Goal: Task Accomplishment & Management: Manage account settings

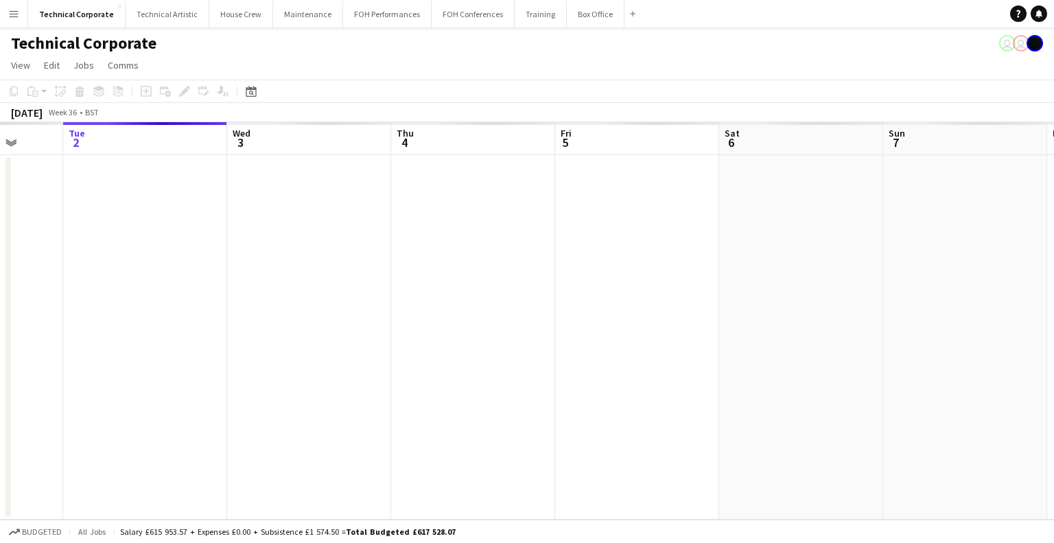
scroll to position [0, 456]
drag, startPoint x: 773, startPoint y: 294, endPoint x: 646, endPoint y: 301, distance: 127.9
click at [646, 301] on app-calendar-viewport "Sat 30 Sun 31 Mon 1 Tue 2 Wed 3 Thu 4 Fri 5 Sat 6 Sun 7 Mon 8 Tue 9 Wed 10" at bounding box center [527, 320] width 1054 height 397
drag, startPoint x: 747, startPoint y: 298, endPoint x: 398, endPoint y: 323, distance: 349.5
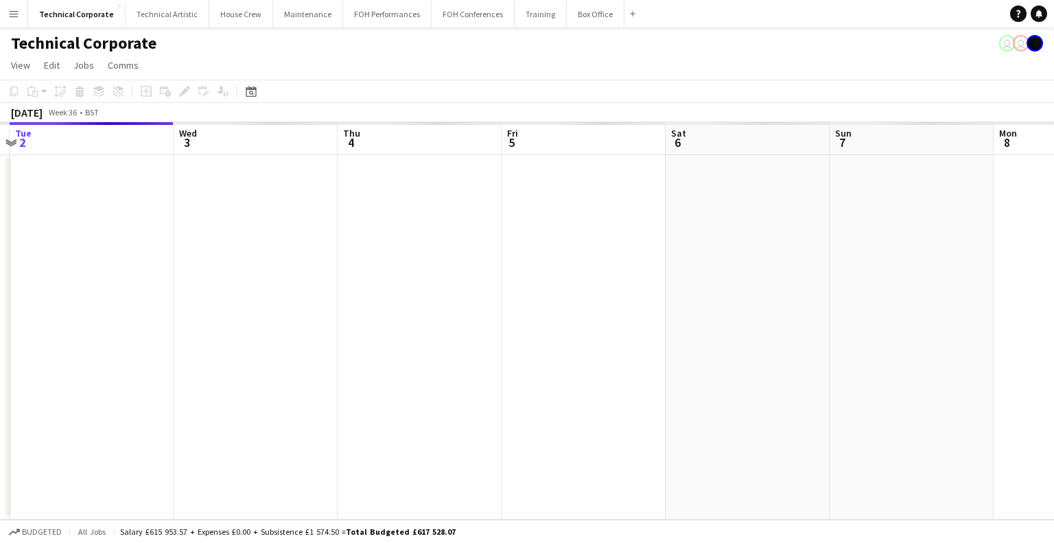
click at [393, 323] on app-calendar-viewport "Sat 30 Sun 31 Mon 1 Tue 2 Wed 3 Thu 4 Fri 5 Sat 6 Sun 7 Mon 8 Tue 9 Wed 10" at bounding box center [527, 320] width 1054 height 397
drag, startPoint x: 598, startPoint y: 308, endPoint x: 403, endPoint y: 315, distance: 195.7
click at [413, 315] on app-calendar-viewport "Mon 1 Tue 2 Wed 3 Thu 4 Fri 5 Sat 6 Sun 7 Mon 8 Tue 9 Wed 10 Thu 11 Fri 12" at bounding box center [527, 320] width 1054 height 397
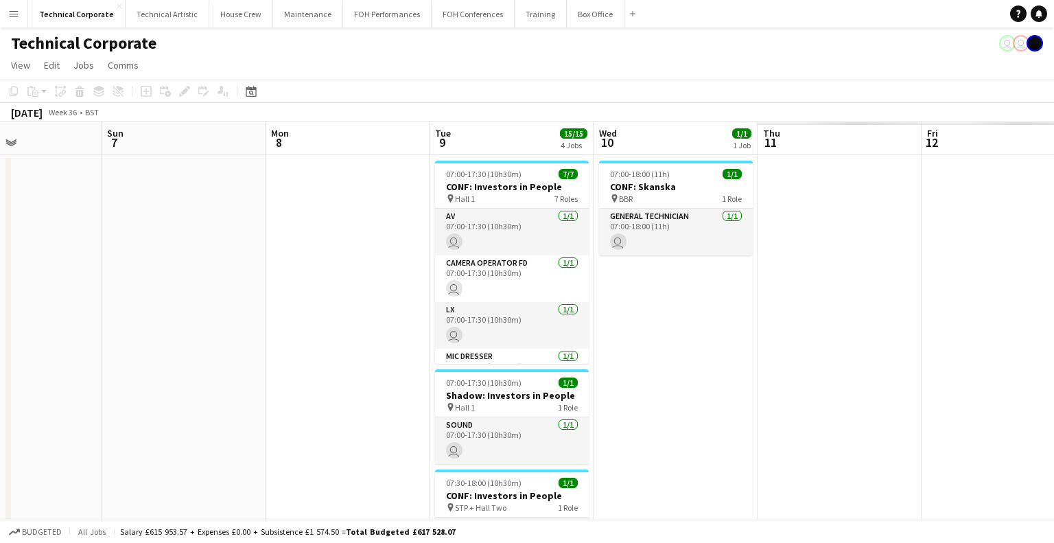
drag, startPoint x: 622, startPoint y: 307, endPoint x: 544, endPoint y: 331, distance: 81.6
click at [544, 329] on app-calendar-viewport "Wed 3 3/3 1 Job Thu 4 Fri 5 Sat 6 Sun 7 Mon 8 Tue 9 15/15 4 Jobs Wed 10 1/1 1 J…" at bounding box center [527, 474] width 1054 height 705
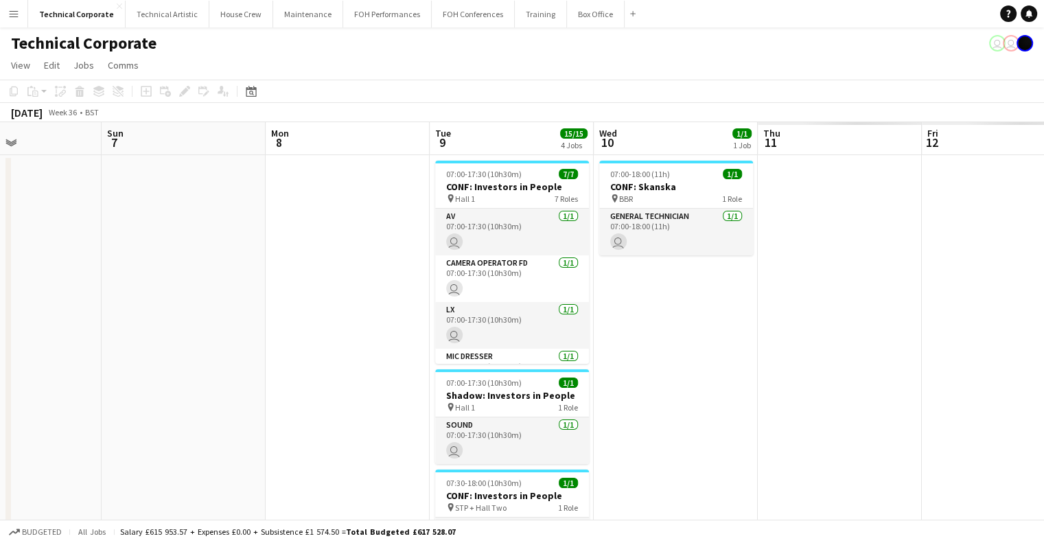
scroll to position [0, 368]
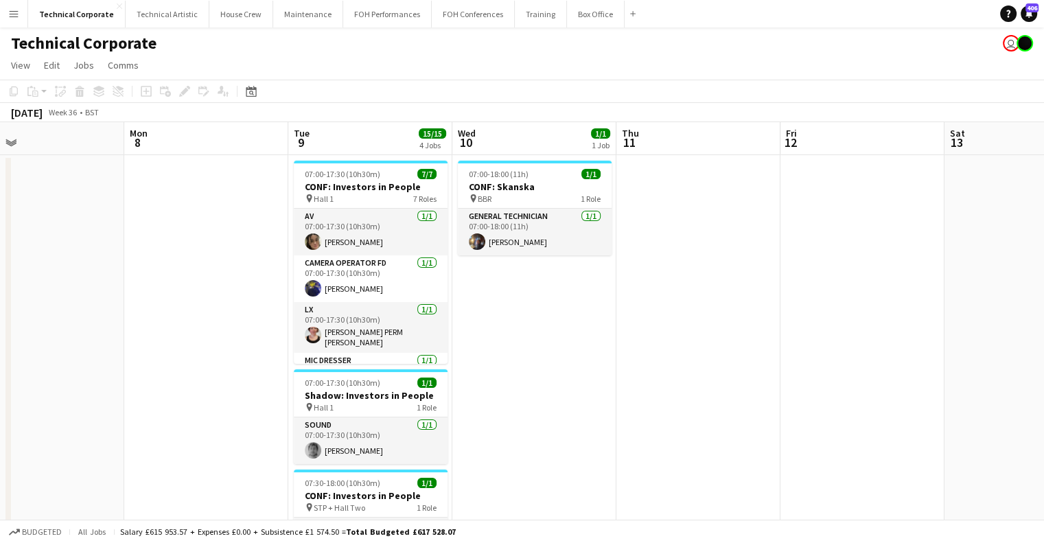
click at [560, 333] on app-date-cell "07:00-18:00 (11h) 1/1 CONF: Skanska pin BBR 1 Role General Technician [DATE] 07…" at bounding box center [534, 491] width 164 height 672
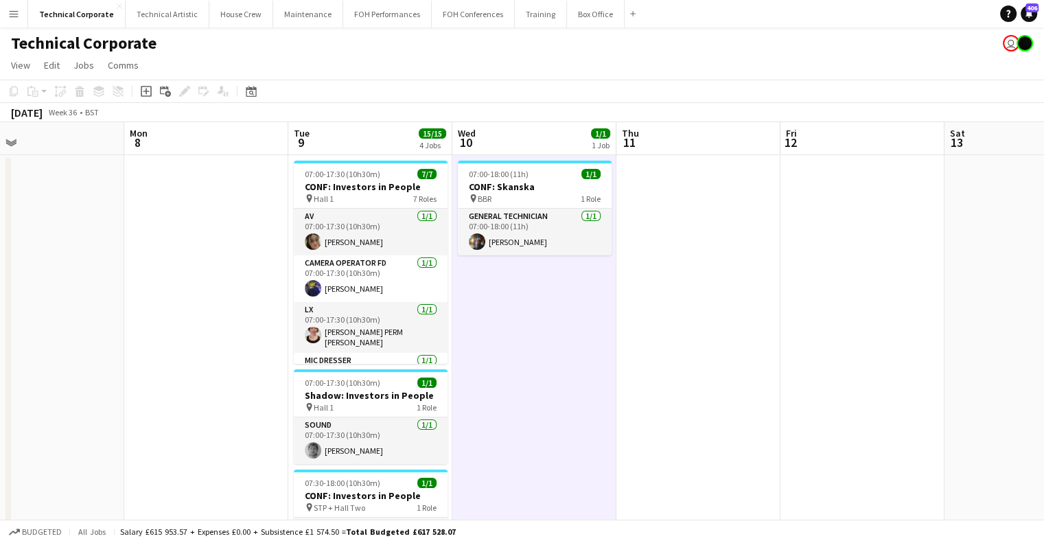
click at [560, 333] on app-date-cell "07:00-18:00 (11h) 1/1 CONF: Skanska pin BBR 1 Role General Technician [DATE] 07…" at bounding box center [534, 491] width 164 height 672
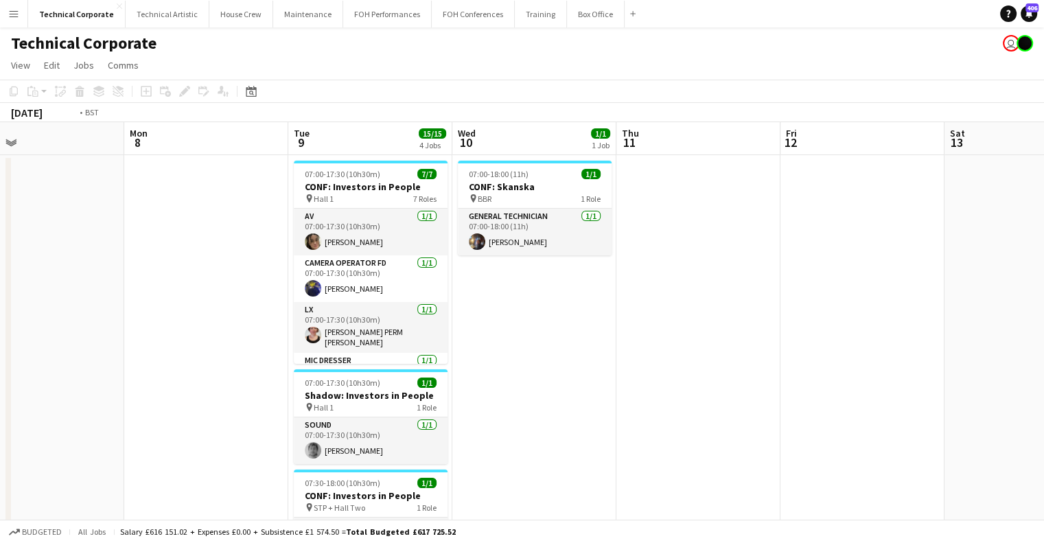
drag, startPoint x: 365, startPoint y: 274, endPoint x: 443, endPoint y: 264, distance: 78.9
click at [342, 274] on app-calendar-viewport "Fri 5 Sat 6 Sun 7 Mon 8 Tue 9 15/15 4 Jobs Wed 10 1/1 1 Job Thu 11 Fri 12 Sat 1…" at bounding box center [522, 474] width 1044 height 705
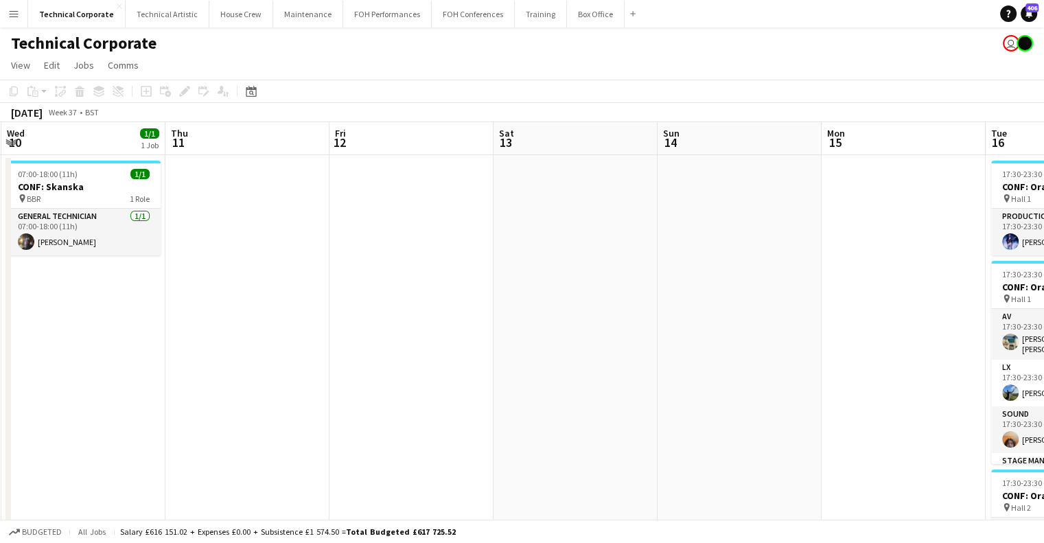
click at [351, 292] on app-calendar-viewport "Sun 7 Mon 8 Tue 9 15/15 4 Jobs Wed 10 1/1 1 Job Thu 11 Fri 12 Sat 13 Sun 14 Mon…" at bounding box center [522, 474] width 1044 height 705
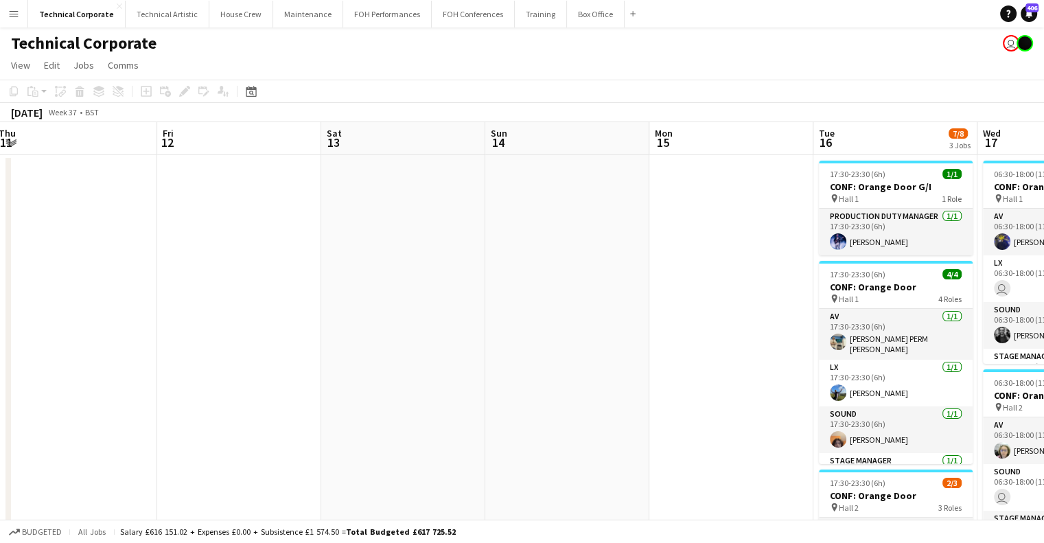
drag, startPoint x: 425, startPoint y: 308, endPoint x: 519, endPoint y: 295, distance: 94.9
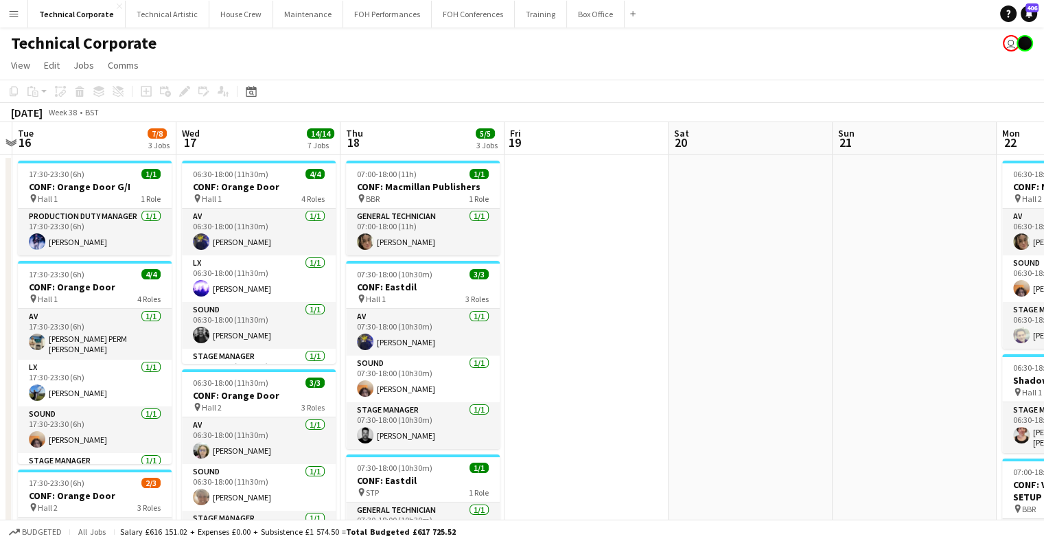
drag, startPoint x: 717, startPoint y: 301, endPoint x: 445, endPoint y: 297, distance: 271.8
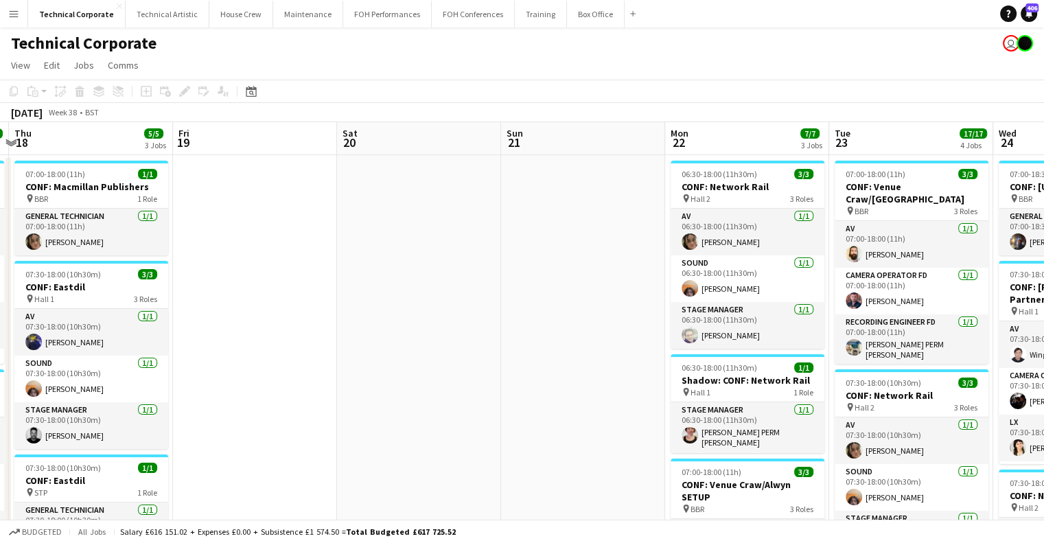
drag, startPoint x: 665, startPoint y: 312, endPoint x: 436, endPoint y: 314, distance: 228.5
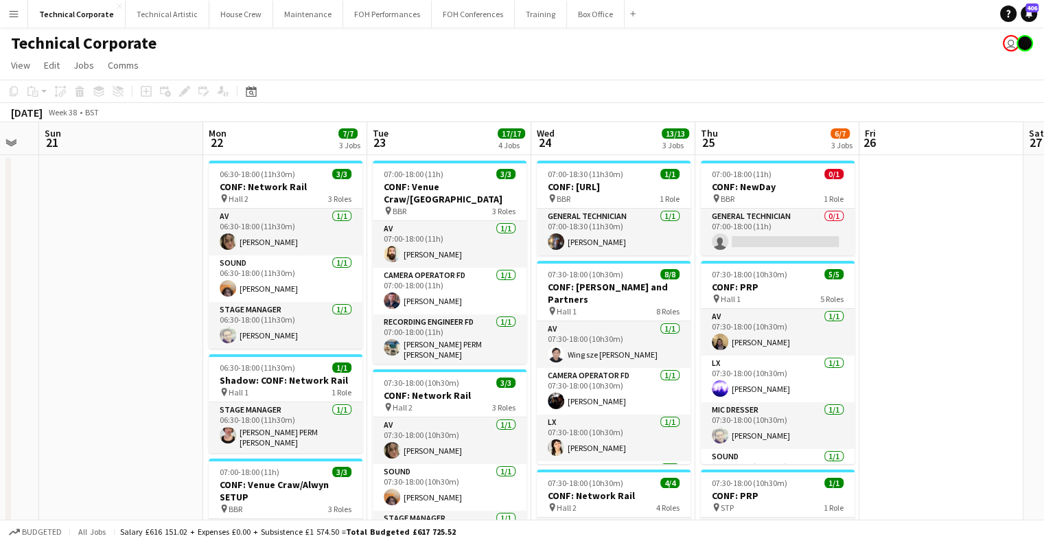
drag, startPoint x: 659, startPoint y: 310, endPoint x: 603, endPoint y: 307, distance: 55.6
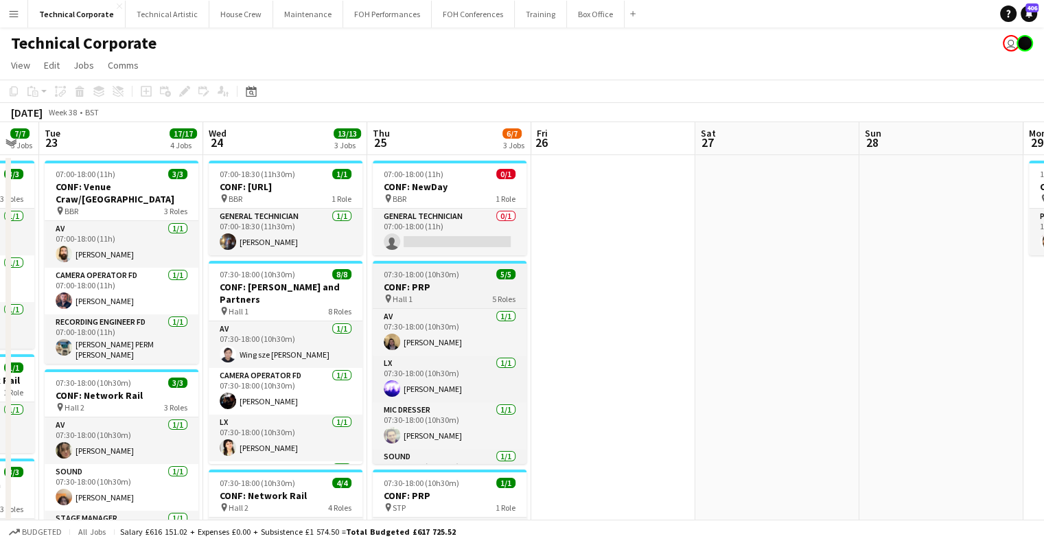
scroll to position [0, 482]
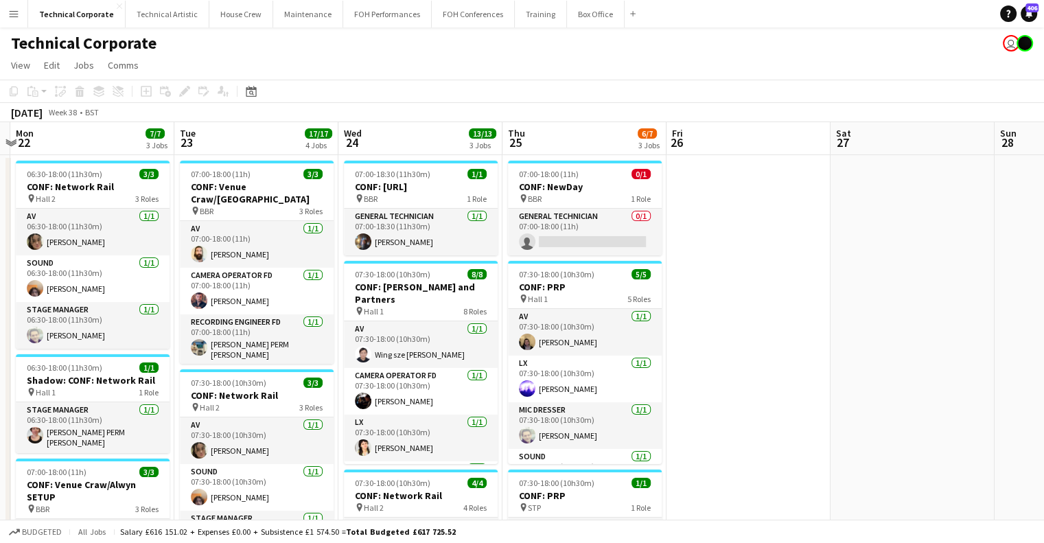
click at [589, 222] on app-card-role "General Technician 0/1 07:00-18:00 (11h) single-neutral-actions" at bounding box center [585, 232] width 154 height 47
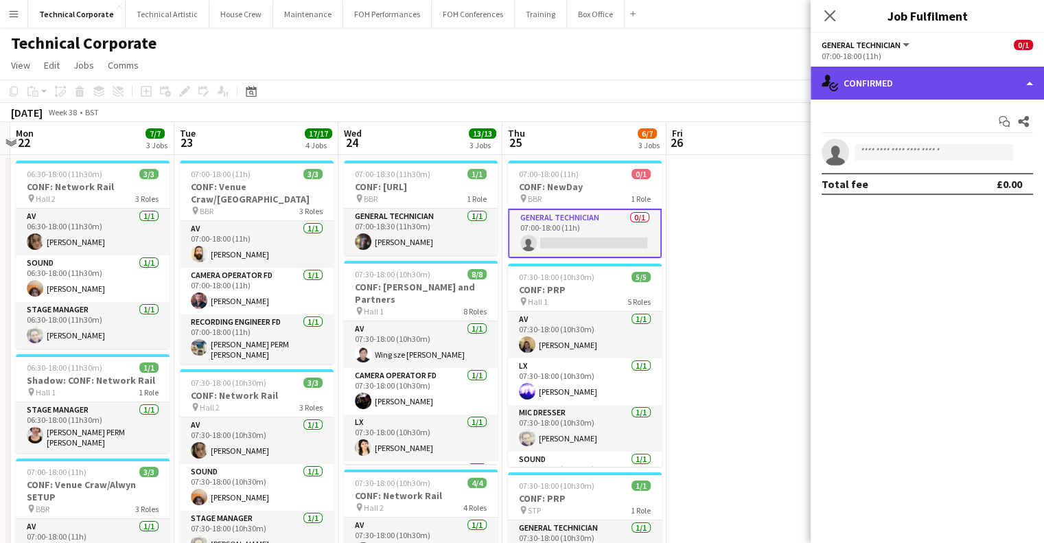
click at [909, 90] on div "single-neutral-actions-check-2 Confirmed" at bounding box center [927, 83] width 233 height 33
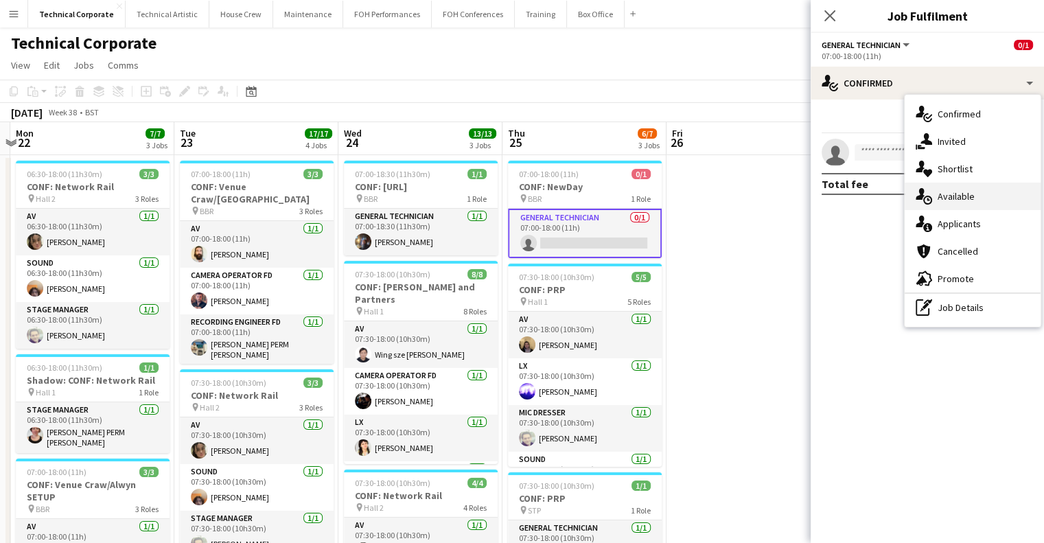
click at [960, 203] on div "single-neutral-actions-upload Available" at bounding box center [973, 196] width 136 height 27
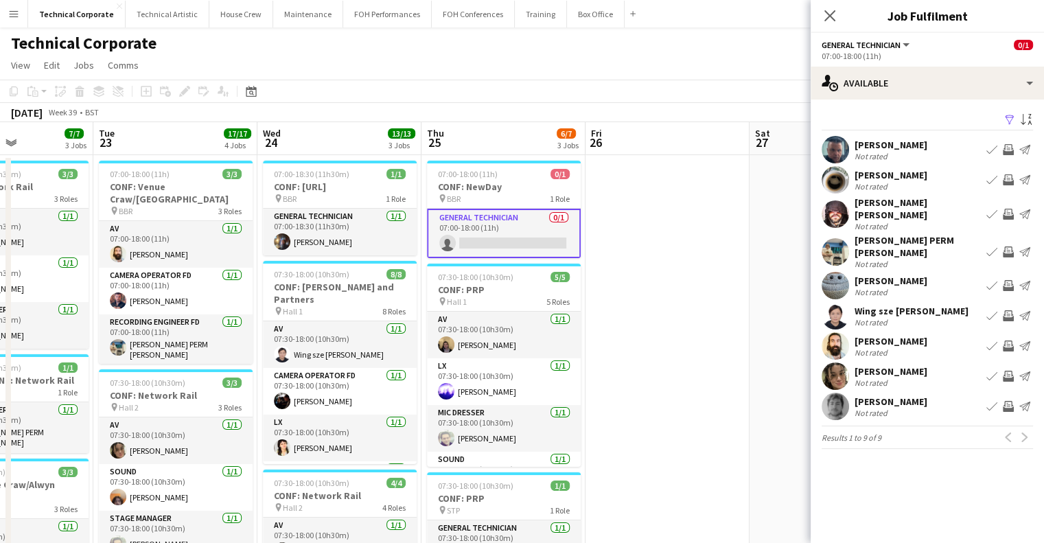
scroll to position [0, 563]
drag, startPoint x: 681, startPoint y: 289, endPoint x: 651, endPoint y: 289, distance: 29.5
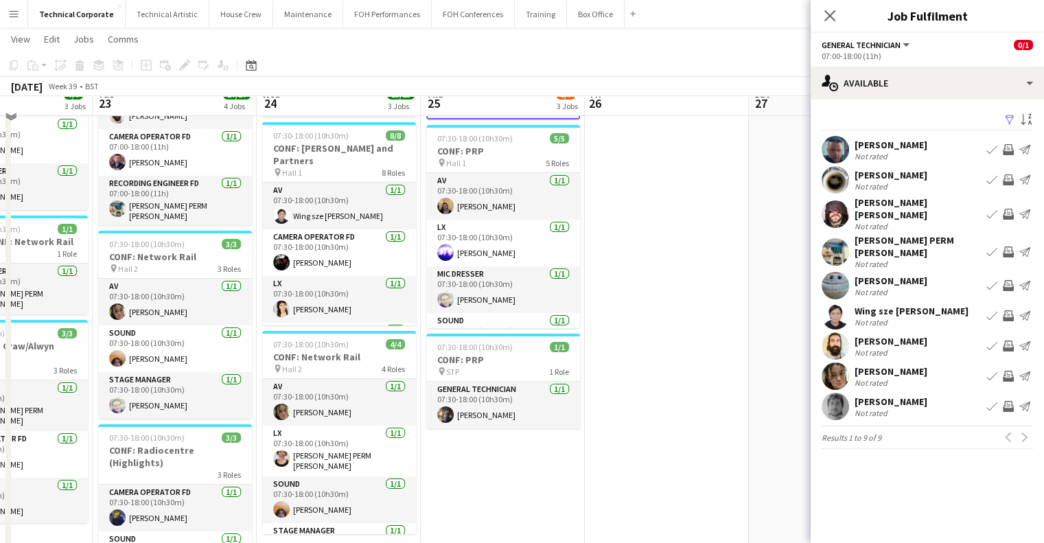
scroll to position [0, 0]
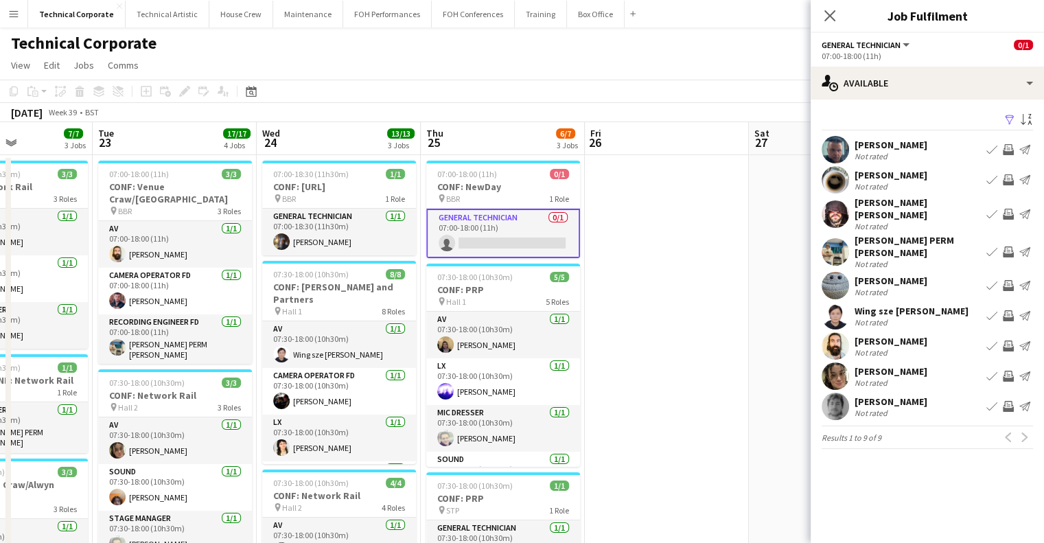
click at [1007, 371] on app-icon "Invite crew" at bounding box center [1008, 376] width 11 height 11
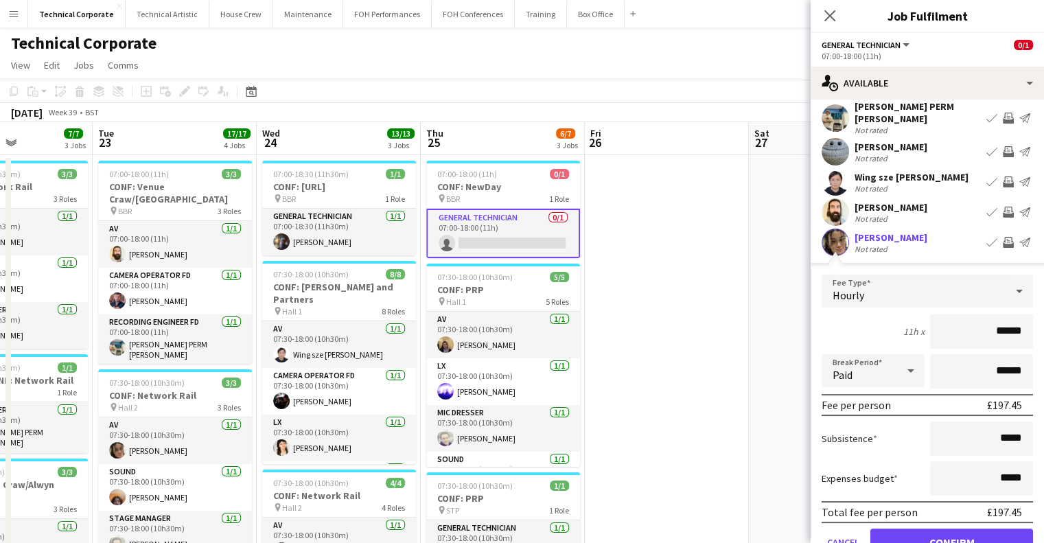
scroll to position [206, 0]
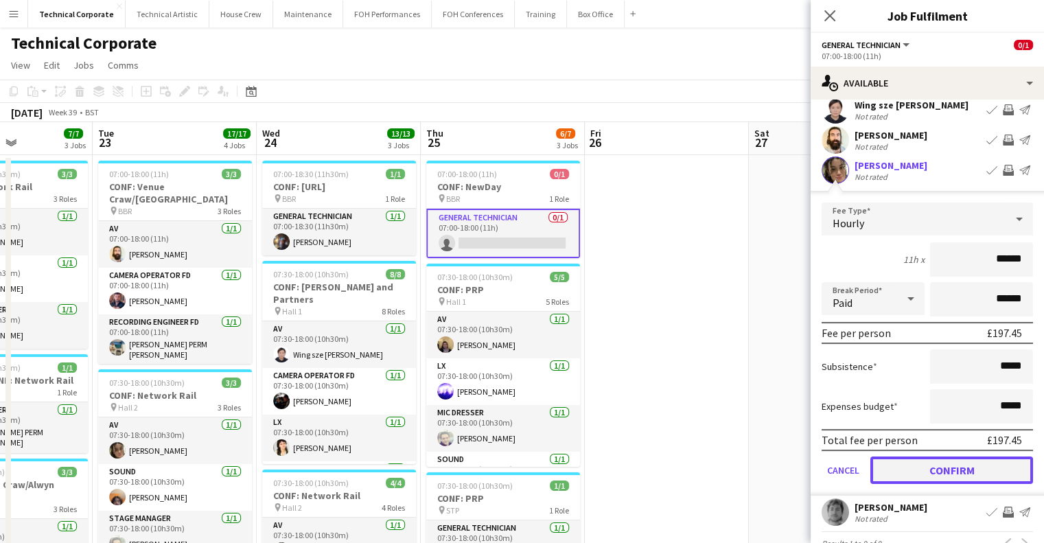
click at [936, 456] on button "Confirm" at bounding box center [951, 469] width 163 height 27
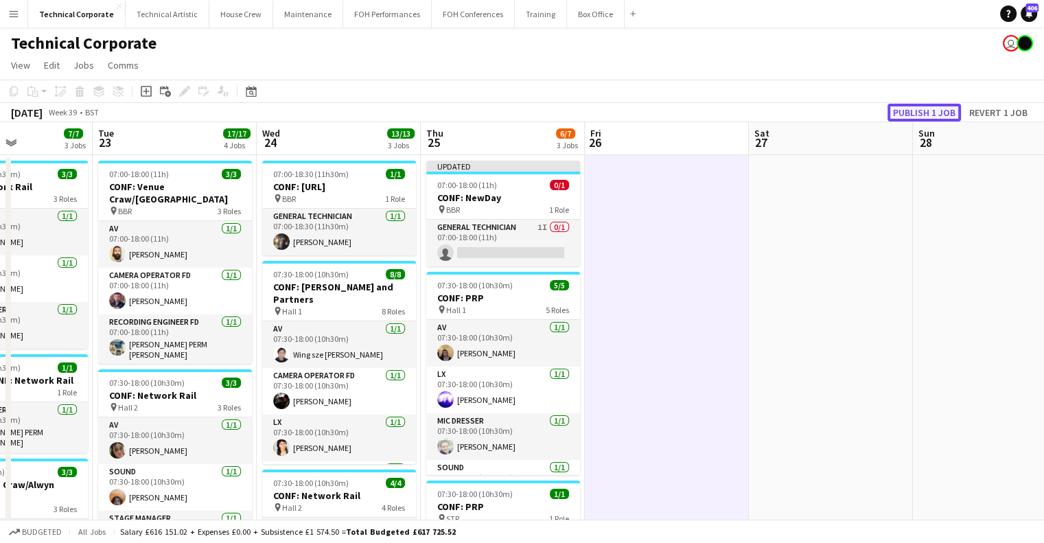
click at [938, 106] on button "Publish 1 job" at bounding box center [923, 113] width 73 height 18
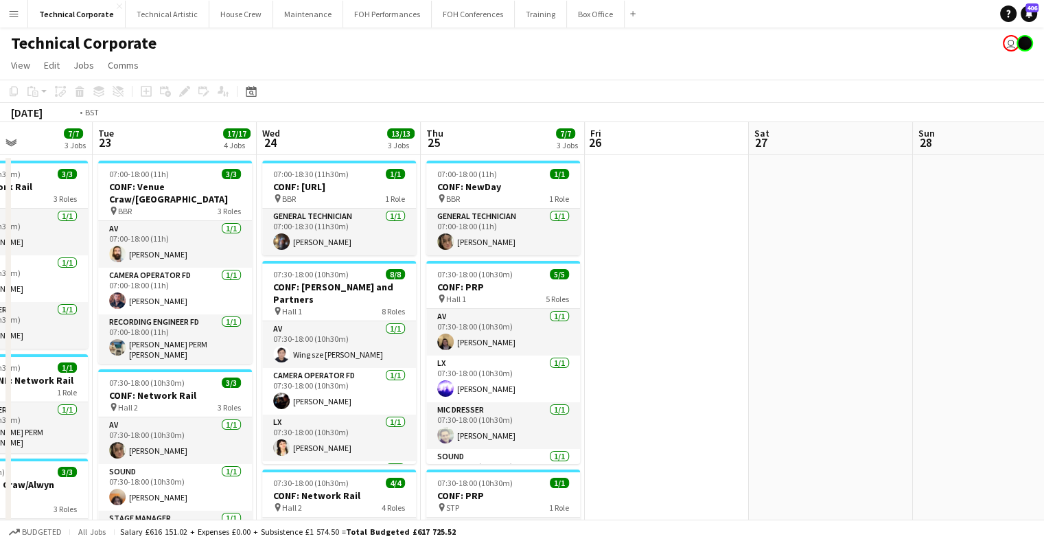
drag, startPoint x: 498, startPoint y: 263, endPoint x: 699, endPoint y: 286, distance: 202.4
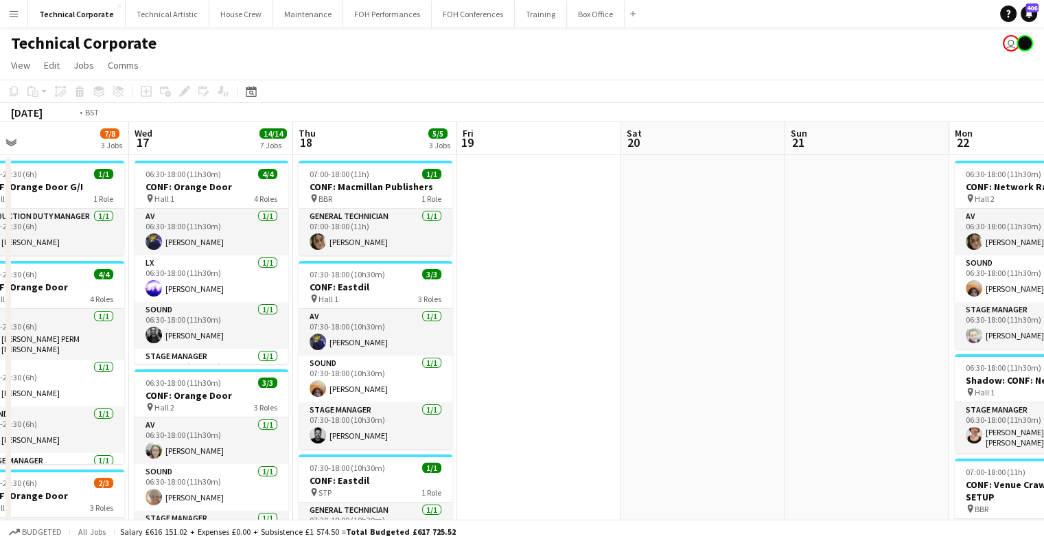
scroll to position [0, 313]
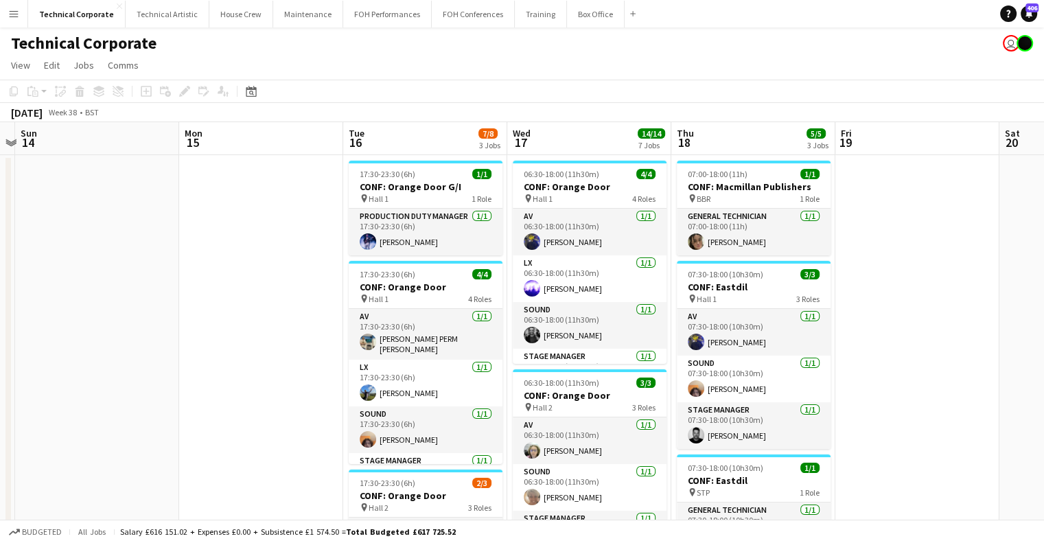
drag, startPoint x: 279, startPoint y: 288, endPoint x: 594, endPoint y: 300, distance: 315.3
click at [246, 95] on icon at bounding box center [251, 91] width 10 height 11
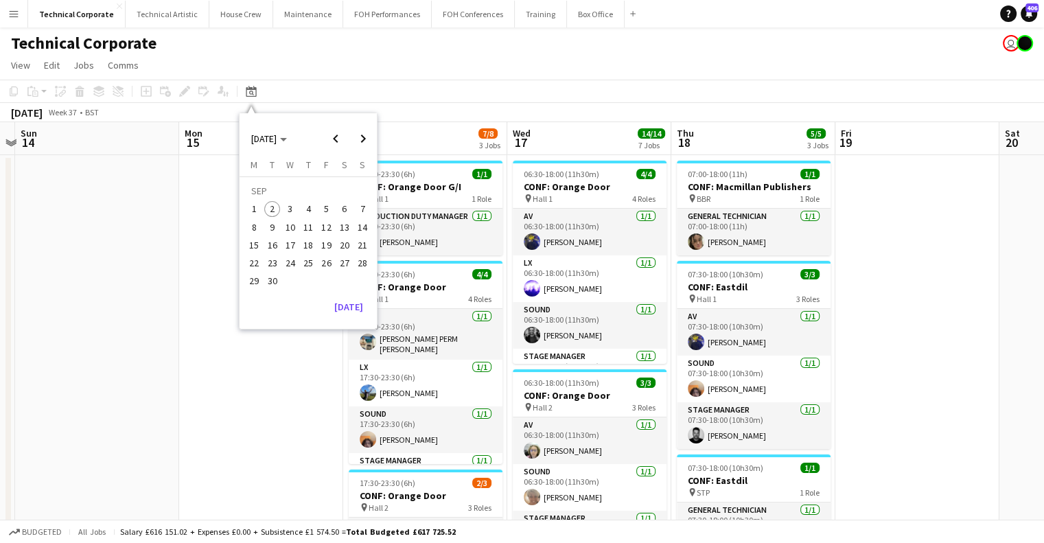
click at [342, 320] on div "SEP 2025 SEP 2025 Monday M Tuesday T Wednesday W Thursday T Friday F Saturday S…" at bounding box center [308, 220] width 137 height 215
click at [345, 305] on button "[DATE]" at bounding box center [349, 307] width 40 height 22
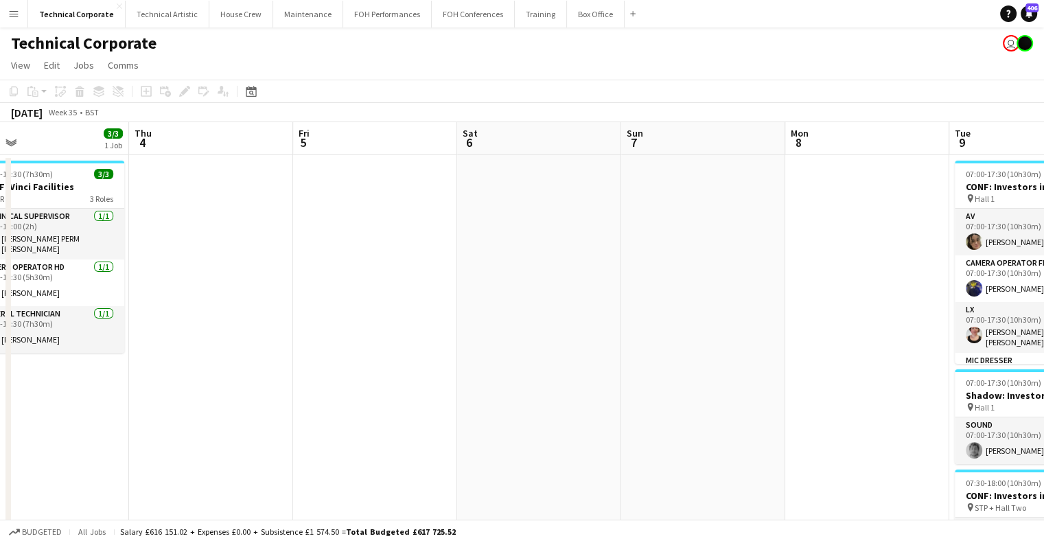
drag, startPoint x: 673, startPoint y: 314, endPoint x: 205, endPoint y: 326, distance: 467.5
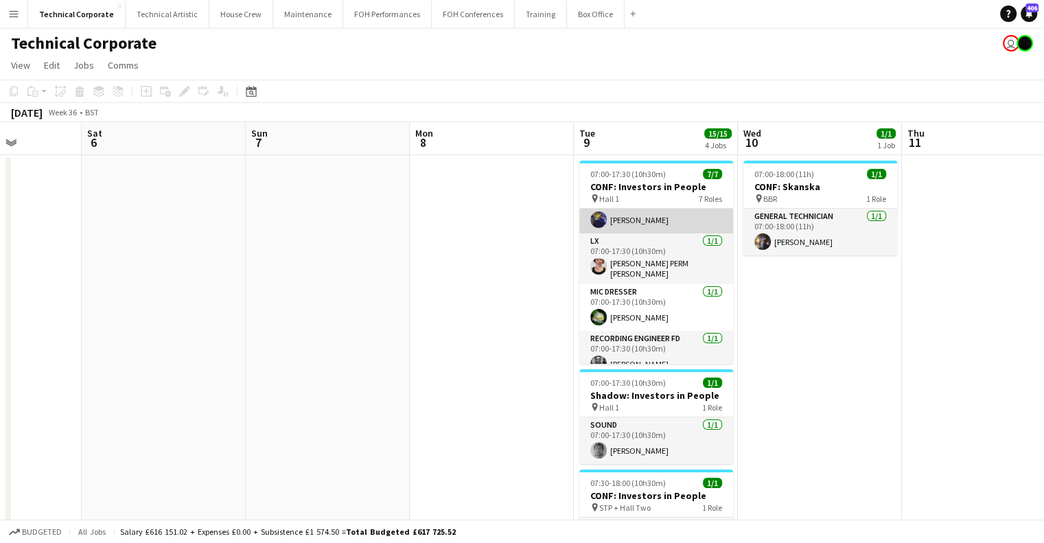
scroll to position [0, 0]
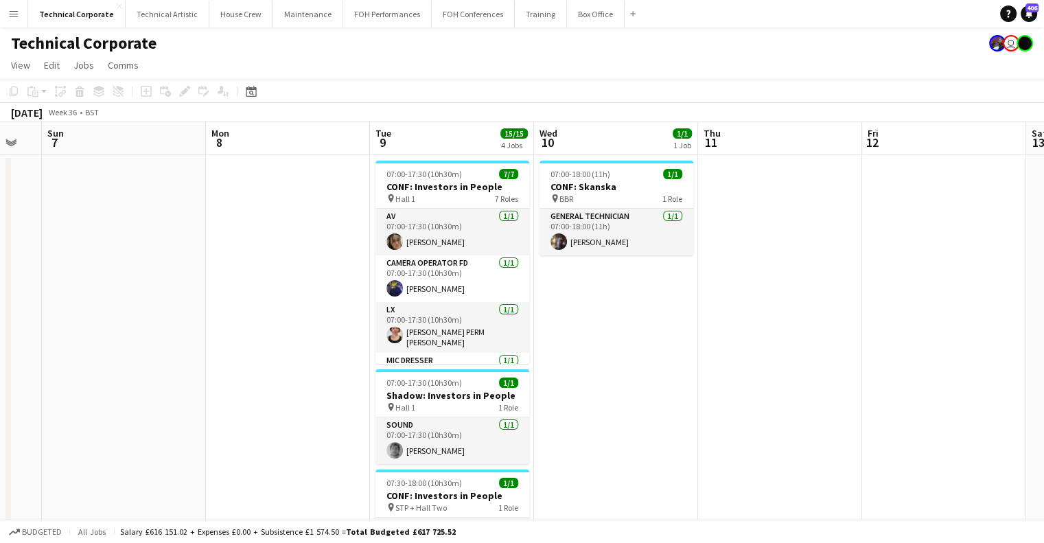
drag, startPoint x: 551, startPoint y: 369, endPoint x: 362, endPoint y: 373, distance: 188.8
drag, startPoint x: 667, startPoint y: 364, endPoint x: 337, endPoint y: 393, distance: 331.3
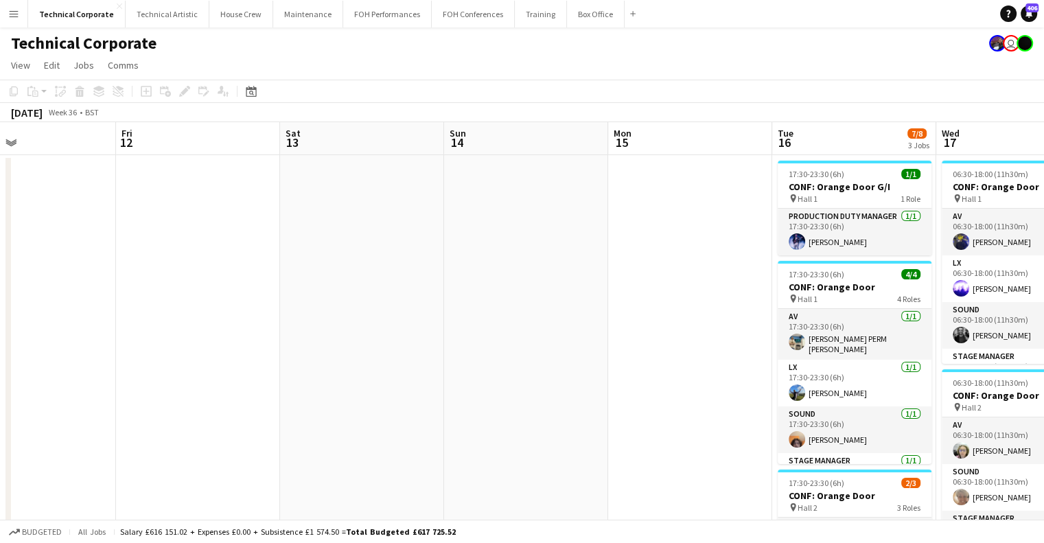
drag, startPoint x: 631, startPoint y: 389, endPoint x: 264, endPoint y: 405, distance: 368.2
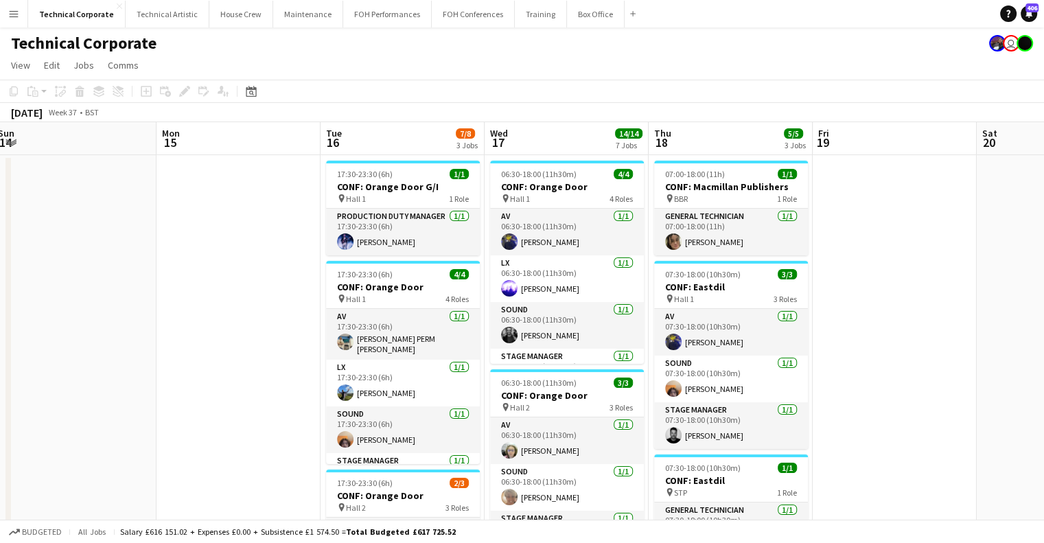
scroll to position [0, 636]
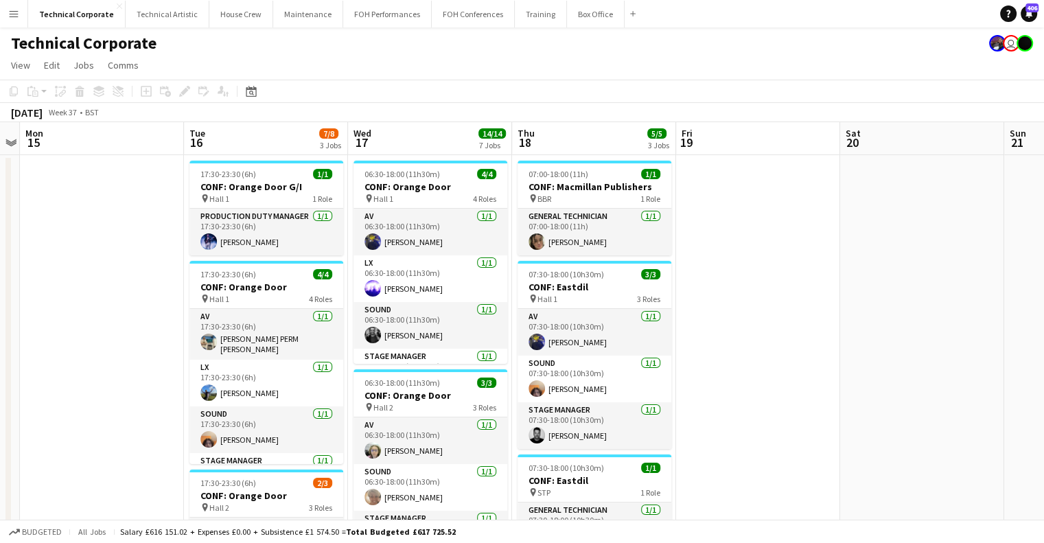
drag, startPoint x: 288, startPoint y: 403, endPoint x: 226, endPoint y: 403, distance: 62.5
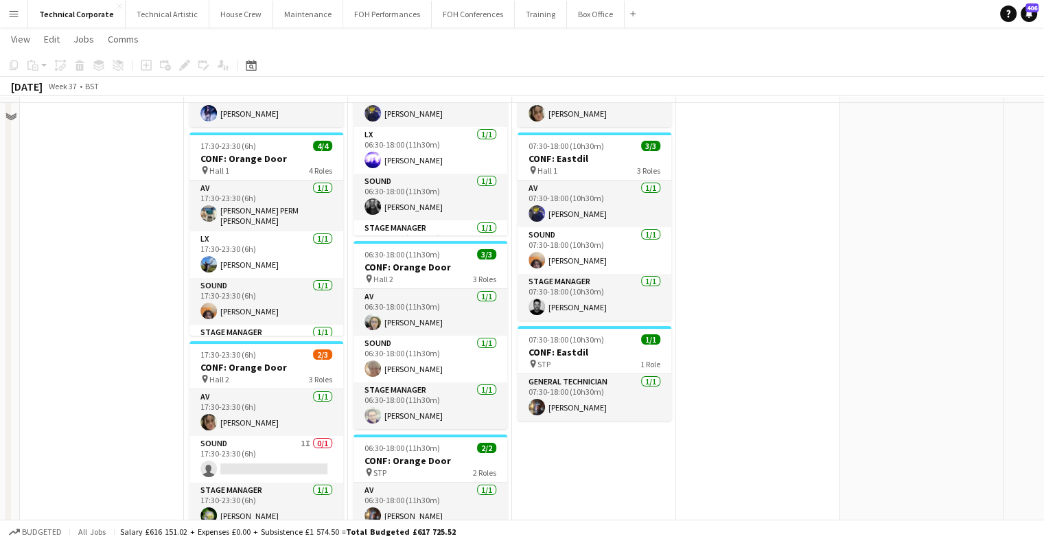
scroll to position [0, 0]
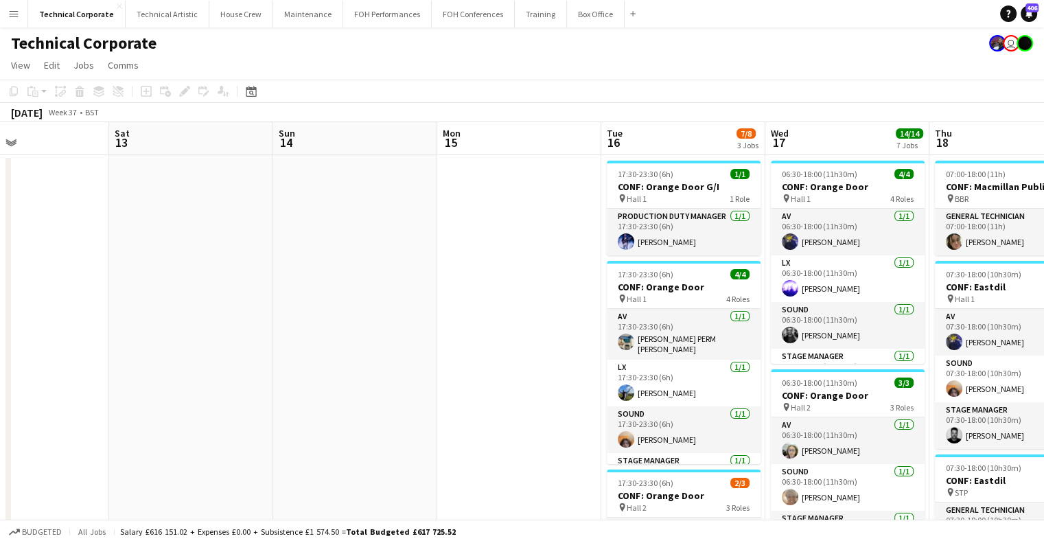
drag, startPoint x: 330, startPoint y: 223, endPoint x: 760, endPoint y: 220, distance: 429.6
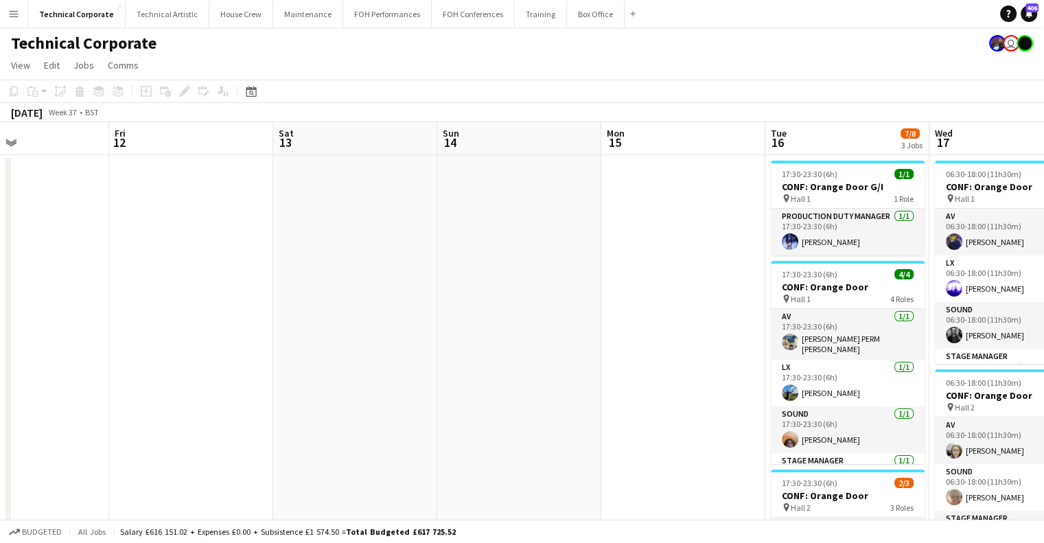
scroll to position [0, 311]
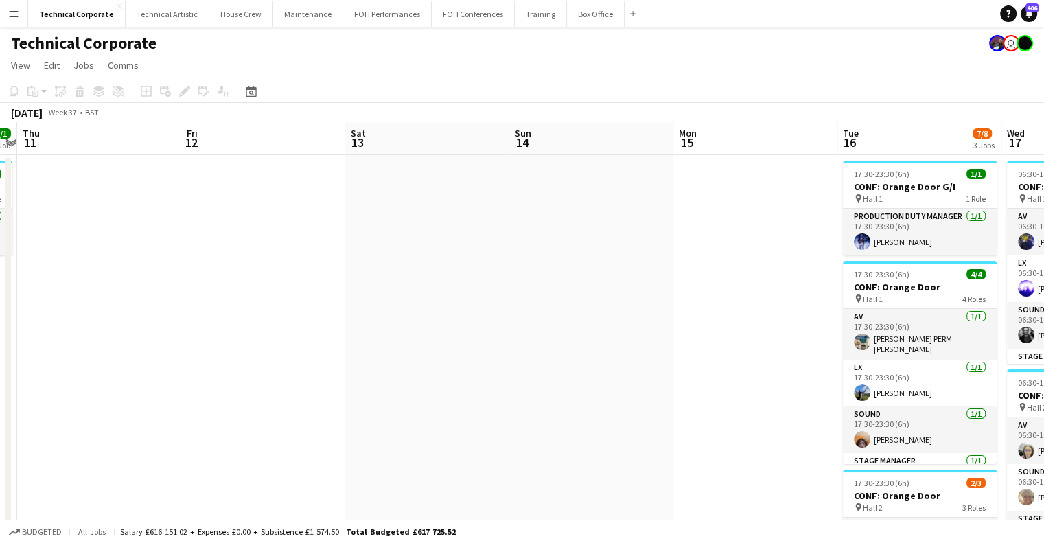
drag, startPoint x: 773, startPoint y: 255, endPoint x: 369, endPoint y: 268, distance: 403.8
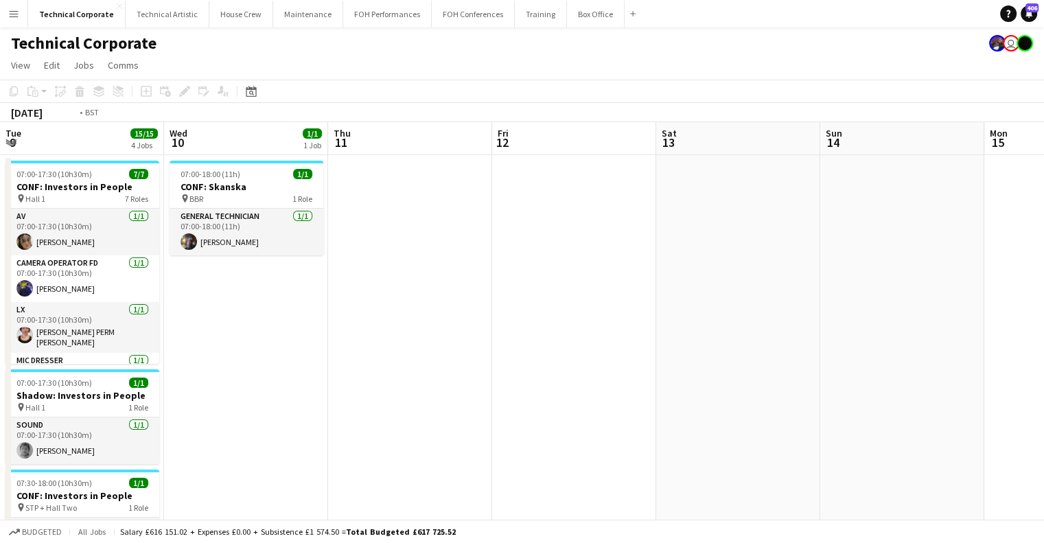
scroll to position [0, 313]
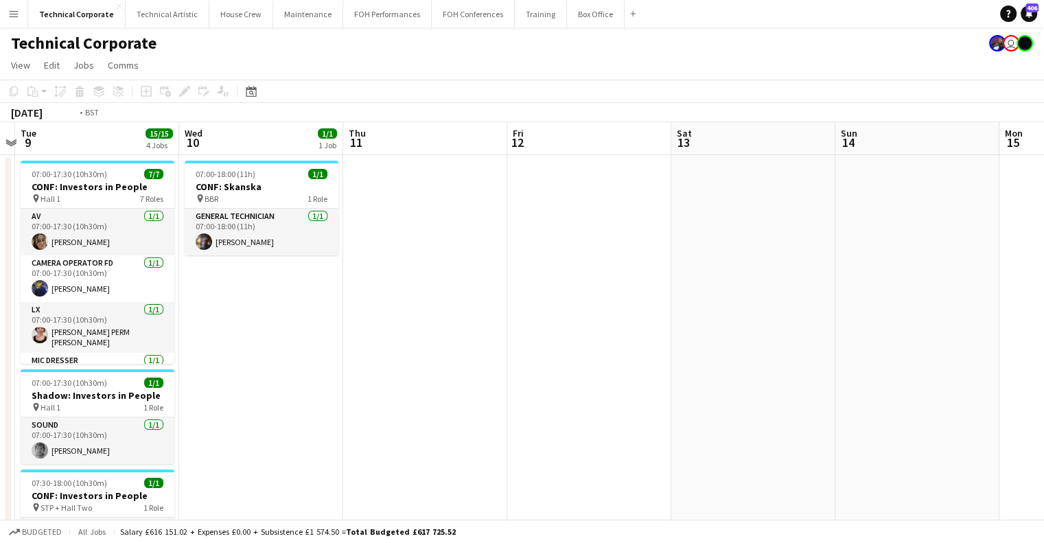
drag, startPoint x: 673, startPoint y: 272, endPoint x: 684, endPoint y: 272, distance: 11.7
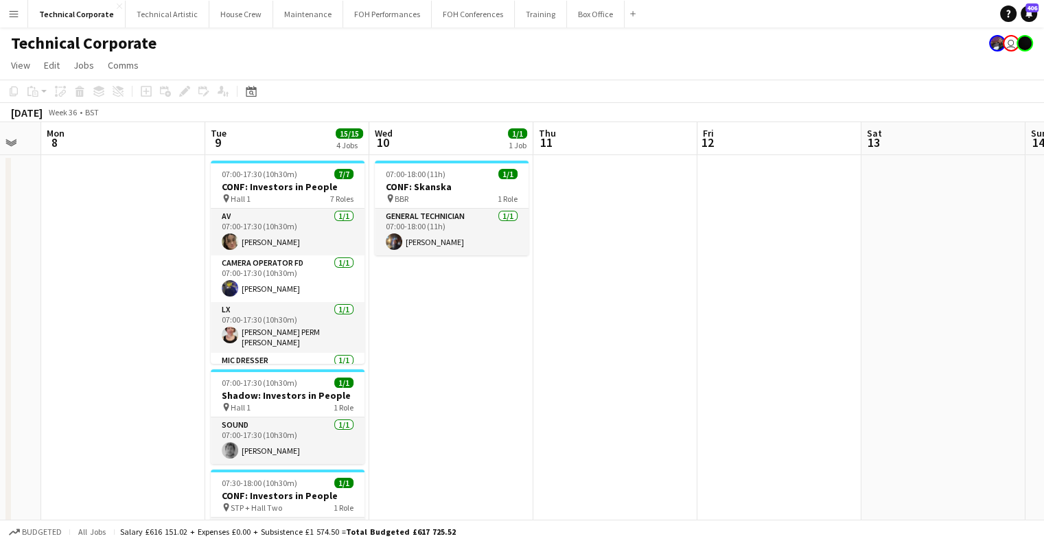
drag, startPoint x: 695, startPoint y: 301, endPoint x: 541, endPoint y: 320, distance: 155.6
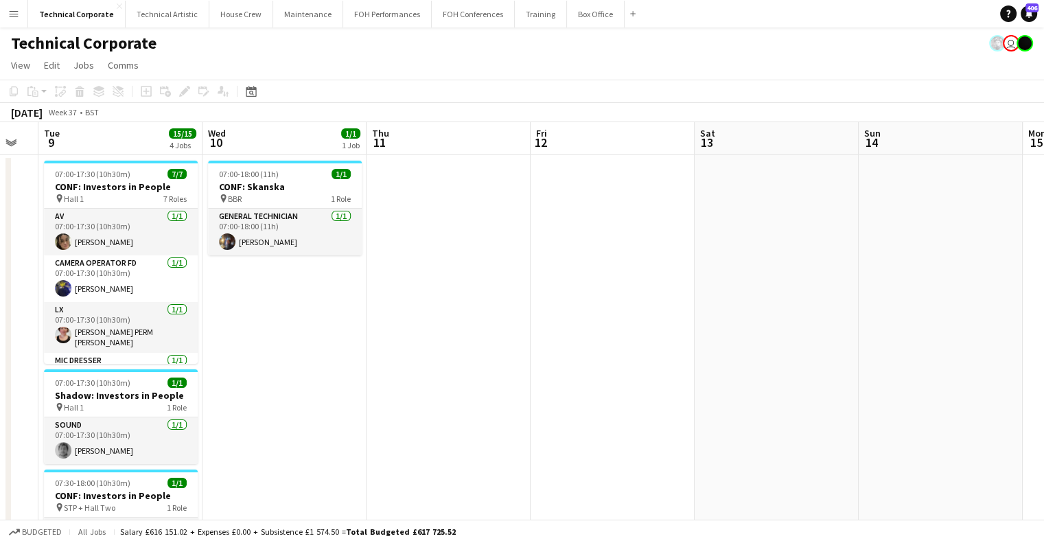
drag, startPoint x: 735, startPoint y: 299, endPoint x: 310, endPoint y: 79, distance: 478.8
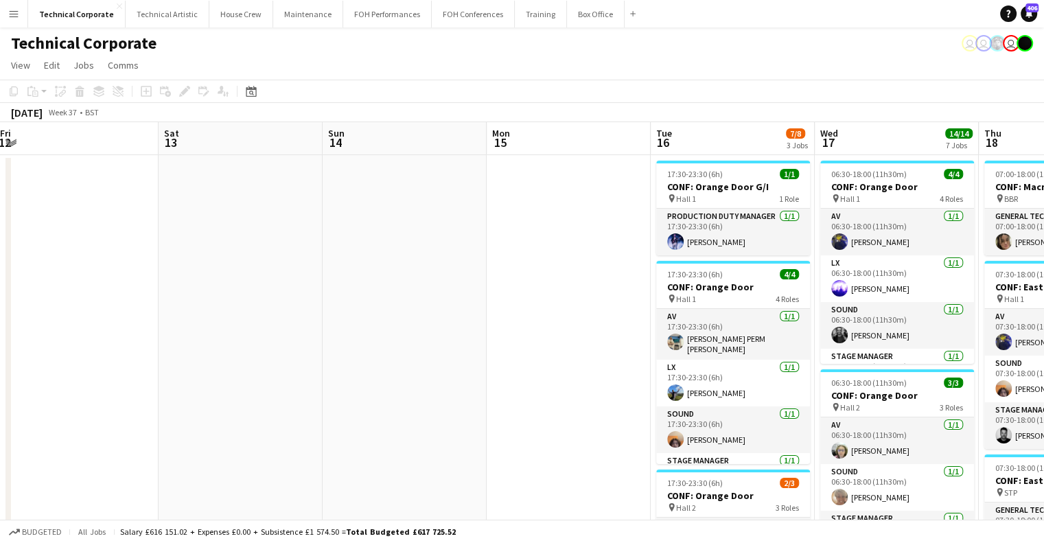
drag, startPoint x: 600, startPoint y: 293, endPoint x: 351, endPoint y: 294, distance: 249.1
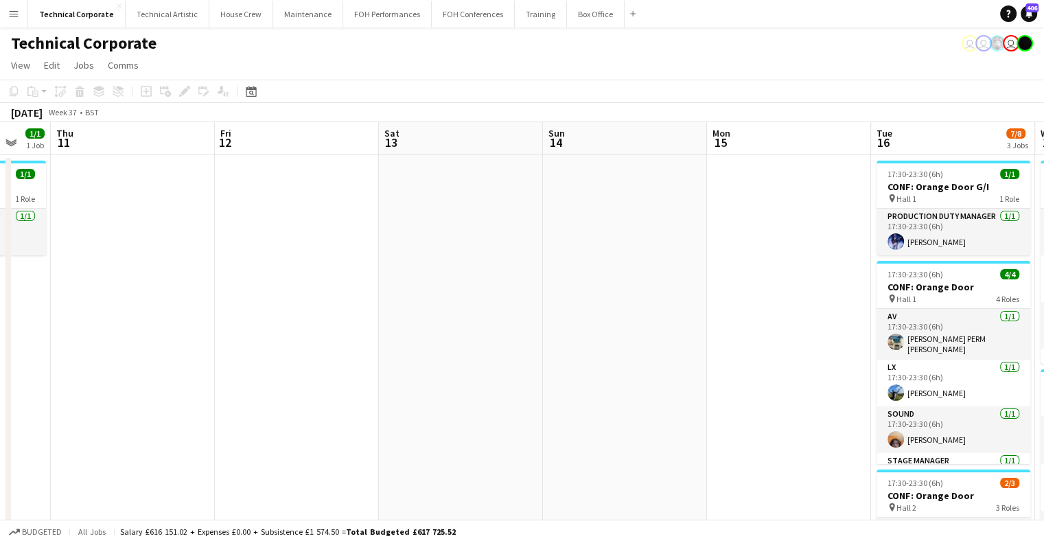
scroll to position [0, 539]
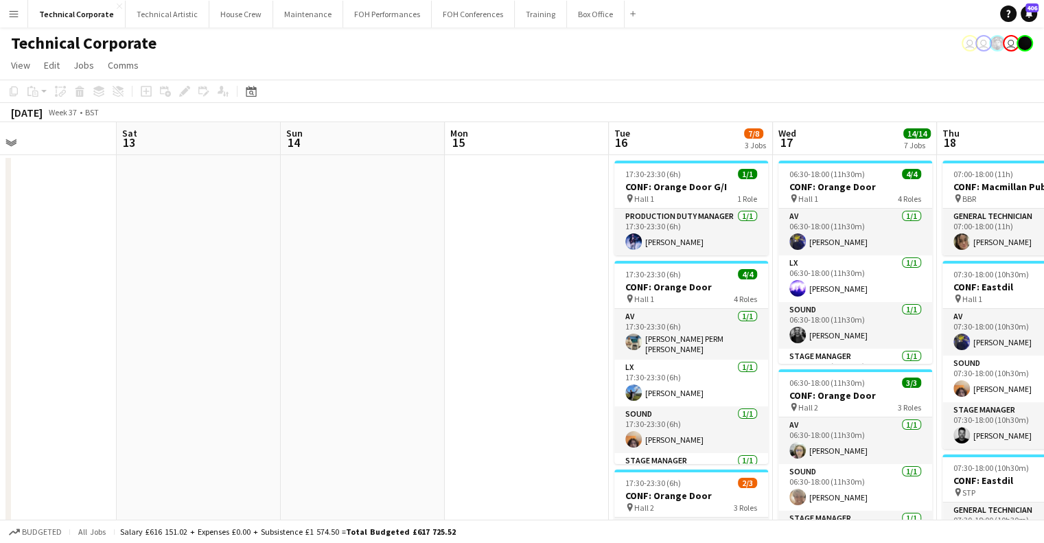
drag, startPoint x: 703, startPoint y: 301, endPoint x: 475, endPoint y: 301, distance: 227.9
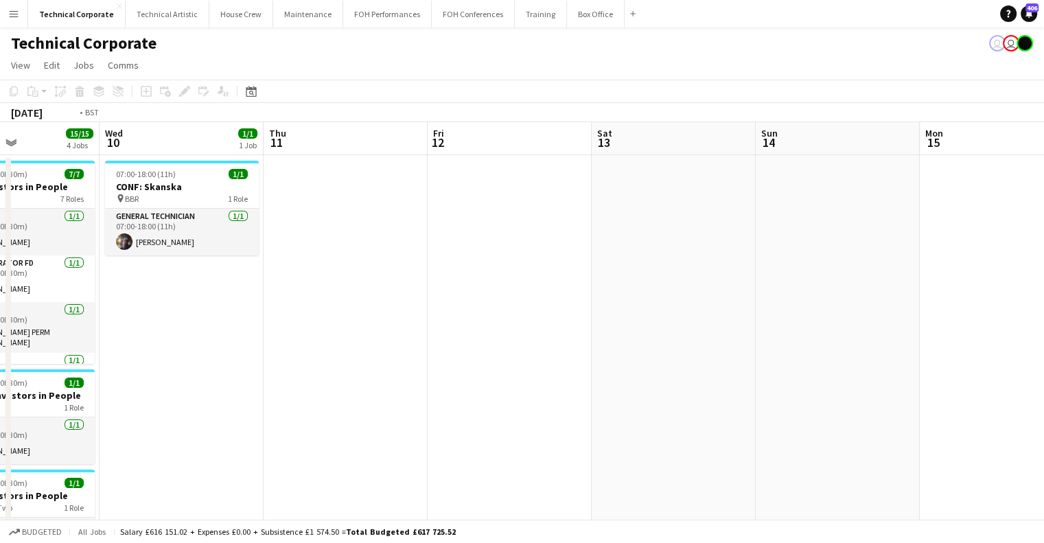
drag, startPoint x: 274, startPoint y: 249, endPoint x: 782, endPoint y: 275, distance: 509.2
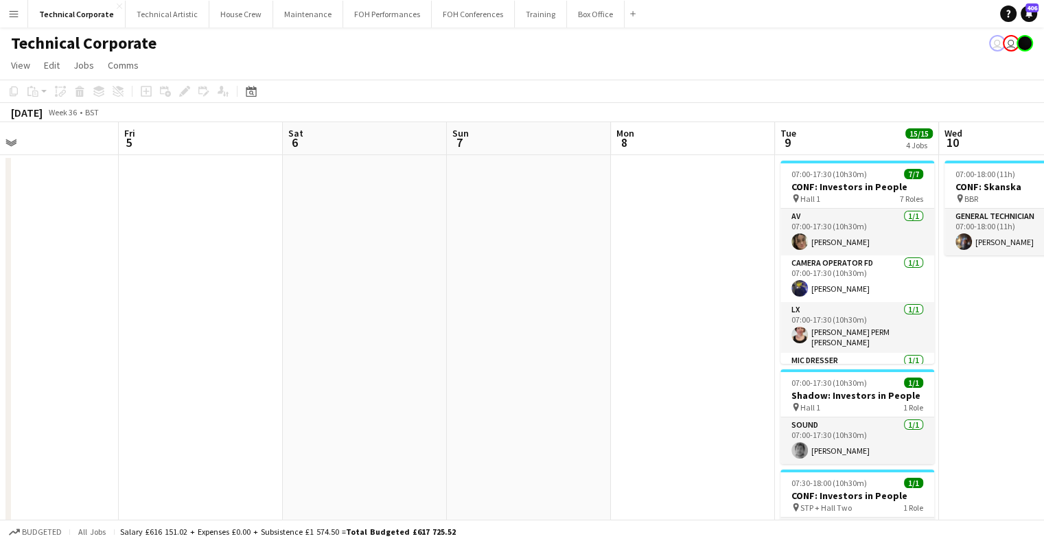
drag, startPoint x: 282, startPoint y: 255, endPoint x: 774, endPoint y: 268, distance: 492.3
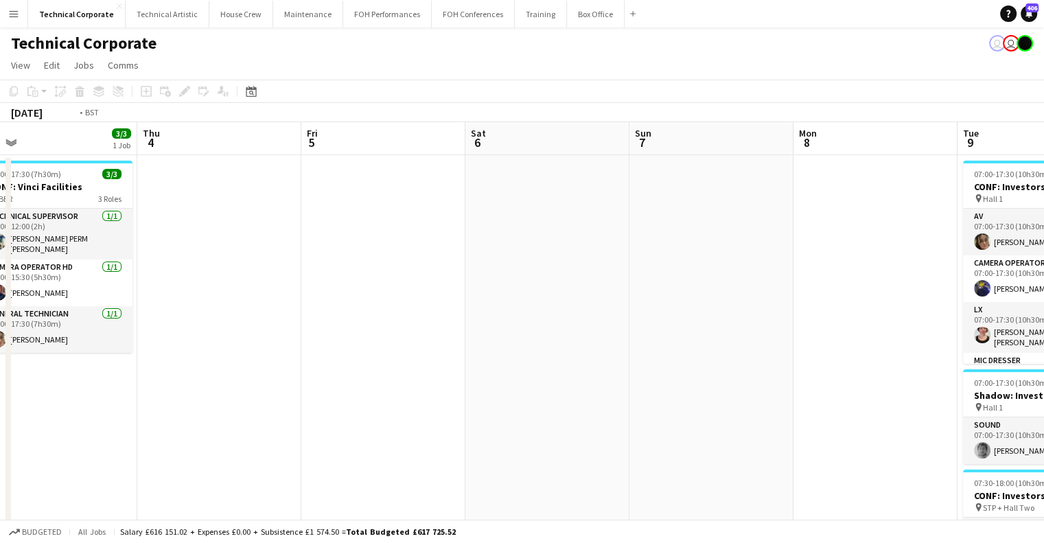
drag, startPoint x: 465, startPoint y: 269, endPoint x: 576, endPoint y: 257, distance: 112.5
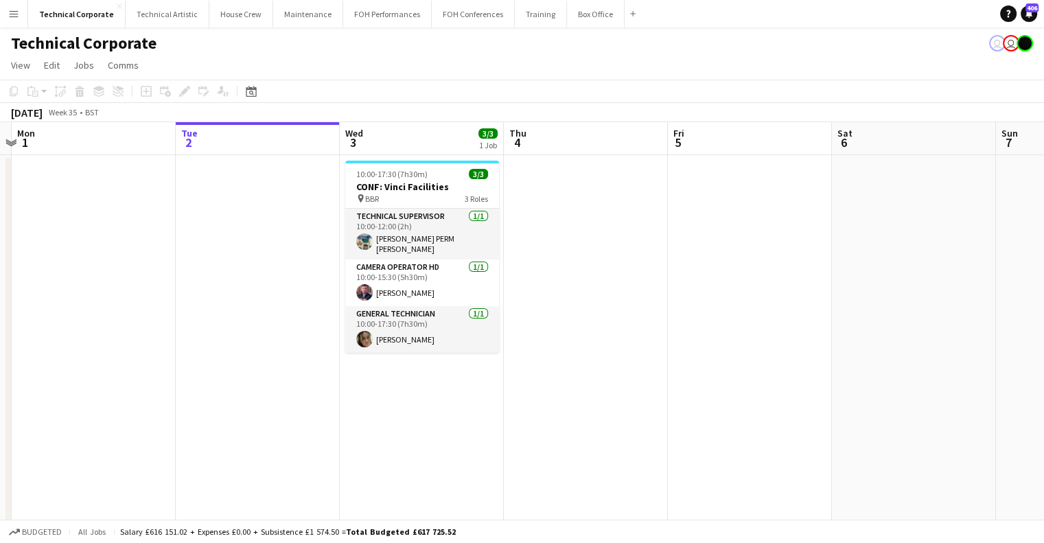
scroll to position [0, 489]
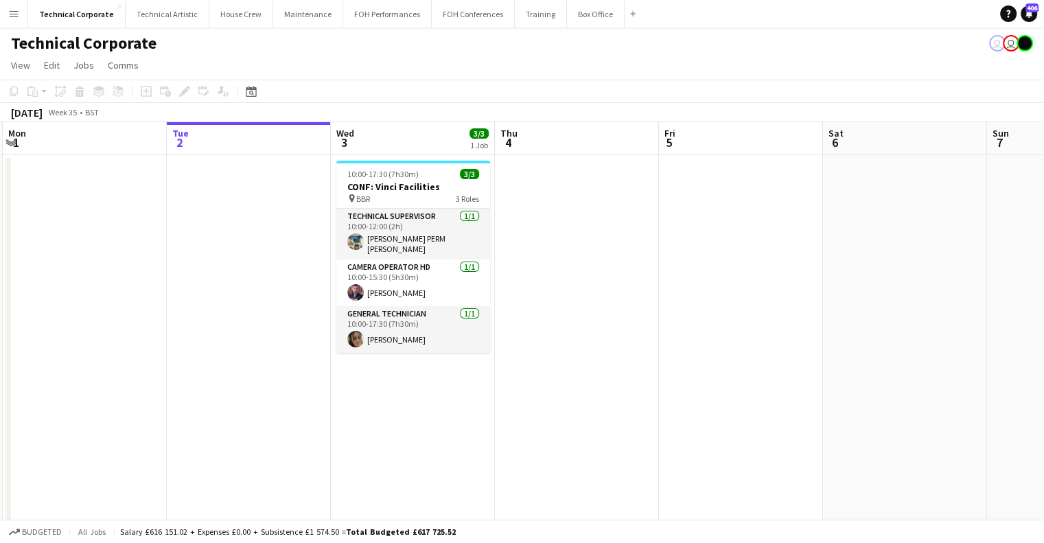
drag, startPoint x: 305, startPoint y: 231, endPoint x: 276, endPoint y: 243, distance: 31.7
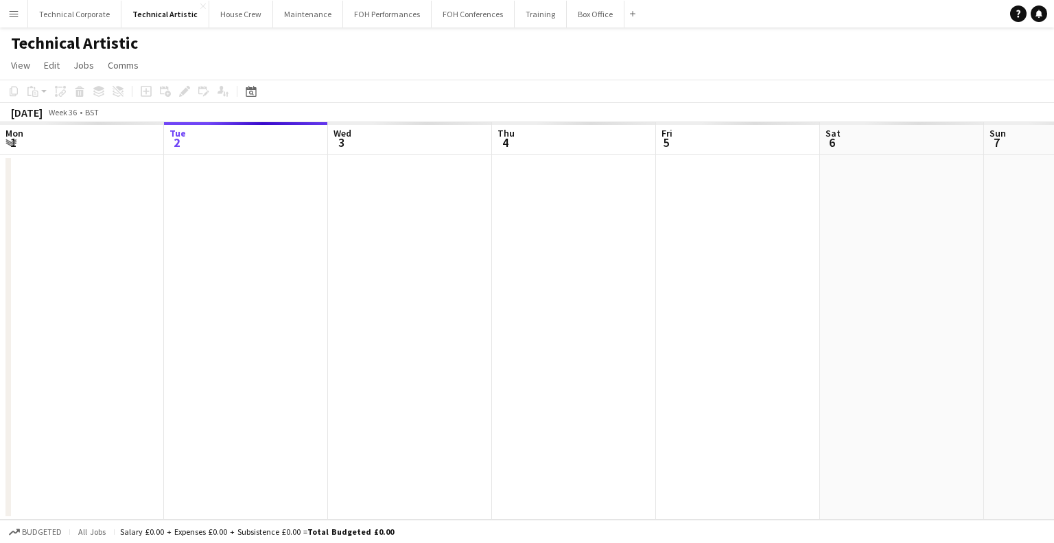
click at [213, 291] on app-calendar-viewport "Sat 30 Sun 31 Mon 1 Tue 2 Wed 3 Thu 4 Fri 5 Sat 6 Sun 7 Mon 8 Tue 9 Wed 10" at bounding box center [527, 320] width 1054 height 397
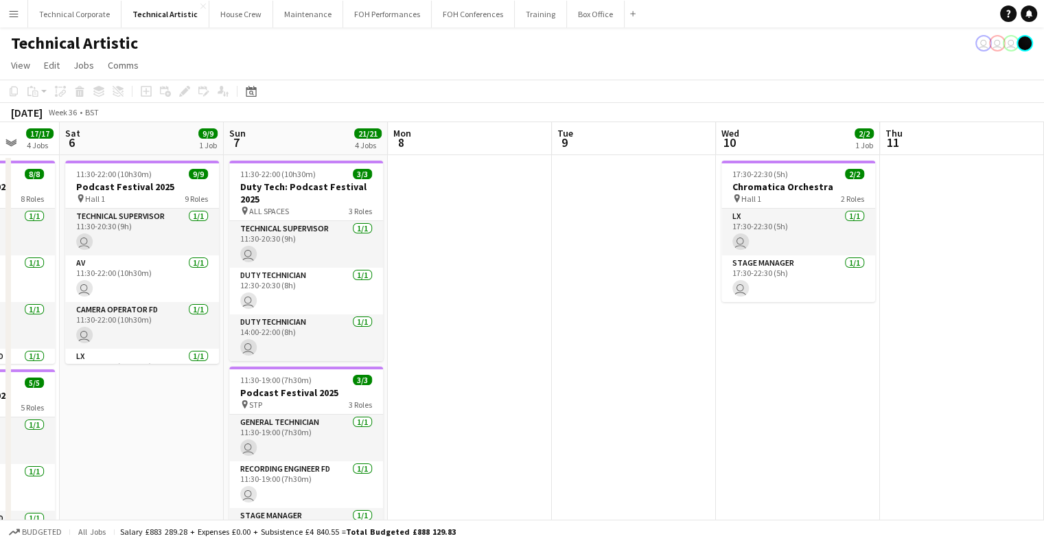
drag, startPoint x: 302, startPoint y: 277, endPoint x: 420, endPoint y: 259, distance: 119.3
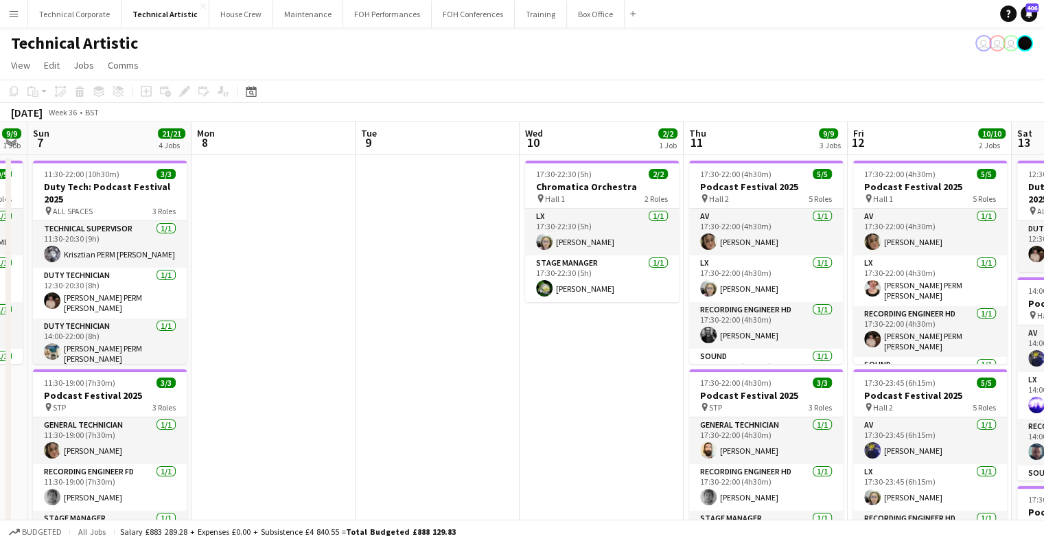
scroll to position [0, 342]
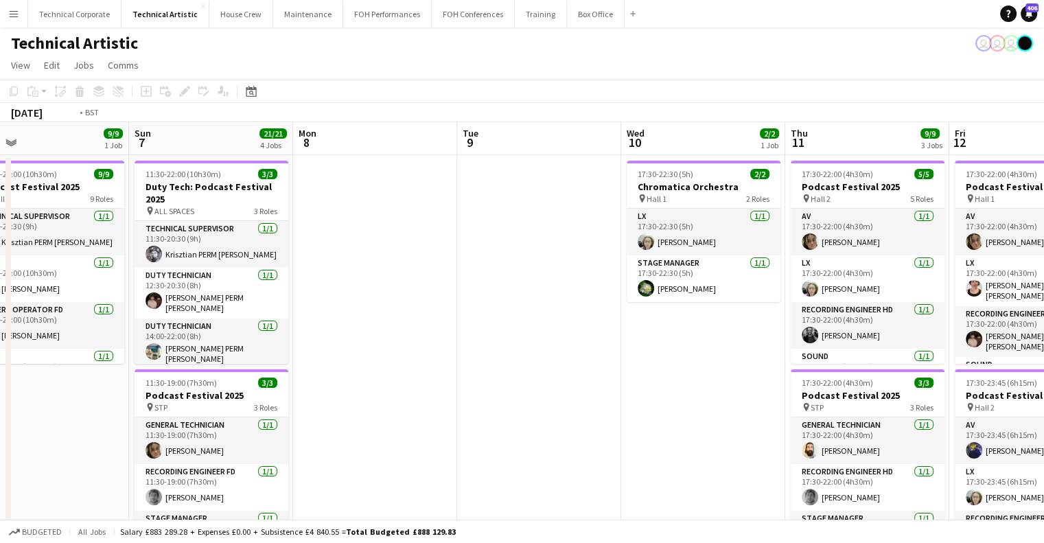
drag, startPoint x: 529, startPoint y: 370, endPoint x: 290, endPoint y: 357, distance: 239.2
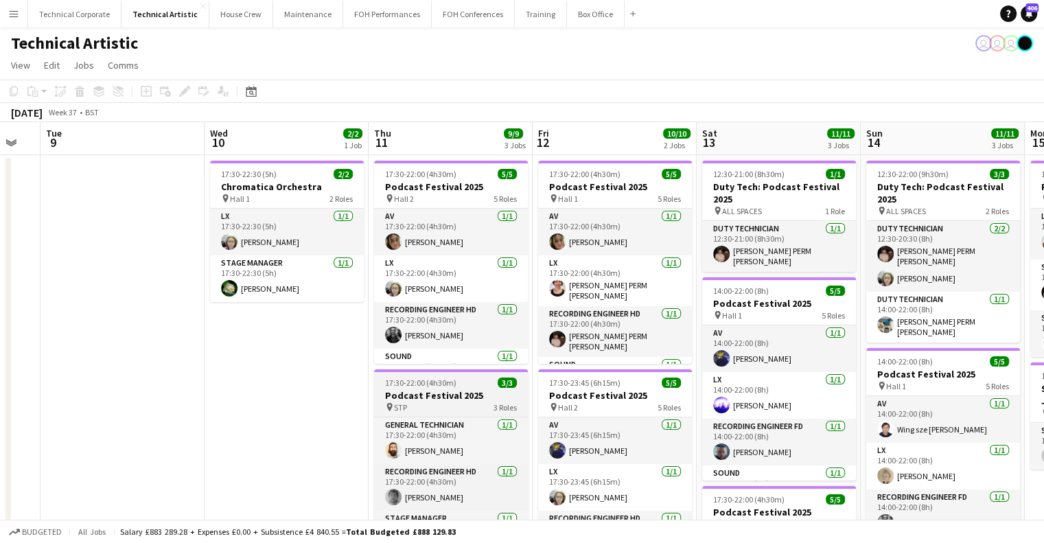
drag, startPoint x: 410, startPoint y: 374, endPoint x: 339, endPoint y: 394, distance: 74.1
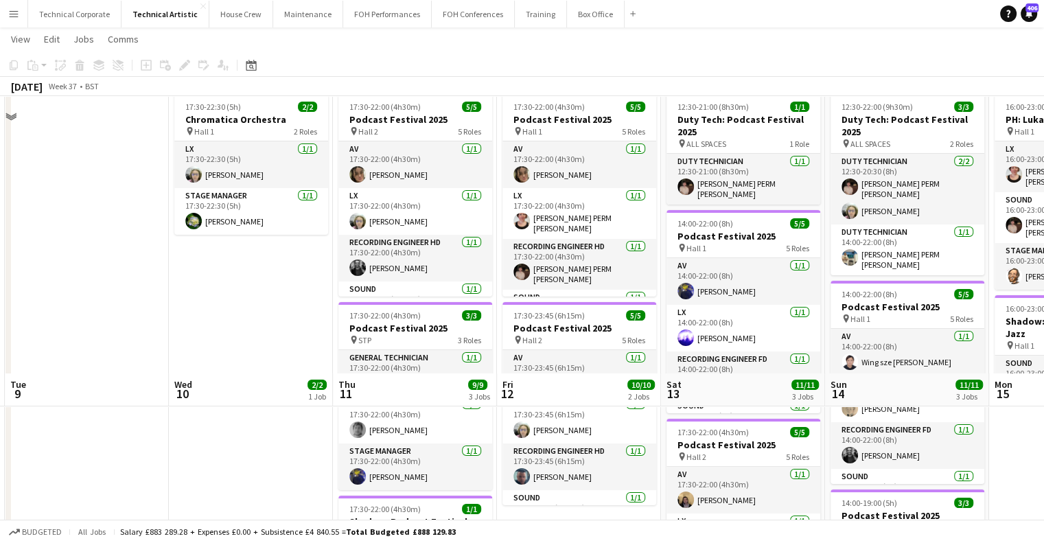
scroll to position [0, 0]
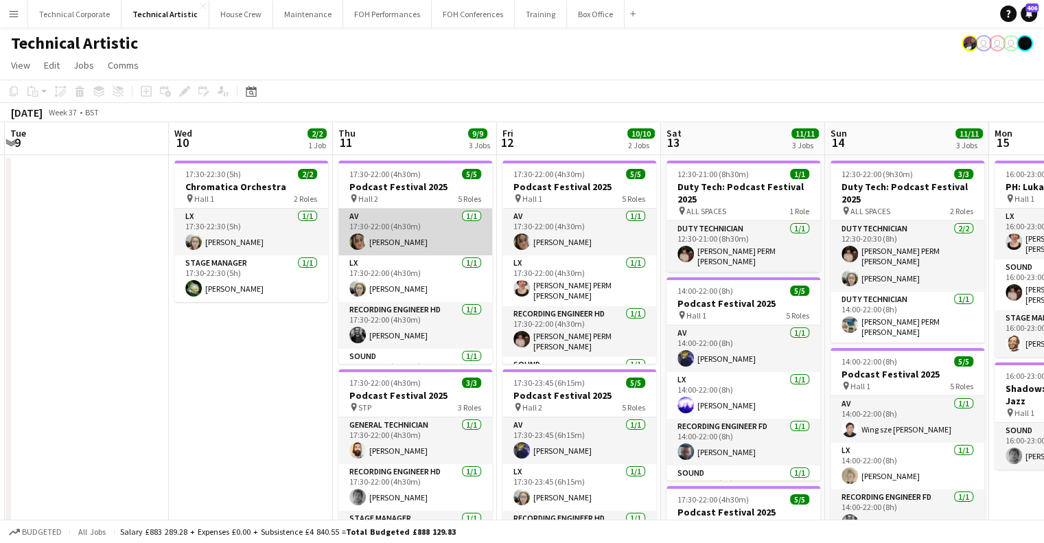
click at [422, 249] on app-card-role "AV 1/1 17:30-22:00 (4h30m) Eliyana Evans" at bounding box center [415, 232] width 154 height 47
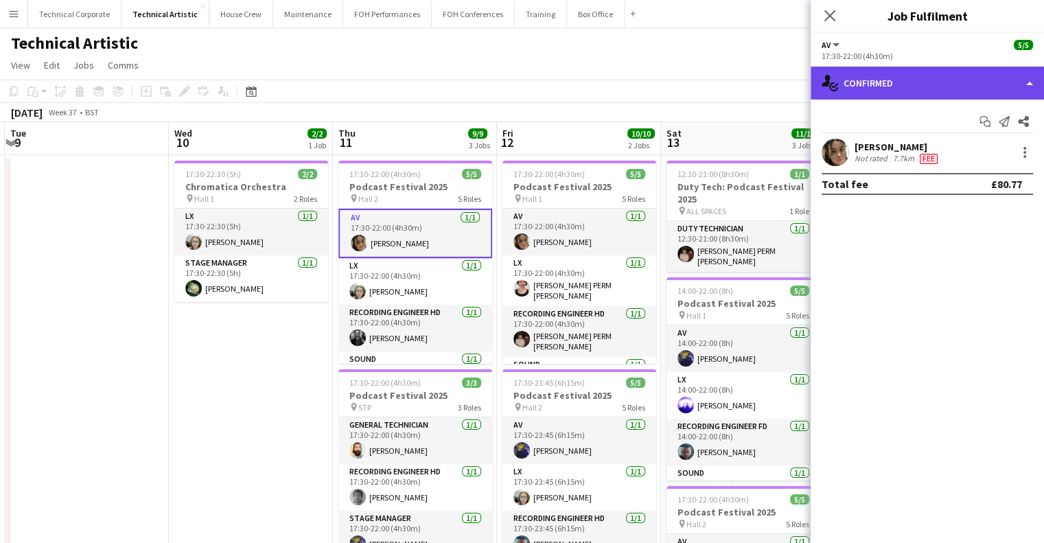
click at [907, 81] on div "single-neutral-actions-check-2 Confirmed" at bounding box center [927, 83] width 233 height 33
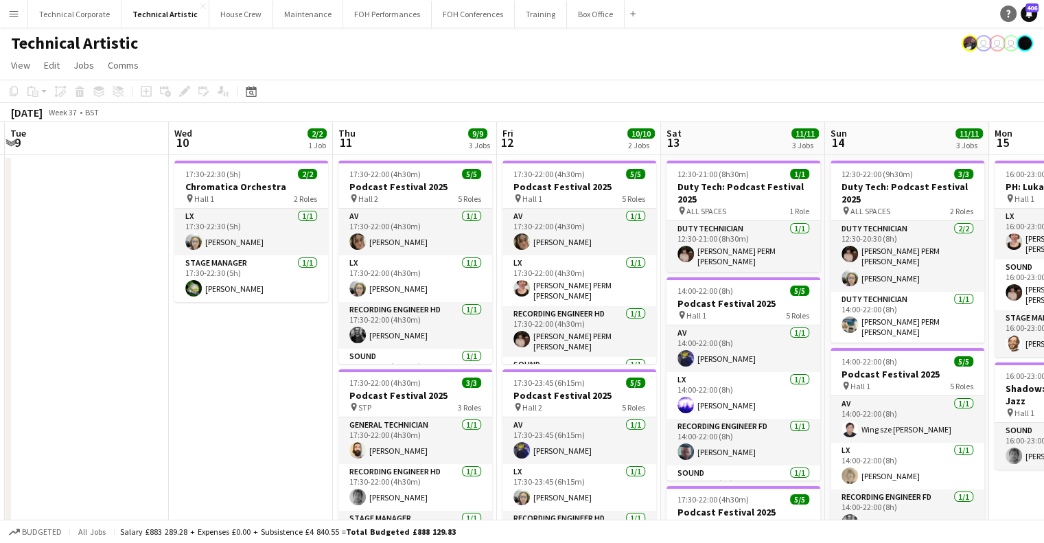
click at [1009, 19] on link "Help" at bounding box center [1008, 13] width 16 height 16
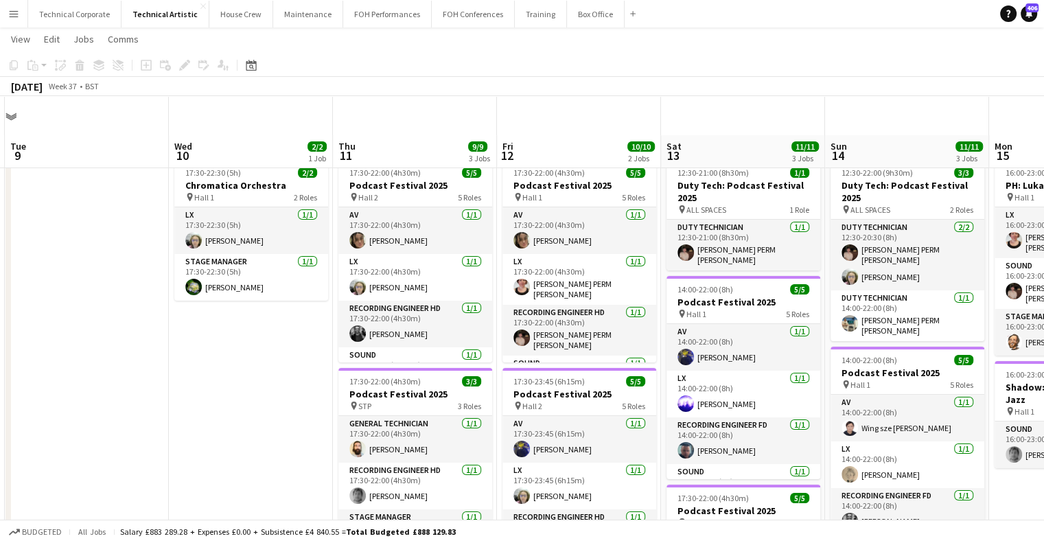
scroll to position [137, 0]
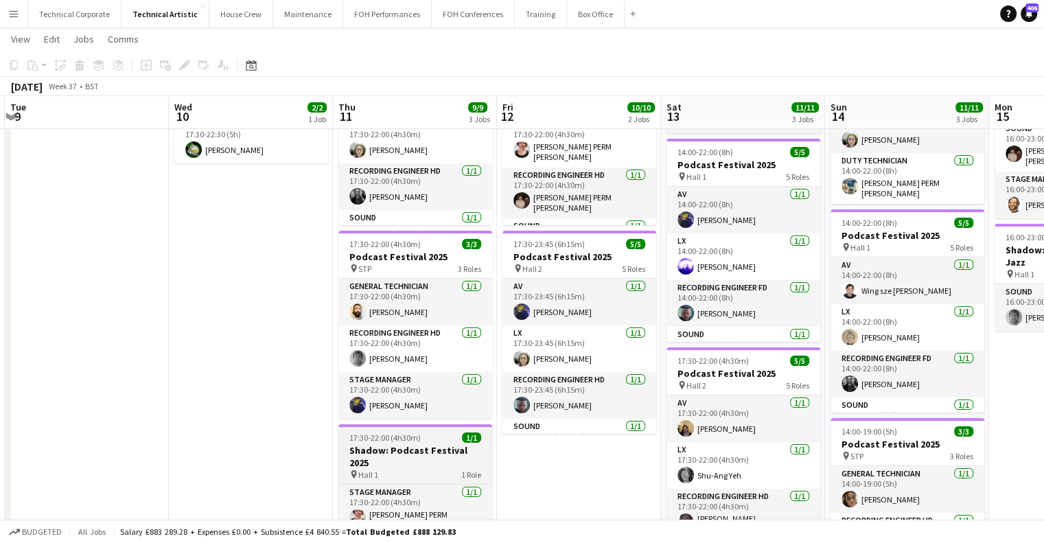
click at [427, 435] on div "17:30-22:00 (4h30m) 1/1" at bounding box center [415, 437] width 154 height 10
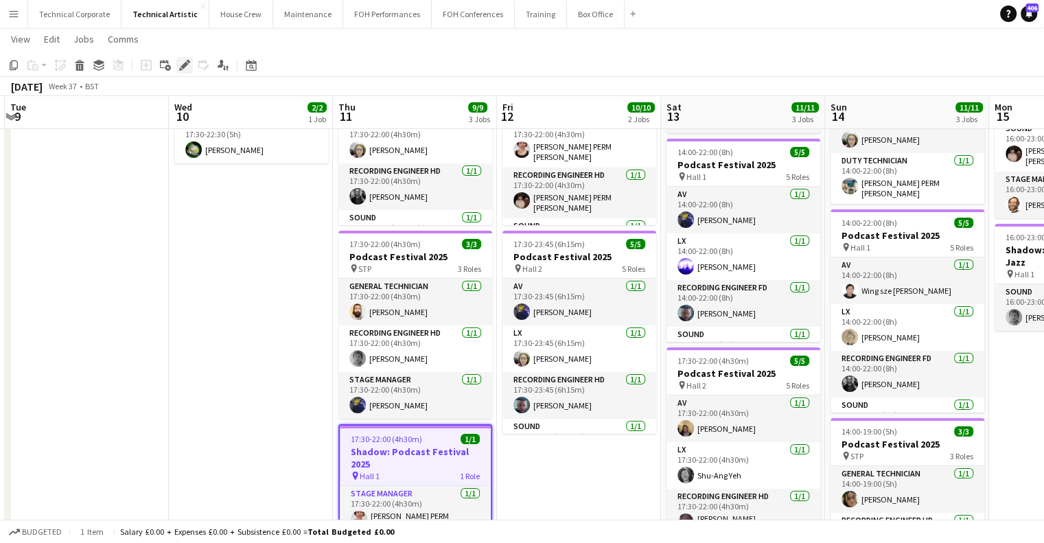
click at [191, 69] on div "Edit" at bounding box center [184, 65] width 16 height 16
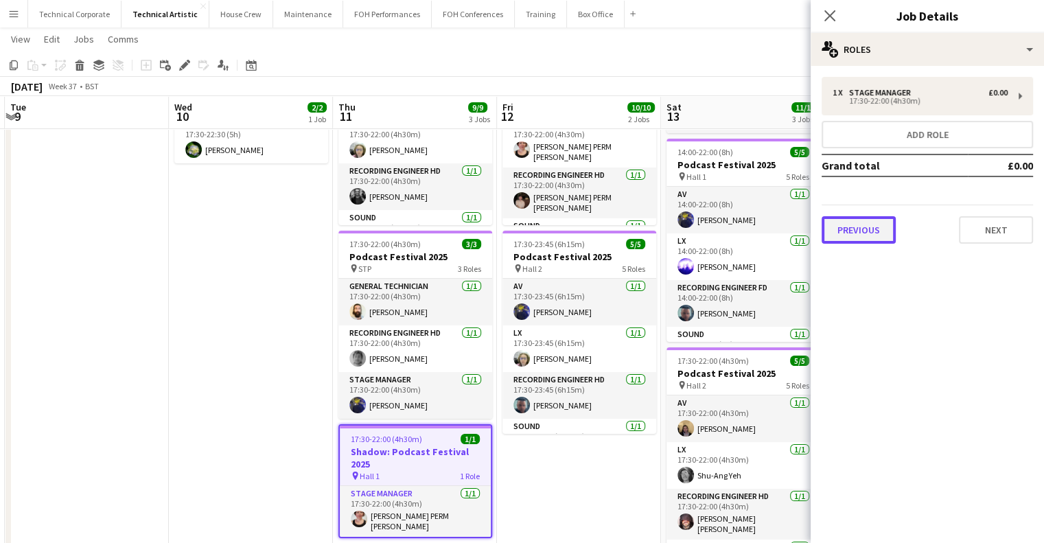
click at [870, 229] on button "Previous" at bounding box center [859, 229] width 74 height 27
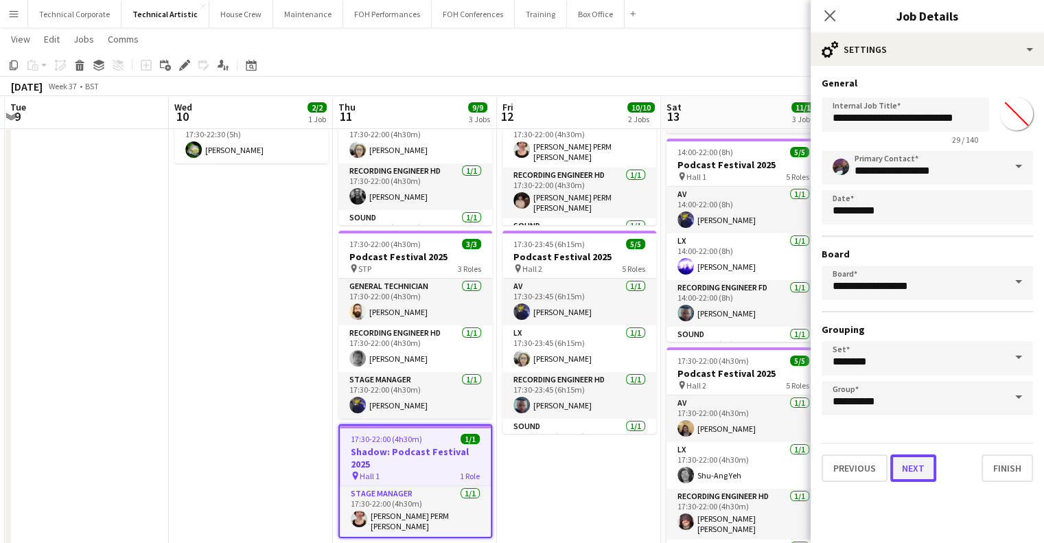
click at [913, 462] on button "Next" at bounding box center [913, 467] width 46 height 27
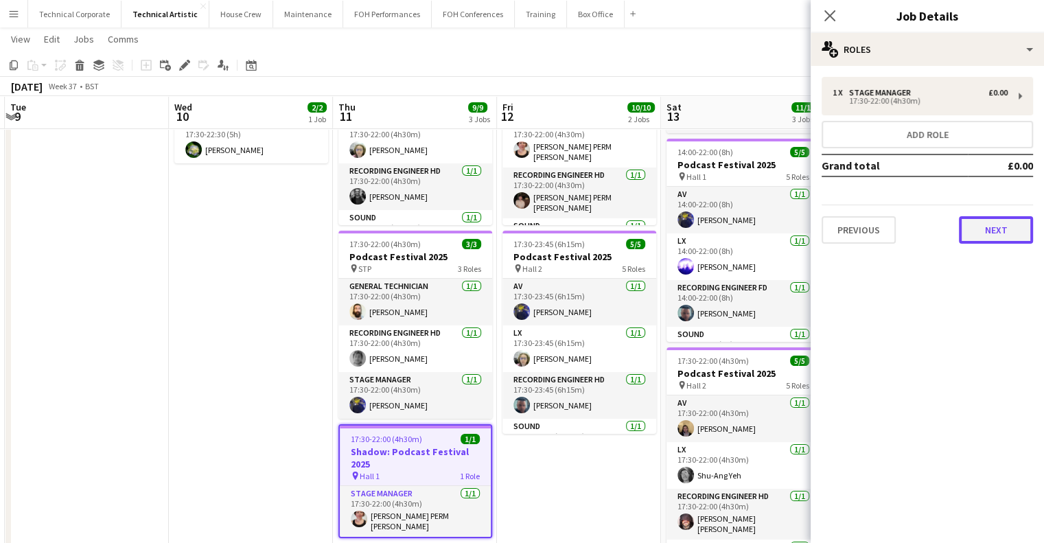
click at [988, 227] on button "Next" at bounding box center [996, 229] width 74 height 27
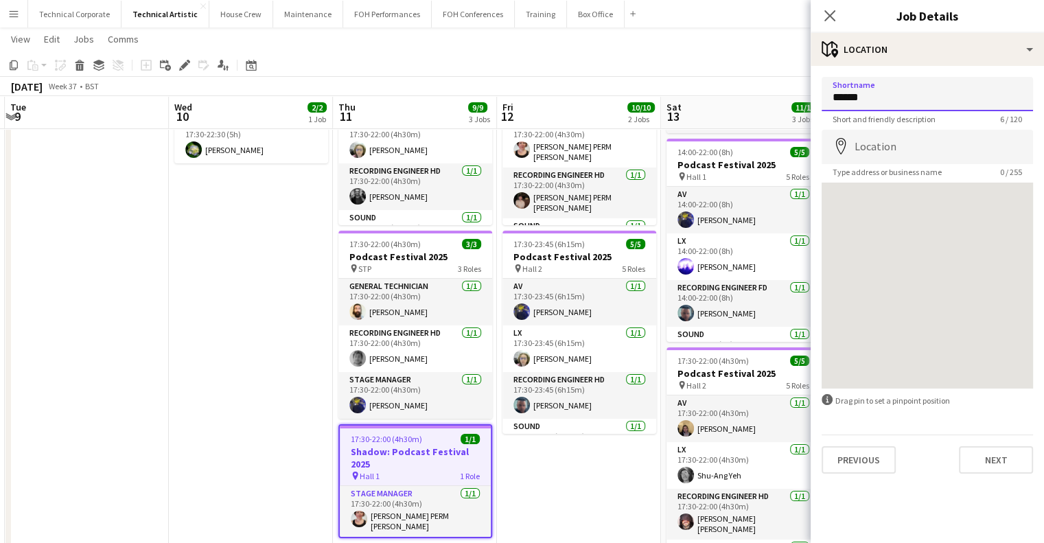
click at [905, 99] on input "******" at bounding box center [927, 94] width 211 height 34
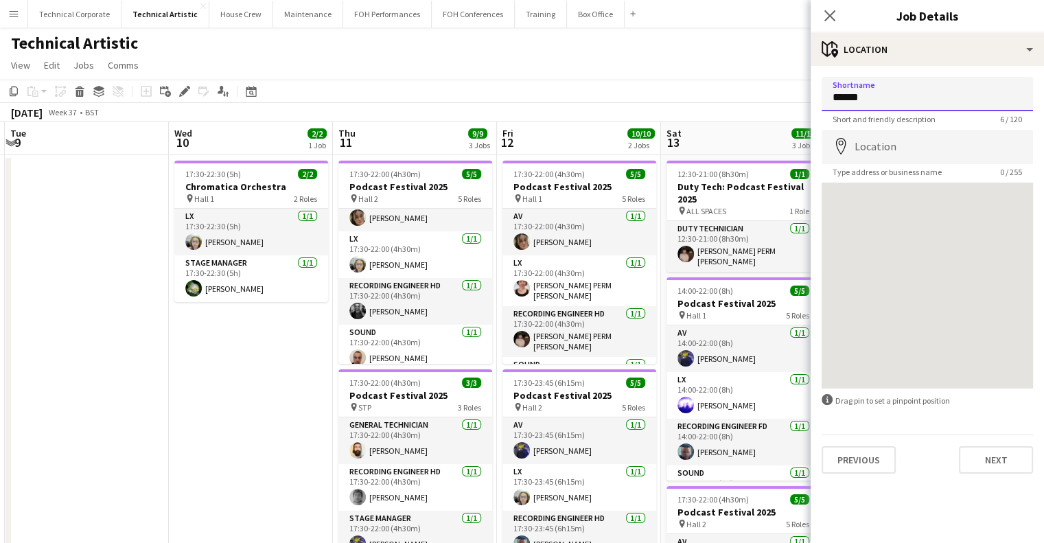
scroll to position [0, 0]
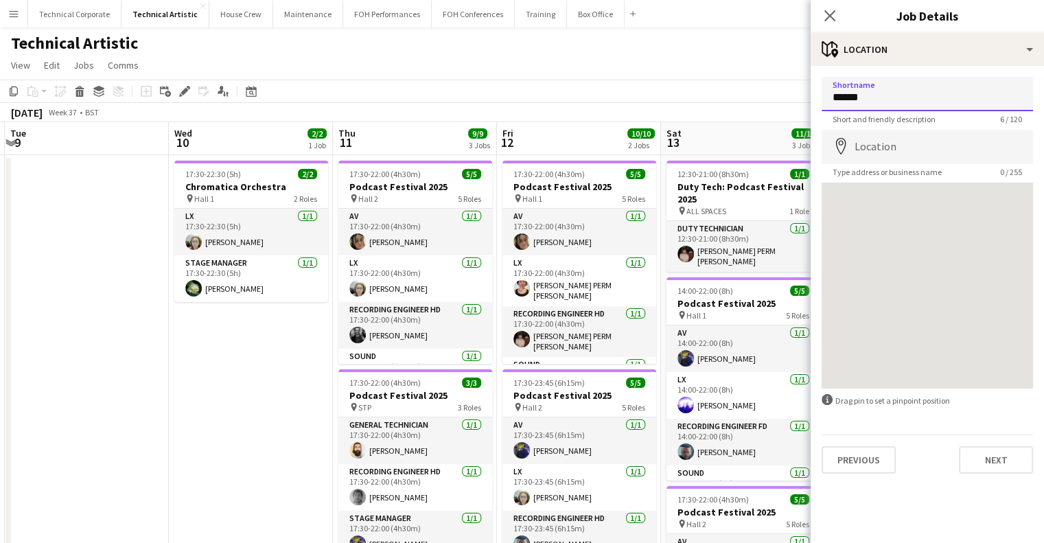
type input "******"
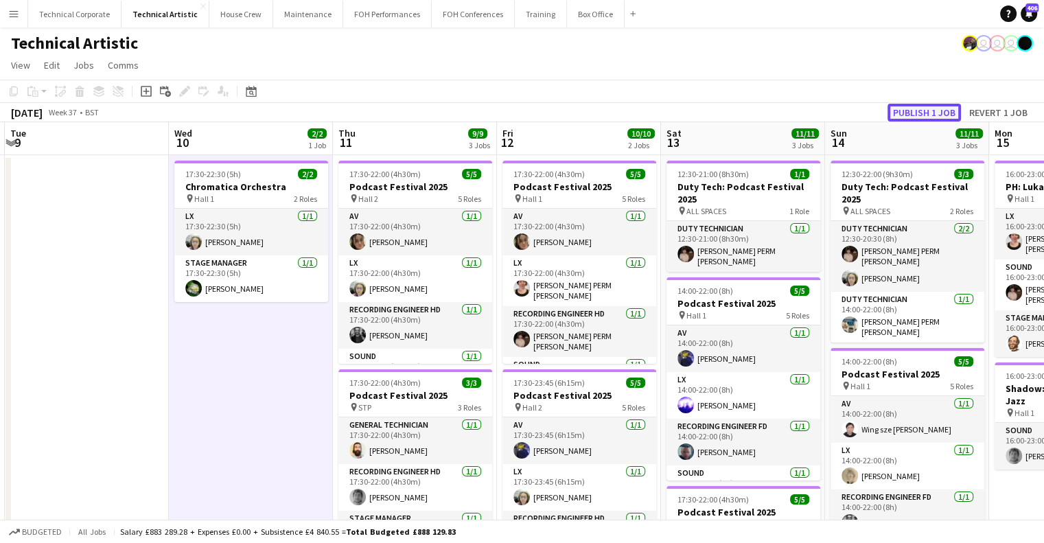
click at [918, 107] on button "Publish 1 job" at bounding box center [923, 113] width 73 height 18
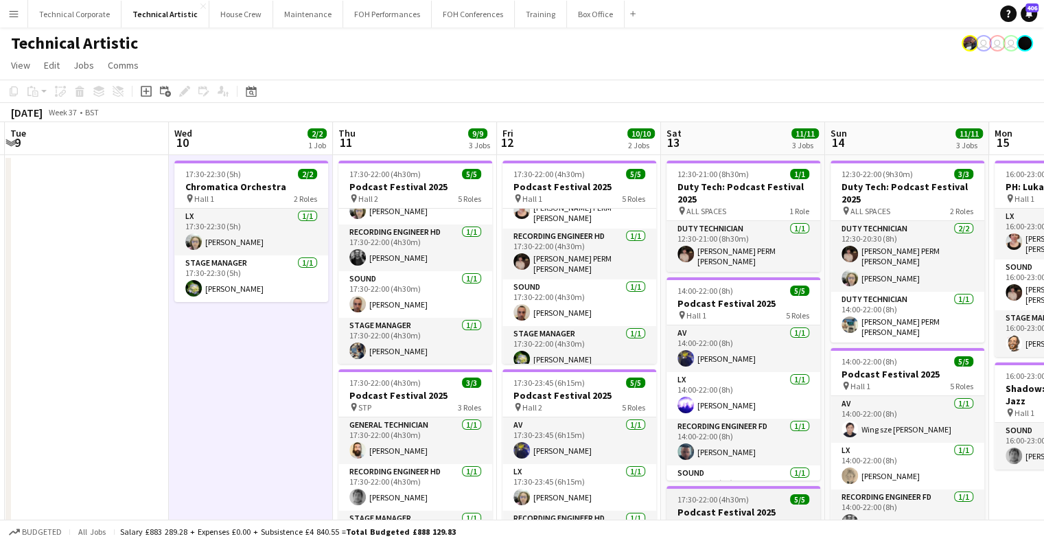
scroll to position [343, 0]
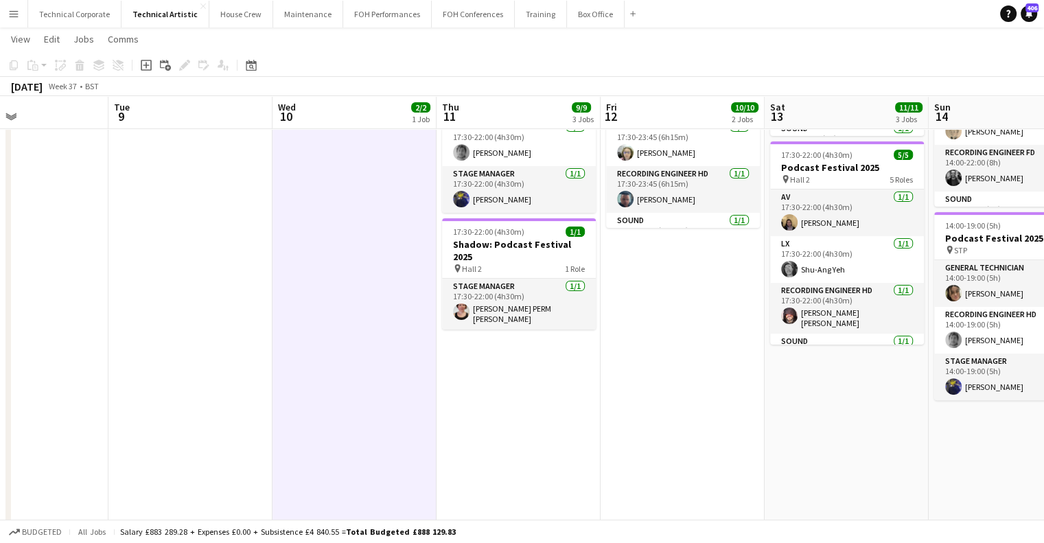
drag, startPoint x: 672, startPoint y: 393, endPoint x: 436, endPoint y: 400, distance: 235.5
click at [447, 406] on app-calendar-viewport "Sat 6 9/9 1 Job Sun 7 21/21 4 Jobs Mon 8 Tue 9 Wed 10 2/2 1 Job Thu 11 9/9 3 Jo…" at bounding box center [522, 189] width 1044 height 959
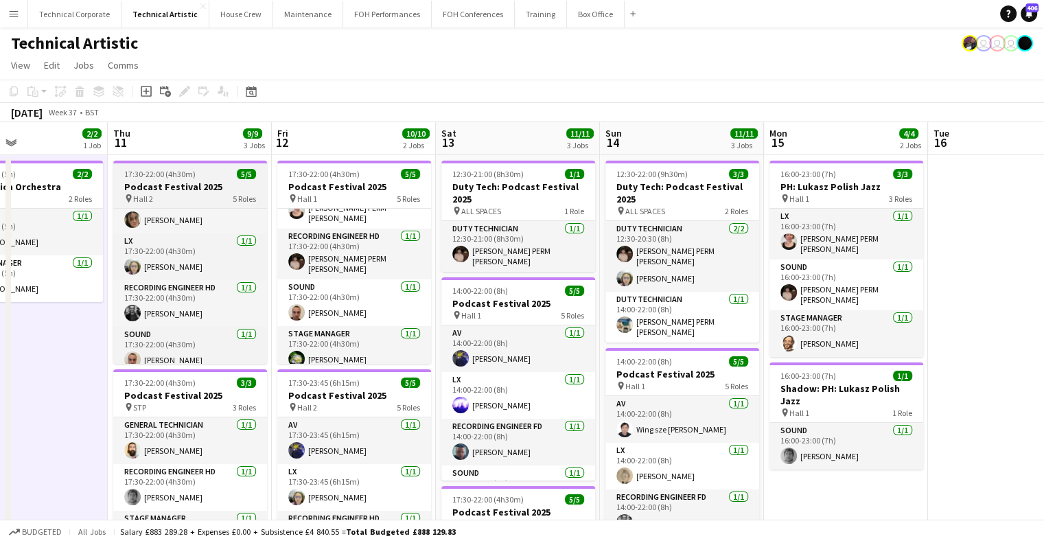
scroll to position [0, 0]
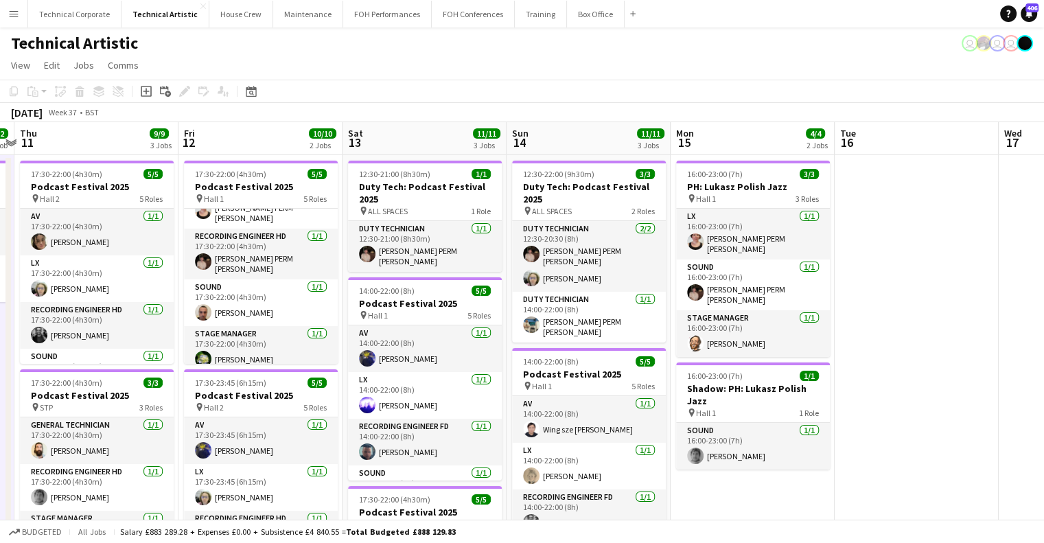
drag, startPoint x: 708, startPoint y: 302, endPoint x: 610, endPoint y: 305, distance: 98.2
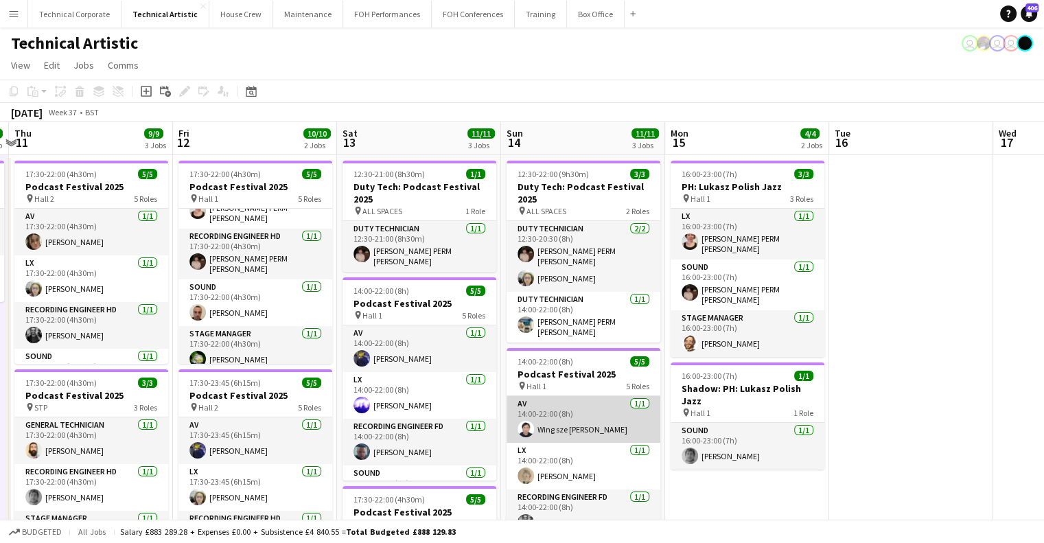
click at [549, 411] on app-card-role "AV 1/1 14:00-22:00 (8h) Wing sze venus Hau" at bounding box center [583, 419] width 154 height 47
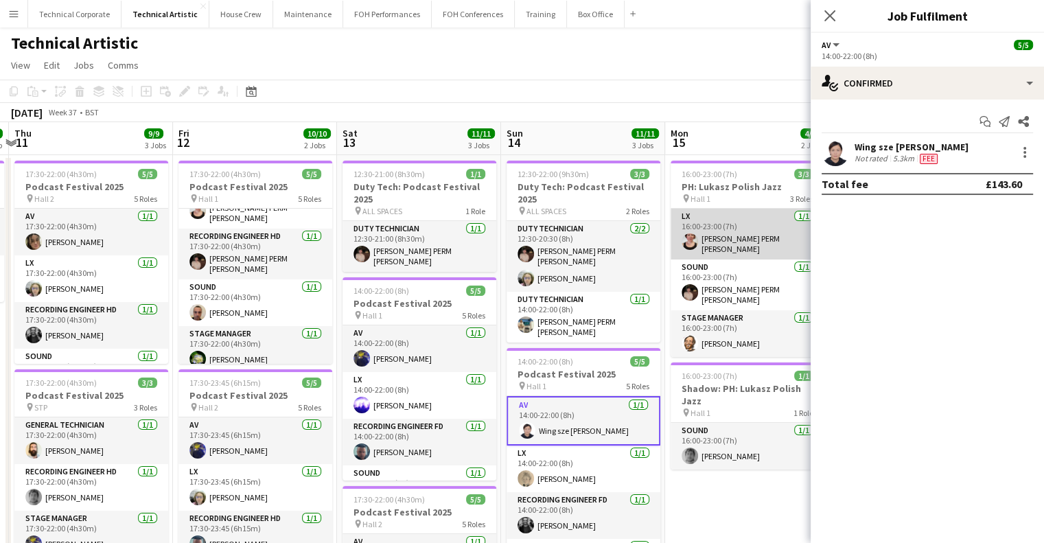
click at [734, 227] on app-card-role "LX 1/1 16:00-23:00 (7h) Marie PERM Kearney" at bounding box center [748, 234] width 154 height 51
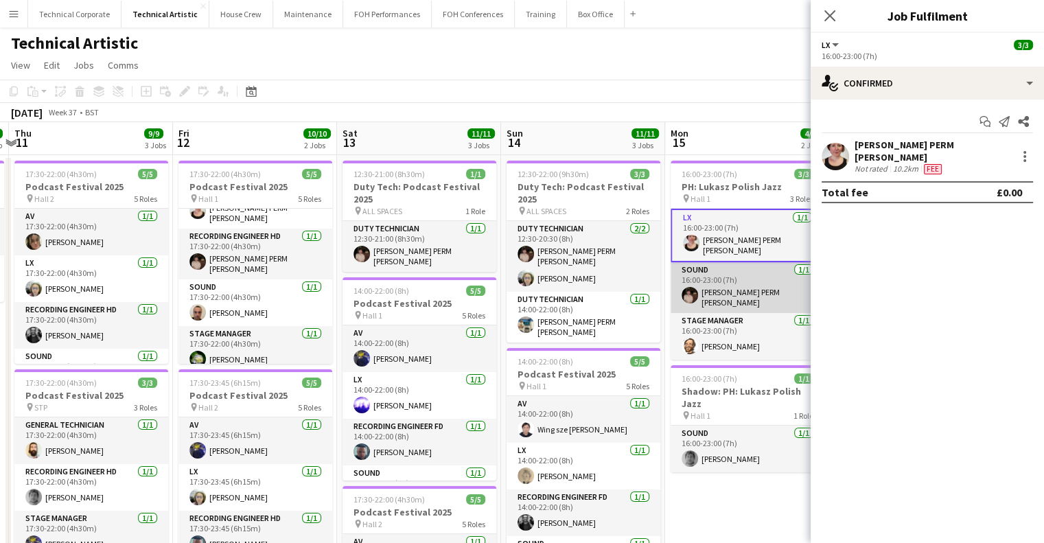
click at [736, 285] on app-card-role "Sound 1/1 16:00-23:00 (7h) Anders PERM Waller" at bounding box center [748, 287] width 154 height 51
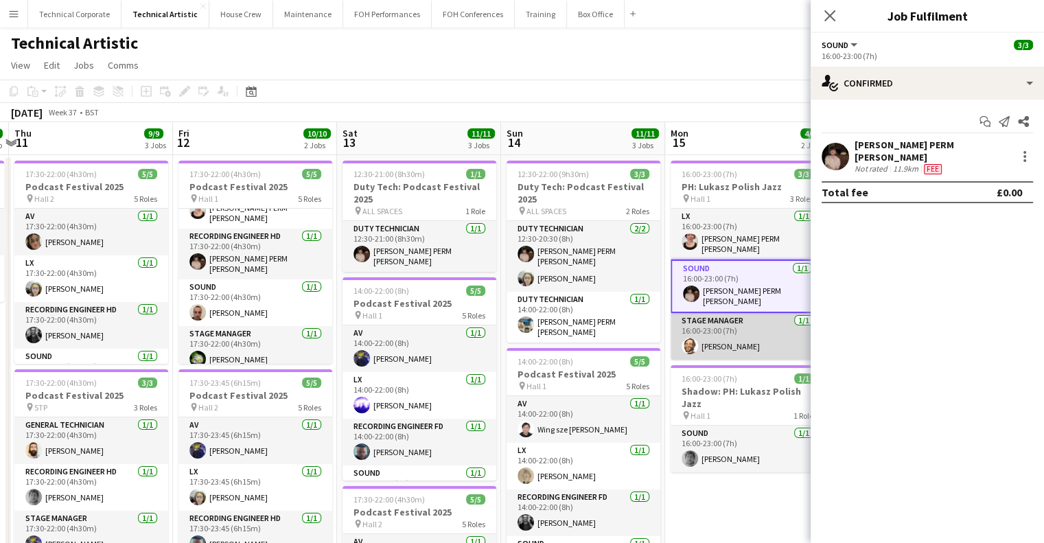
click at [731, 313] on app-card-role "Stage Manager 1/1 16:00-23:00 (7h) Jonathan Siddall" at bounding box center [748, 336] width 154 height 47
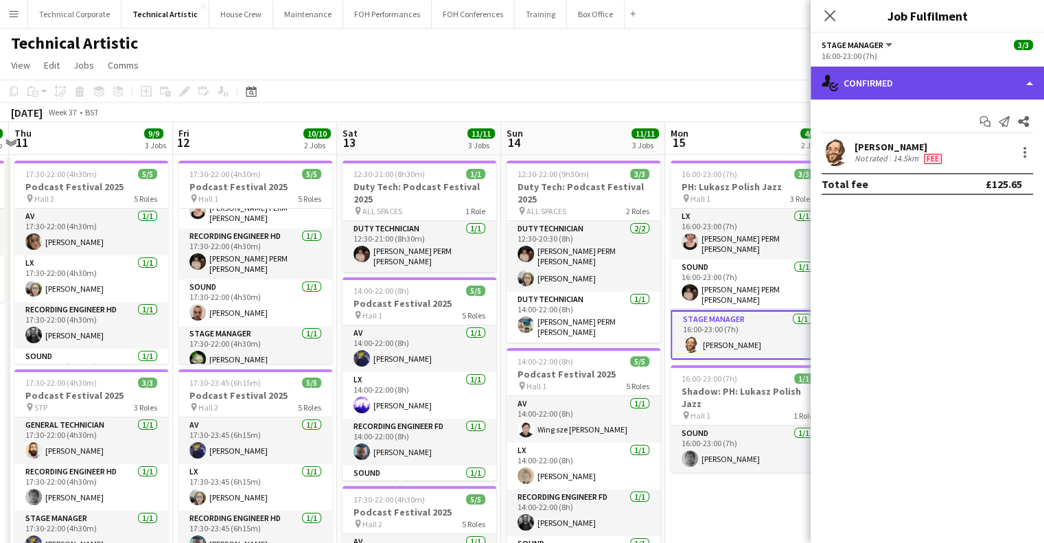
click at [980, 71] on div "single-neutral-actions-check-2 Confirmed" at bounding box center [927, 83] width 233 height 33
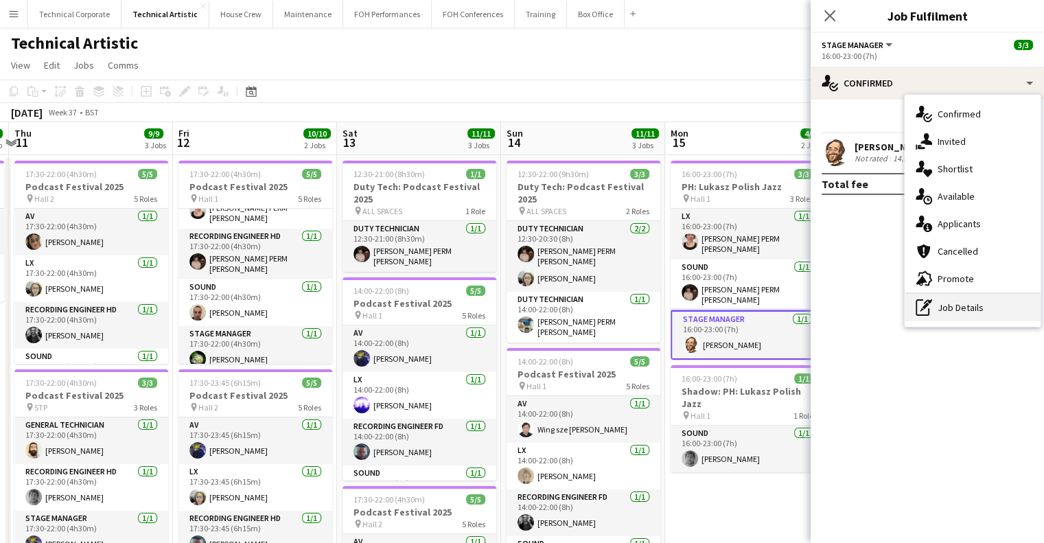
click at [962, 315] on div "pen-write Job Details" at bounding box center [973, 307] width 136 height 27
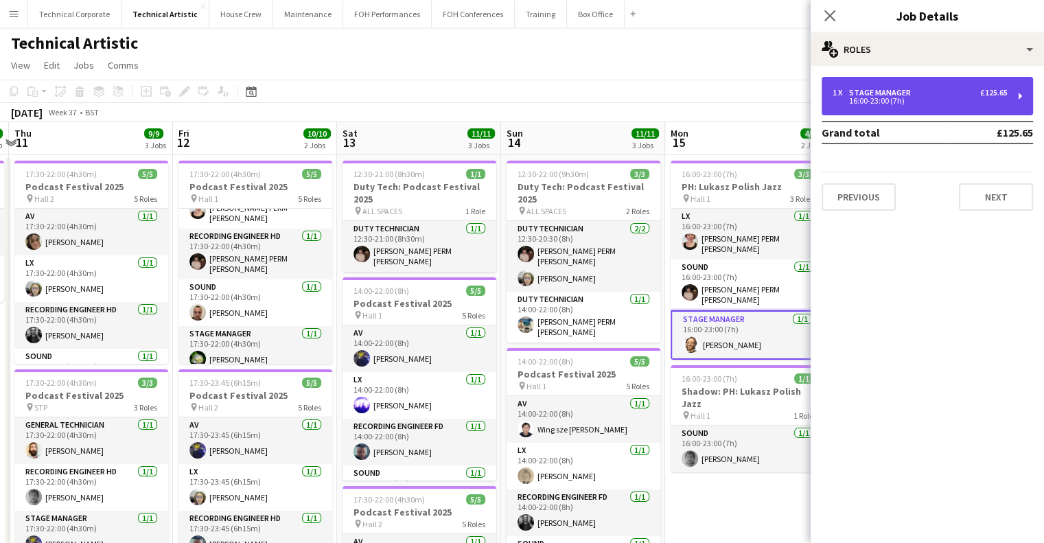
click at [881, 88] on div "Stage Manager" at bounding box center [882, 93] width 67 height 10
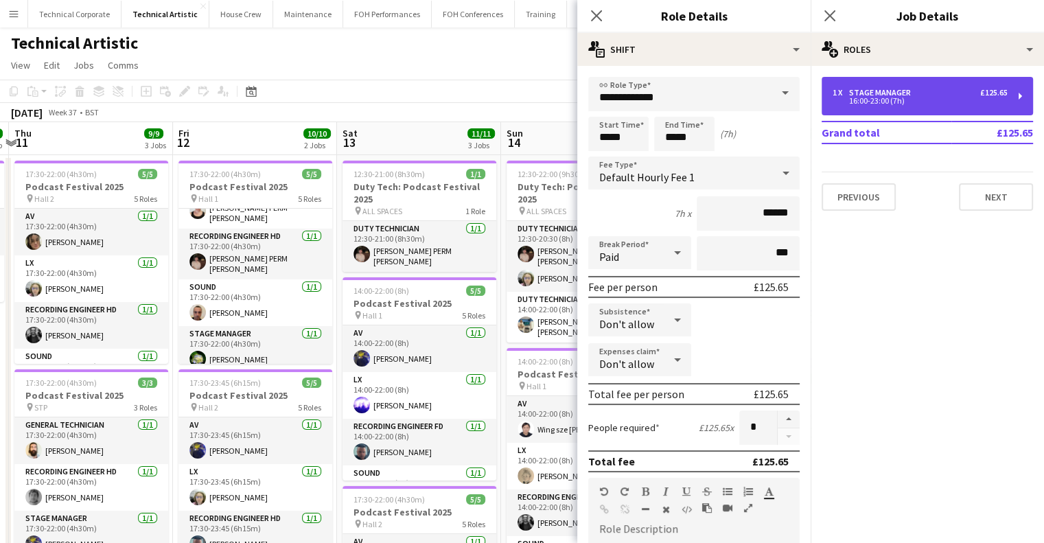
click at [881, 88] on div "Stage Manager" at bounding box center [882, 93] width 67 height 10
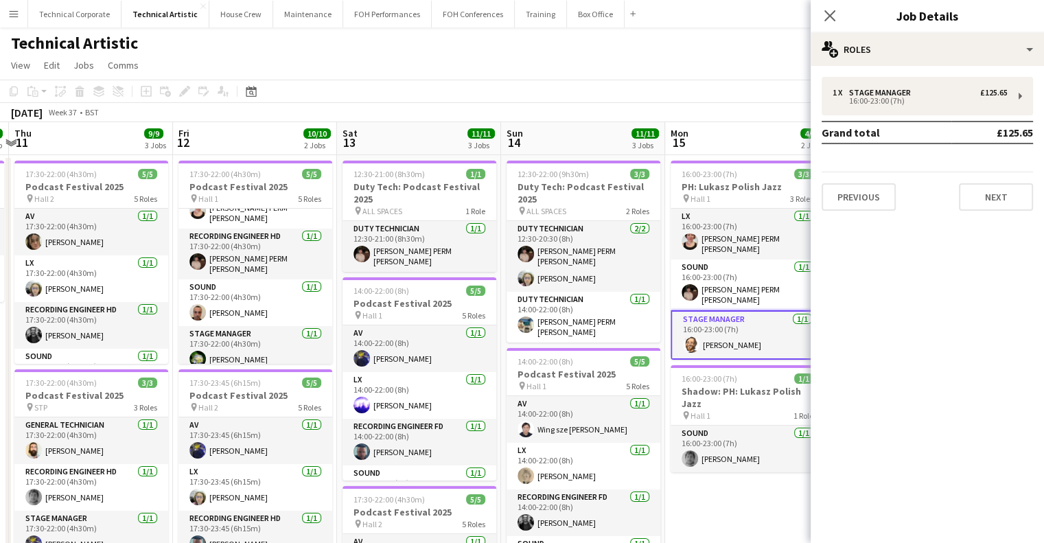
click at [590, 131] on app-board-header-date "Sun 14 11/11 3 Jobs" at bounding box center [583, 138] width 164 height 33
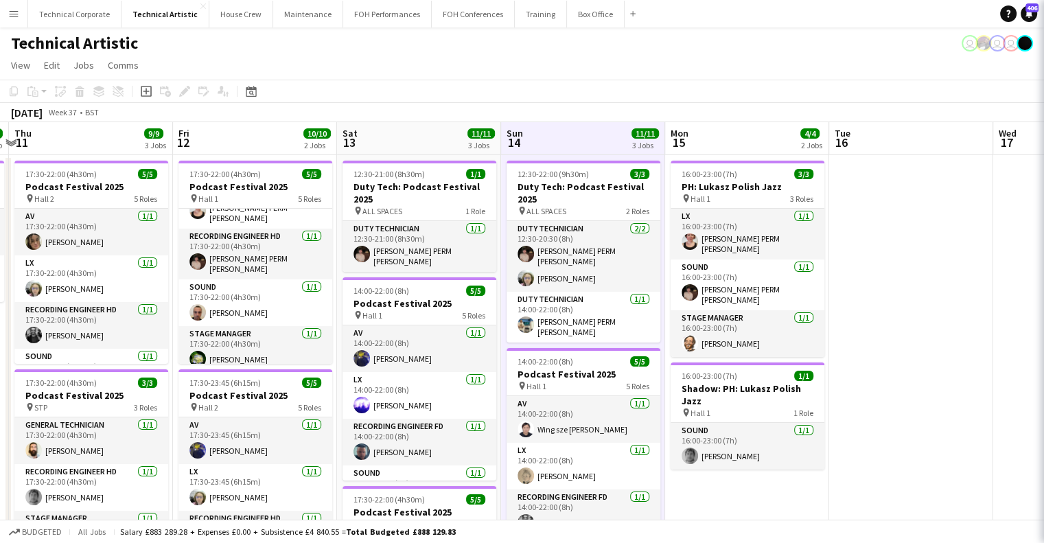
click at [590, 131] on app-board-header-date "Sun 14 11/11 3 Jobs" at bounding box center [583, 138] width 164 height 33
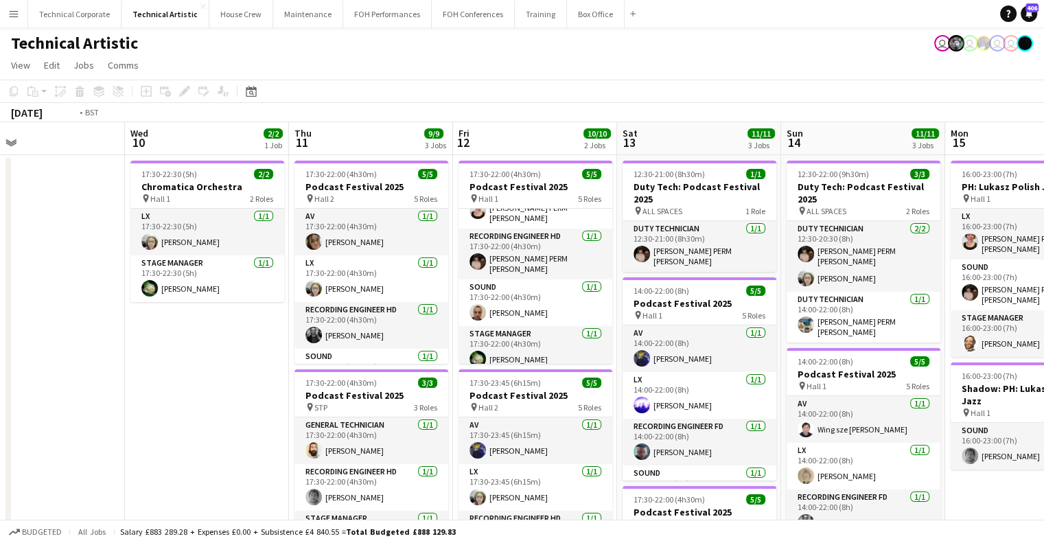
drag, startPoint x: 270, startPoint y: 150, endPoint x: 664, endPoint y: 168, distance: 394.3
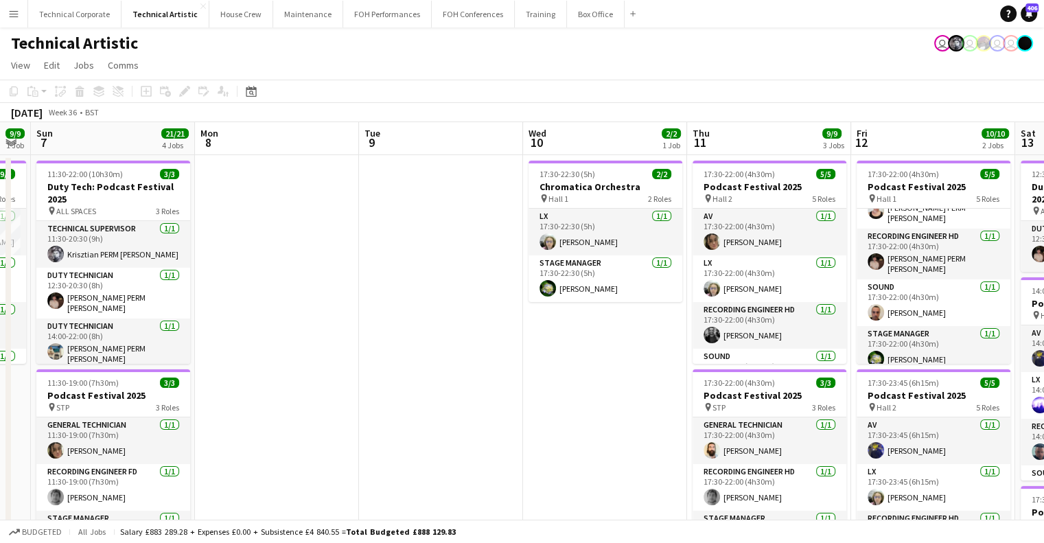
drag, startPoint x: 528, startPoint y: 196, endPoint x: 539, endPoint y: 189, distance: 13.9
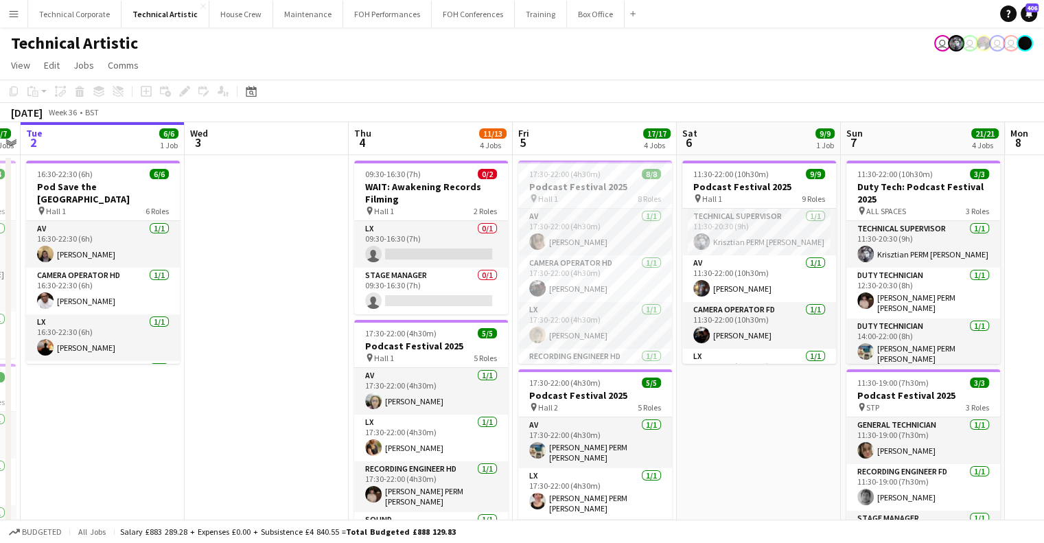
scroll to position [0, 456]
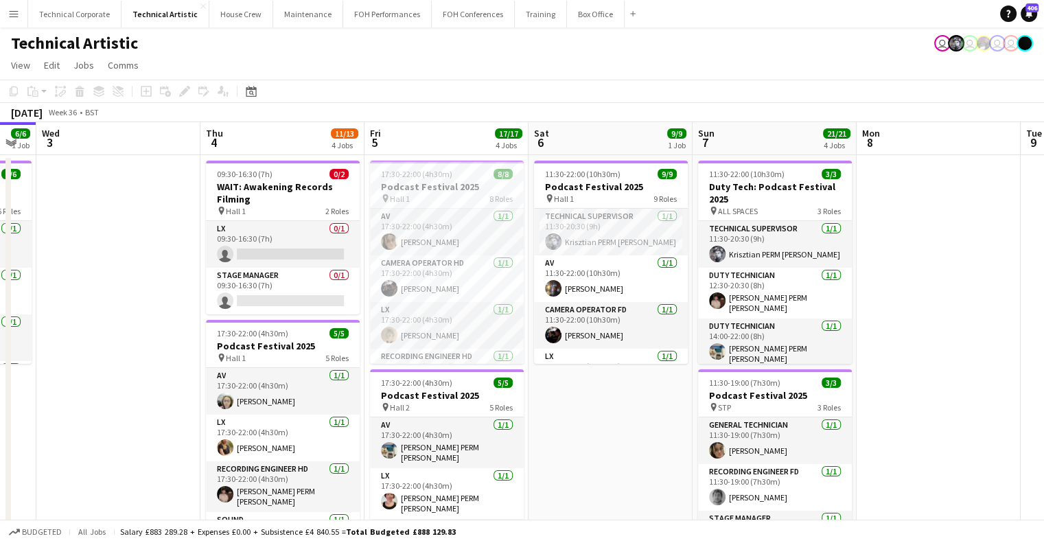
drag, startPoint x: 356, startPoint y: 192, endPoint x: 701, endPoint y: 197, distance: 344.6
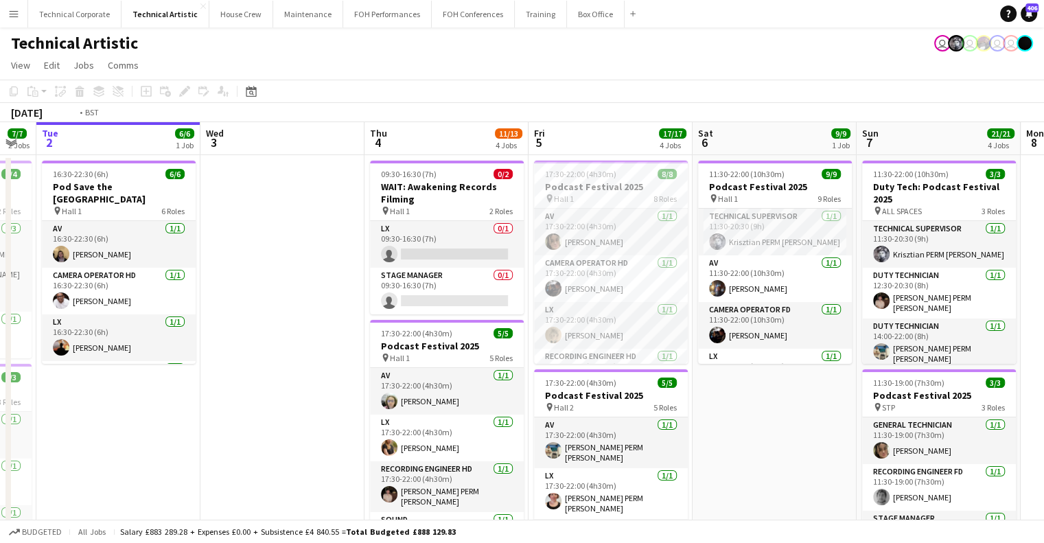
drag, startPoint x: 497, startPoint y: 184, endPoint x: 767, endPoint y: 179, distance: 270.4
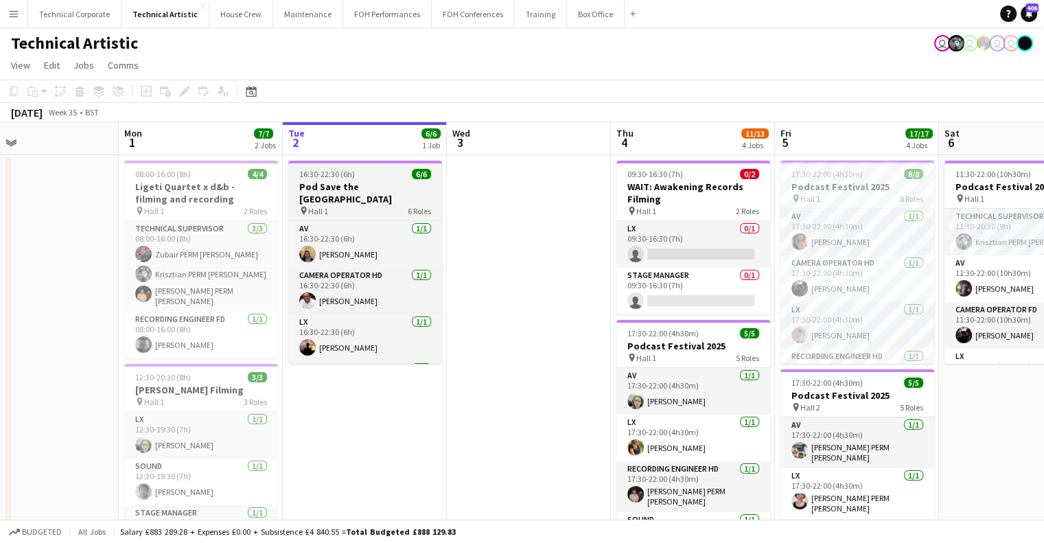
drag, startPoint x: 445, startPoint y: 178, endPoint x: 692, endPoint y: 180, distance: 247.1
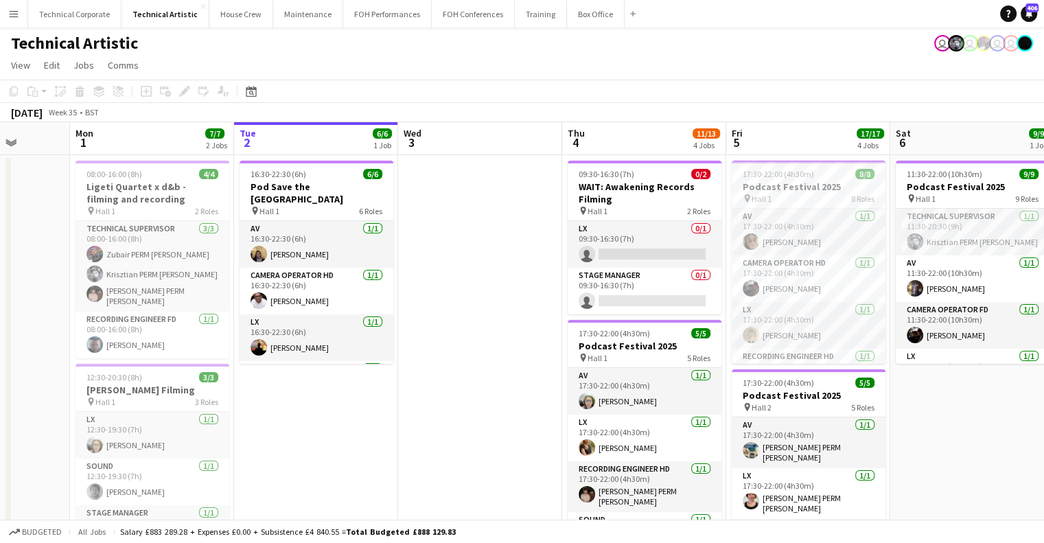
drag, startPoint x: 824, startPoint y: 233, endPoint x: 433, endPoint y: 244, distance: 391.3
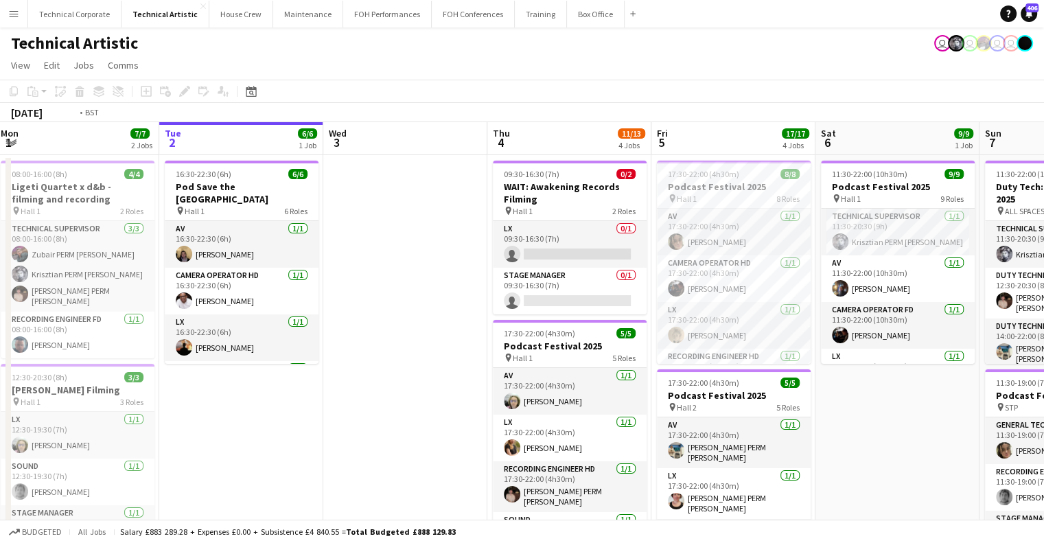
drag, startPoint x: 508, startPoint y: 240, endPoint x: 418, endPoint y: 156, distance: 122.4
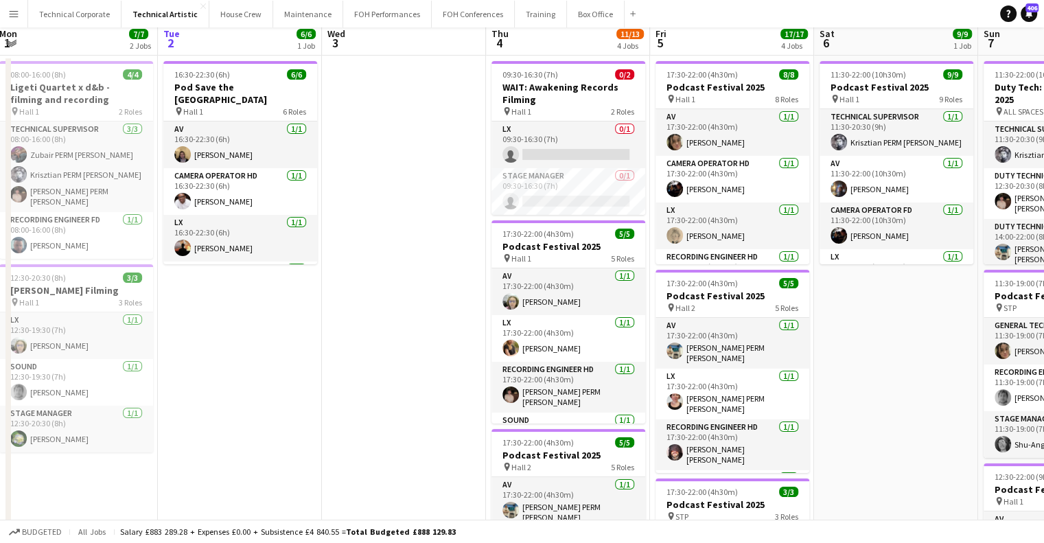
scroll to position [0, 0]
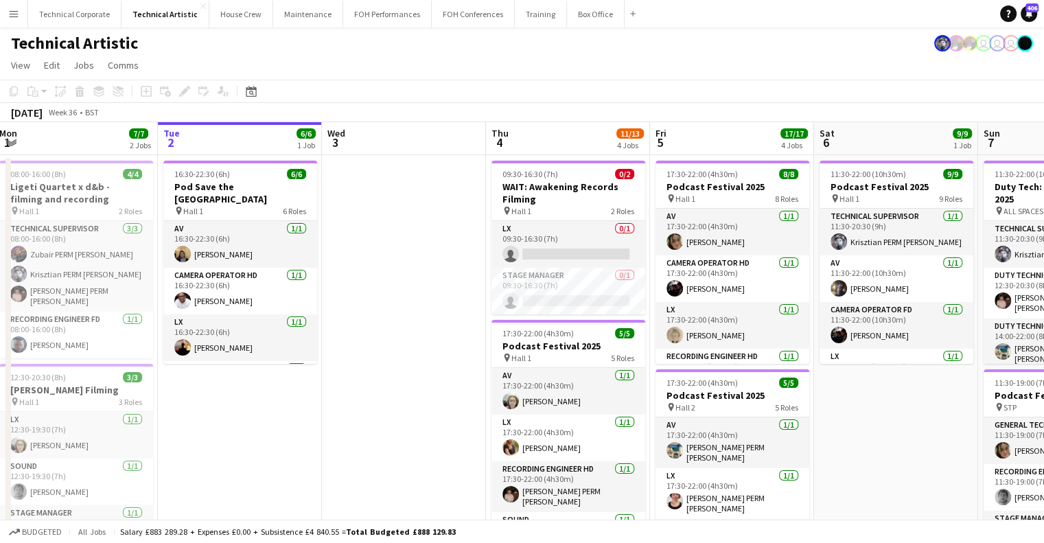
drag, startPoint x: 449, startPoint y: 493, endPoint x: 455, endPoint y: 365, distance: 128.5
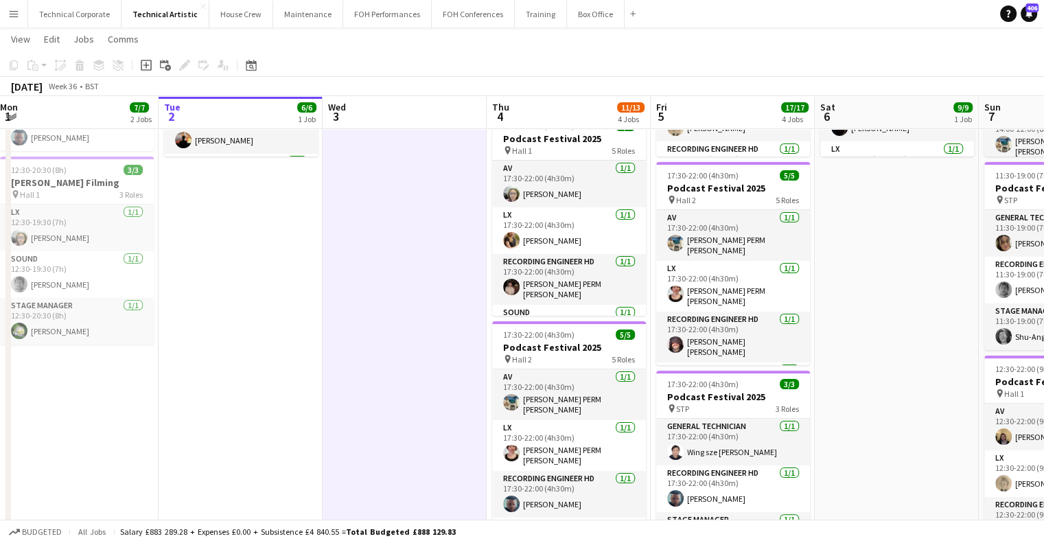
click at [950, 469] on app-date-cell "11:30-22:00 (10h30m) 9/9 Podcast Festival 2025 pin Hall 1 9 Roles Technical Sup…" at bounding box center [897, 377] width 164 height 859
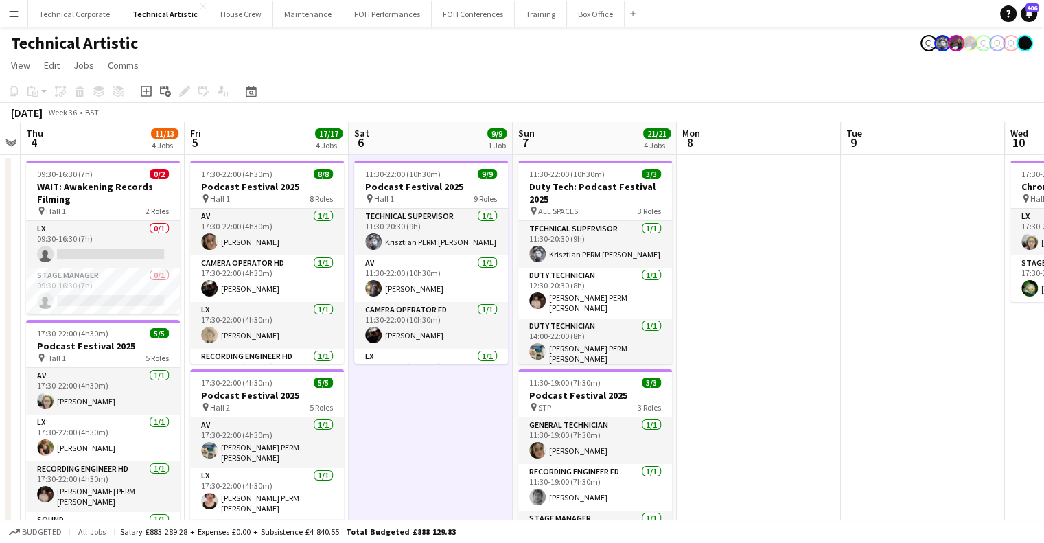
drag, startPoint x: 857, startPoint y: 406, endPoint x: 651, endPoint y: 415, distance: 206.1
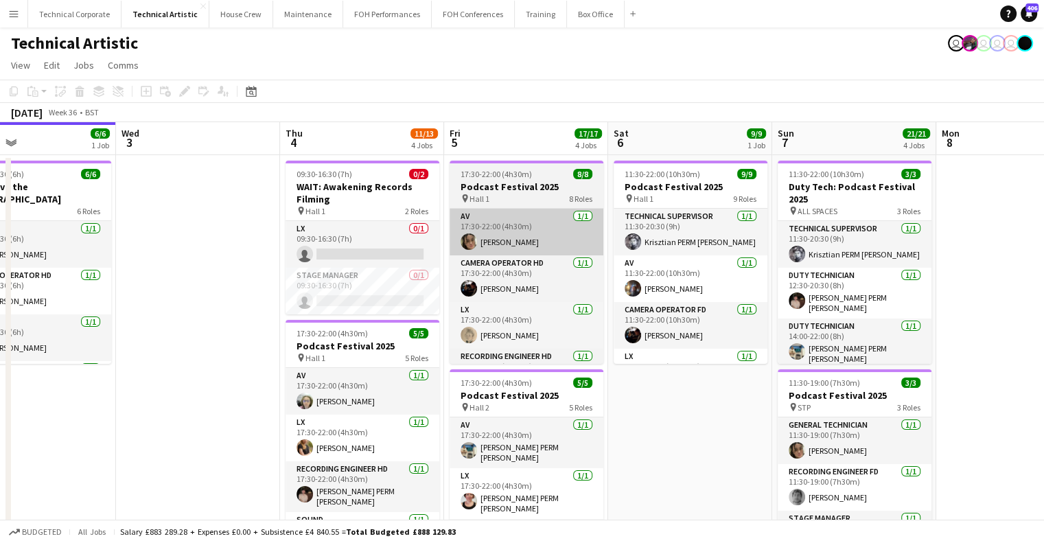
drag, startPoint x: 649, startPoint y: 463, endPoint x: 579, endPoint y: 252, distance: 222.9
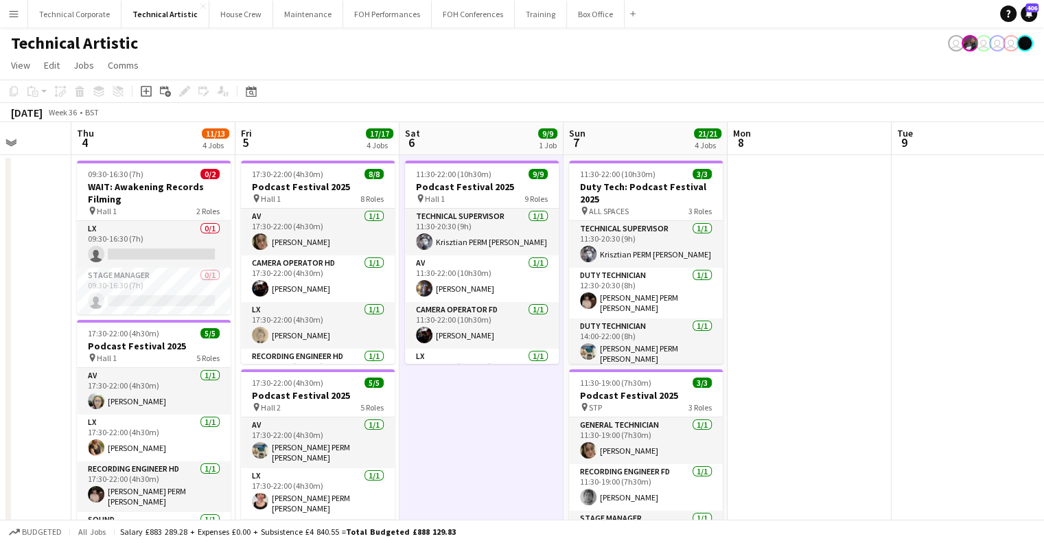
drag, startPoint x: 733, startPoint y: 300, endPoint x: 636, endPoint y: 362, distance: 115.4
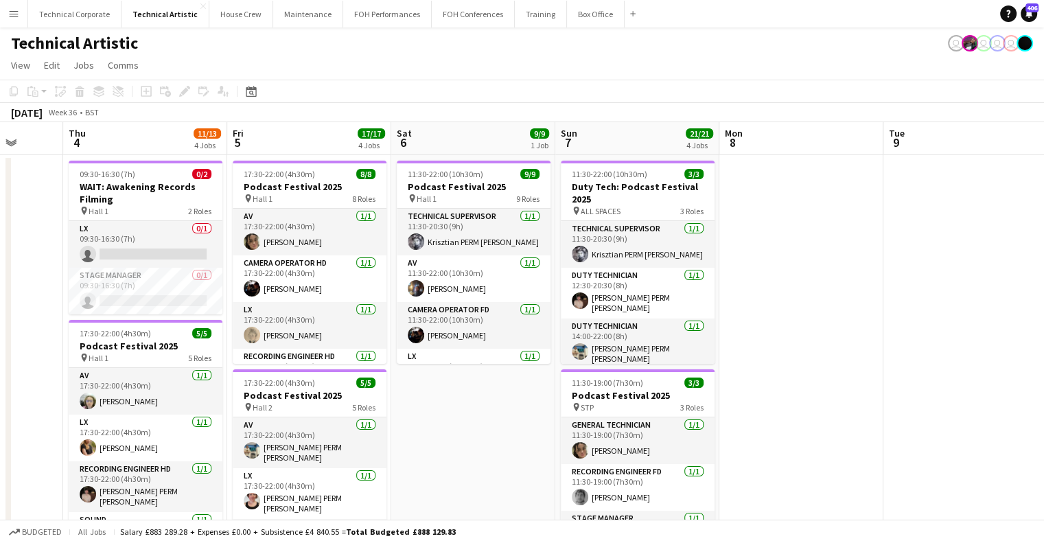
drag, startPoint x: 906, startPoint y: 338, endPoint x: 590, endPoint y: 351, distance: 316.0
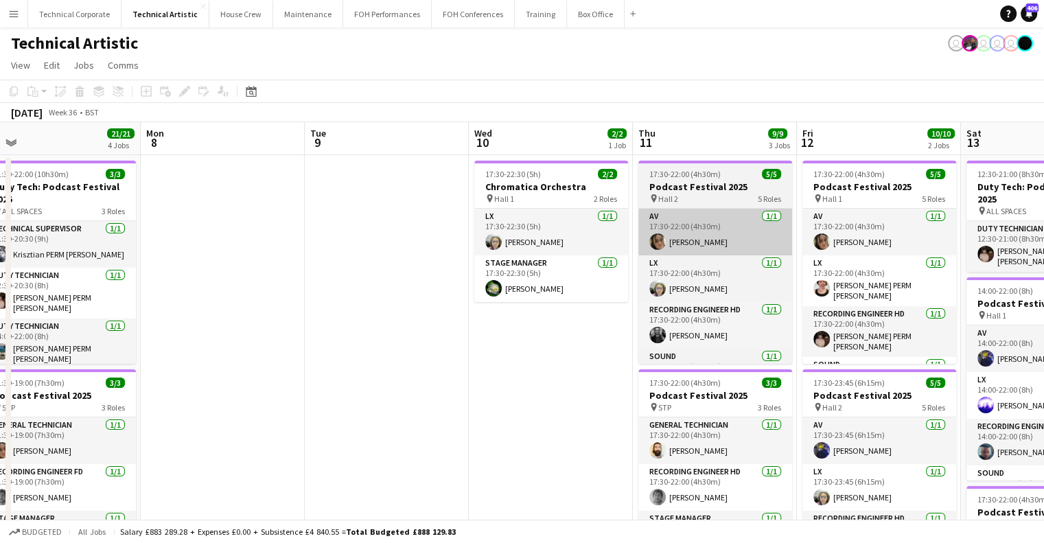
drag, startPoint x: 841, startPoint y: 356, endPoint x: 630, endPoint y: 209, distance: 256.8
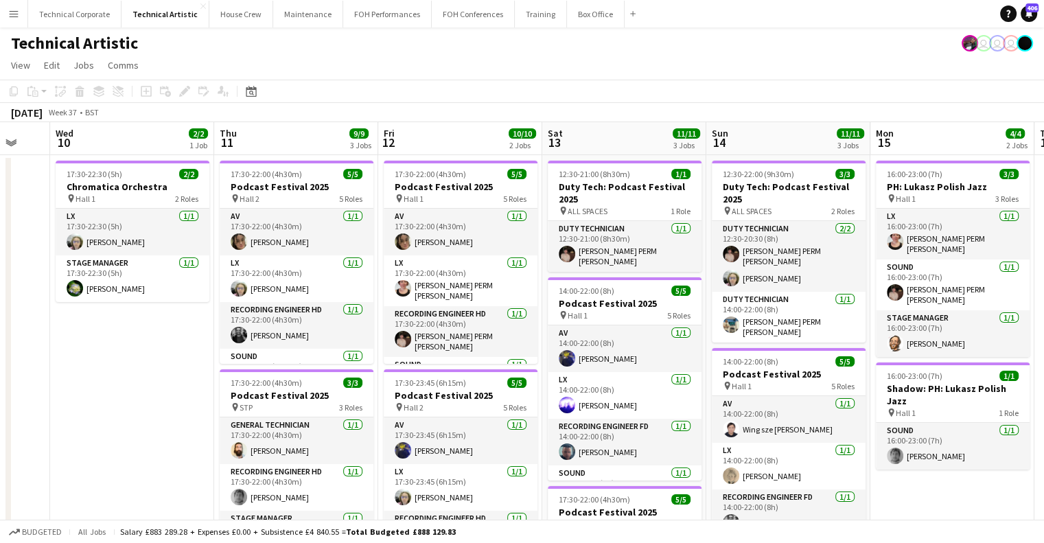
scroll to position [0, 409]
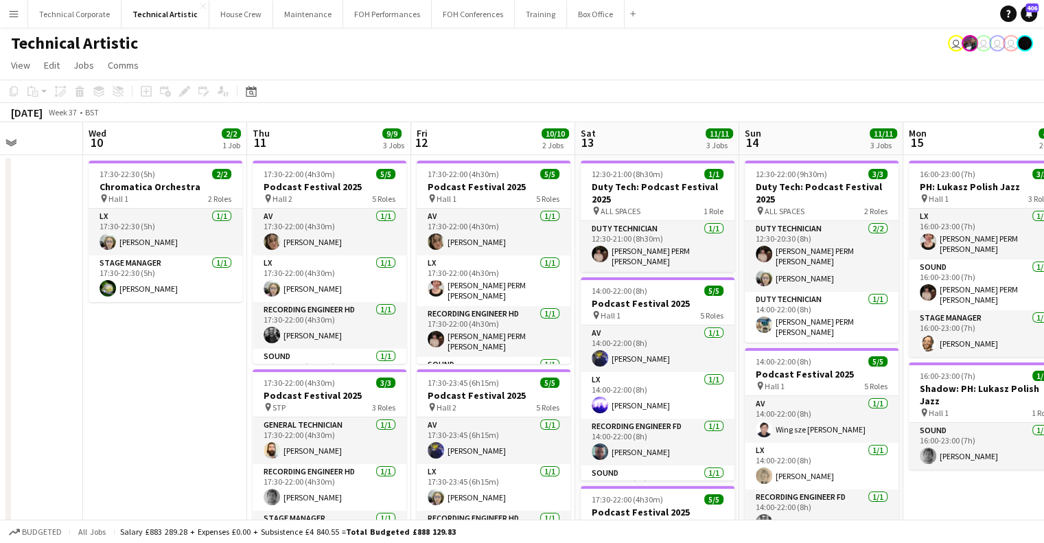
drag, startPoint x: 657, startPoint y: 377, endPoint x: 362, endPoint y: 365, distance: 295.3
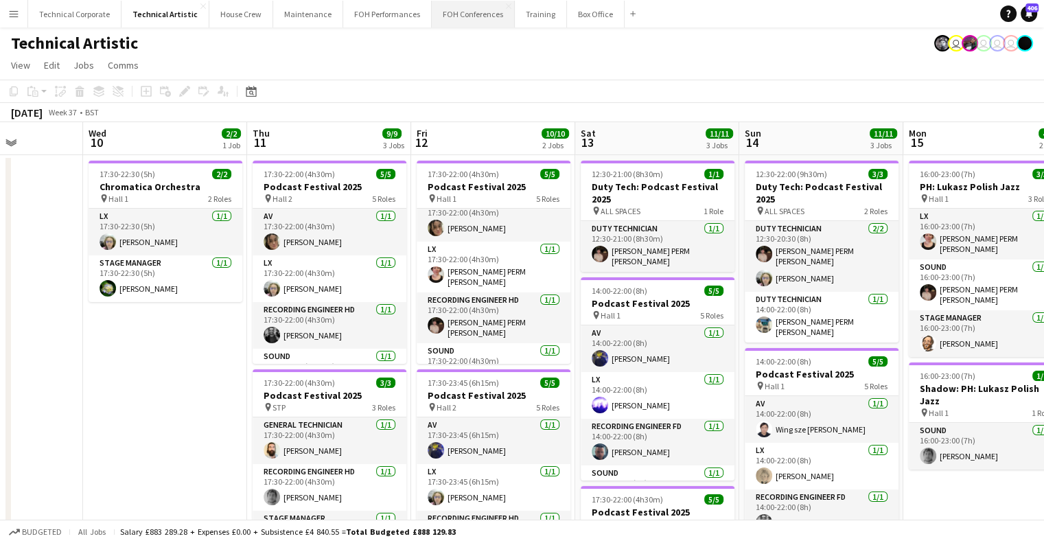
scroll to position [0, 0]
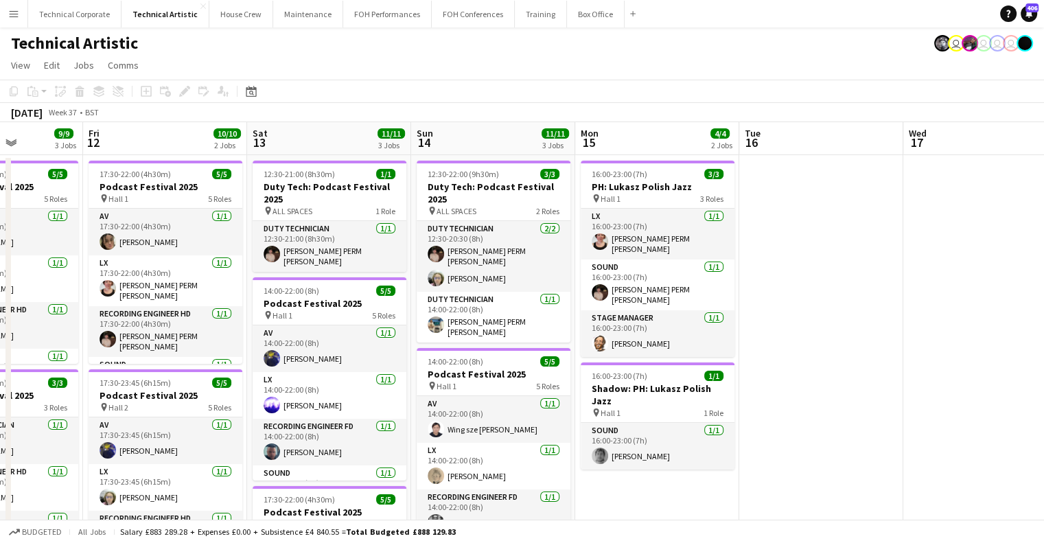
drag, startPoint x: 552, startPoint y: 277, endPoint x: 155, endPoint y: 254, distance: 397.3
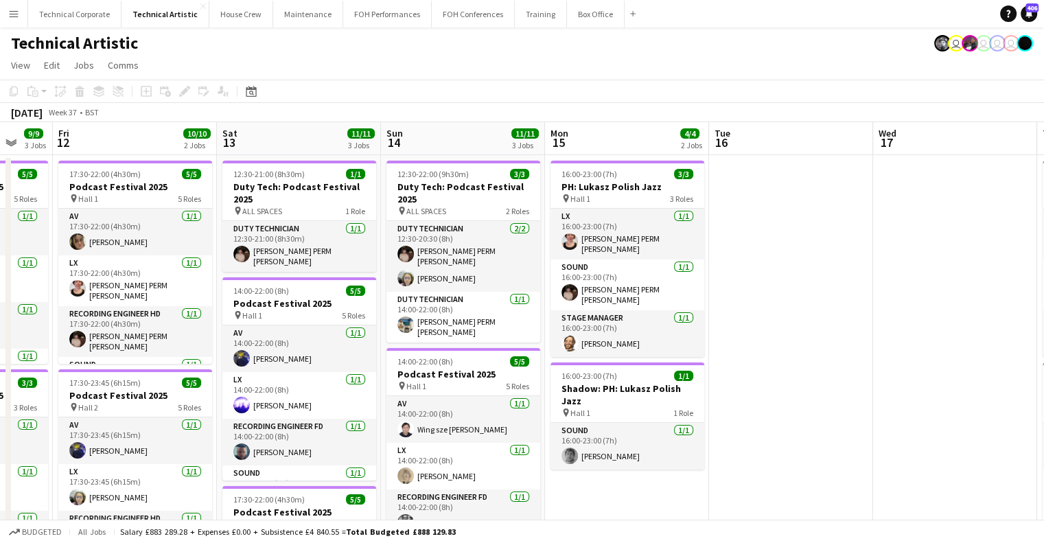
scroll to position [0, 305]
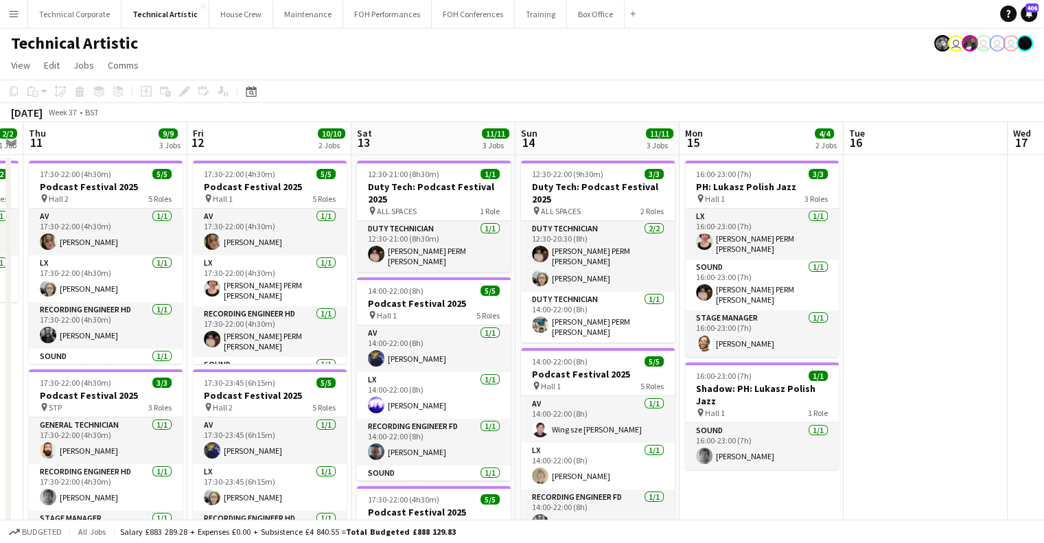
drag, startPoint x: 312, startPoint y: 259, endPoint x: 626, endPoint y: 268, distance: 313.8
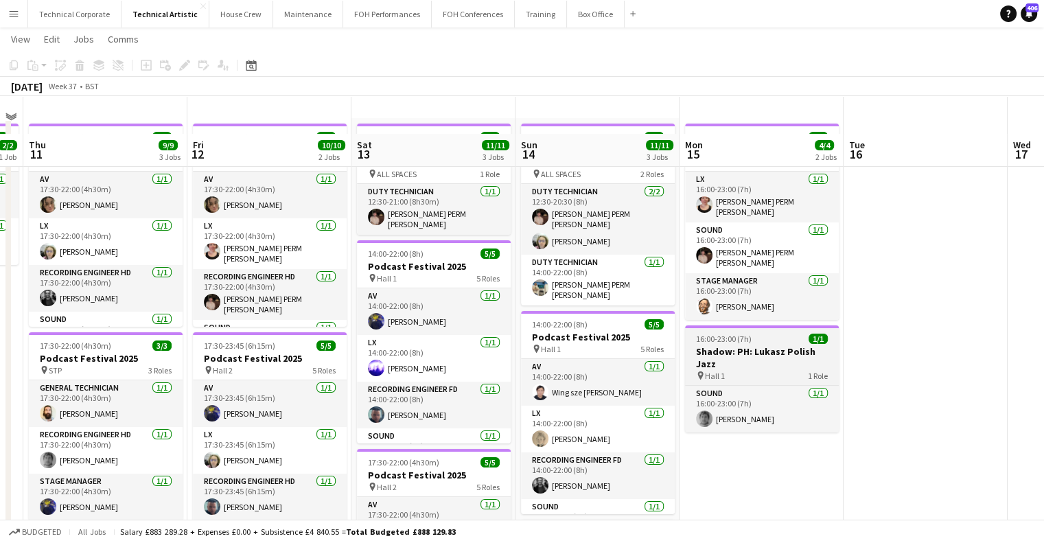
scroll to position [0, 0]
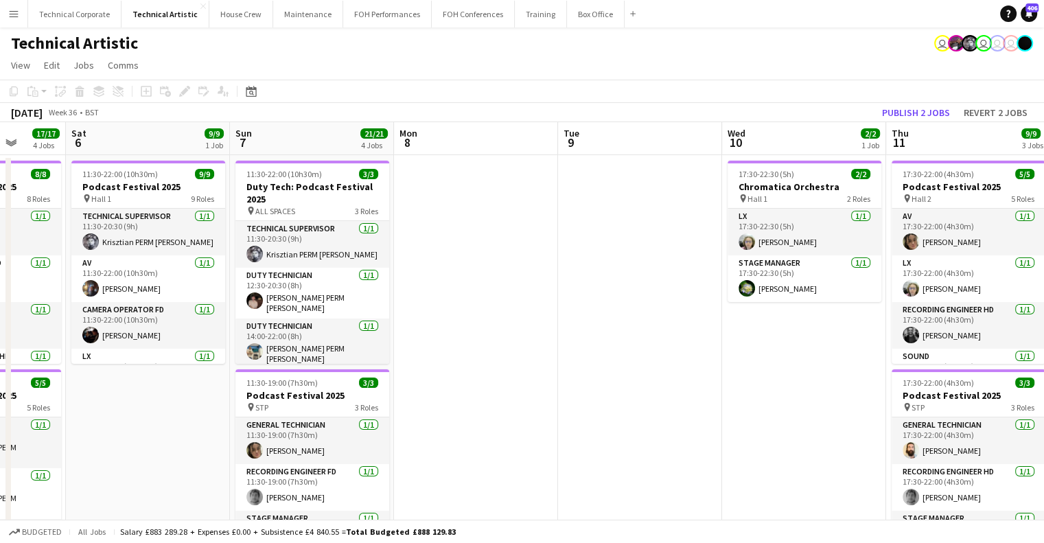
drag, startPoint x: 379, startPoint y: 310, endPoint x: 685, endPoint y: 329, distance: 306.7
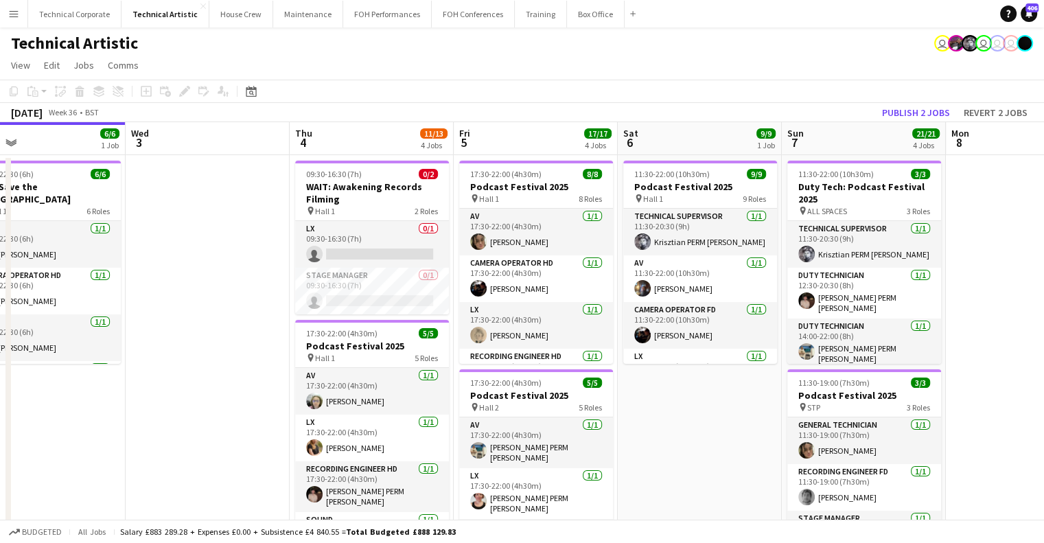
drag, startPoint x: 600, startPoint y: 334, endPoint x: 741, endPoint y: 345, distance: 141.2
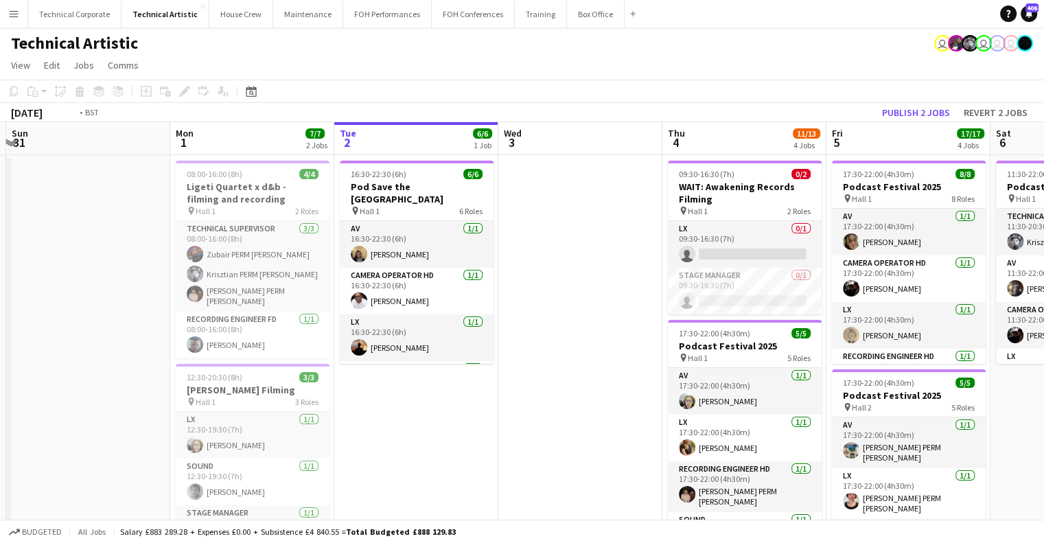
drag, startPoint x: 734, startPoint y: 342, endPoint x: 249, endPoint y: 327, distance: 485.5
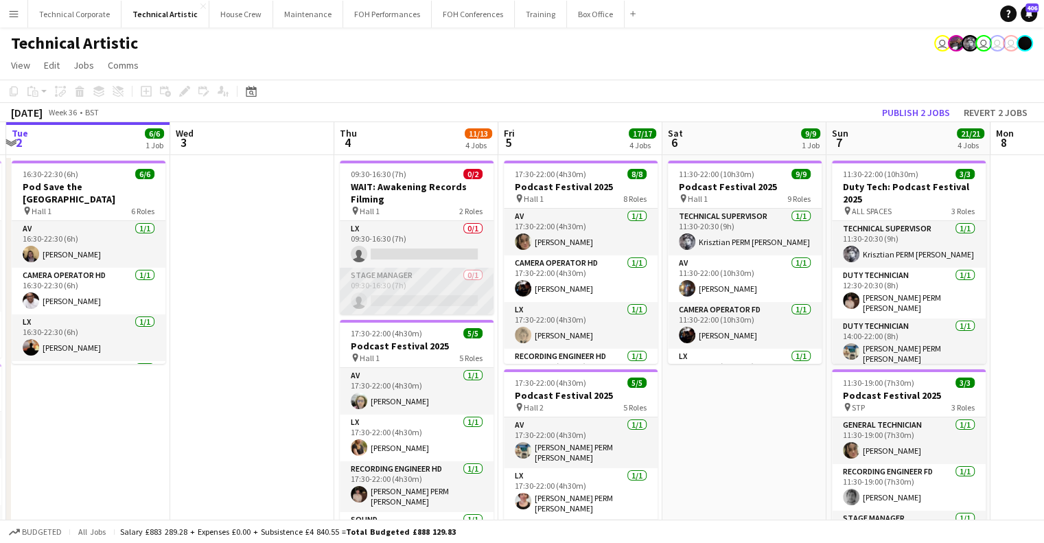
drag, startPoint x: 423, startPoint y: 284, endPoint x: 428, endPoint y: 292, distance: 9.9
click at [424, 285] on app-card-role "Stage Manager 0/1 09:30-16:30 (7h) single-neutral-actions" at bounding box center [417, 291] width 154 height 47
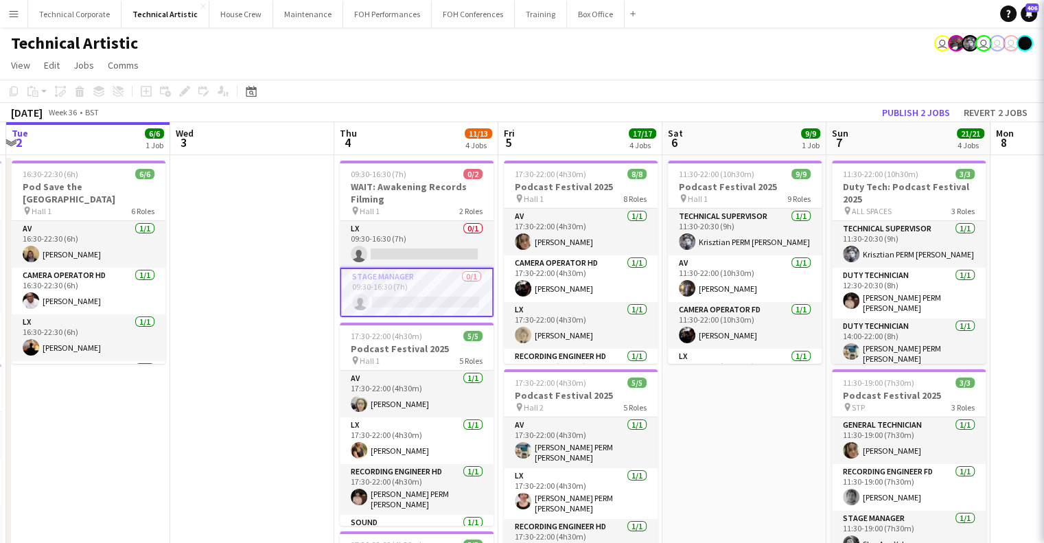
scroll to position [0, 485]
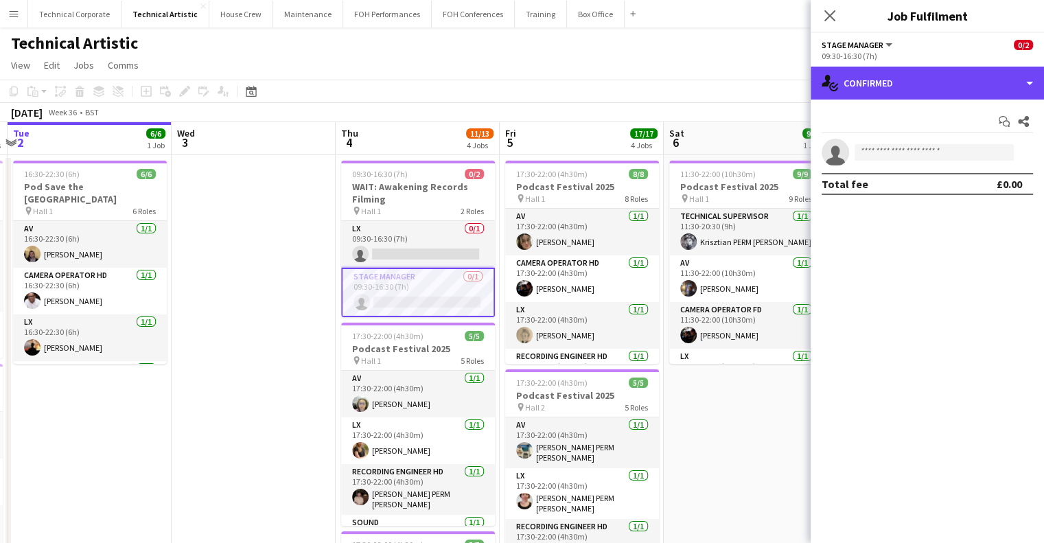
drag, startPoint x: 868, startPoint y: 91, endPoint x: 929, endPoint y: 151, distance: 85.4
click at [871, 91] on div "single-neutral-actions-check-2 Confirmed" at bounding box center [927, 83] width 233 height 33
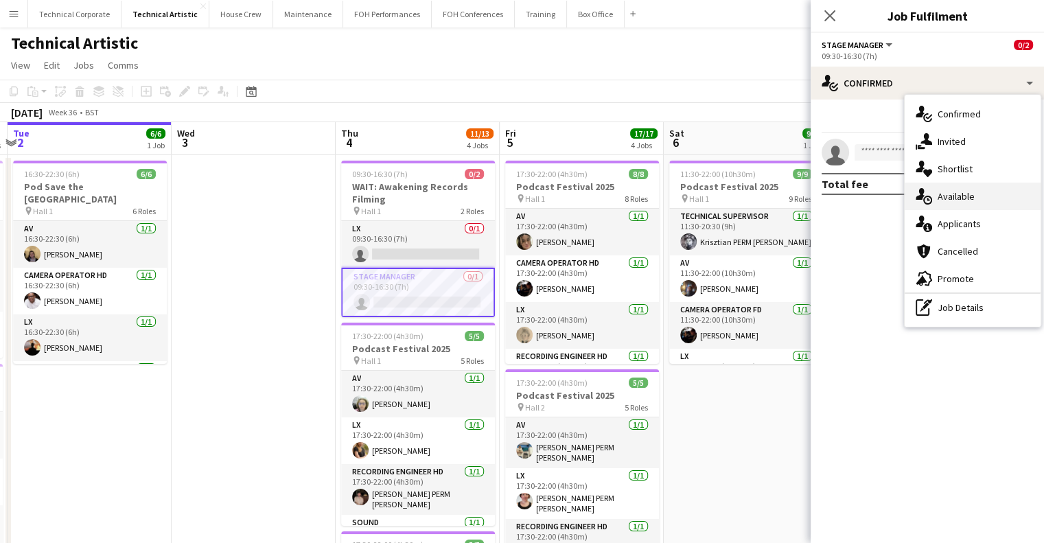
click at [964, 197] on span "Available" at bounding box center [955, 196] width 37 height 12
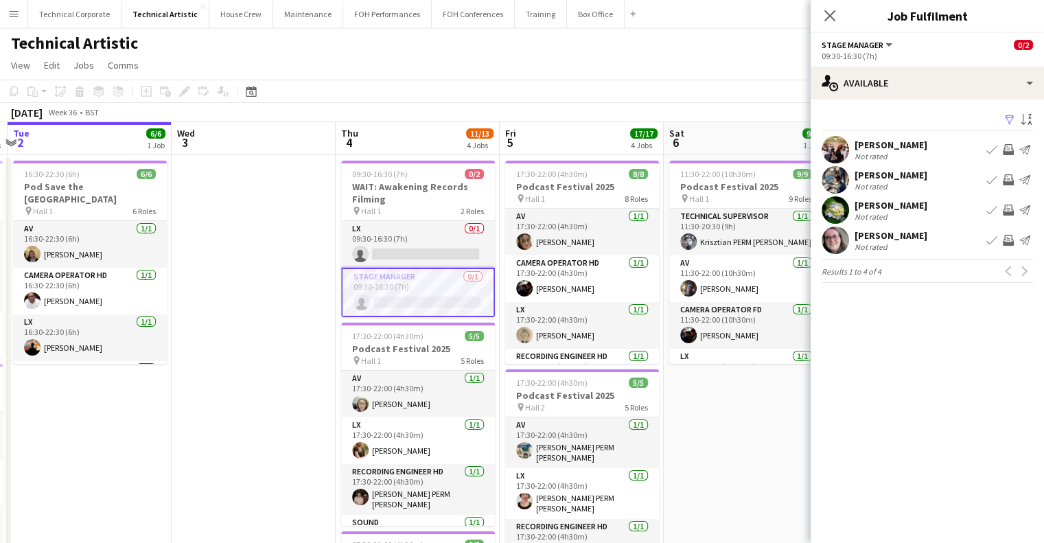
click at [882, 487] on mat-expansion-panel "users Available Filter Sort asc Holly Cassidy Not rated Book crew Invite crew S…" at bounding box center [927, 321] width 233 height 443
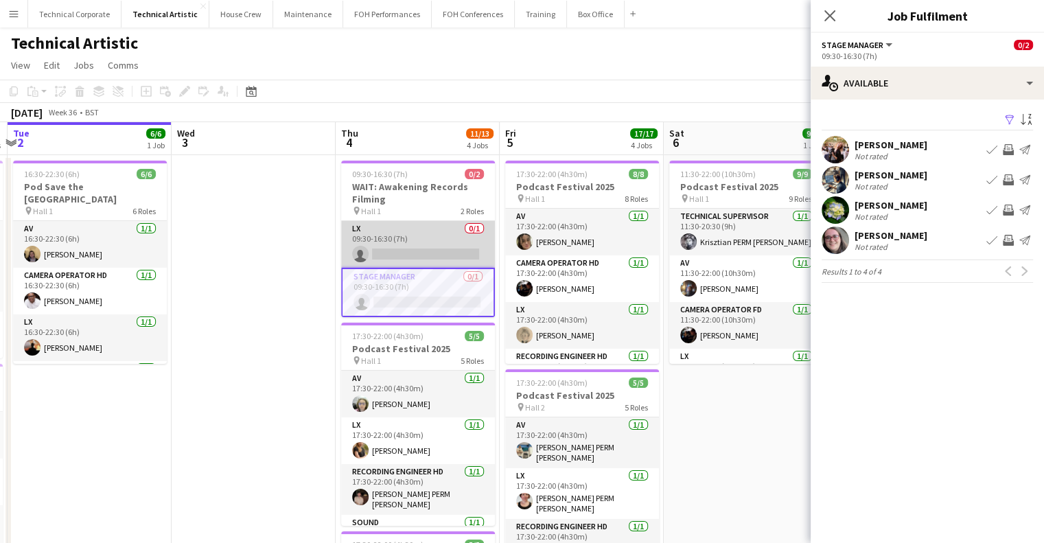
click at [376, 237] on app-card-role "LX 0/1 09:30-16:30 (7h) single-neutral-actions" at bounding box center [418, 244] width 154 height 47
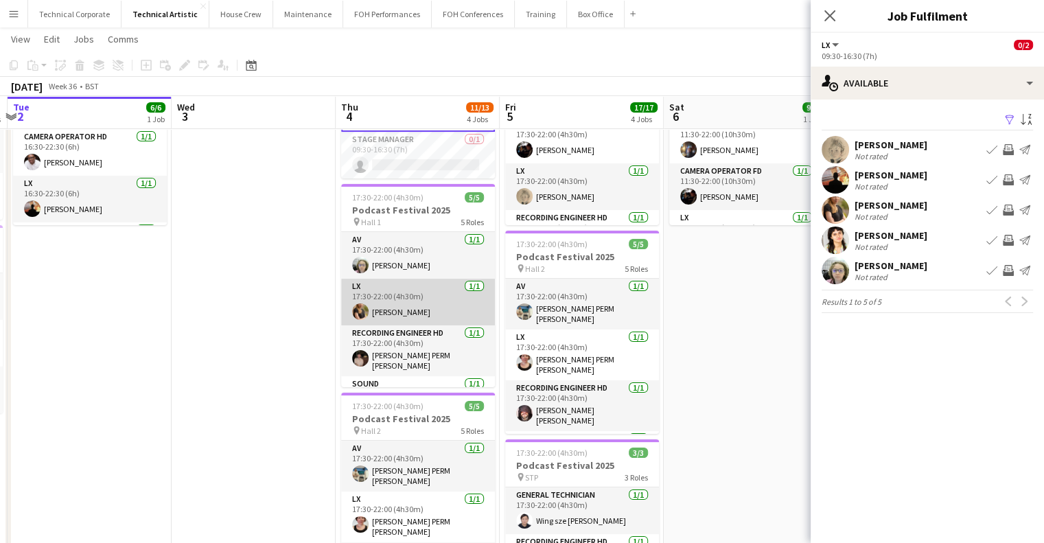
scroll to position [78, 0]
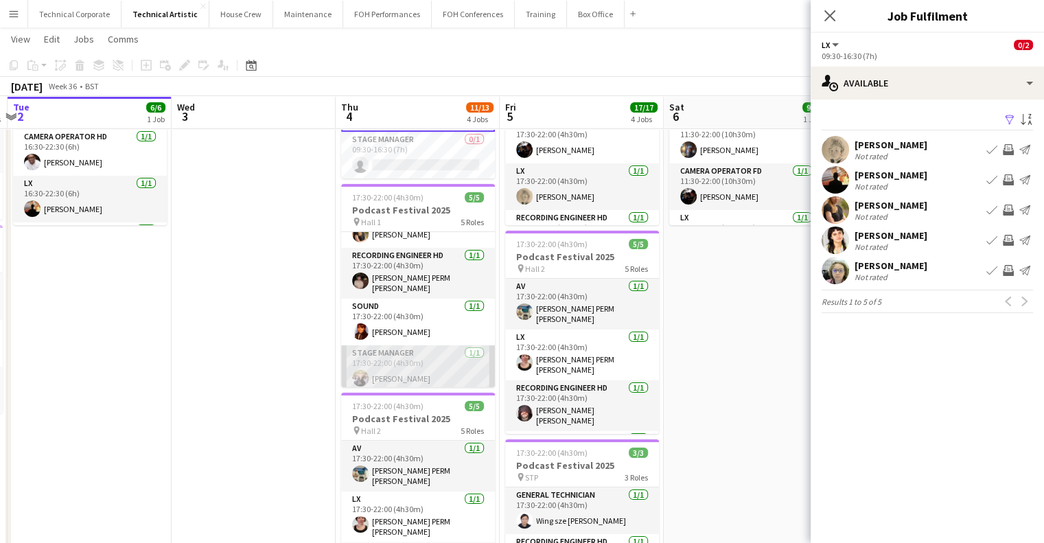
click at [395, 361] on app-card-role "Stage Manager 1/1 17:30-22:00 (4h30m) Holly Cassidy" at bounding box center [418, 368] width 154 height 47
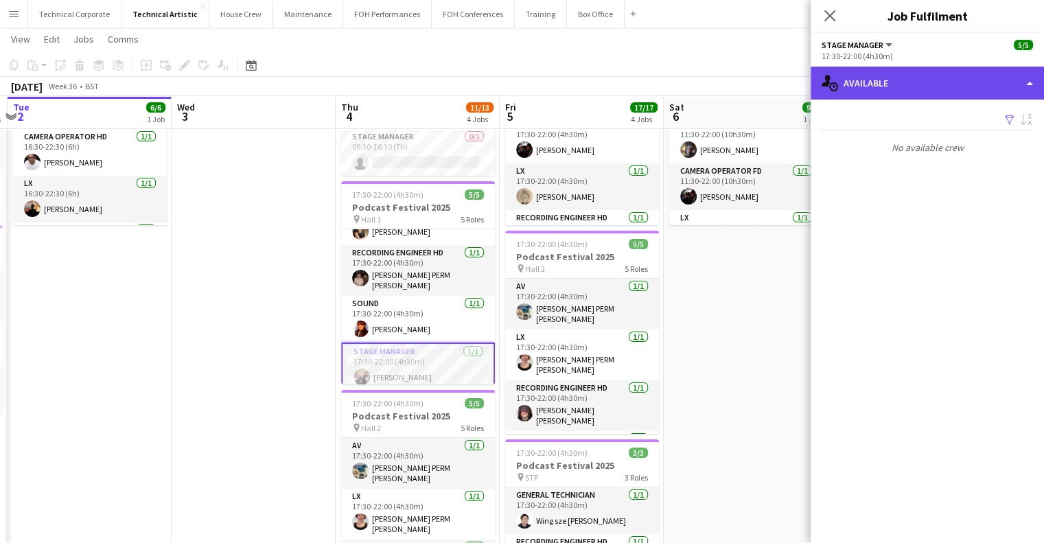
click at [955, 75] on div "single-neutral-actions-upload Available" at bounding box center [927, 83] width 233 height 33
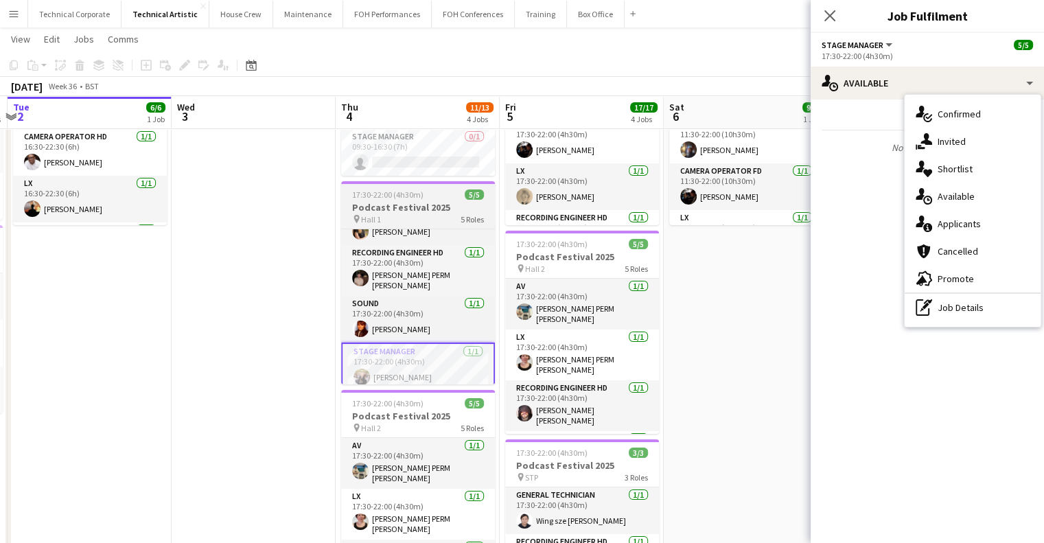
drag, startPoint x: 744, startPoint y: 363, endPoint x: 450, endPoint y: 353, distance: 293.9
click at [743, 364] on app-date-cell "11:30-22:00 (10h30m) 9/9 Podcast Festival 2025 pin Hall 1 9 Roles Technical Sup…" at bounding box center [746, 445] width 164 height 859
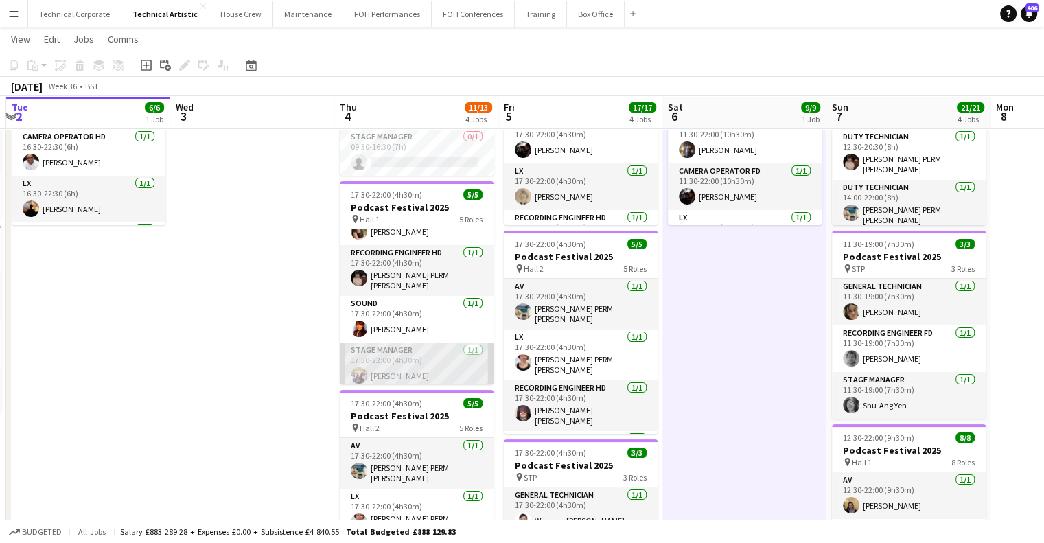
click at [437, 358] on app-card-role "Stage Manager 1/1 17:30-22:00 (4h30m) Holly Cassidy" at bounding box center [417, 365] width 154 height 47
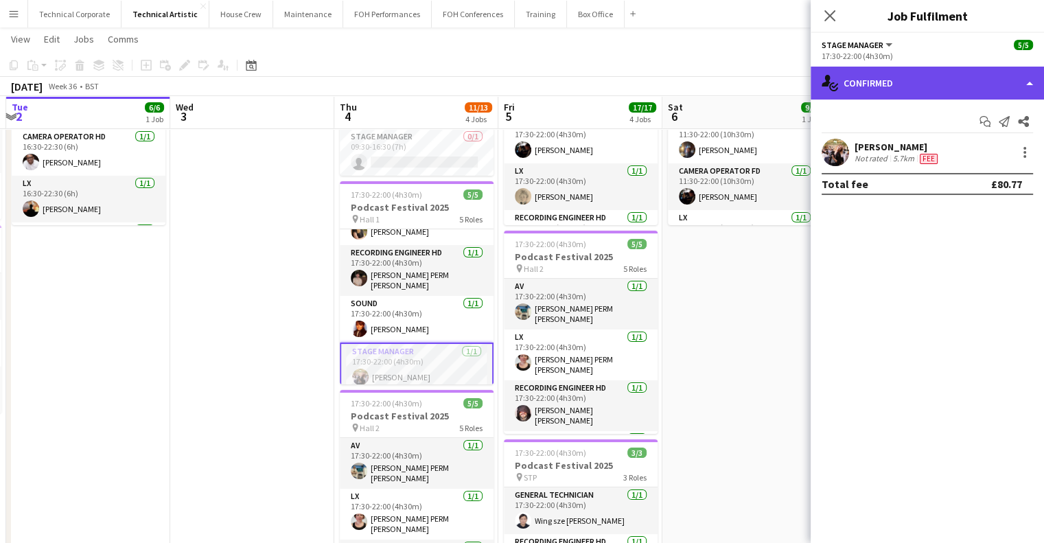
click at [957, 73] on div "single-neutral-actions-check-2 Confirmed" at bounding box center [927, 83] width 233 height 33
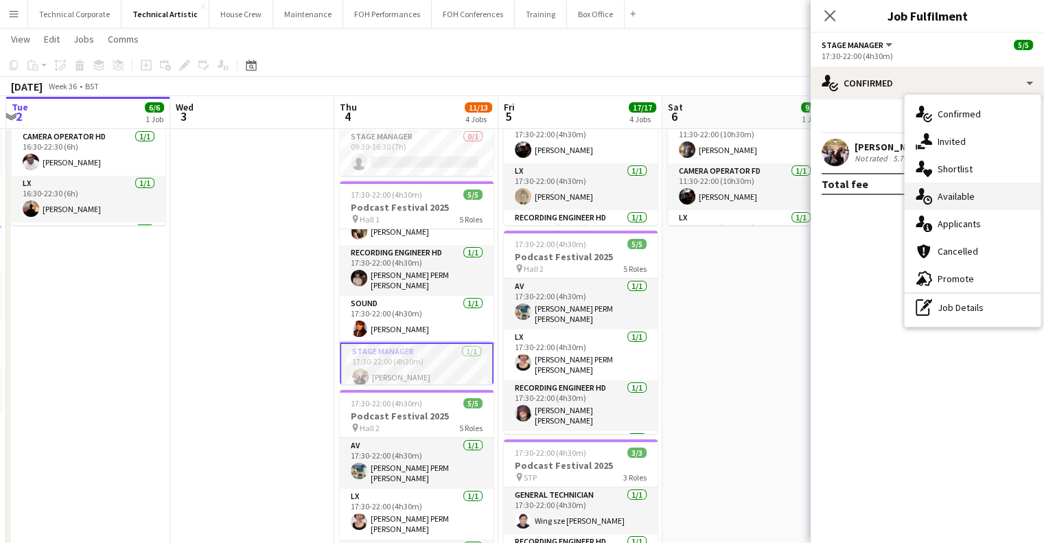
click at [967, 194] on span "Available" at bounding box center [955, 196] width 37 height 12
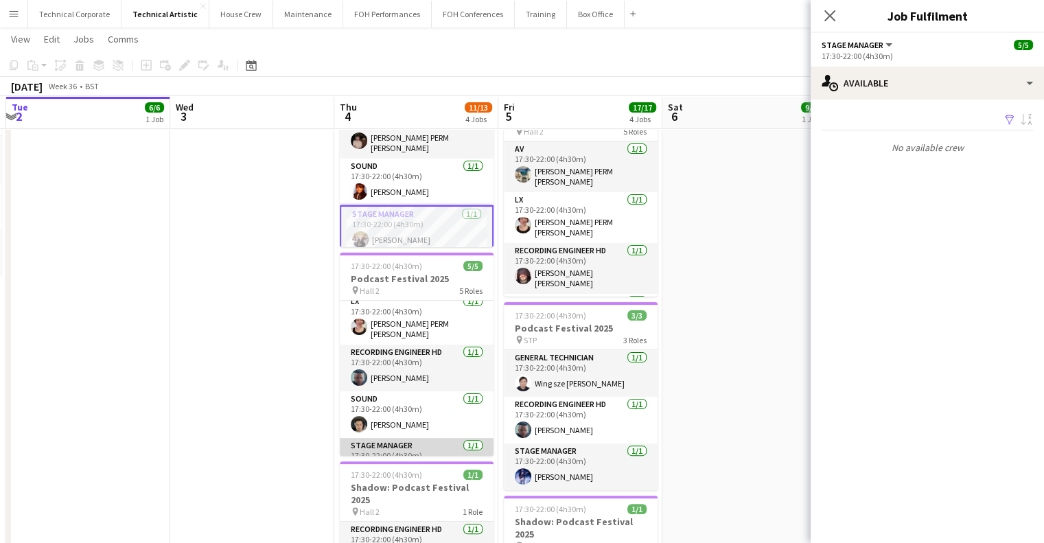
scroll to position [78, 0]
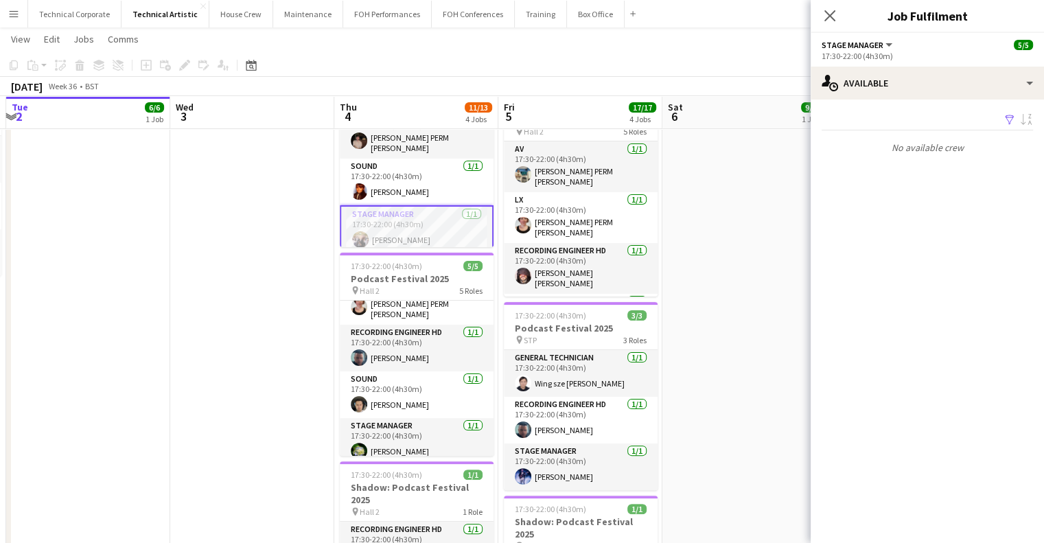
click at [409, 238] on app-card-role "Stage Manager 1/1 17:30-22:00 (4h30m) Holly Cassidy" at bounding box center [417, 229] width 154 height 49
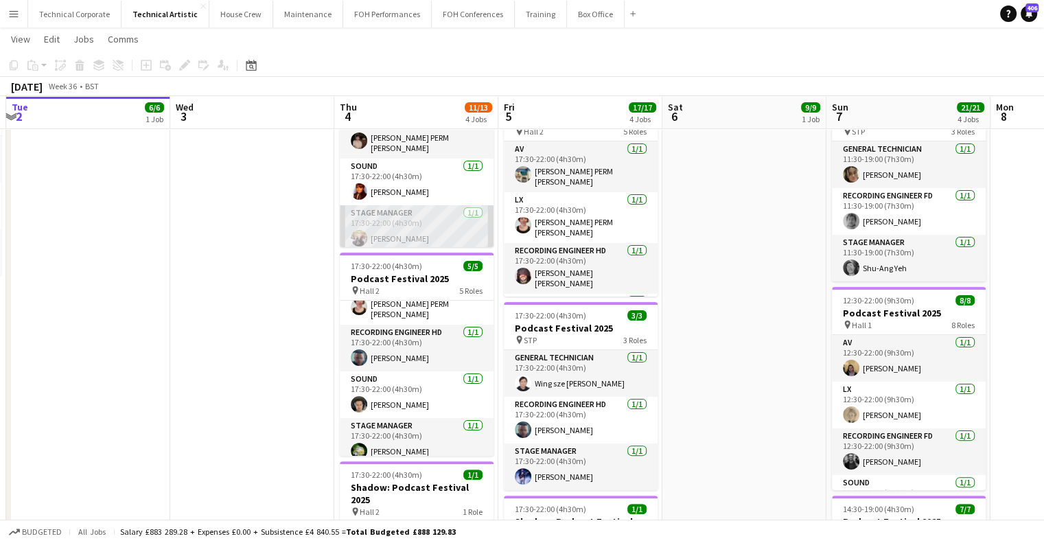
click at [373, 224] on app-card-role "Stage Manager 1/1 17:30-22:00 (4h30m) Holly Cassidy" at bounding box center [417, 228] width 154 height 47
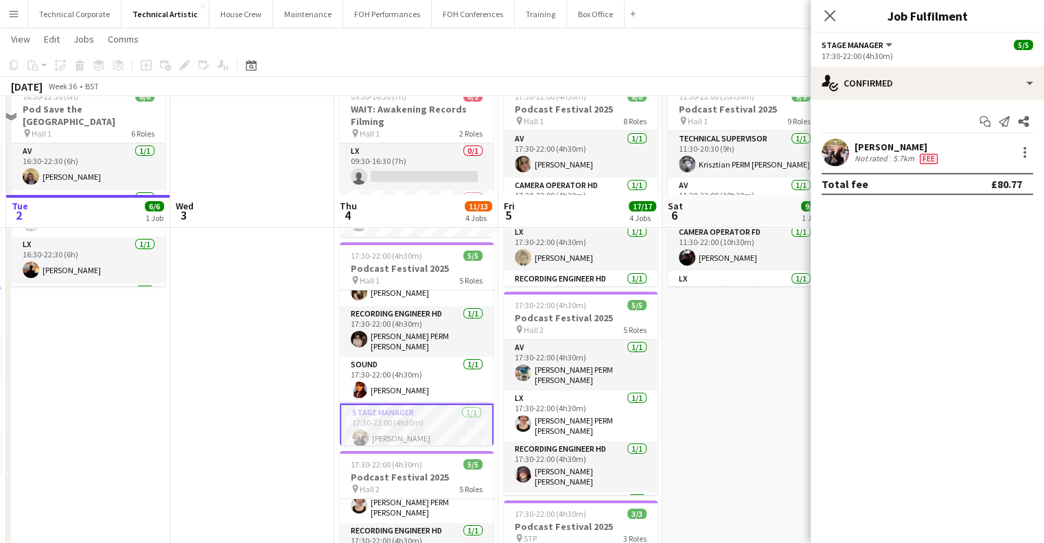
scroll to position [69, 0]
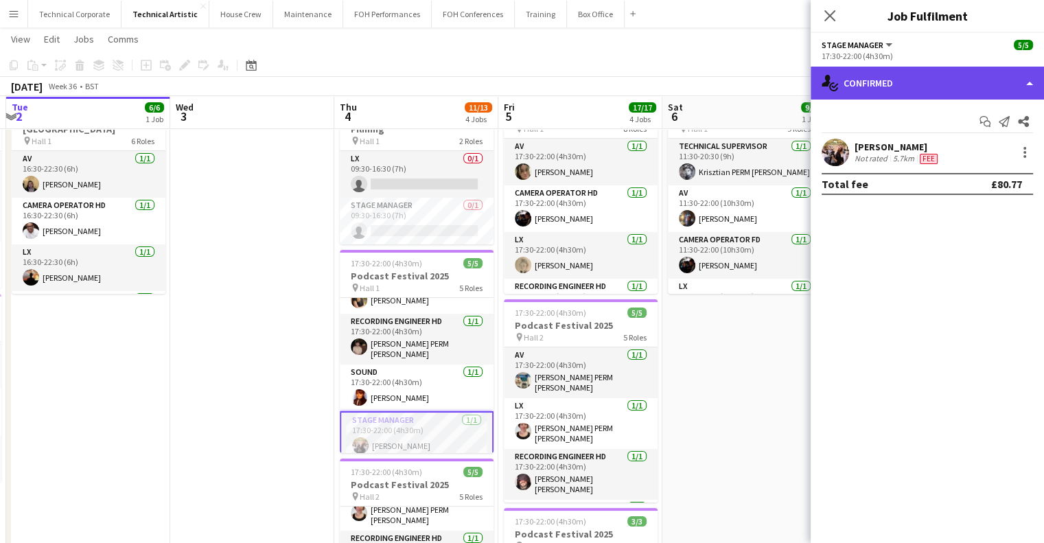
click at [908, 98] on div "single-neutral-actions-check-2 Confirmed" at bounding box center [927, 83] width 233 height 33
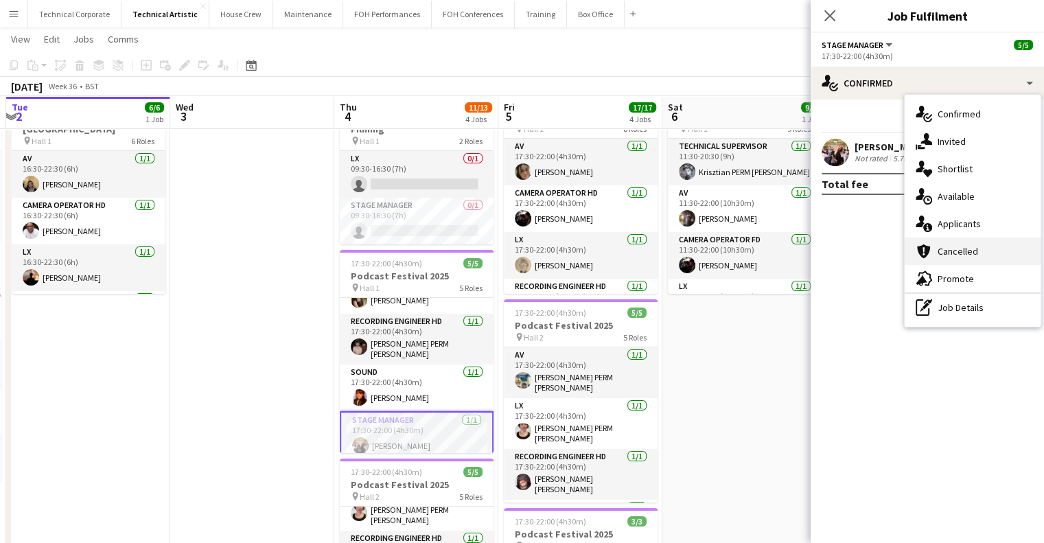
click at [969, 263] on div "cancellation Cancelled" at bounding box center [973, 250] width 136 height 27
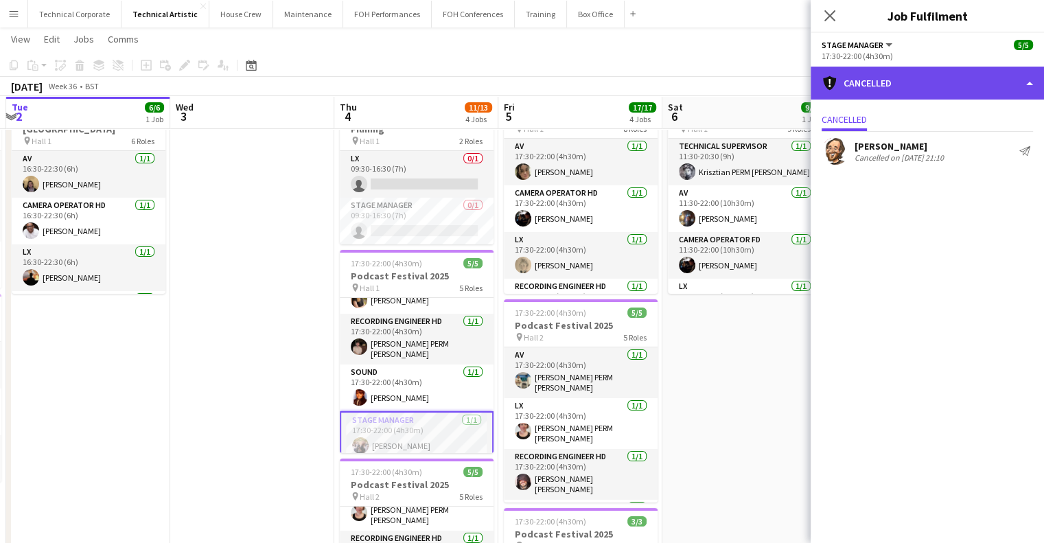
click at [889, 83] on div "cancellation Cancelled" at bounding box center [927, 83] width 233 height 33
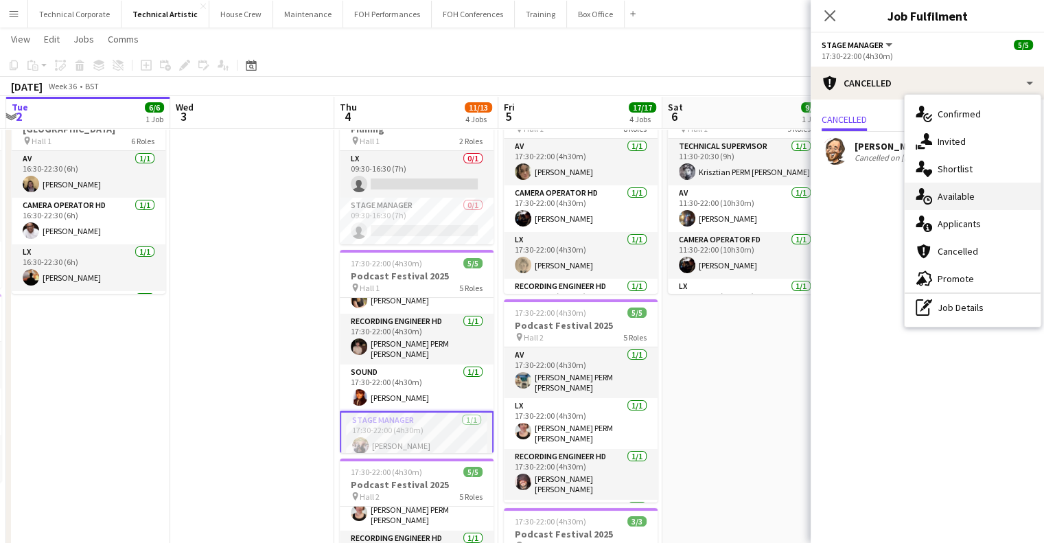
click at [982, 198] on div "single-neutral-actions-upload Available" at bounding box center [973, 196] width 136 height 27
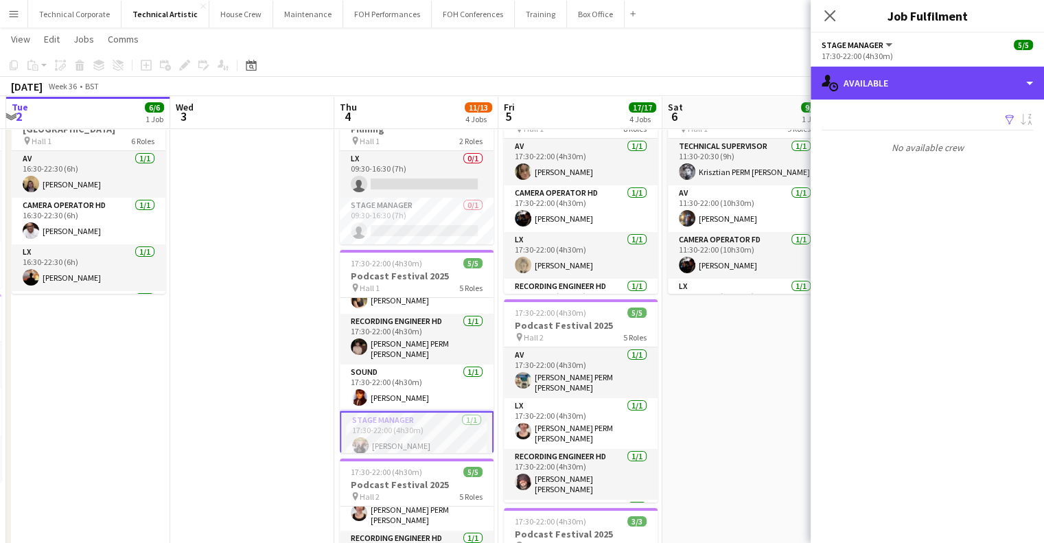
drag, startPoint x: 968, startPoint y: 95, endPoint x: 961, endPoint y: 220, distance: 125.1
click at [968, 95] on div "single-neutral-actions-upload Available" at bounding box center [927, 83] width 233 height 33
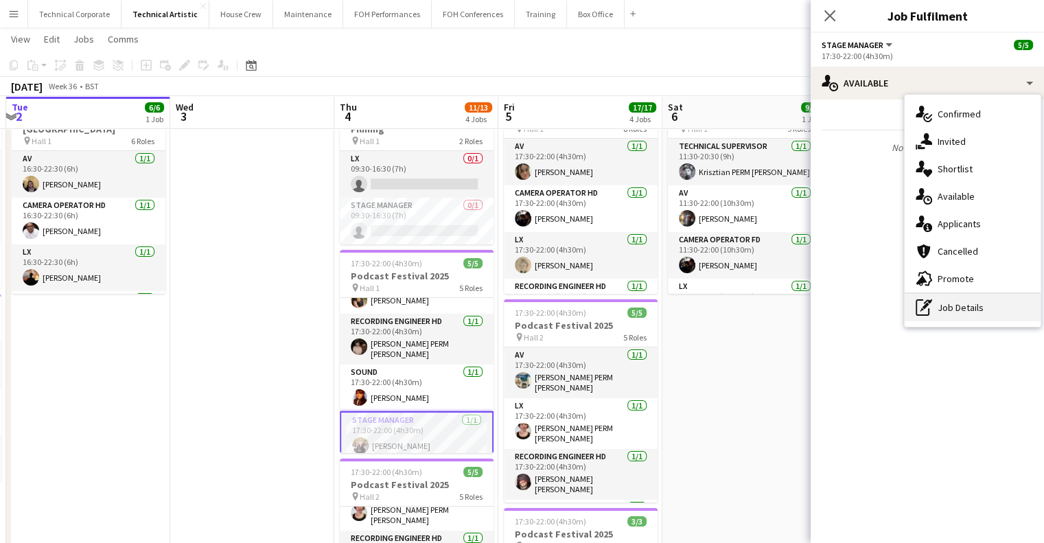
click at [944, 303] on div "pen-write Job Details" at bounding box center [973, 307] width 136 height 27
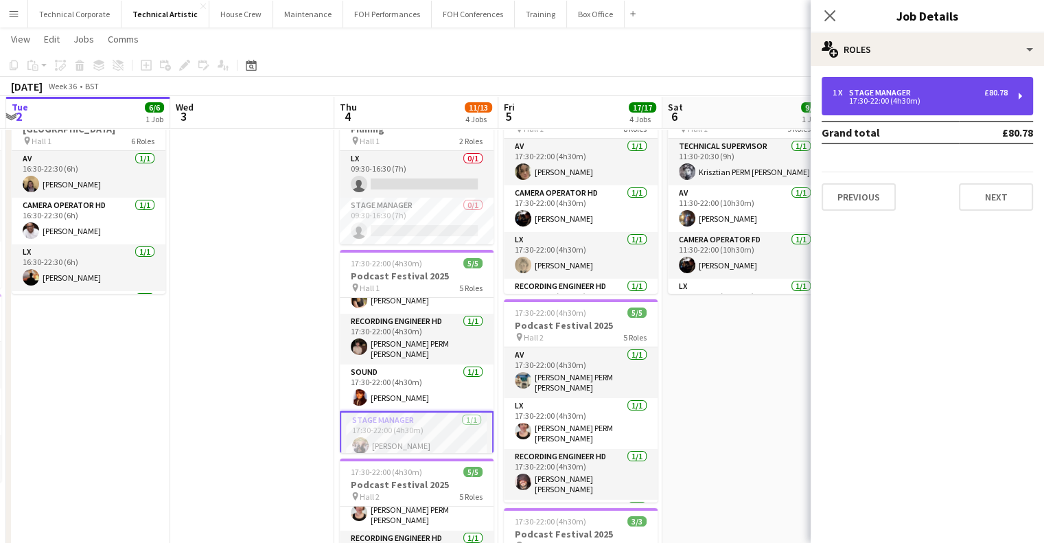
click at [894, 101] on div "17:30-22:00 (4h30m)" at bounding box center [919, 100] width 175 height 7
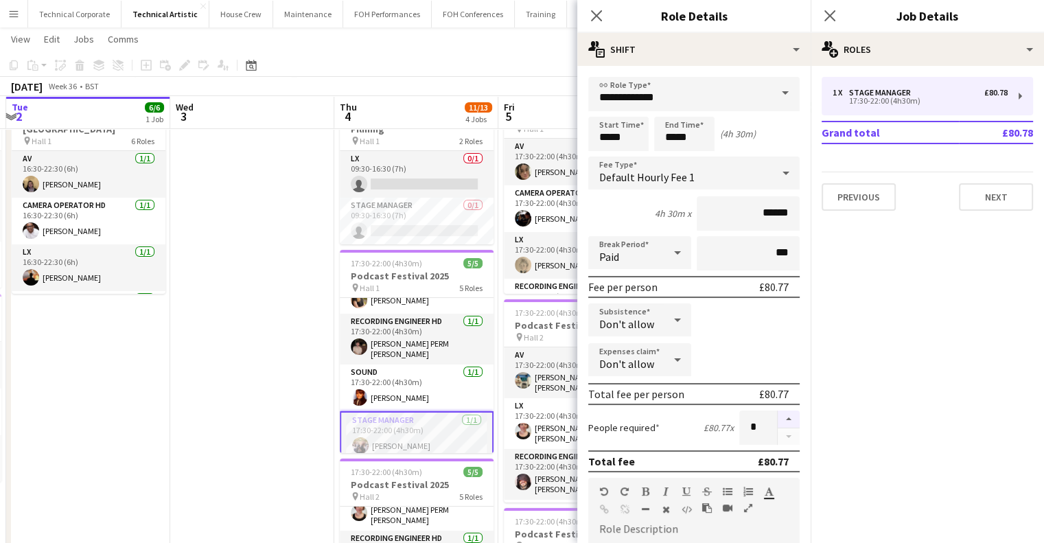
click at [781, 419] on button "button" at bounding box center [789, 419] width 22 height 18
type input "*"
click at [861, 398] on mat-expansion-panel "pencil3 General details 1 x Stage Manager £80.78 17:30-22:00 (4h30m) Grand tota…" at bounding box center [927, 304] width 233 height 477
click at [277, 399] on app-date-cell at bounding box center [252, 514] width 164 height 859
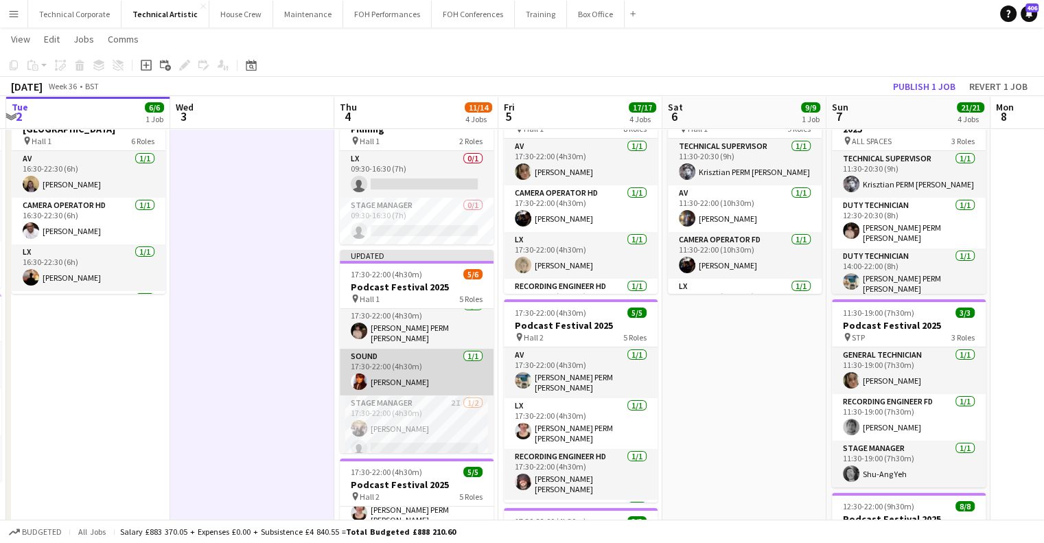
scroll to position [108, 0]
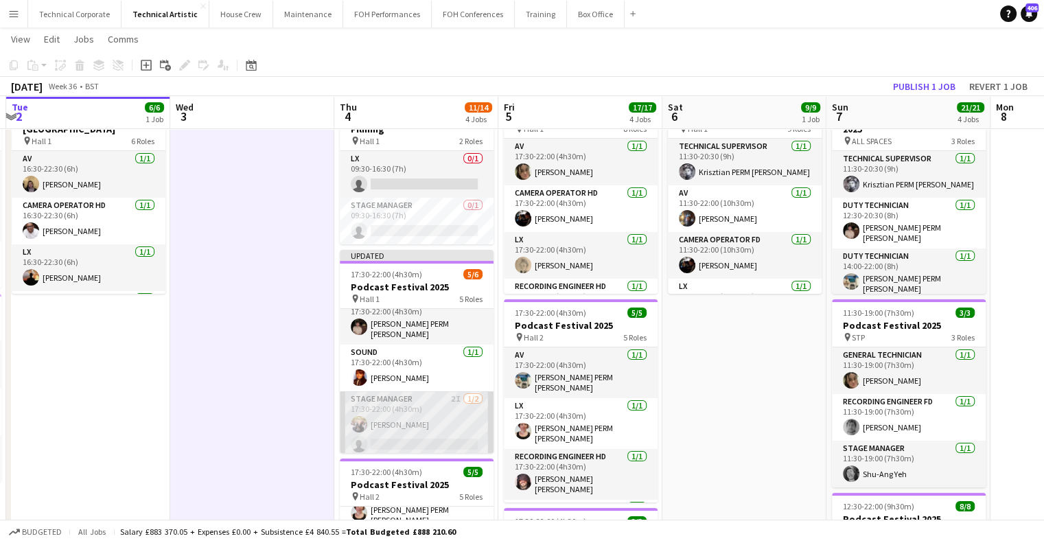
click at [420, 430] on app-card-role "Stage Manager 2I 1/2 17:30-22:00 (4h30m) Holly Cassidy single-neutral-actions" at bounding box center [417, 424] width 154 height 67
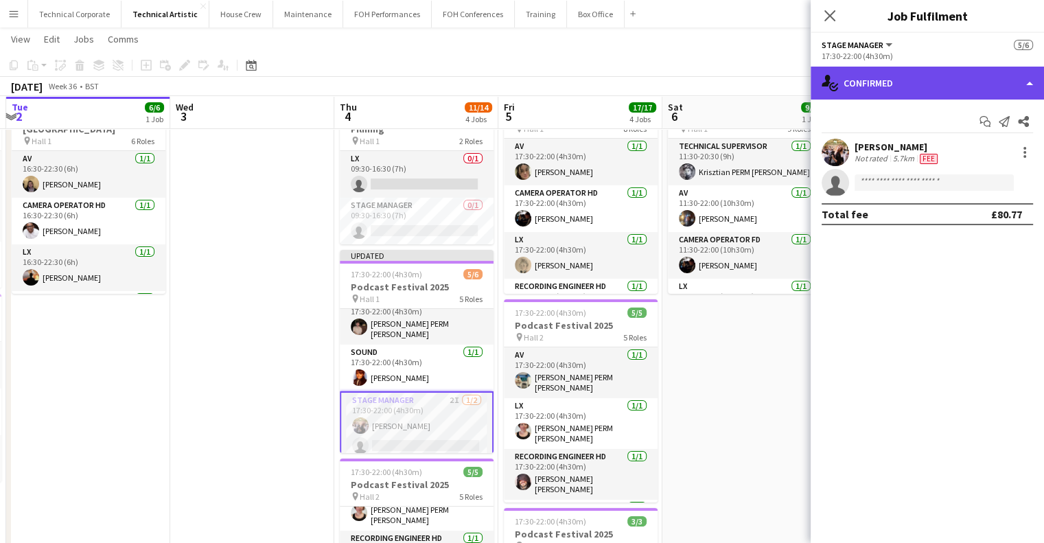
click at [931, 94] on div "single-neutral-actions-check-2 Confirmed" at bounding box center [927, 83] width 233 height 33
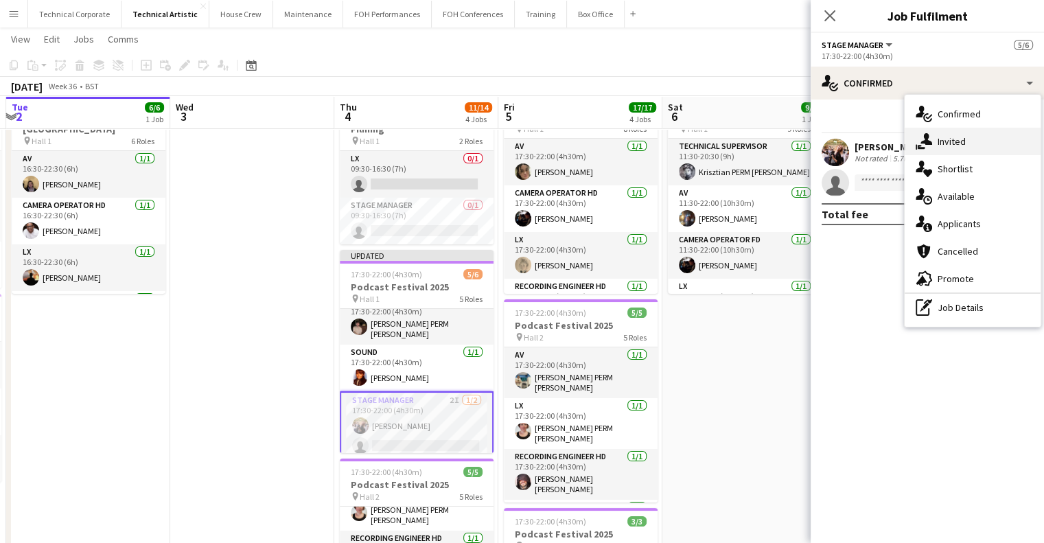
click at [966, 133] on div "single-neutral-actions-share-1 Invited" at bounding box center [973, 141] width 136 height 27
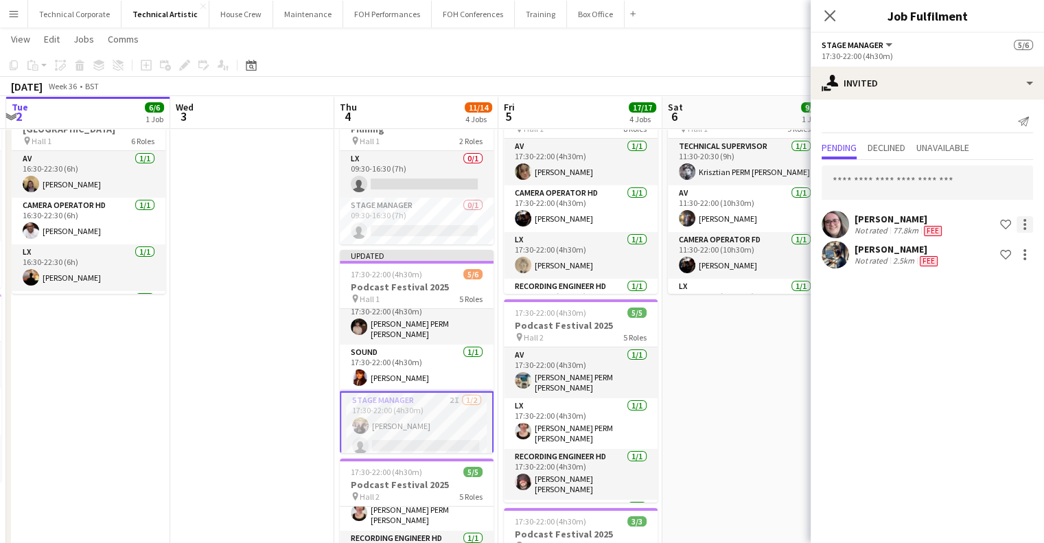
click at [1025, 223] on div at bounding box center [1024, 224] width 3 height 3
click at [991, 353] on span "Cancel invitation" at bounding box center [981, 348] width 80 height 12
click at [1027, 223] on div at bounding box center [1024, 224] width 16 height 16
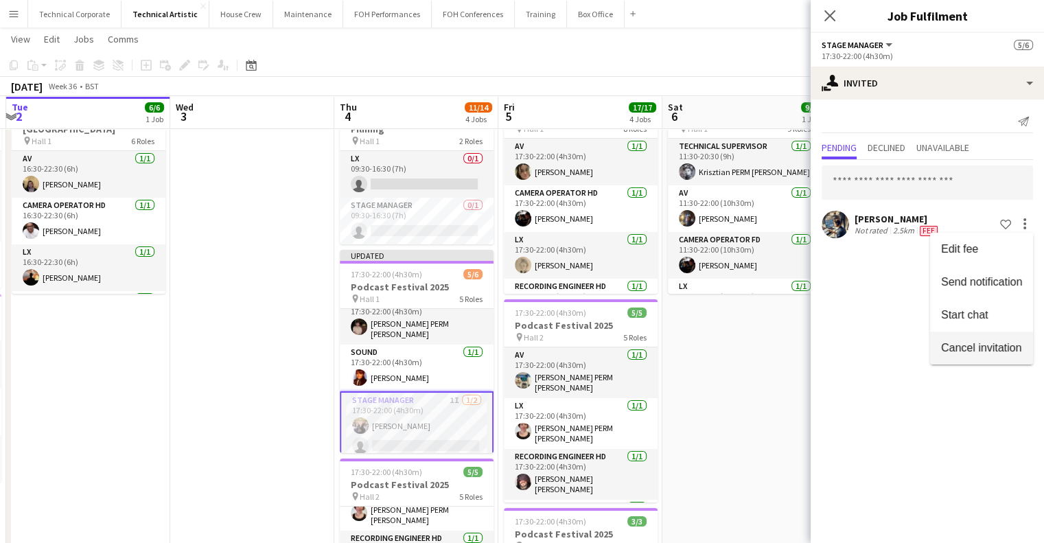
click at [999, 342] on span "Cancel invitation" at bounding box center [981, 348] width 80 height 12
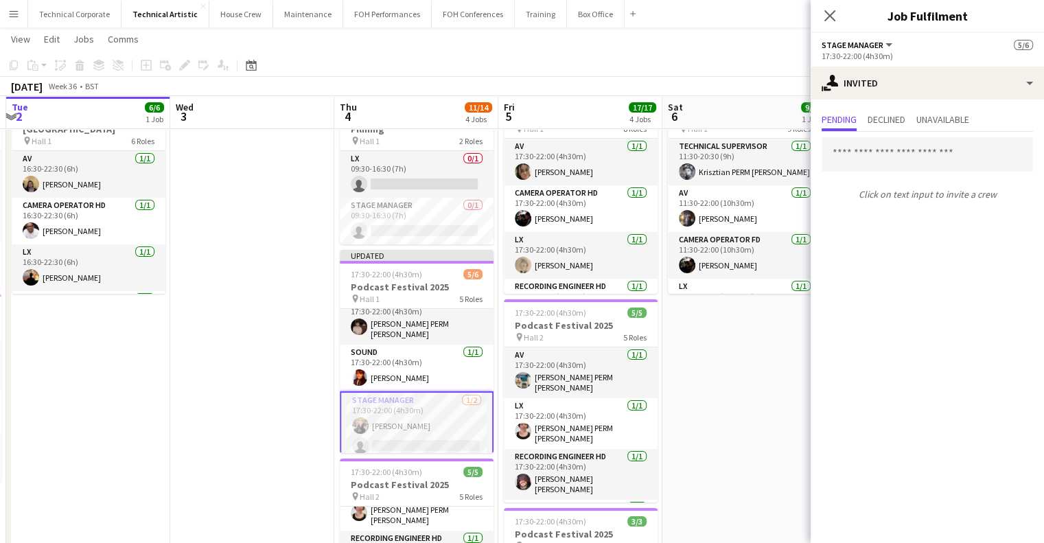
click at [780, 378] on app-date-cell "11:30-22:00 (10h30m) 9/9 Podcast Festival 2025 pin Hall 1 9 Roles Technical Sup…" at bounding box center [744, 514] width 164 height 859
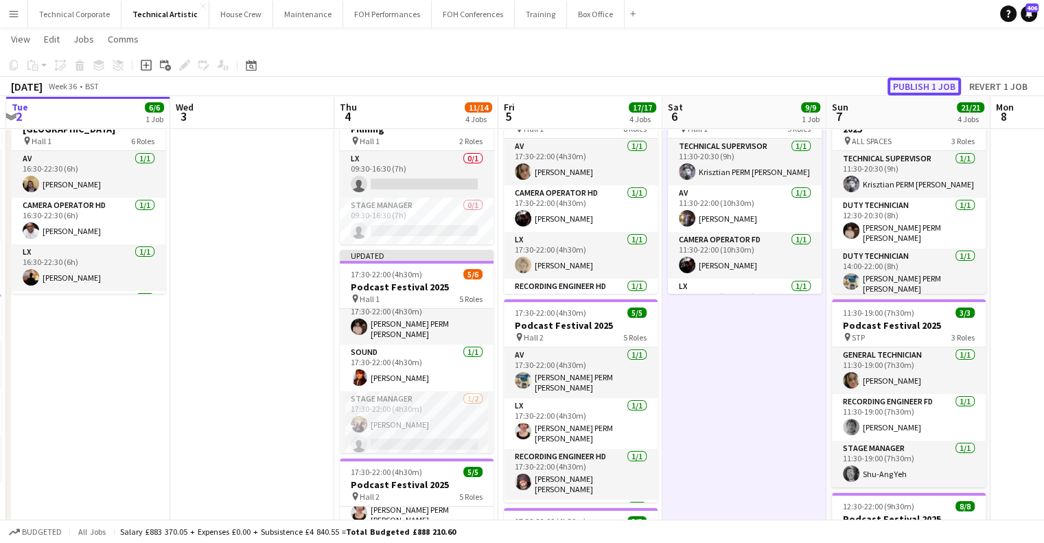
click at [920, 87] on button "Publish 1 job" at bounding box center [923, 87] width 73 height 18
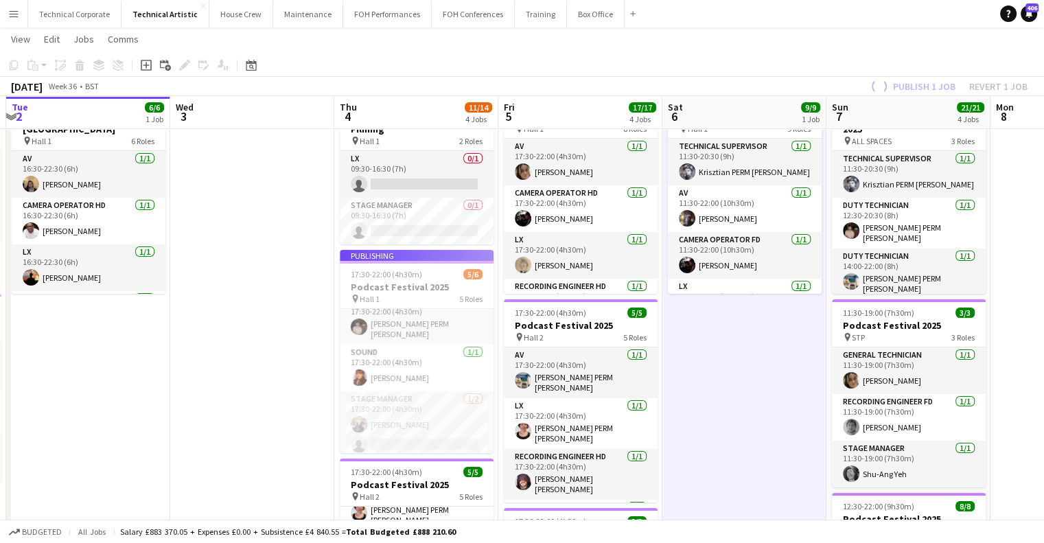
scroll to position [97, 0]
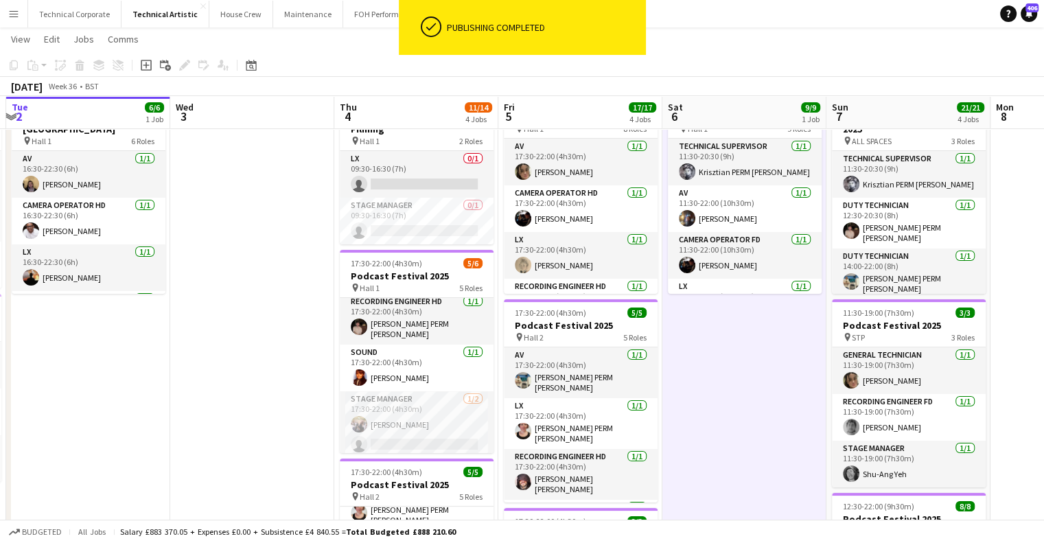
click at [415, 408] on app-card-role "Stage Manager 1/2 17:30-22:00 (4h30m) Holly Cassidy single-neutral-actions" at bounding box center [417, 424] width 154 height 67
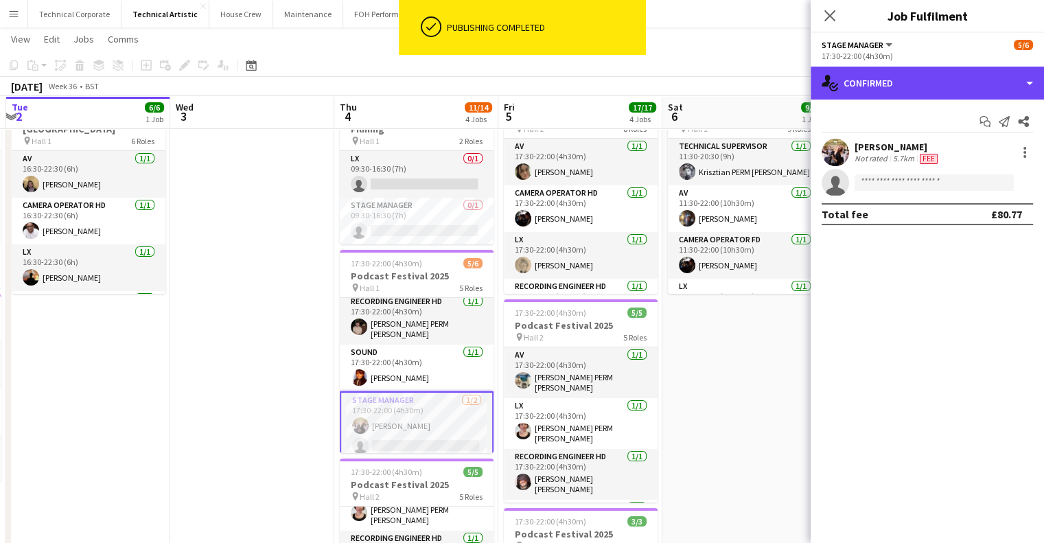
drag, startPoint x: 922, startPoint y: 86, endPoint x: 950, endPoint y: 156, distance: 75.8
click at [922, 85] on div "single-neutral-actions-check-2 Confirmed" at bounding box center [927, 83] width 233 height 33
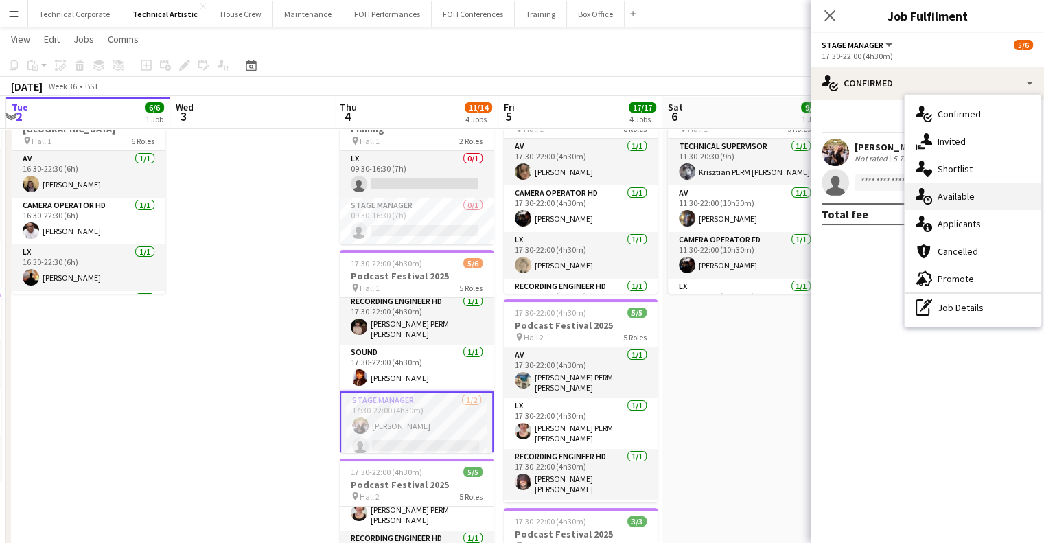
click at [973, 209] on div "single-neutral-actions-upload Available" at bounding box center [973, 196] width 136 height 27
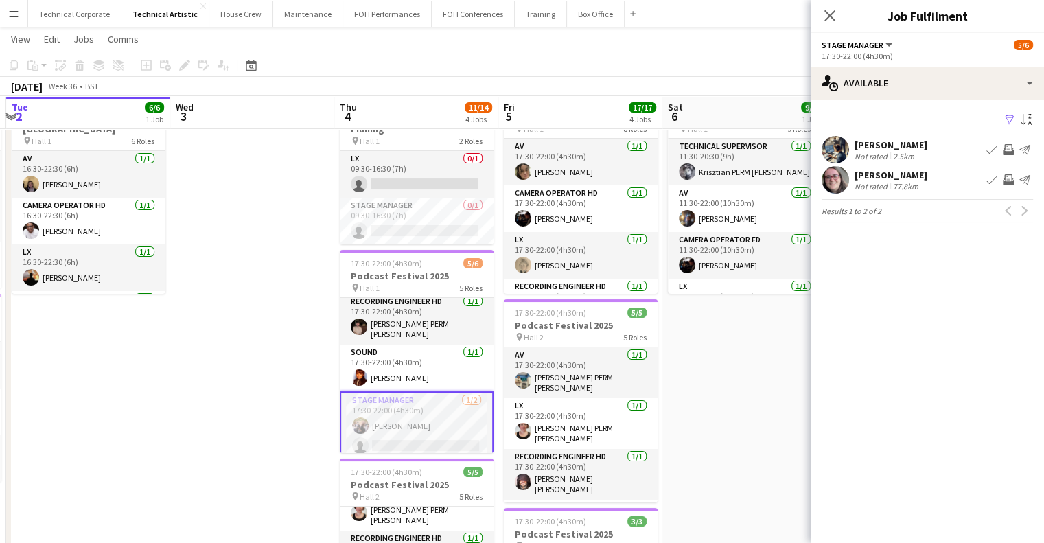
click at [1011, 142] on button "Invite crew" at bounding box center [1008, 149] width 16 height 16
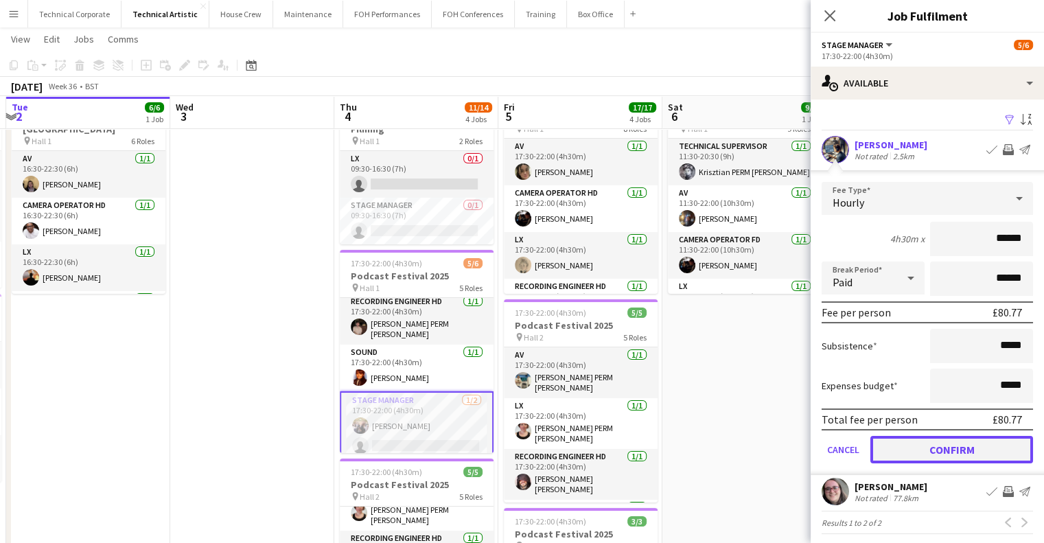
click at [958, 442] on button "Confirm" at bounding box center [951, 449] width 163 height 27
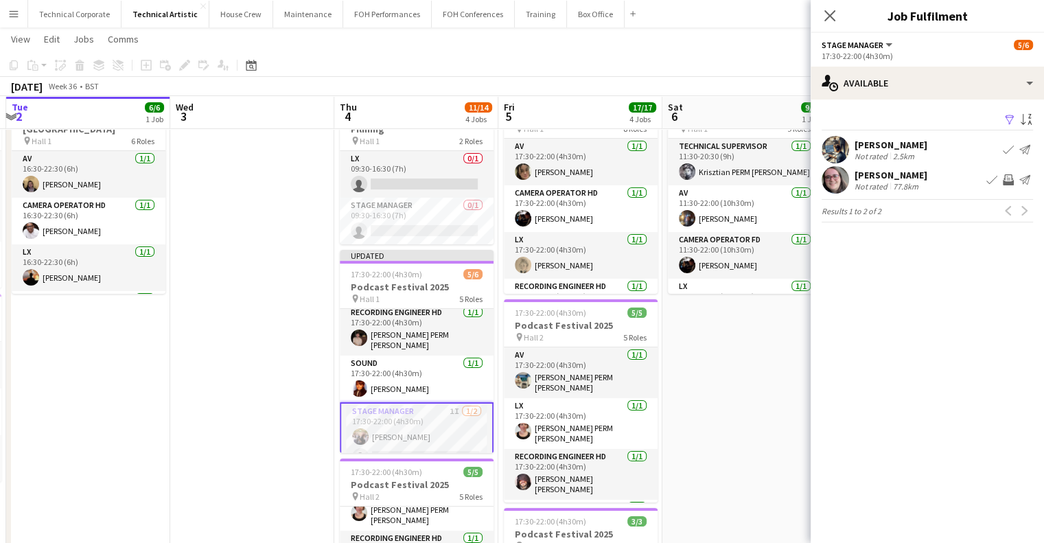
click at [1010, 178] on app-icon "Invite crew" at bounding box center [1008, 179] width 11 height 11
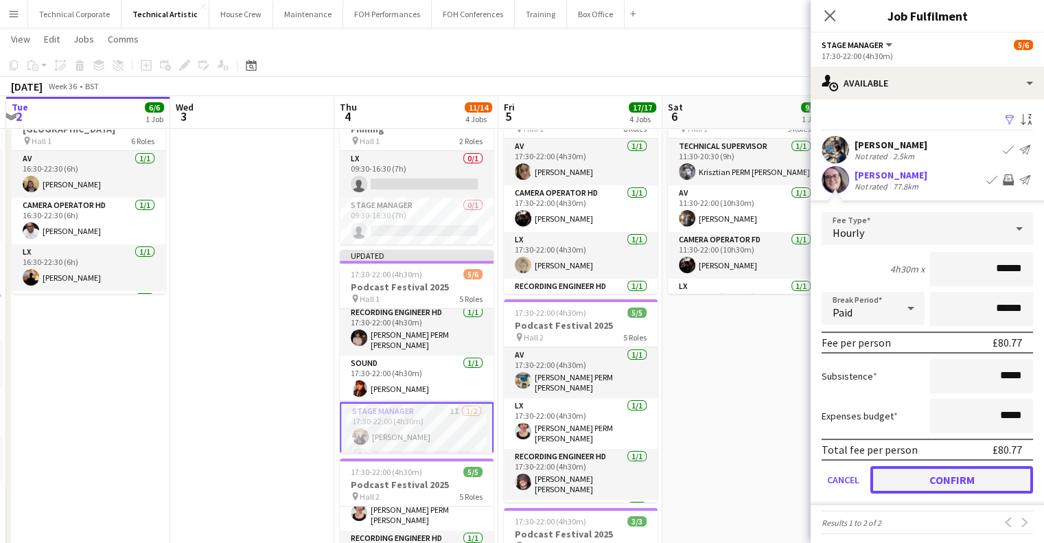
click at [967, 476] on button "Confirm" at bounding box center [951, 479] width 163 height 27
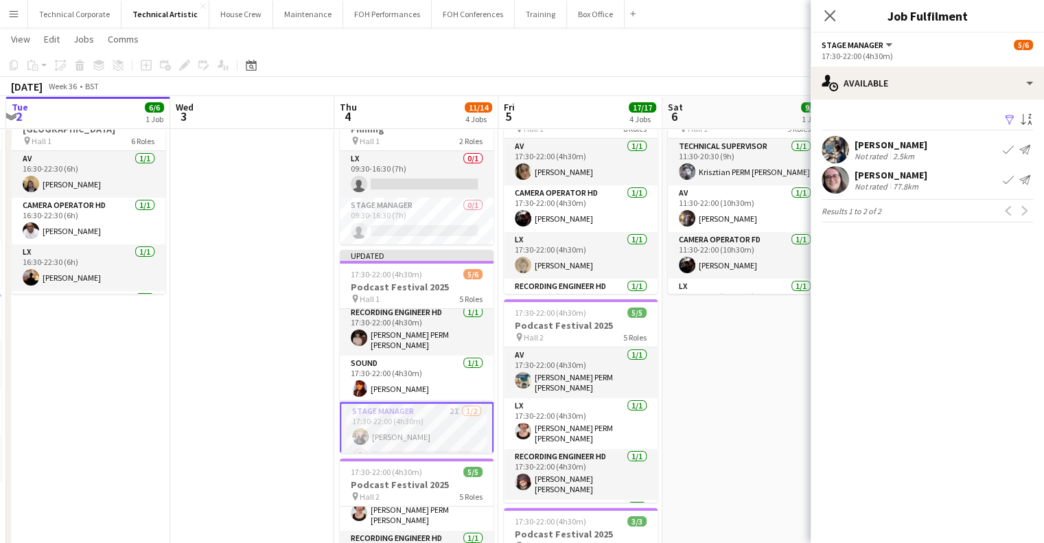
click at [738, 433] on app-date-cell "11:30-22:00 (10h30m) 9/9 Podcast Festival 2025 pin Hall 1 9 Roles Technical Sup…" at bounding box center [744, 514] width 164 height 859
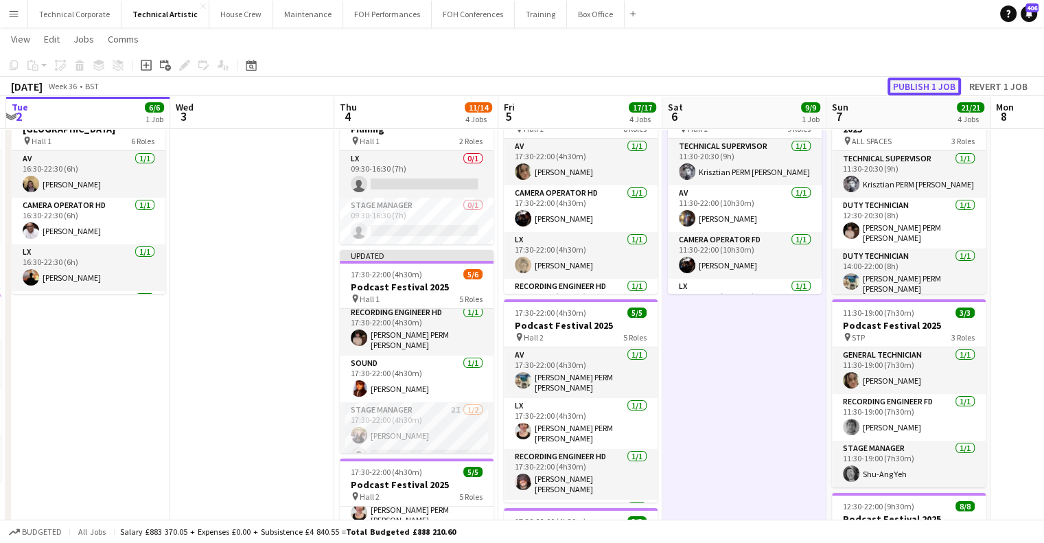
click at [937, 79] on button "Publish 1 job" at bounding box center [923, 87] width 73 height 18
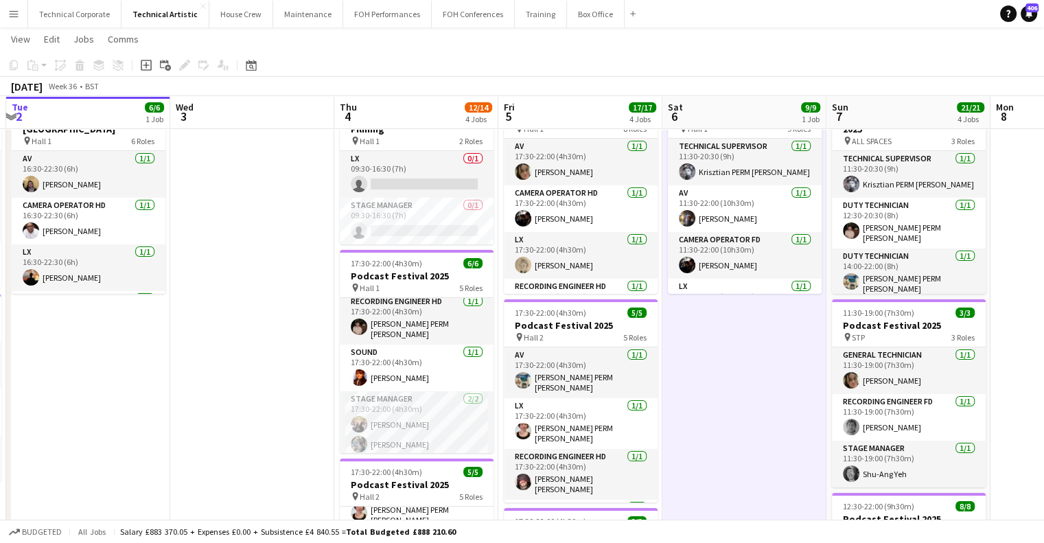
click at [88, 334] on app-date-cell "16:30-22:30 (6h) 6/6 Pod Save the UK pin Hall 1 6 Roles AV 1/1 16:30-22:30 (6h)…" at bounding box center [88, 514] width 164 height 859
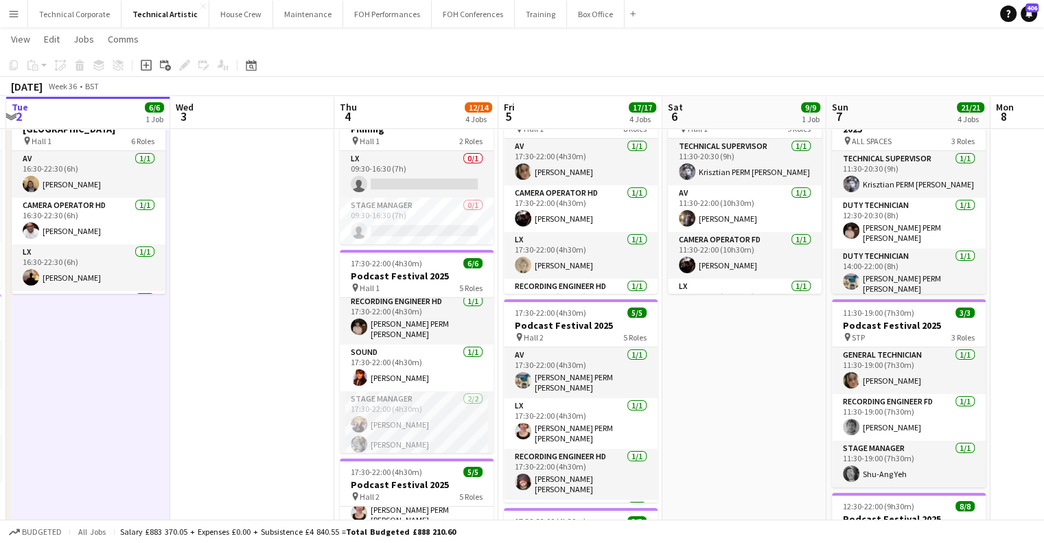
click at [323, 480] on app-date-cell at bounding box center [252, 514] width 164 height 859
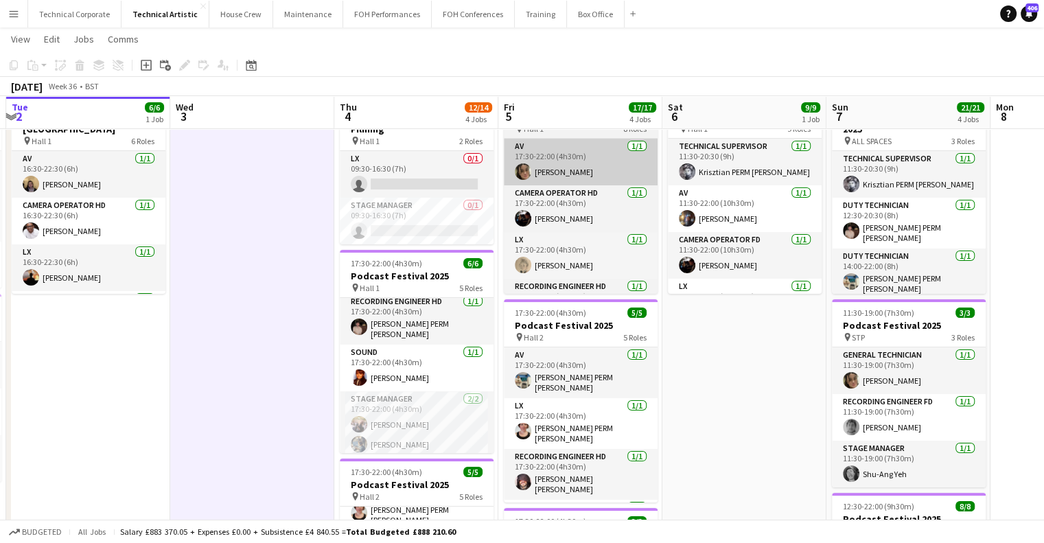
click at [139, 65] on div "Add job" at bounding box center [146, 65] width 16 height 16
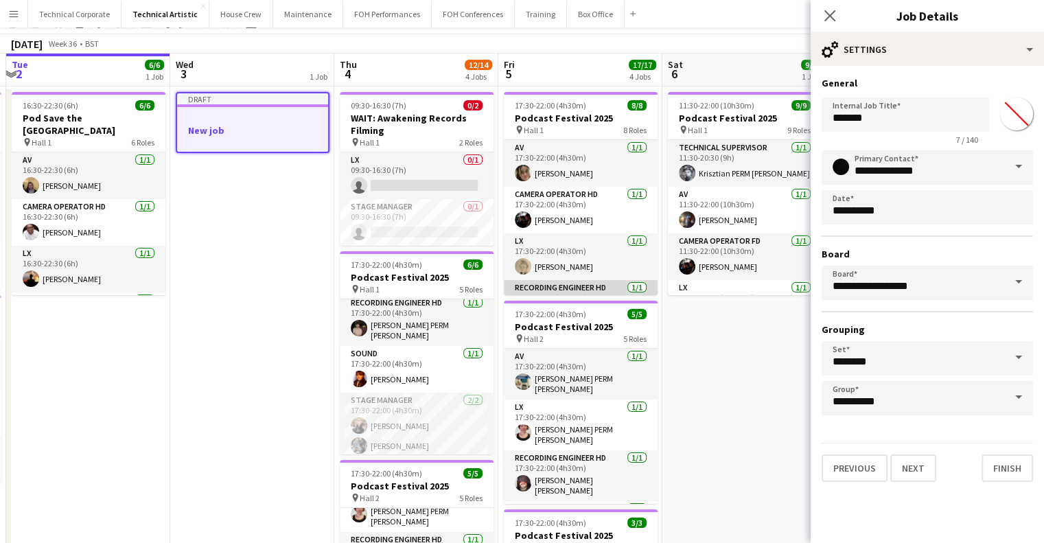
scroll to position [0, 0]
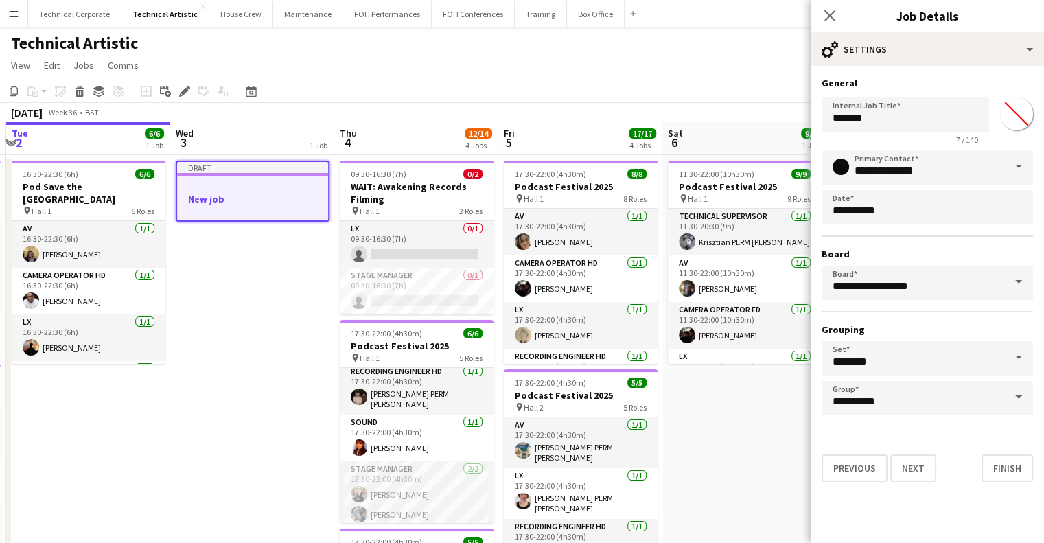
click at [261, 187] on div at bounding box center [252, 186] width 151 height 10
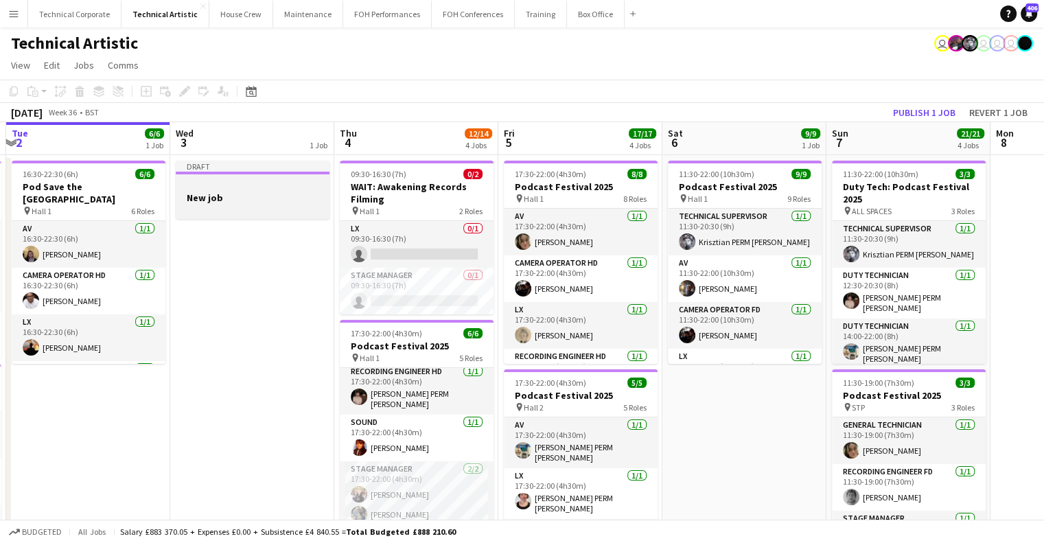
click at [256, 194] on h3 "New job" at bounding box center [253, 197] width 154 height 12
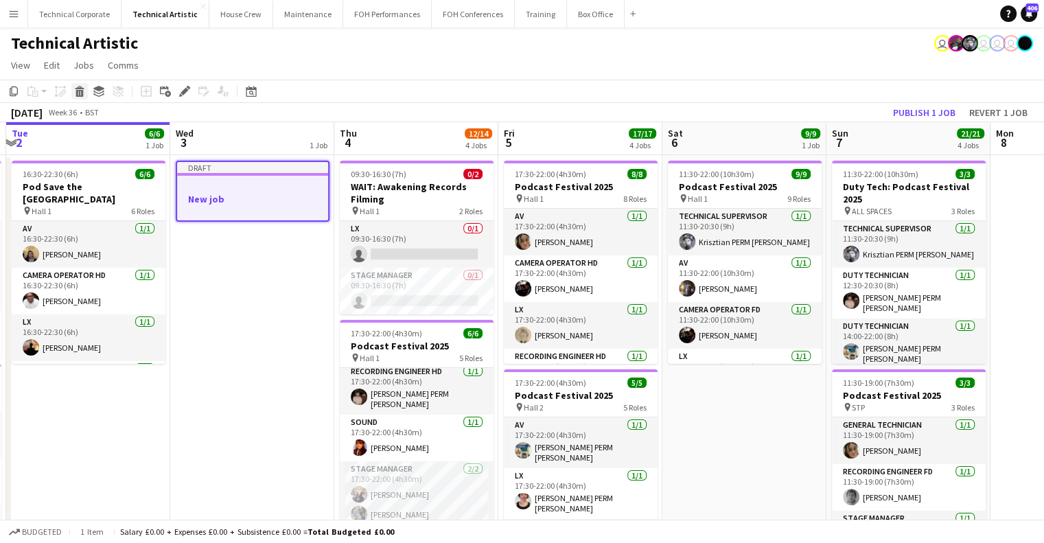
click at [84, 93] on icon "Delete" at bounding box center [79, 91] width 11 height 11
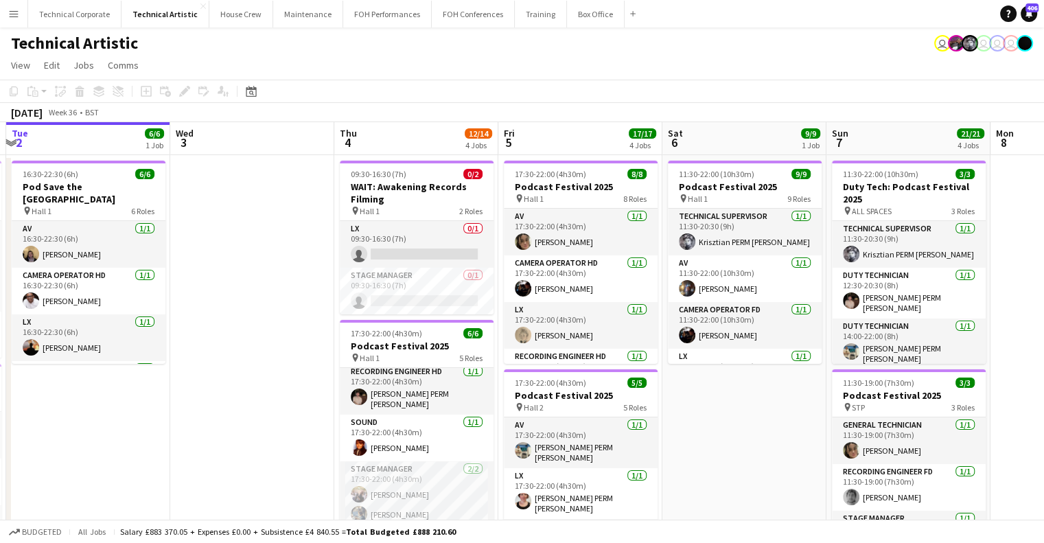
drag, startPoint x: 229, startPoint y: 194, endPoint x: 329, endPoint y: 175, distance: 102.7
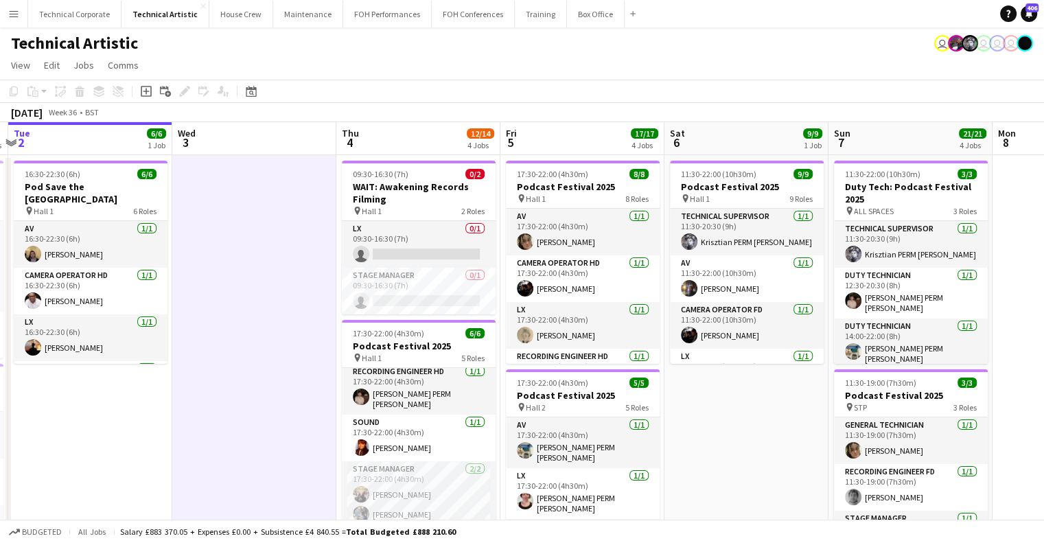
drag, startPoint x: 411, startPoint y: 136, endPoint x: 355, endPoint y: 138, distance: 56.3
click at [412, 137] on app-board-header-date "Thu 4 12/14 4 Jobs" at bounding box center [418, 138] width 164 height 33
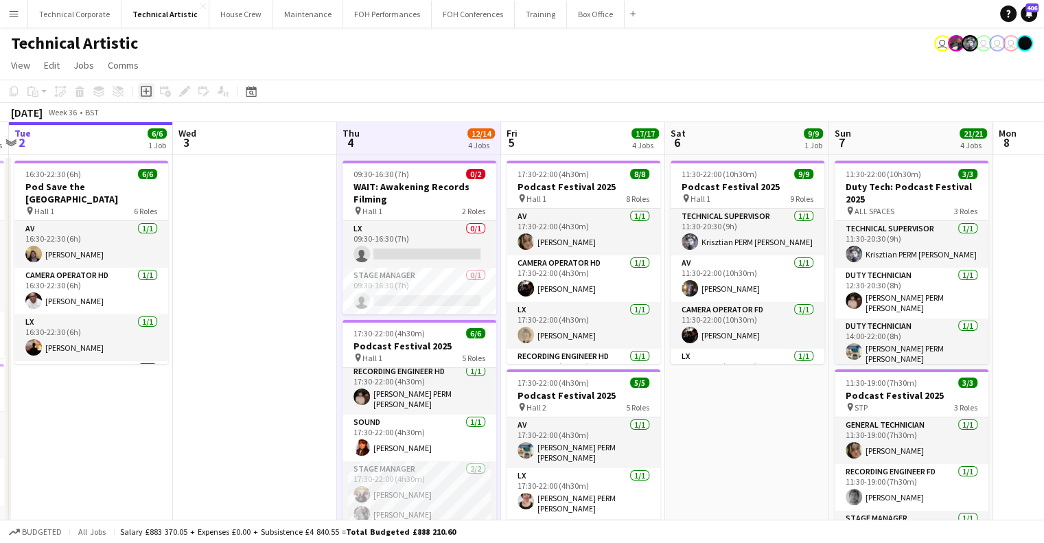
click at [145, 93] on icon at bounding box center [146, 92] width 6 height 6
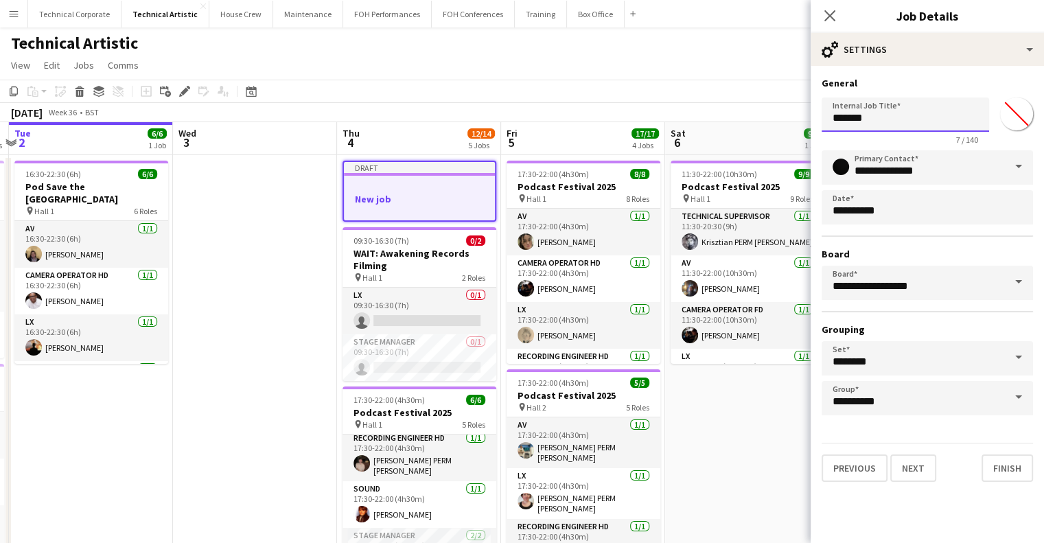
drag, startPoint x: 889, startPoint y: 119, endPoint x: 784, endPoint y: 121, distance: 104.4
click at [791, 120] on body "Menu Boards Boards Boards All jobs Status Workforce Workforce My Workforce Recr…" at bounding box center [522, 518] width 1044 height 1037
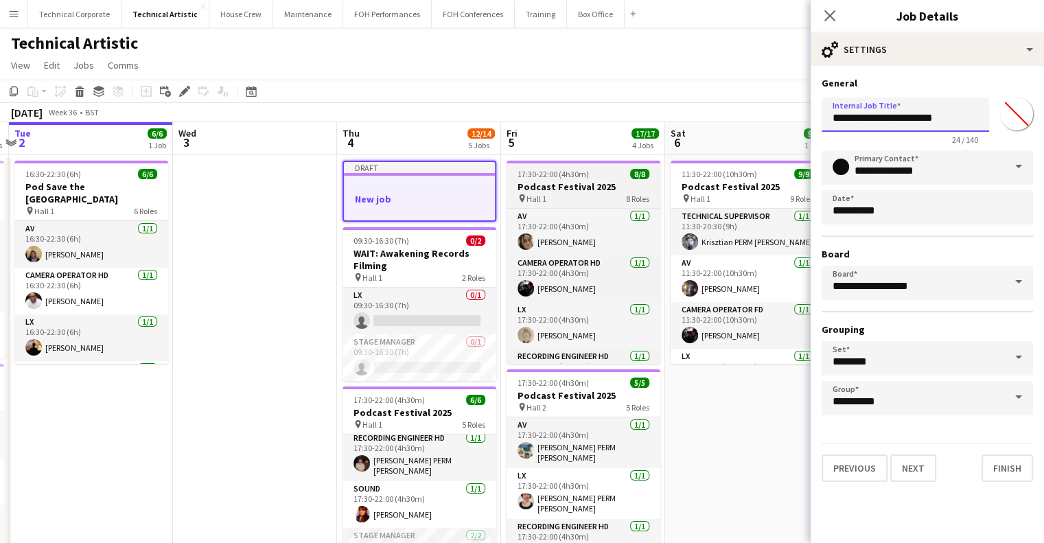
type input "**********"
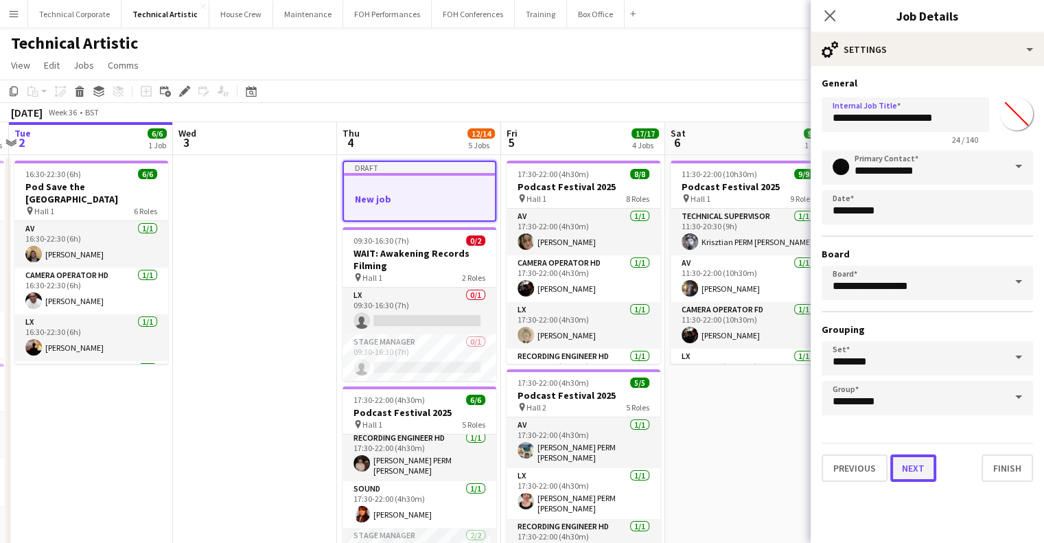
click at [913, 458] on button "Next" at bounding box center [913, 467] width 46 height 27
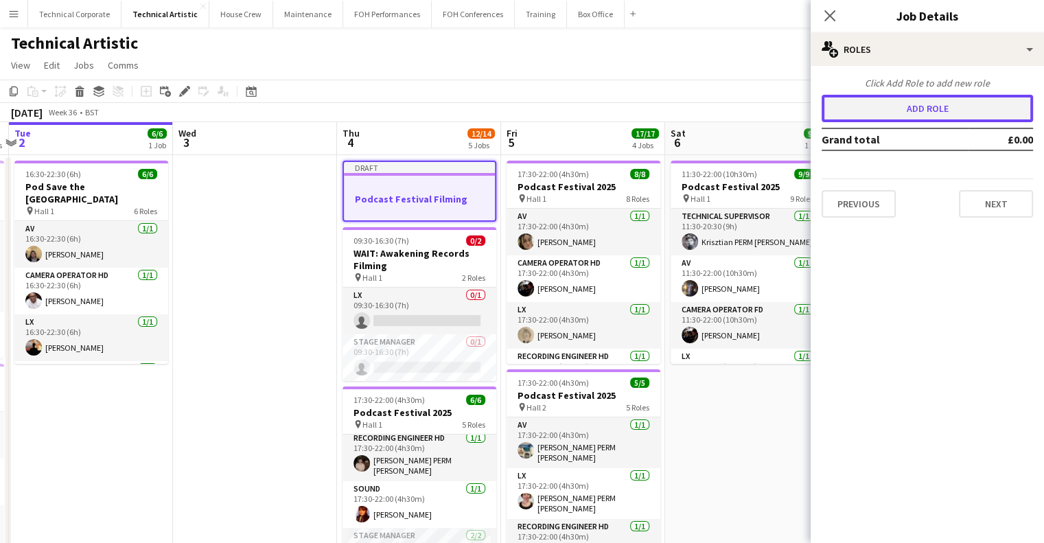
click at [955, 100] on button "Add role" at bounding box center [927, 108] width 211 height 27
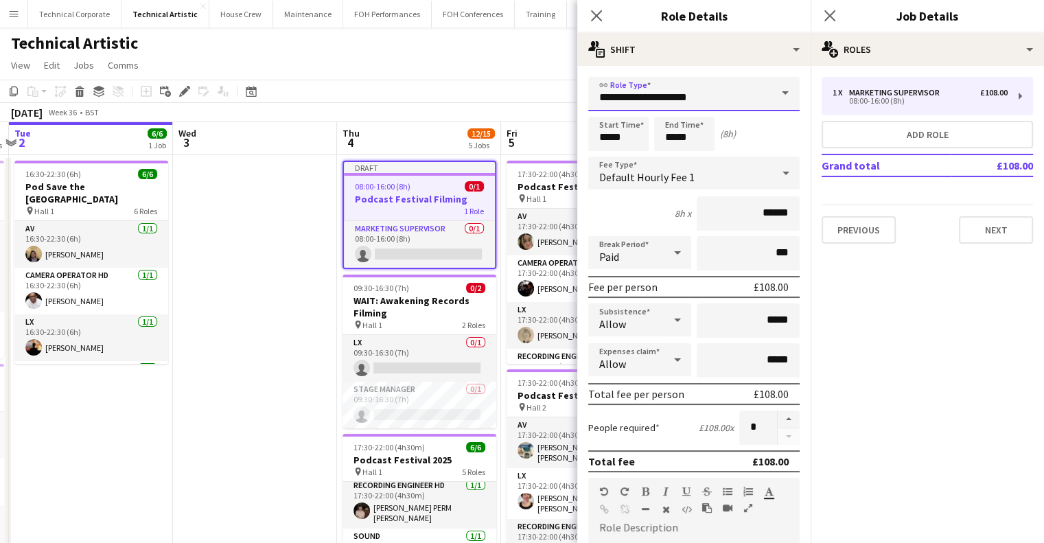
drag, startPoint x: 634, startPoint y: 97, endPoint x: 493, endPoint y: 87, distance: 141.1
click at [522, 95] on body "Menu Boards Boards Boards All jobs Status Workforce Workforce My Workforce Recr…" at bounding box center [522, 518] width 1044 height 1037
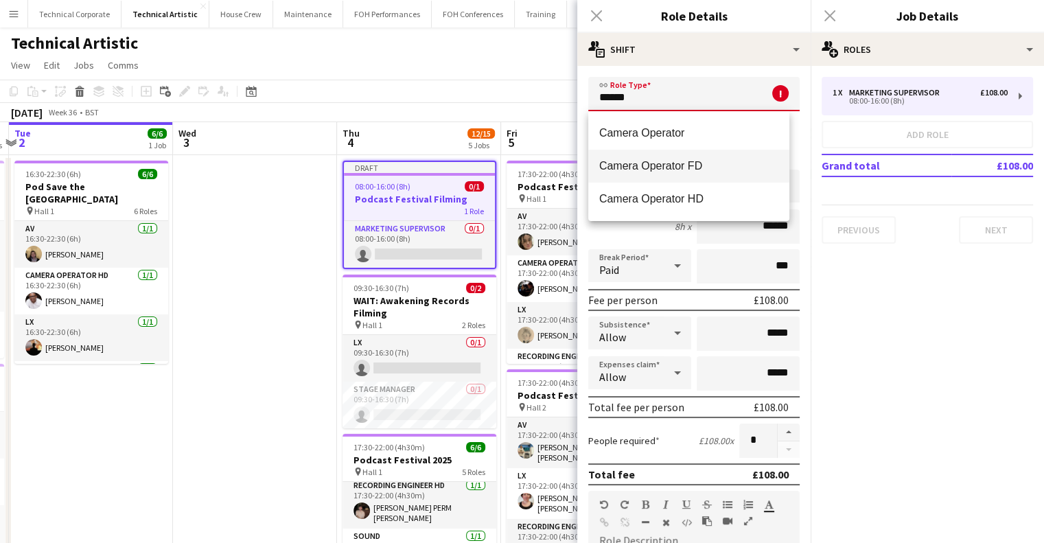
click at [698, 167] on span "Camera Operator FD" at bounding box center [688, 165] width 179 height 13
type input "**********"
type input "*******"
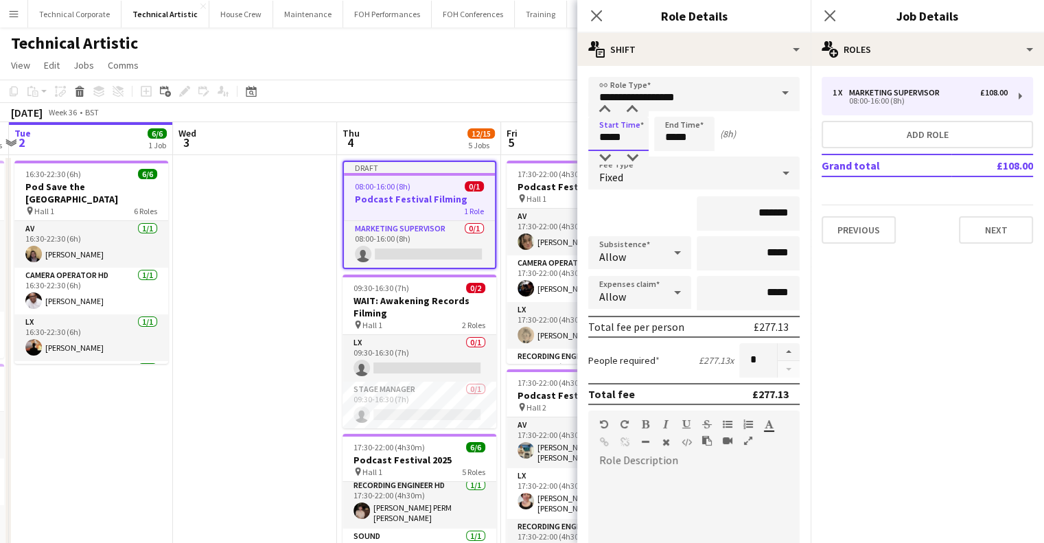
drag, startPoint x: 636, startPoint y: 134, endPoint x: 549, endPoint y: 135, distance: 86.5
click at [552, 135] on body "Menu Boards Boards Boards All jobs Status Workforce Workforce My Workforce Recr…" at bounding box center [522, 518] width 1044 height 1037
drag, startPoint x: 826, startPoint y: 487, endPoint x: 699, endPoint y: 264, distance: 256.1
click at [826, 487] on mat-expansion-panel "pencil3 General details 1 x Marketing Supervisor £108.00 08:00-16:00 (8h) Add r…" at bounding box center [927, 304] width 233 height 477
drag, startPoint x: 628, startPoint y: 132, endPoint x: 566, endPoint y: 134, distance: 62.5
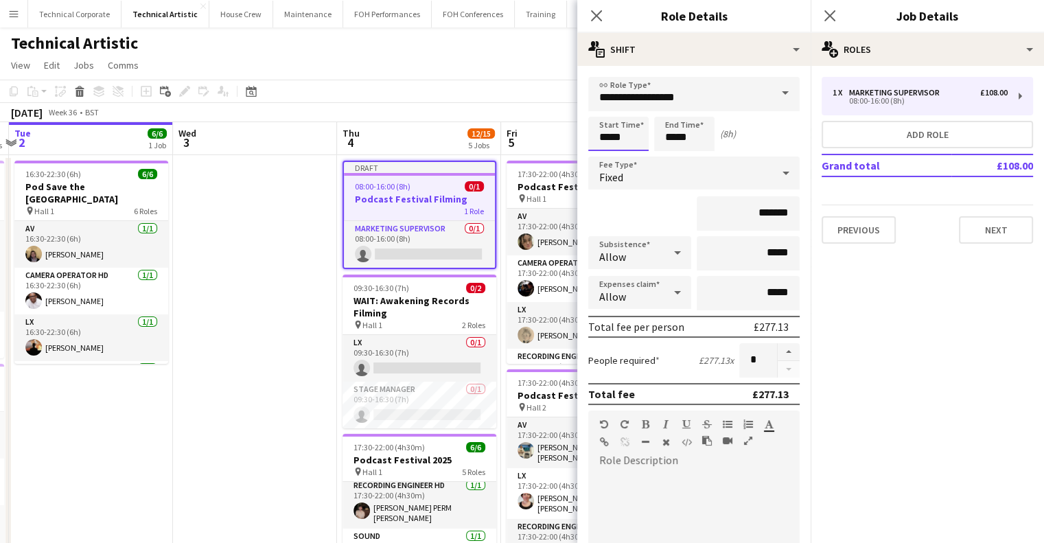
click at [566, 133] on body "Menu Boards Boards Boards All jobs Status Workforce Workforce My Workforce Recr…" at bounding box center [522, 518] width 1044 height 1037
type input "*****"
click at [599, 19] on icon at bounding box center [596, 15] width 13 height 13
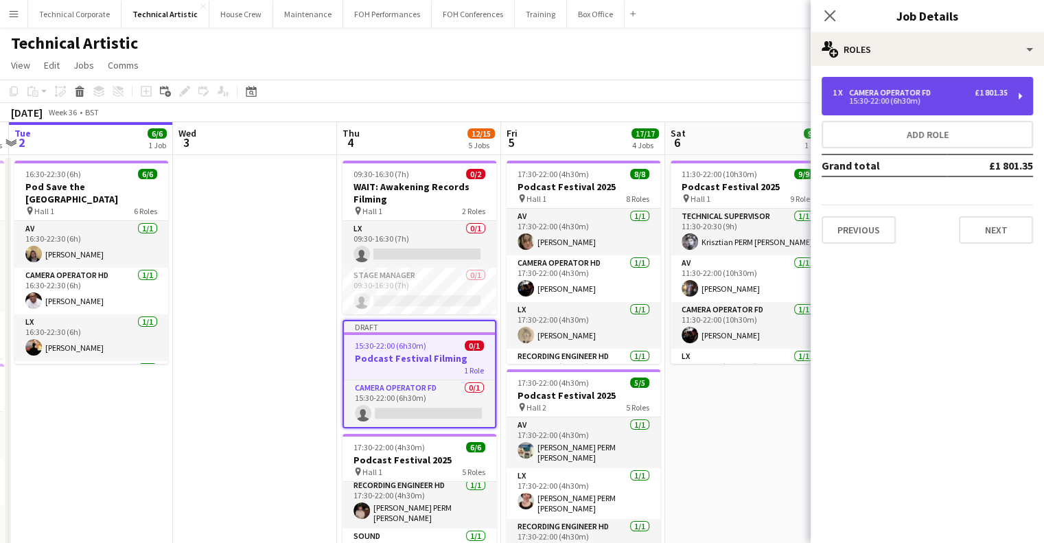
click at [900, 91] on div "Camera Operator FD" at bounding box center [892, 93] width 87 height 10
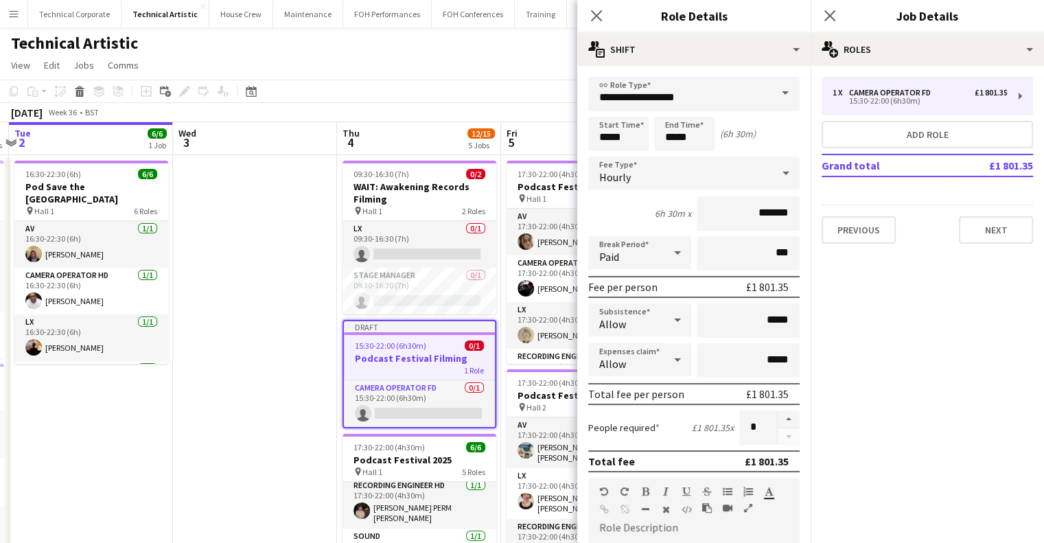
click at [663, 164] on div "Hourly" at bounding box center [680, 172] width 184 height 33
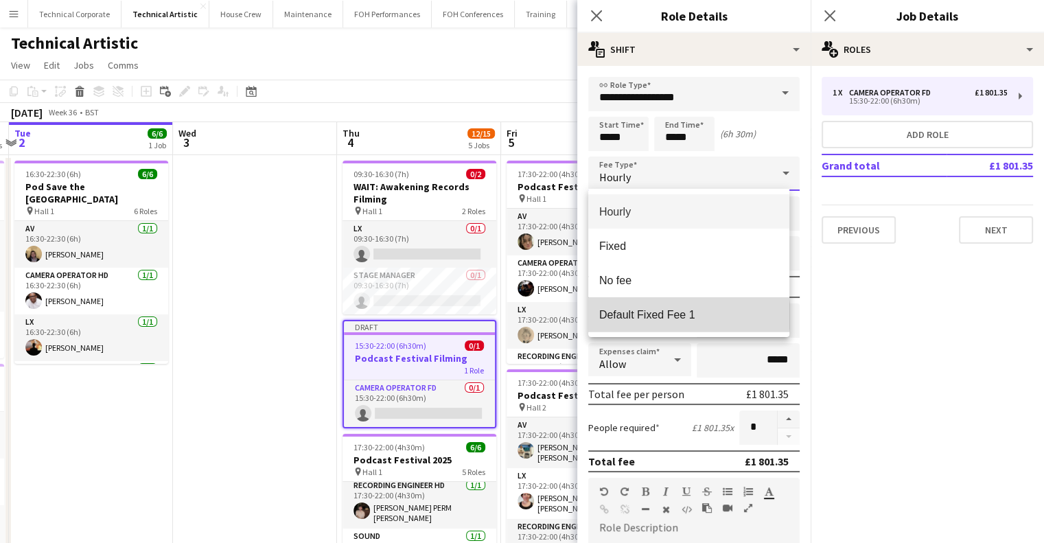
click at [673, 316] on span "Default Fixed Fee 1" at bounding box center [688, 314] width 179 height 13
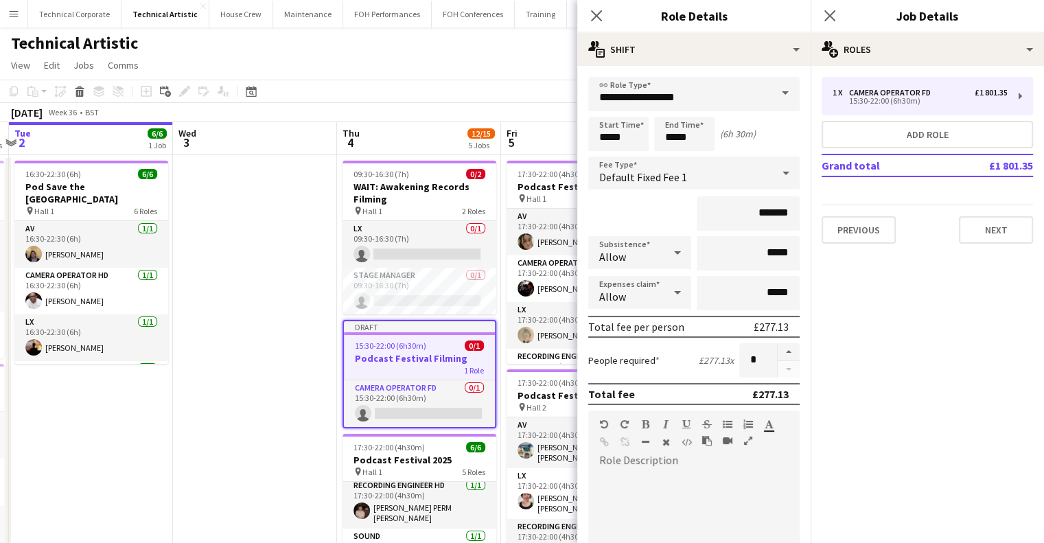
click at [946, 345] on mat-expansion-panel "pencil3 General details 1 x Camera Operator FD £1 801.35 15:30-22:00 (6h30m) Ad…" at bounding box center [927, 304] width 233 height 477
click at [590, 14] on icon "Close pop-in" at bounding box center [596, 15] width 13 height 13
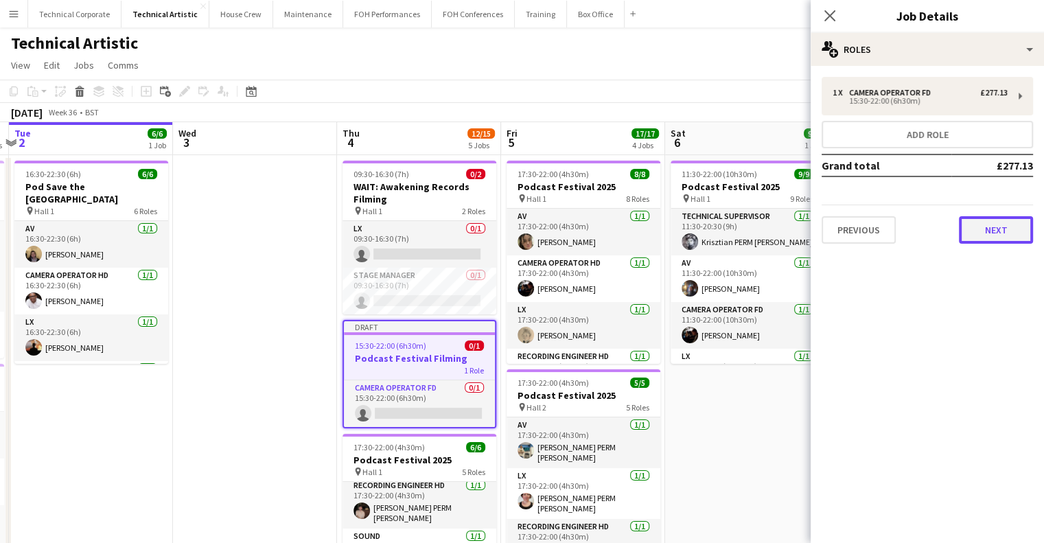
click at [990, 216] on button "Next" at bounding box center [996, 229] width 74 height 27
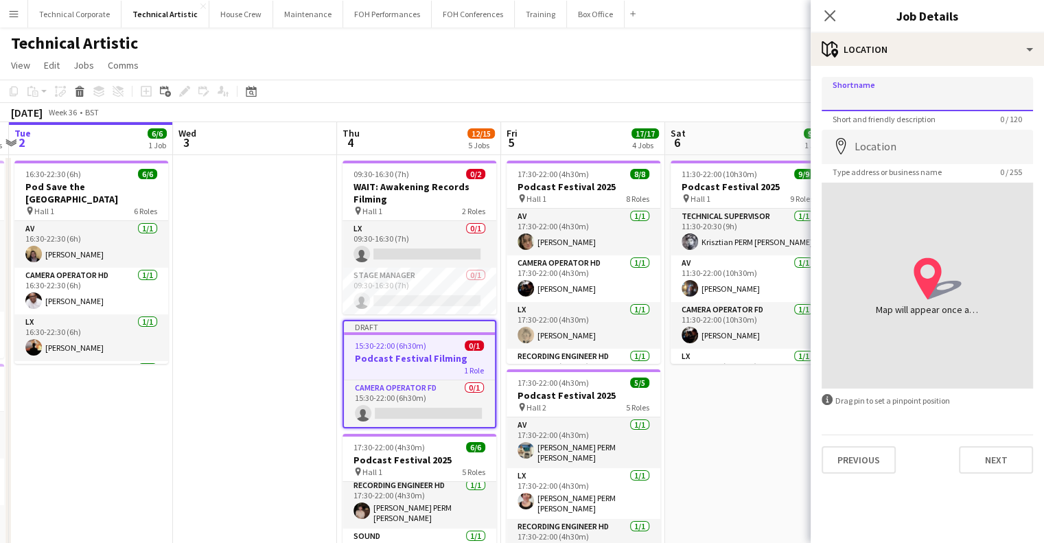
click at [883, 110] on input "Shortname" at bounding box center [927, 94] width 211 height 34
type input "**********"
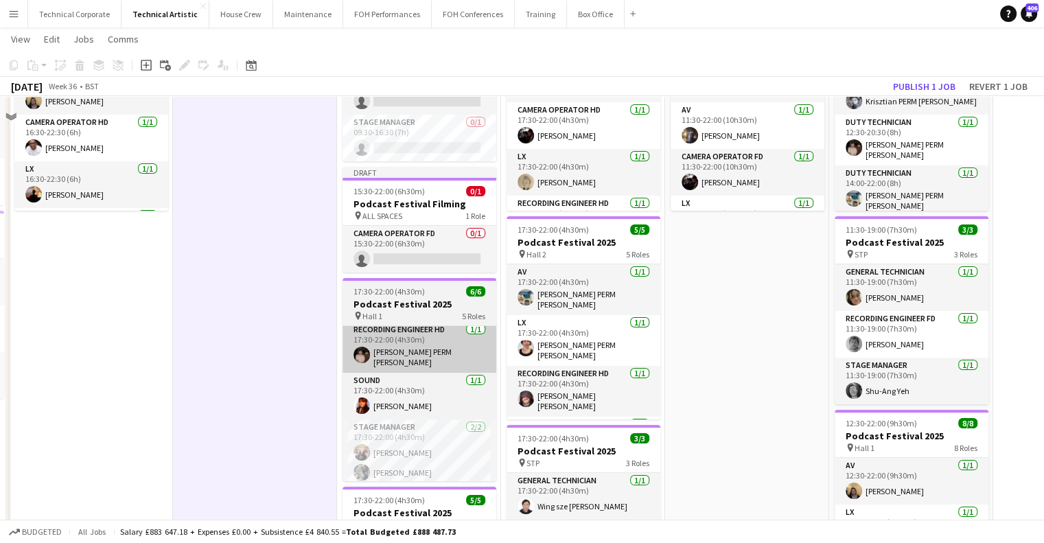
scroll to position [69, 0]
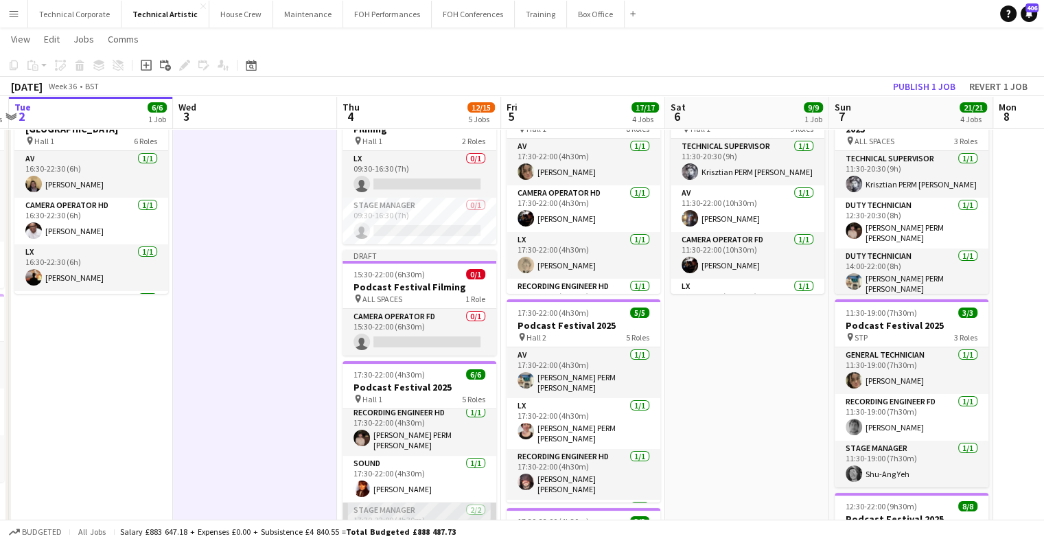
click at [430, 513] on app-card-role "Stage Manager 2/2 17:30-22:00 (4h30m) Holly Cassidy Joe Harbot" at bounding box center [419, 535] width 154 height 67
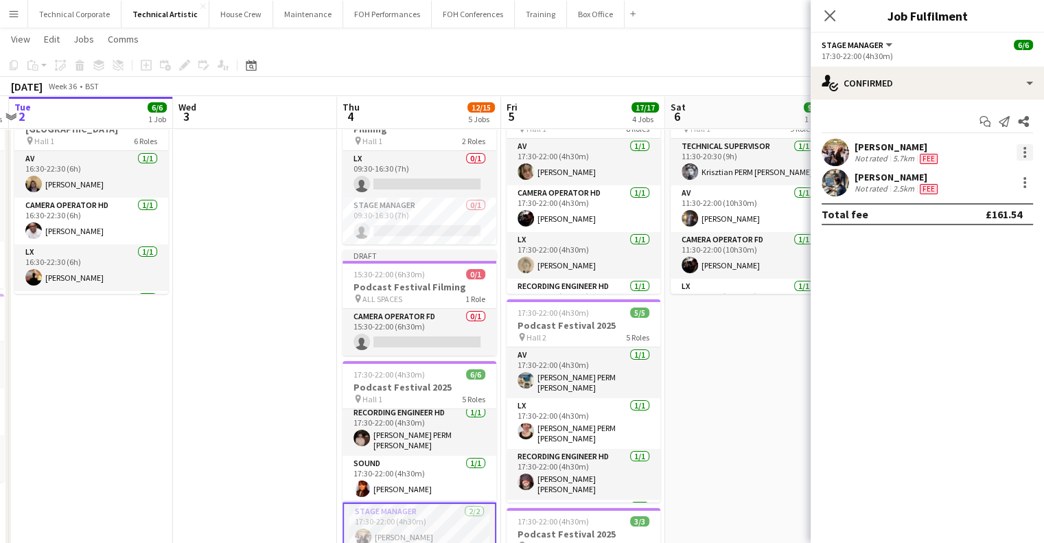
click at [1022, 150] on div at bounding box center [1024, 152] width 16 height 16
click at [991, 225] on button "Switch crew" at bounding box center [979, 210] width 107 height 33
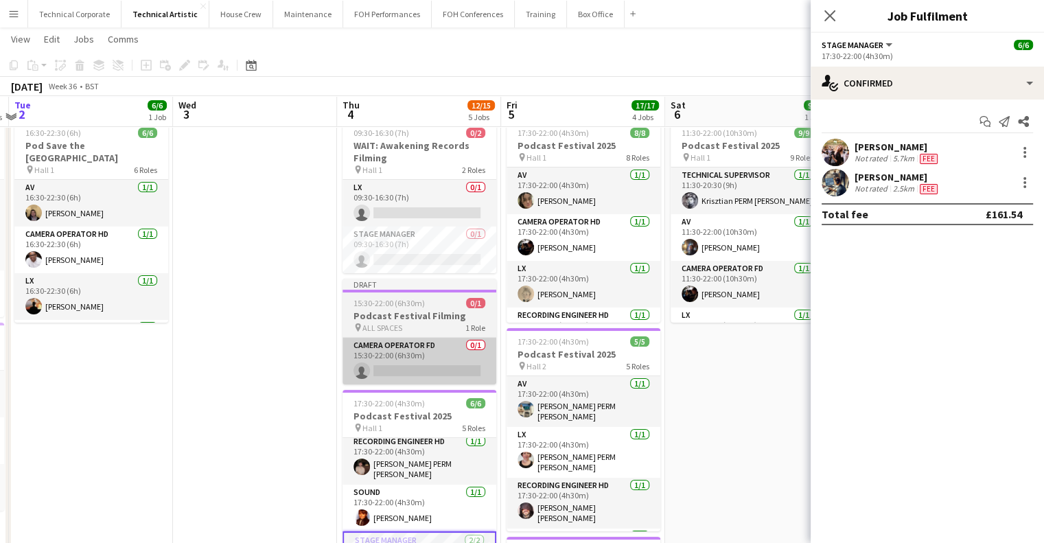
click at [415, 355] on app-card-role "Camera Operator FD 0/1 15:30-22:00 (6h30m) single-neutral-actions" at bounding box center [419, 361] width 154 height 47
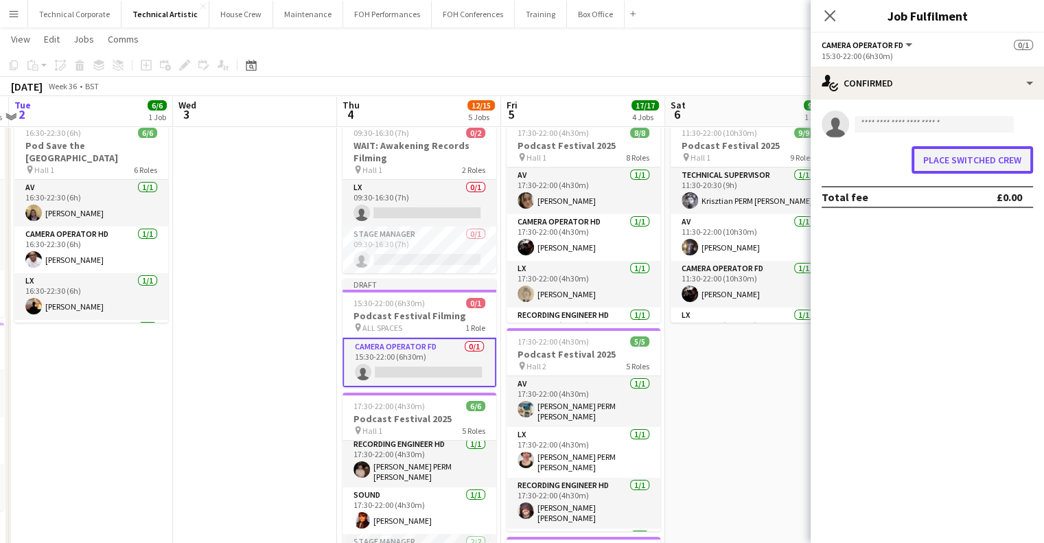
click at [962, 159] on button "Place switched crew" at bounding box center [971, 159] width 121 height 27
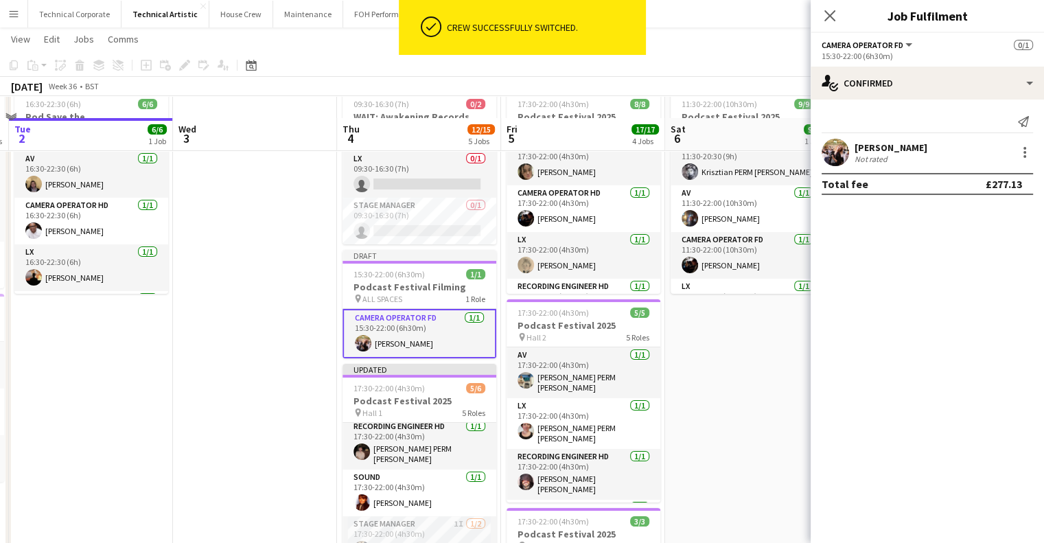
scroll to position [137, 0]
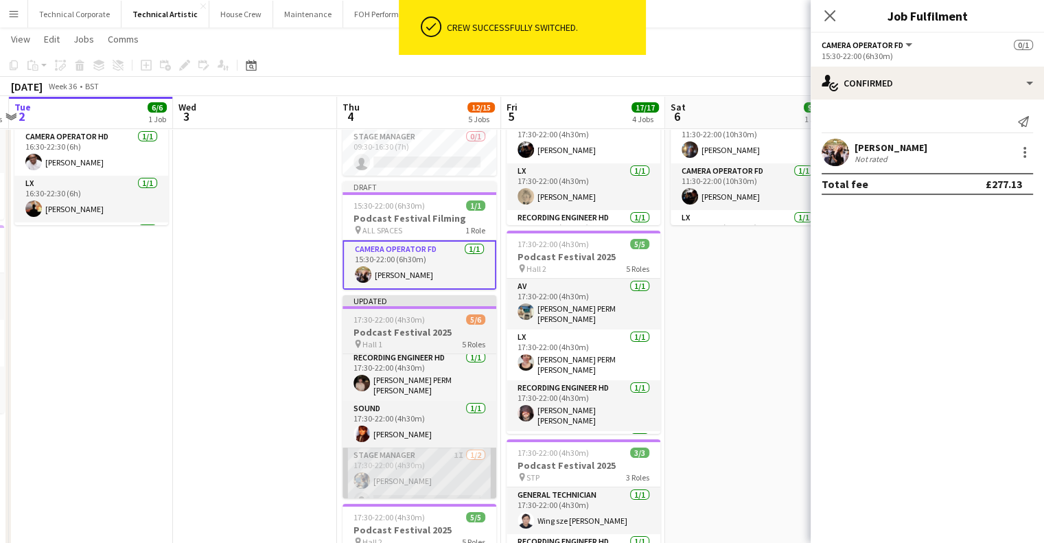
click at [392, 447] on app-card-role "Stage Manager 1I 1/2 17:30-22:00 (4h30m) Joe Harbot single-neutral-actions" at bounding box center [419, 480] width 154 height 67
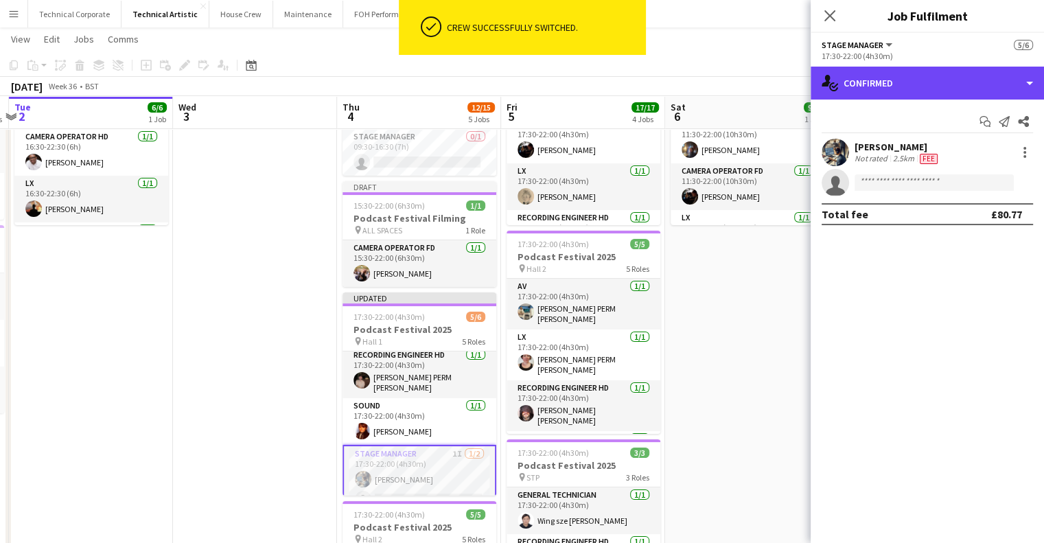
drag, startPoint x: 876, startPoint y: 93, endPoint x: 889, endPoint y: 117, distance: 28.3
click at [876, 93] on div "single-neutral-actions-check-2 Confirmed" at bounding box center [927, 83] width 233 height 33
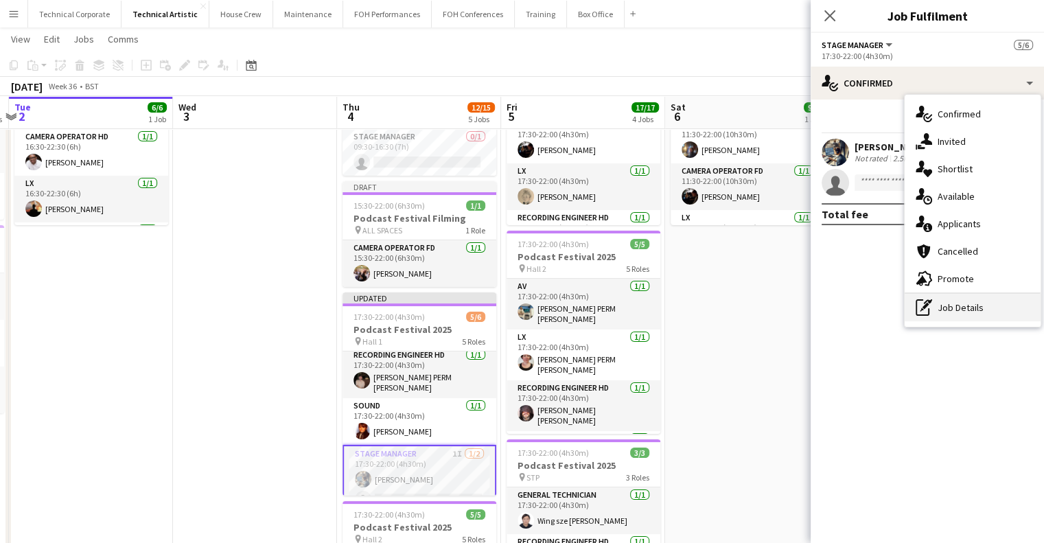
click at [957, 299] on div "pen-write Job Details" at bounding box center [973, 307] width 136 height 27
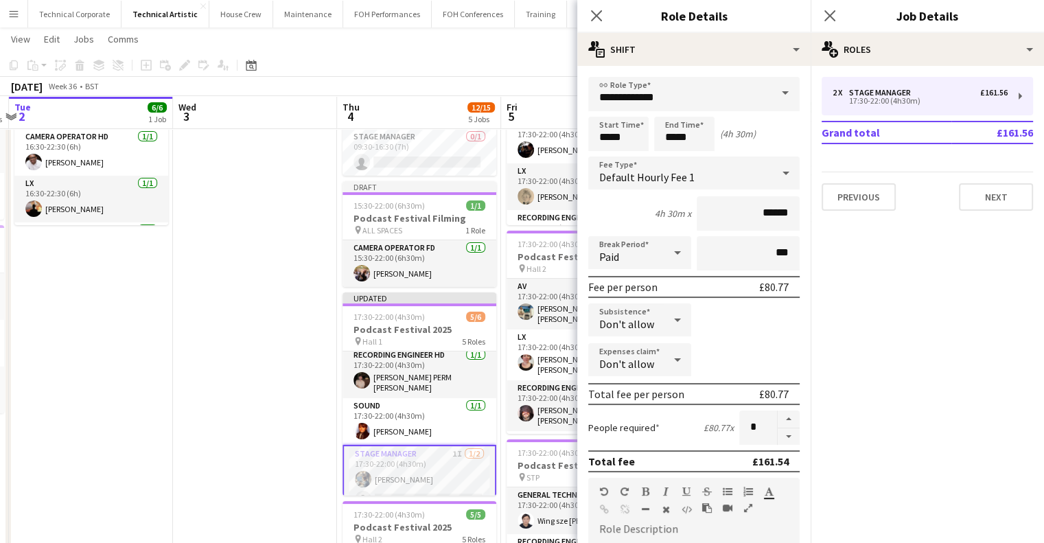
click at [773, 444] on form "**********" at bounding box center [693, 468] width 233 height 782
click at [778, 439] on button "button" at bounding box center [789, 436] width 22 height 17
type input "*"
click at [280, 408] on app-date-cell at bounding box center [255, 445] width 164 height 859
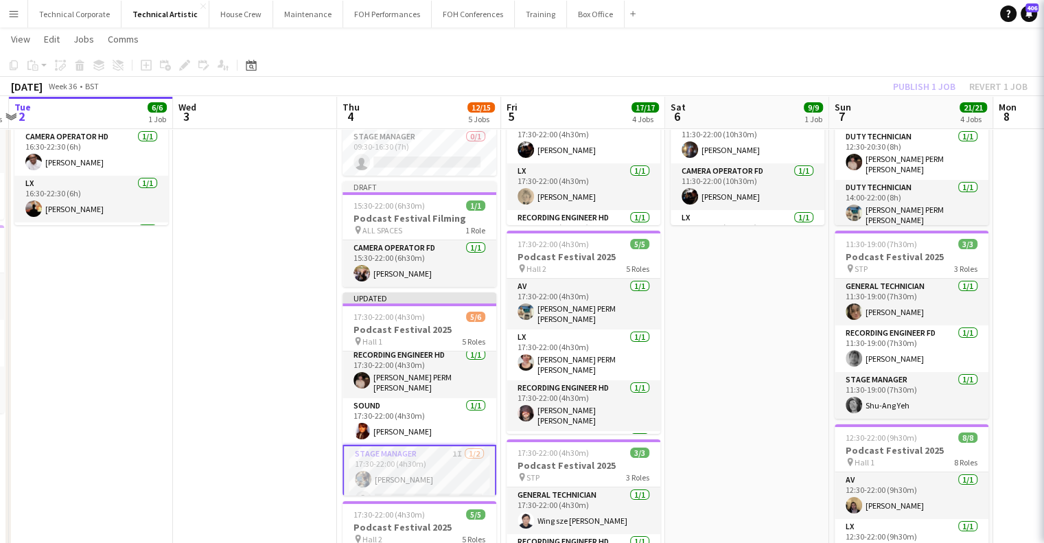
click at [280, 408] on app-date-cell at bounding box center [255, 445] width 164 height 859
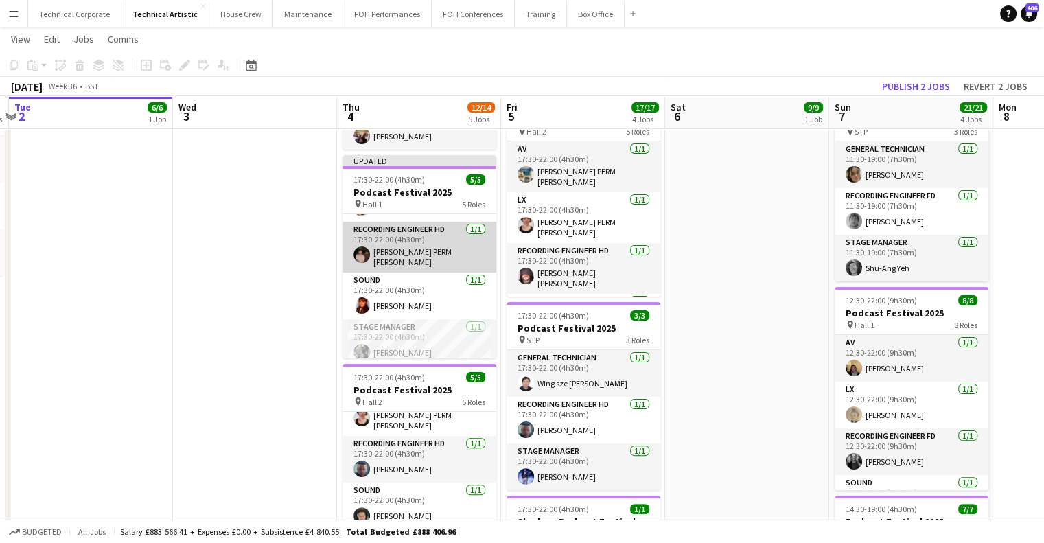
scroll to position [89, 0]
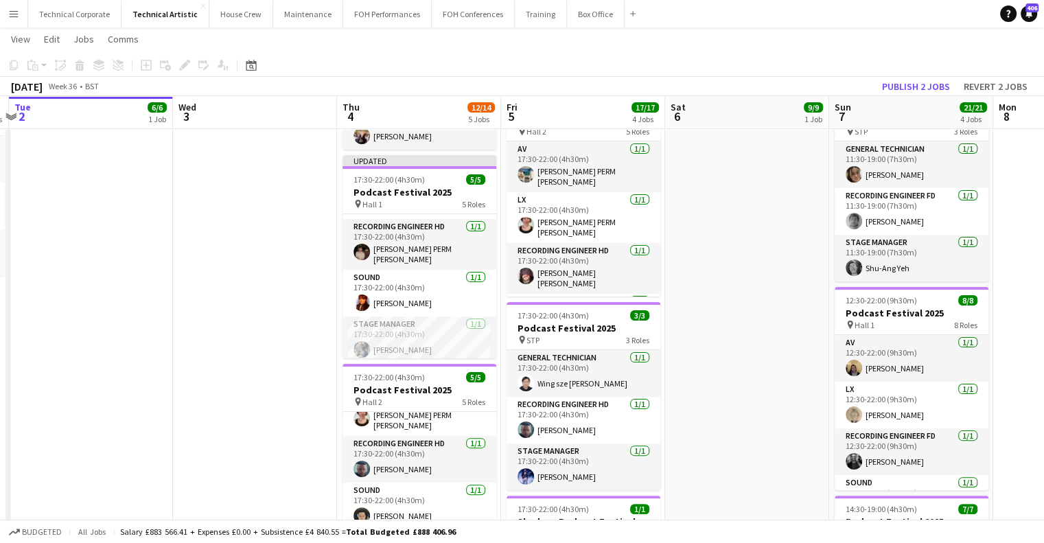
click at [244, 455] on app-date-cell at bounding box center [255, 308] width 164 height 859
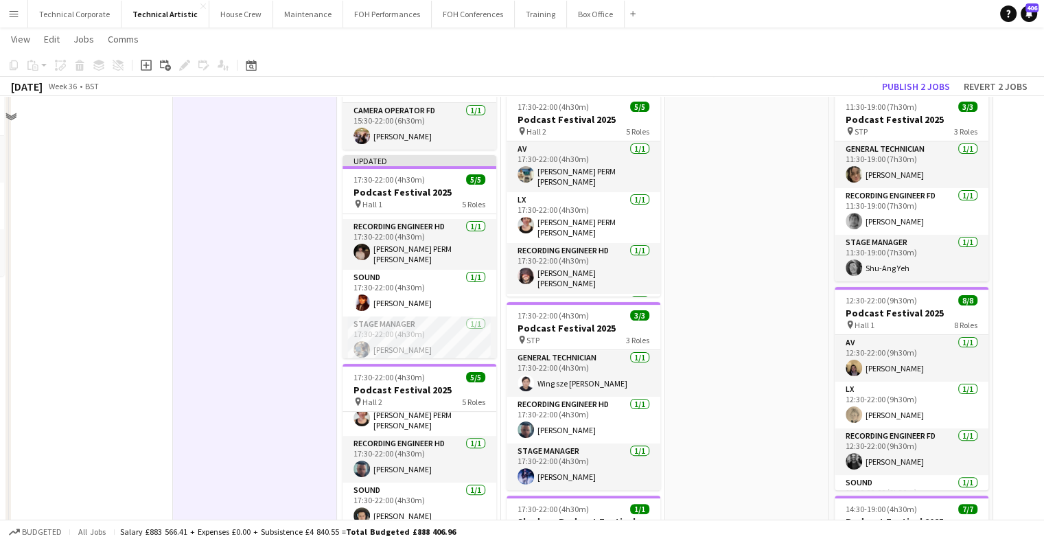
scroll to position [0, 0]
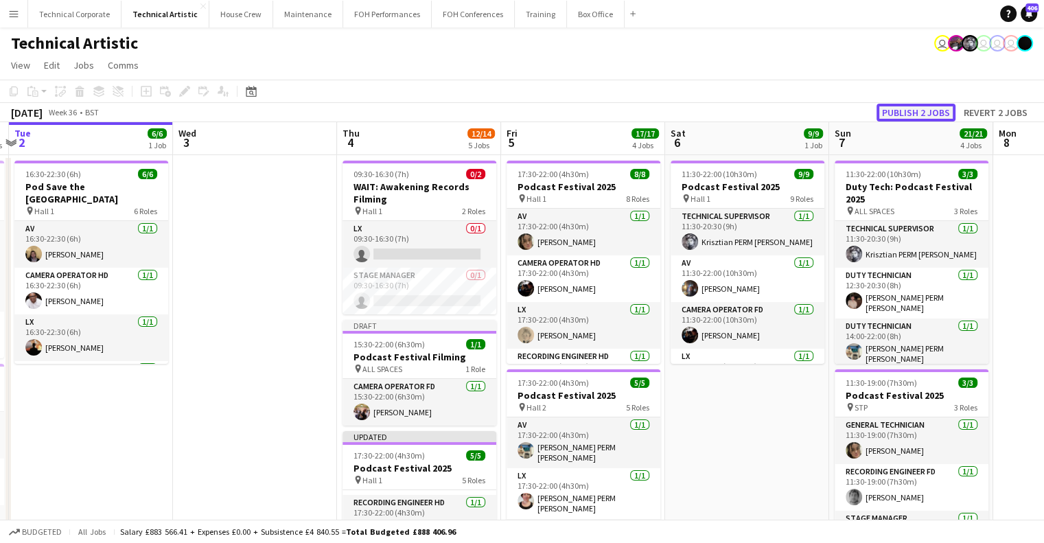
click at [906, 114] on button "Publish 2 jobs" at bounding box center [915, 113] width 79 height 18
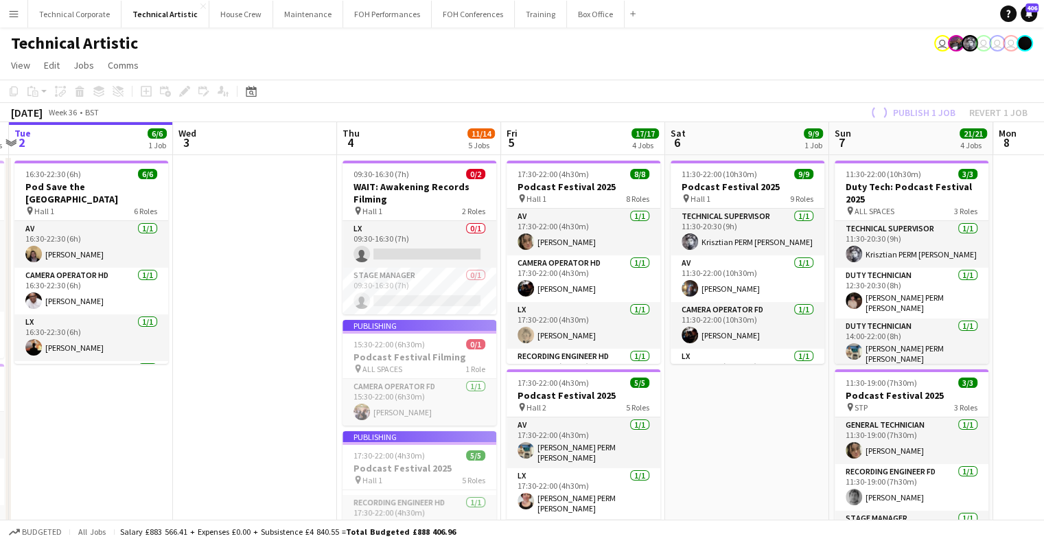
scroll to position [78, 0]
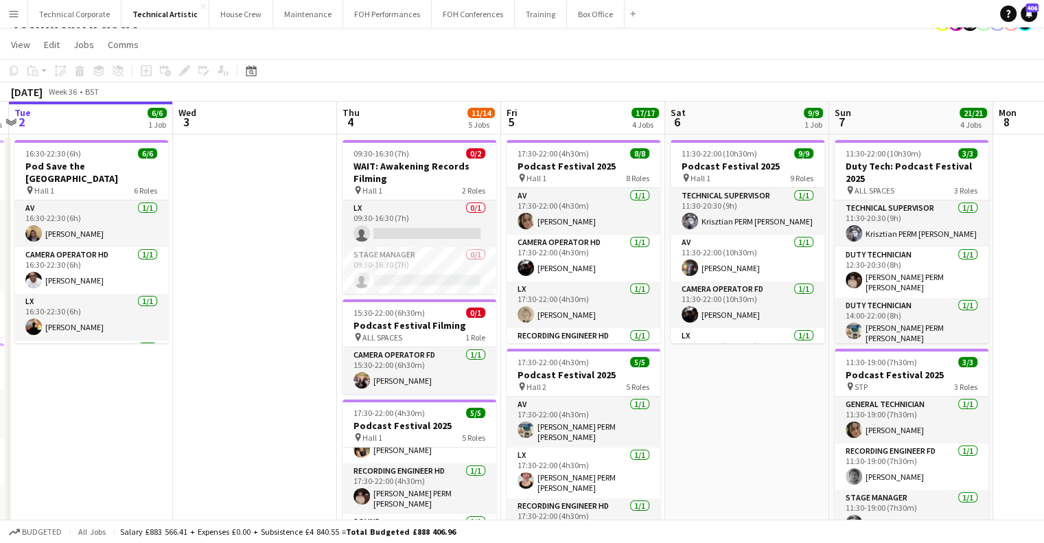
scroll to position [0, 0]
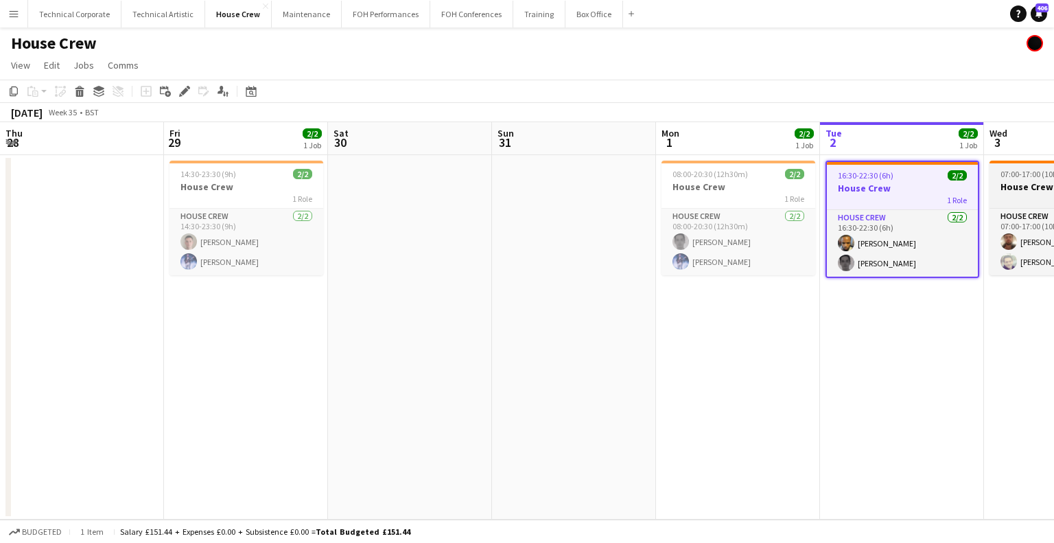
scroll to position [0, 472]
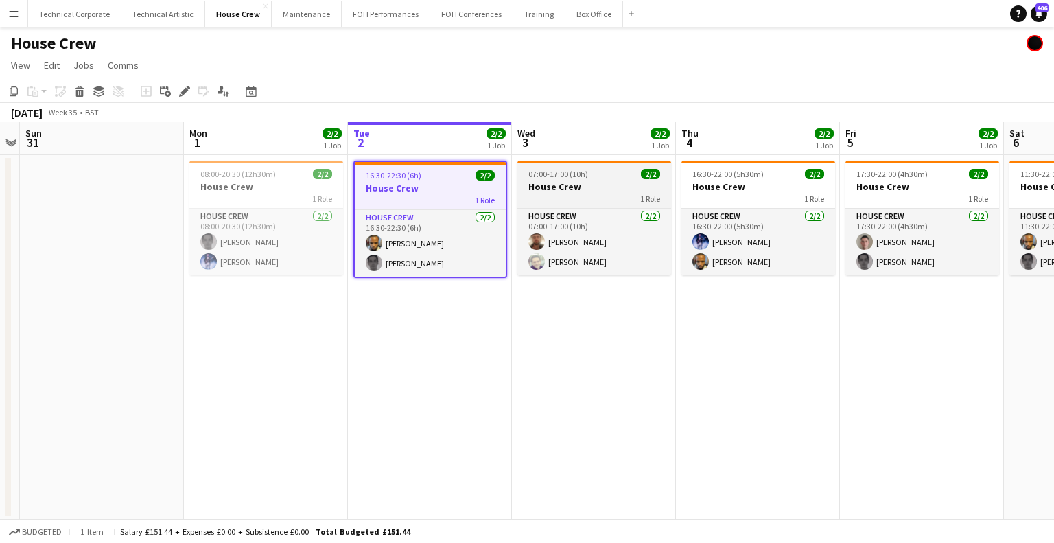
click at [618, 182] on h3 "House Crew" at bounding box center [594, 186] width 154 height 12
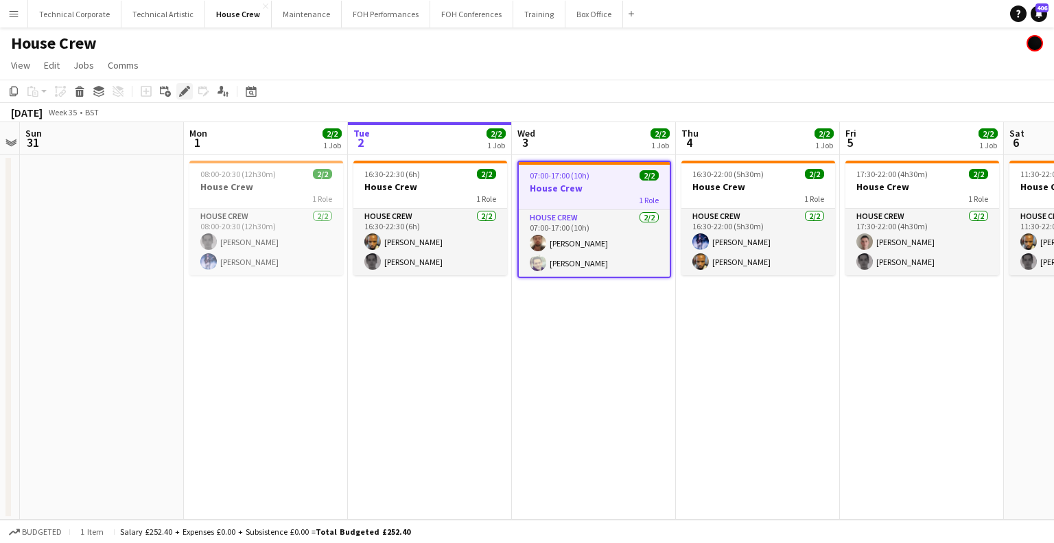
click at [192, 90] on div "Edit" at bounding box center [184, 91] width 16 height 16
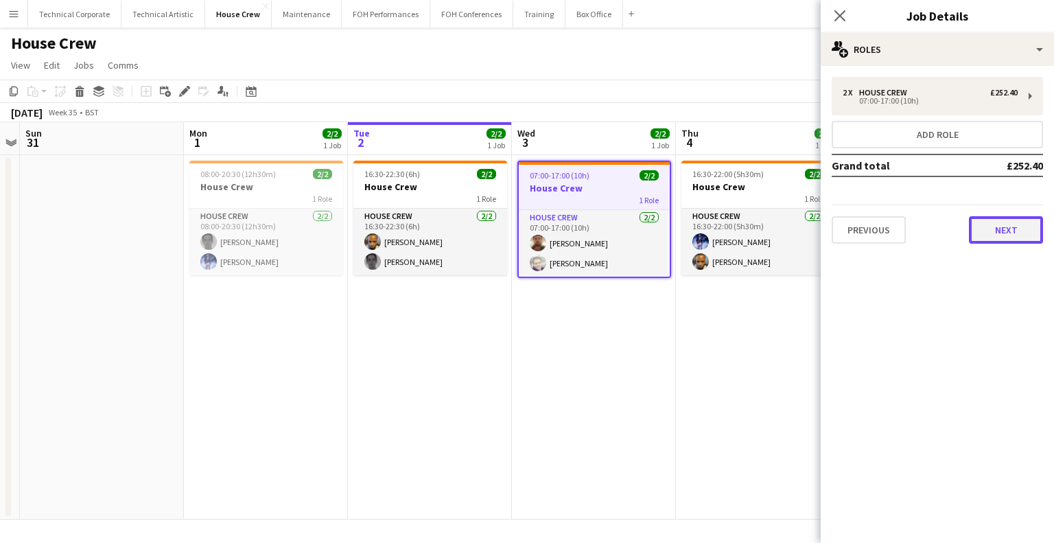
click at [975, 242] on button "Next" at bounding box center [1006, 229] width 74 height 27
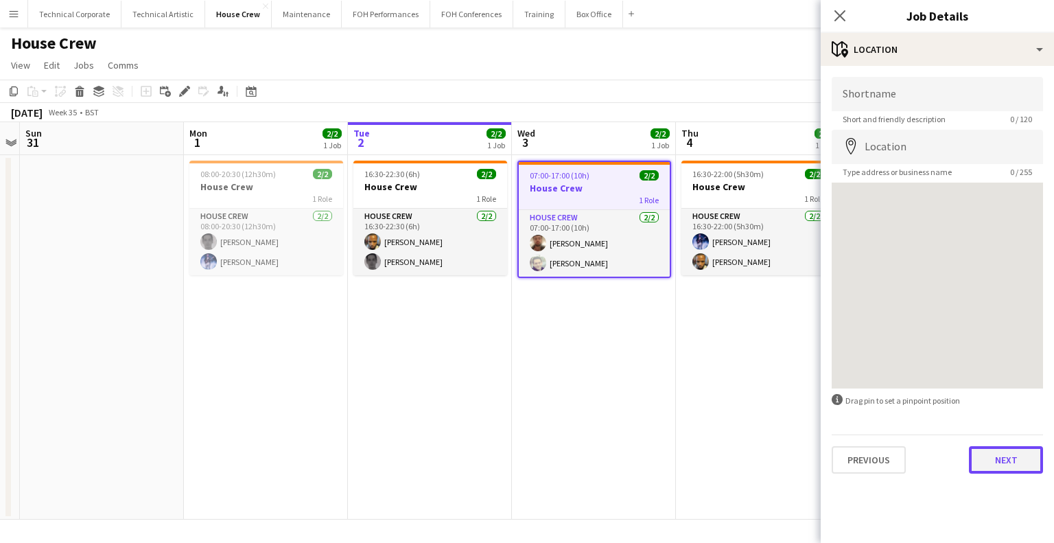
click at [1014, 460] on button "Next" at bounding box center [1006, 459] width 74 height 27
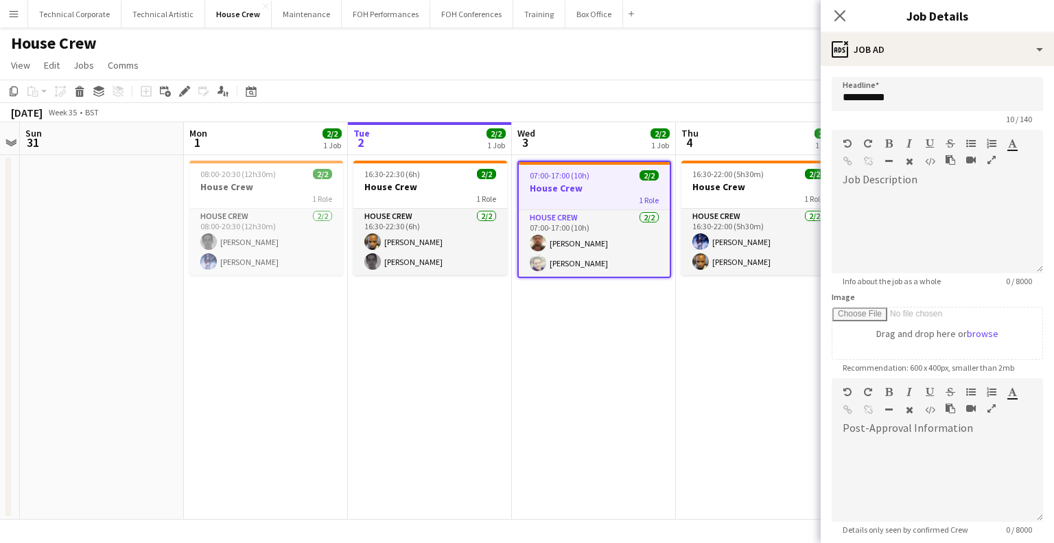
click at [588, 367] on app-date-cell "07:00-17:00 (10h) 2/2 House Crew 1 Role House Crew 2/2 07:00-17:00 (10h) Donnac…" at bounding box center [594, 337] width 164 height 364
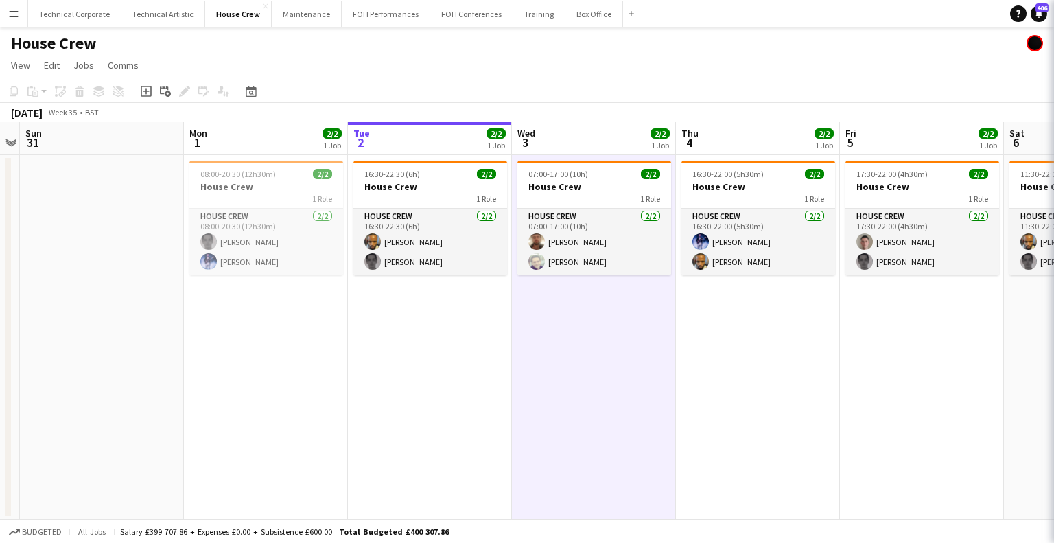
click at [588, 367] on app-date-cell "07:00-17:00 (10h) 2/2 House Crew 1 Role House Crew 2/2 07:00-17:00 (10h) Donnac…" at bounding box center [594, 337] width 164 height 364
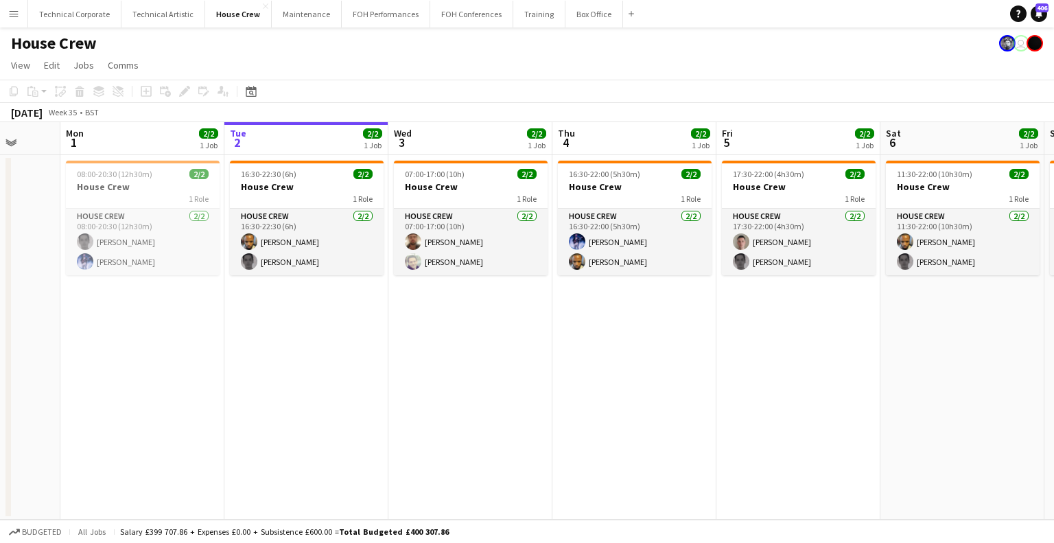
scroll to position [0, 603]
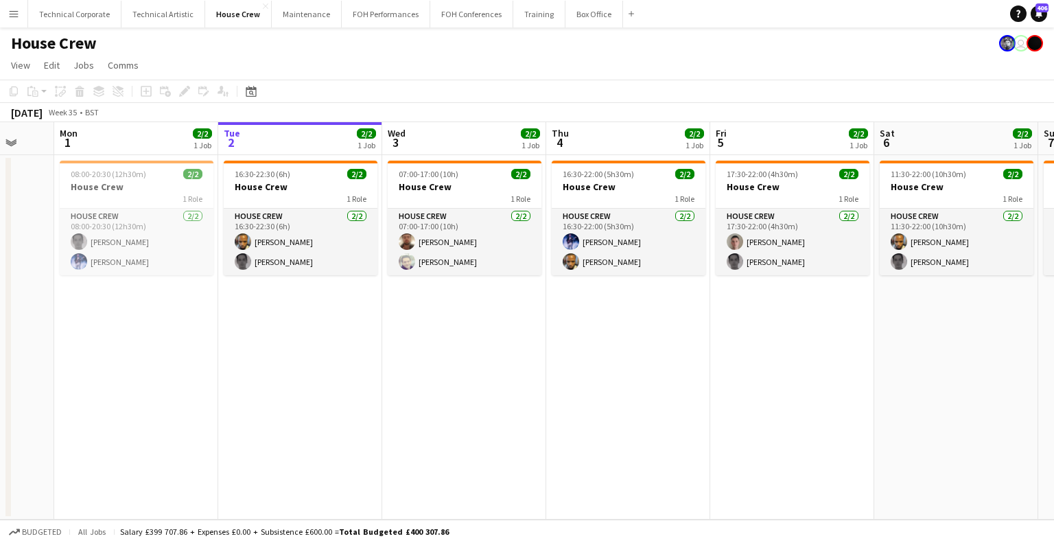
drag, startPoint x: 577, startPoint y: 359, endPoint x: 456, endPoint y: 392, distance: 125.9
click at [446, 378] on app-calendar-viewport "Thu 28 Fri 29 2/2 1 Job Sat 30 Sun 31 Mon 1 2/2 1 Job Tue 2 2/2 1 Job Wed 3 2/2…" at bounding box center [527, 320] width 1054 height 397
click at [564, 507] on app-date-cell "16:30-22:00 (5h30m) 2/2 House Crew 1 Role House Crew 2/2 16:30-22:00 (5h30m) Ed…" at bounding box center [627, 337] width 164 height 364
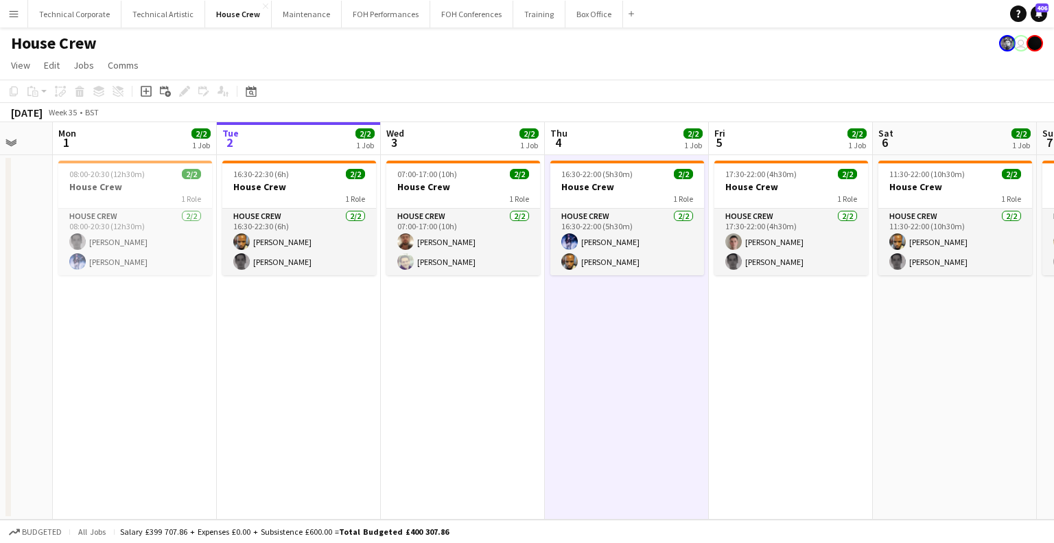
click at [596, 461] on app-date-cell "16:30-22:00 (5h30m) 2/2 House Crew 1 Role House Crew 2/2 16:30-22:00 (5h30m) Ed…" at bounding box center [627, 337] width 164 height 364
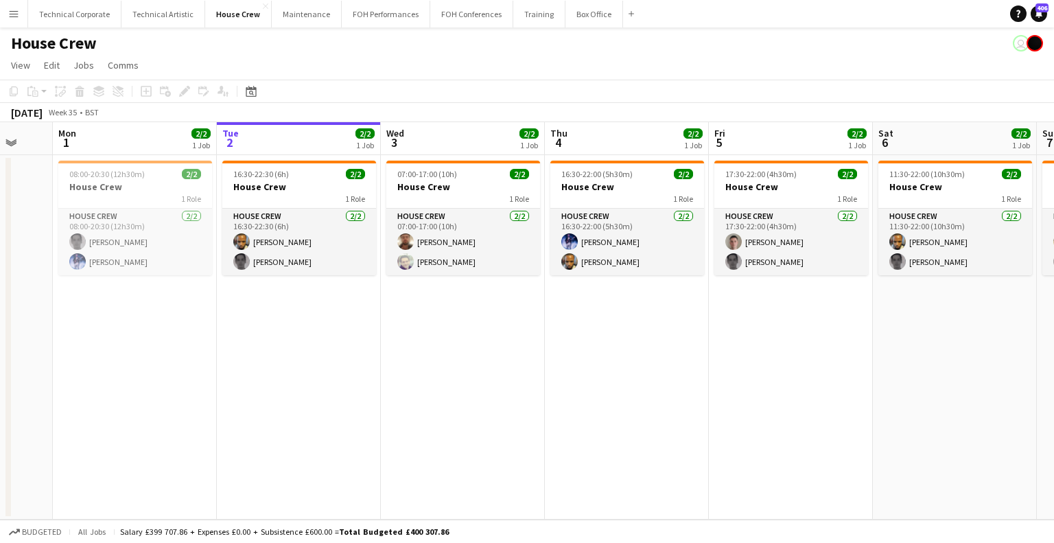
click at [596, 425] on app-date-cell "16:30-22:00 (5h30m) 2/2 House Crew 1 Role House Crew 2/2 16:30-22:00 (5h30m) Ed…" at bounding box center [627, 337] width 164 height 364
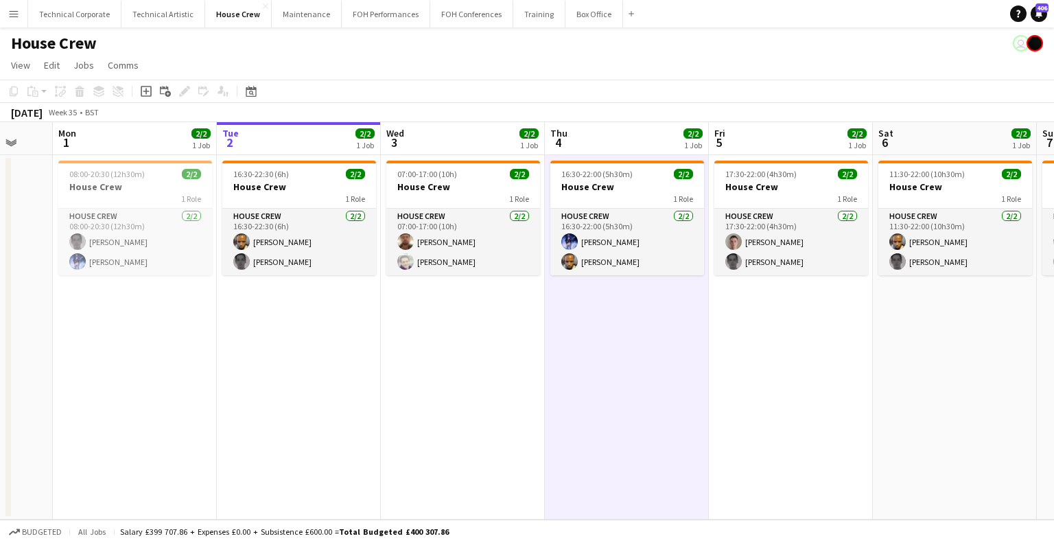
click at [596, 425] on app-date-cell "16:30-22:00 (5h30m) 2/2 House Crew 1 Role House Crew 2/2 16:30-22:00 (5h30m) Ed…" at bounding box center [627, 337] width 164 height 364
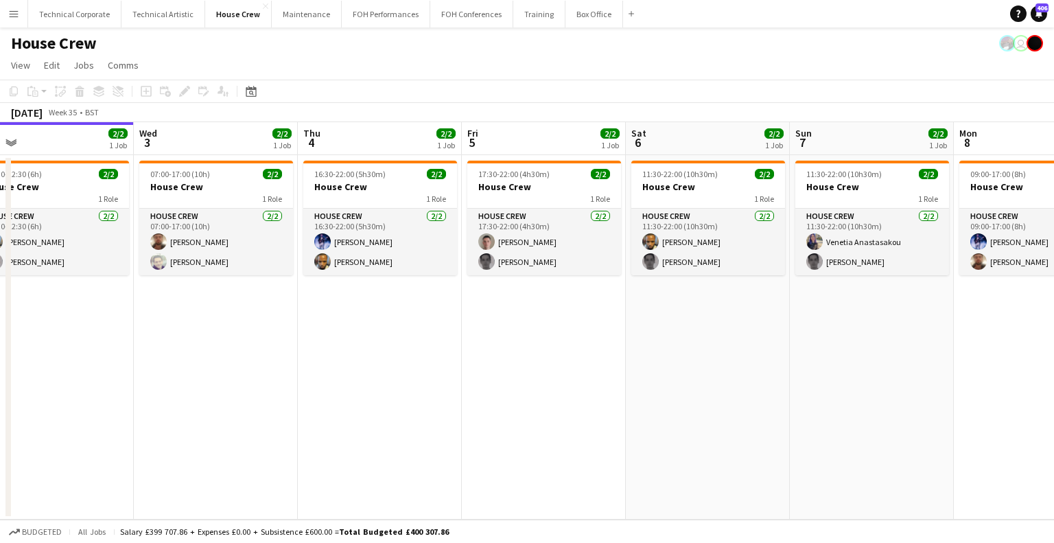
drag, startPoint x: 609, startPoint y: 322, endPoint x: 394, endPoint y: 335, distance: 215.9
click at [394, 335] on app-calendar-viewport "Sat 30 Sun 31 Mon 1 2/2 1 Job Tue 2 2/2 1 Job Wed 3 2/2 1 Job Thu 4 2/2 1 Job F…" at bounding box center [527, 320] width 1054 height 397
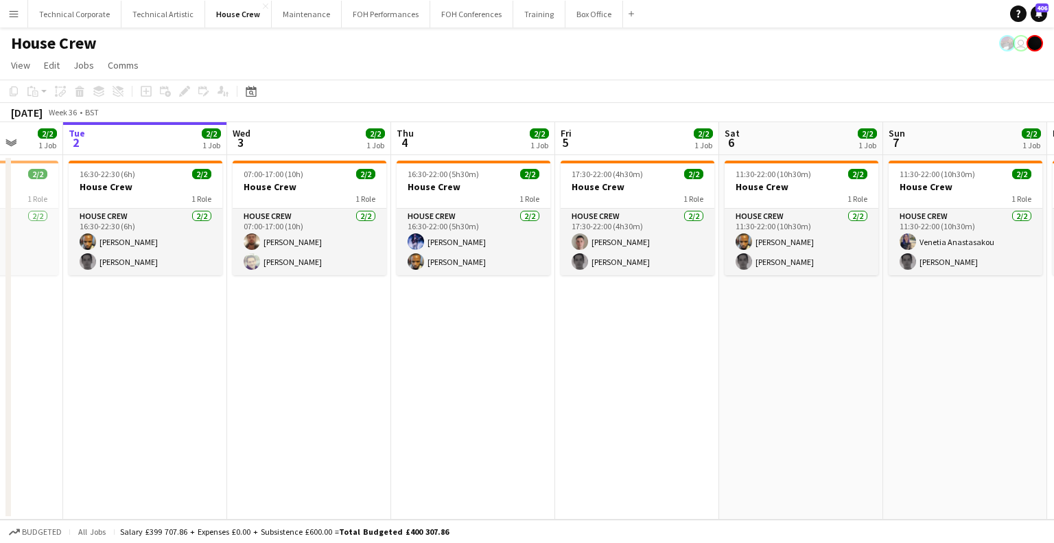
click at [509, 298] on app-calendar-viewport "Sat 30 Sun 31 Mon 1 2/2 1 Job Tue 2 2/2 1 Job Wed 3 2/2 1 Job Thu 4 2/2 1 Job F…" at bounding box center [527, 320] width 1054 height 397
drag, startPoint x: 619, startPoint y: 503, endPoint x: 503, endPoint y: 15, distance: 501.6
click at [619, 503] on app-date-cell "17:30-22:00 (4h30m) 2/2 House Crew 1 Role House Crew 2/2 17:30-22:00 (4h30m) Ro…" at bounding box center [638, 337] width 164 height 364
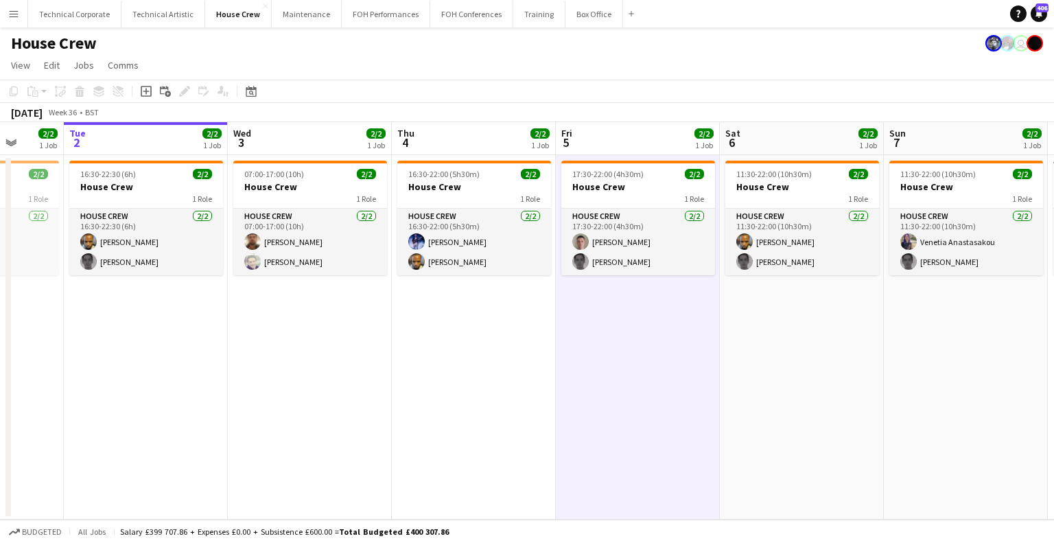
click at [571, 334] on app-date-cell "17:30-22:00 (4h30m) 2/2 House Crew 1 Role House Crew 2/2 17:30-22:00 (4h30m) Ro…" at bounding box center [638, 337] width 164 height 364
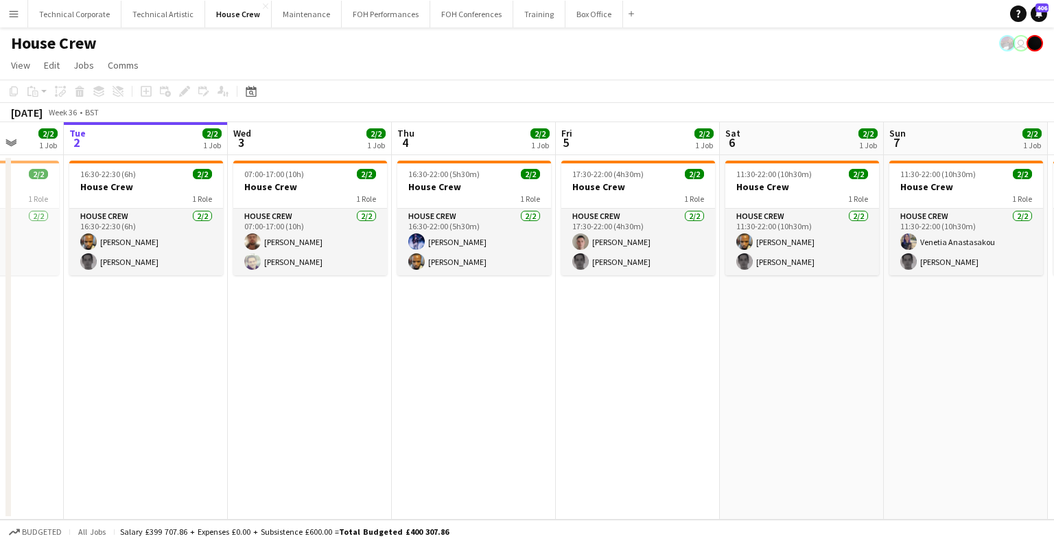
click at [620, 455] on app-date-cell "17:30-22:00 (4h30m) 2/2 House Crew 1 Role House Crew 2/2 17:30-22:00 (4h30m) Ro…" at bounding box center [638, 337] width 164 height 364
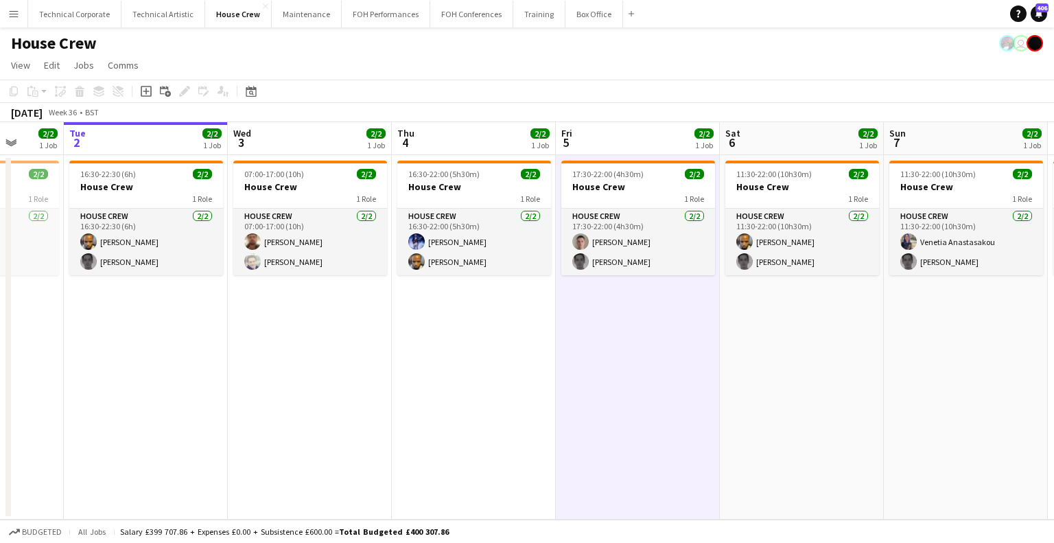
scroll to position [0, 427]
click at [375, 375] on app-calendar-viewport "Sat 30 Sun 31 Mon 1 2/2 1 Job Tue 2 2/2 1 Job Wed 3 2/2 1 Job Thu 4 2/2 1 Job F…" at bounding box center [527, 320] width 1054 height 397
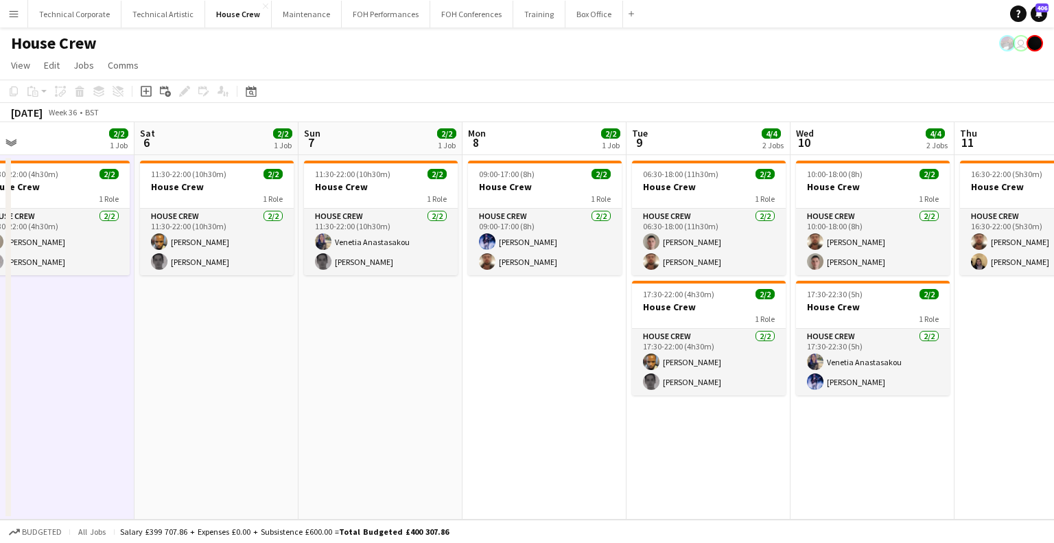
drag, startPoint x: 561, startPoint y: 381, endPoint x: 843, endPoint y: 365, distance: 282.5
click at [500, 383] on app-calendar-viewport "Tue 2 2/2 1 Job Wed 3 2/2 1 Job Thu 4 2/2 1 Job Fri 5 2/2 1 Job Sat 6 2/2 1 Job…" at bounding box center [527, 320] width 1054 height 397
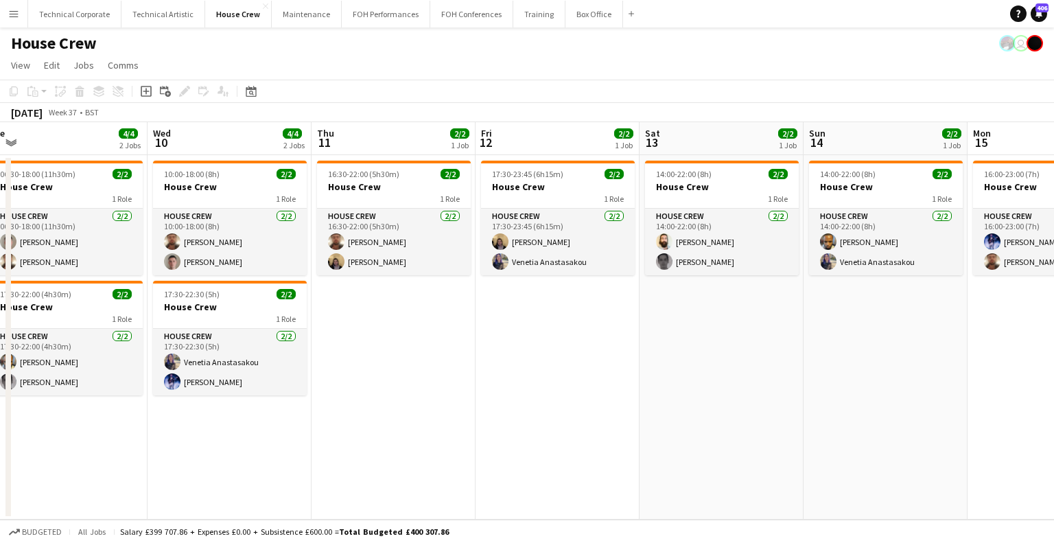
scroll to position [0, 312]
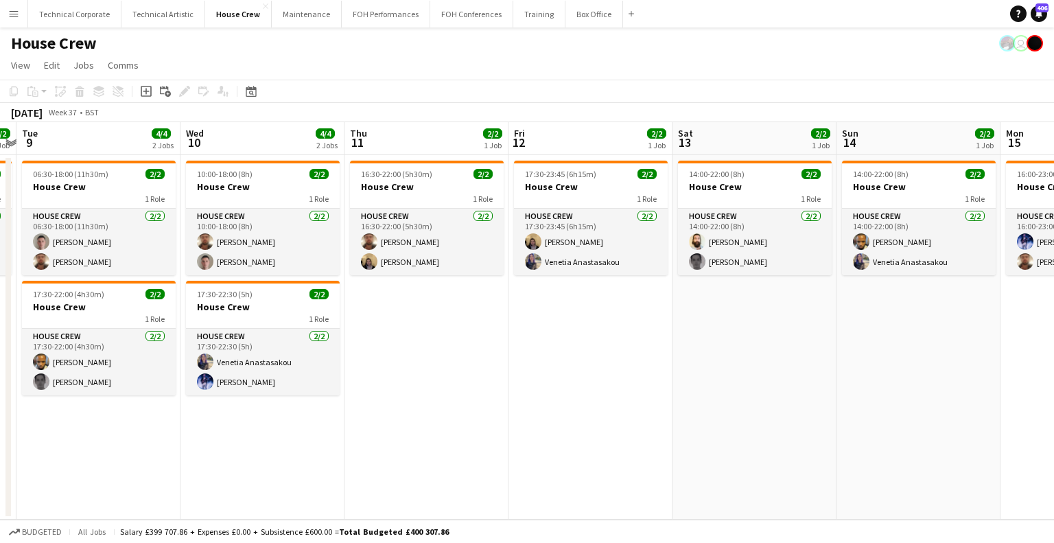
drag, startPoint x: 714, startPoint y: 396, endPoint x: 670, endPoint y: 377, distance: 47.9
click at [673, 436] on app-calendar-viewport "Sun 7 2/2 1 Job Mon 8 2/2 1 Job Tue 9 4/4 2 Jobs Wed 10 4/4 2 Jobs Thu 11 2/2 1…" at bounding box center [527, 320] width 1054 height 397
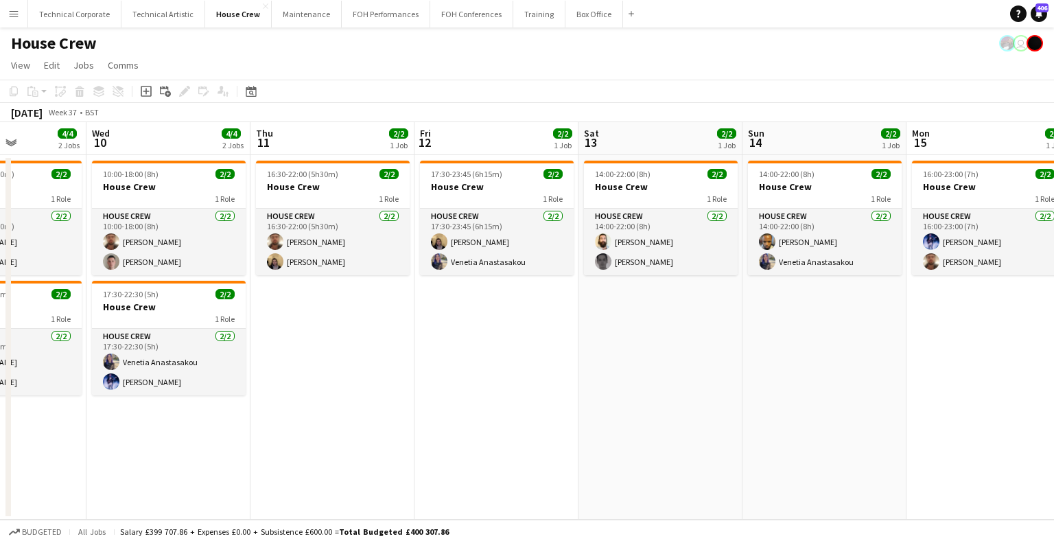
drag, startPoint x: 500, startPoint y: 368, endPoint x: 435, endPoint y: 361, distance: 64.9
click at [440, 362] on app-calendar-viewport "Sun 7 2/2 1 Job Mon 8 2/2 1 Job Tue 9 4/4 2 Jobs Wed 10 4/4 2 Jobs Thu 11 2/2 1…" at bounding box center [527, 320] width 1054 height 397
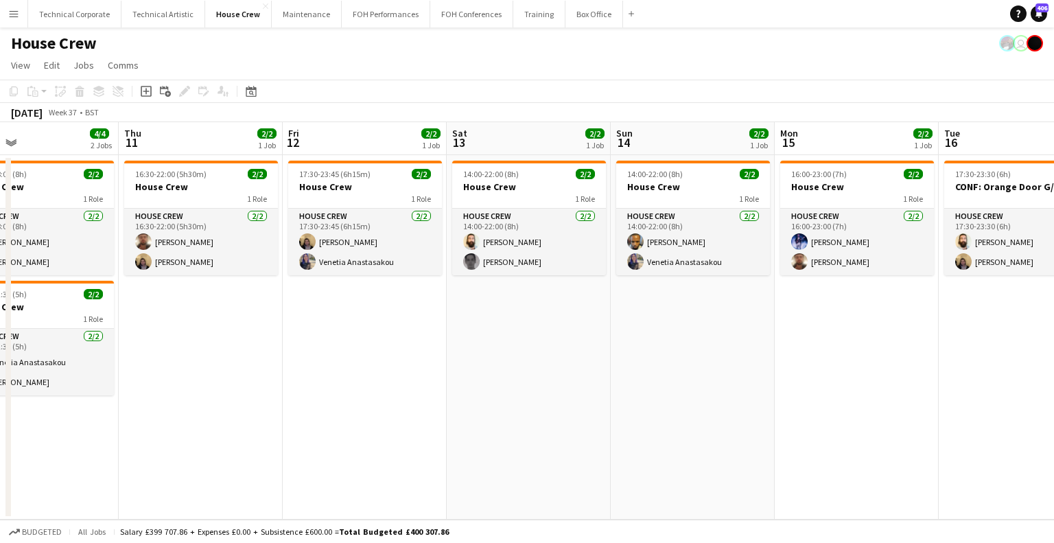
scroll to position [0, 548]
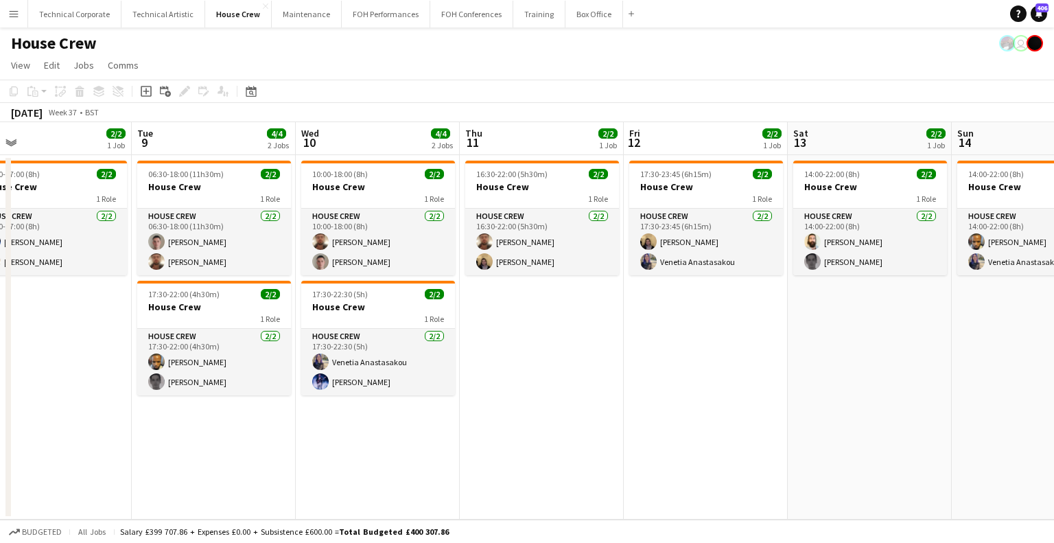
drag, startPoint x: 717, startPoint y: 367, endPoint x: 950, endPoint y: 327, distance: 236.7
click at [959, 329] on app-calendar-viewport "Sat 6 2/2 1 Job Sun 7 2/2 1 Job Mon 8 2/2 1 Job Tue 9 4/4 2 Jobs Wed 10 4/4 2 J…" at bounding box center [527, 320] width 1054 height 397
drag, startPoint x: 710, startPoint y: 352, endPoint x: 749, endPoint y: 354, distance: 38.5
click at [769, 354] on app-calendar-viewport "Sat 6 2/2 1 Job Sun 7 2/2 1 Job Mon 8 2/2 1 Job Tue 9 4/4 2 Jobs Wed 10 4/4 2 J…" at bounding box center [527, 320] width 1054 height 397
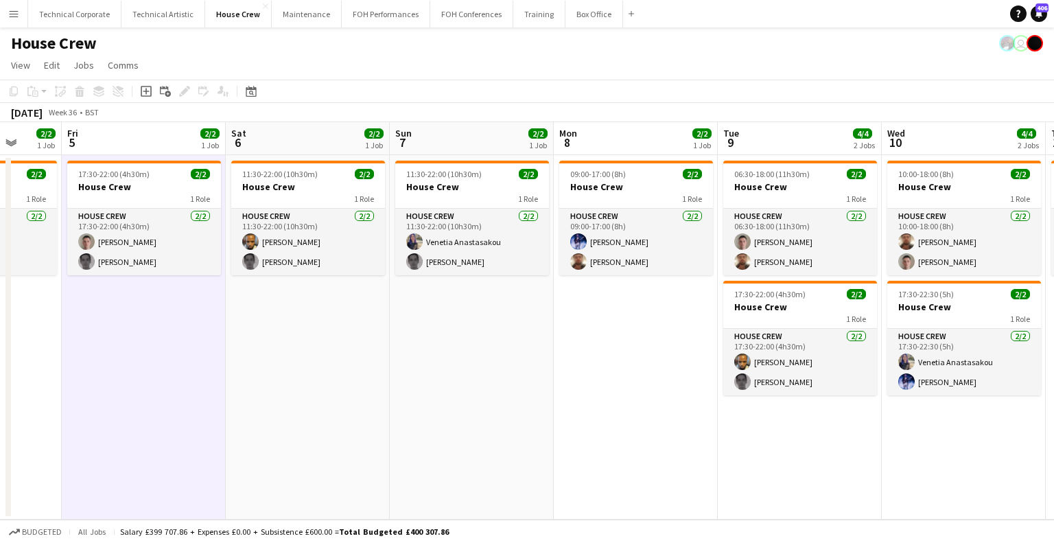
drag, startPoint x: 356, startPoint y: 307, endPoint x: 685, endPoint y: 307, distance: 328.7
click at [690, 307] on app-calendar-viewport "Tue 2 2/2 1 Job Wed 3 2/2 1 Job Thu 4 2/2 1 Job Fri 5 2/2 1 Job Sat 6 2/2 1 Job…" at bounding box center [527, 320] width 1054 height 397
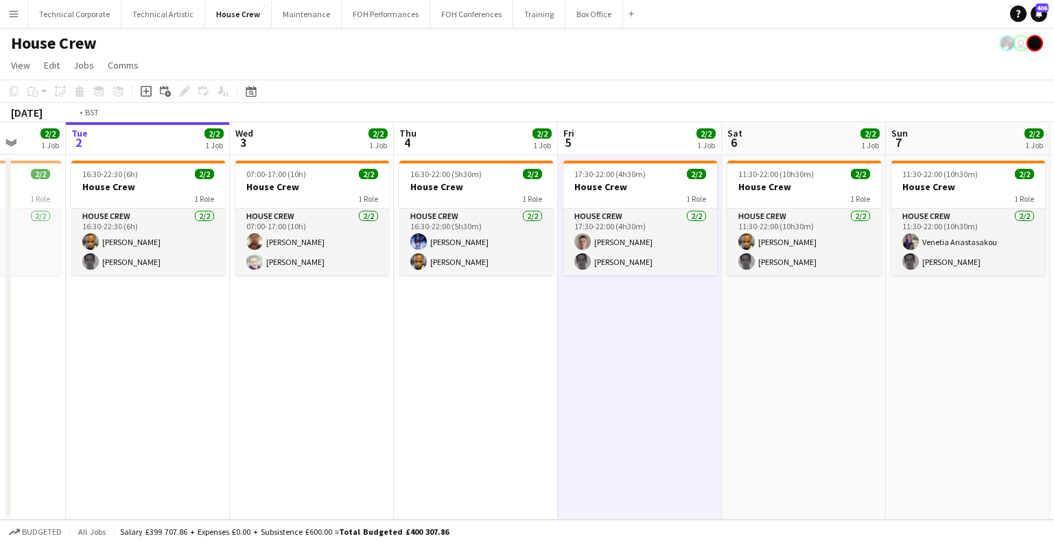
drag, startPoint x: 143, startPoint y: 268, endPoint x: 494, endPoint y: 310, distance: 353.8
click at [500, 307] on app-calendar-viewport "Sun 31 Mon 1 2/2 1 Job Tue 2 2/2 1 Job Wed 3 2/2 1 Job Thu 4 2/2 1 Job Fri 5 2/…" at bounding box center [527, 320] width 1054 height 397
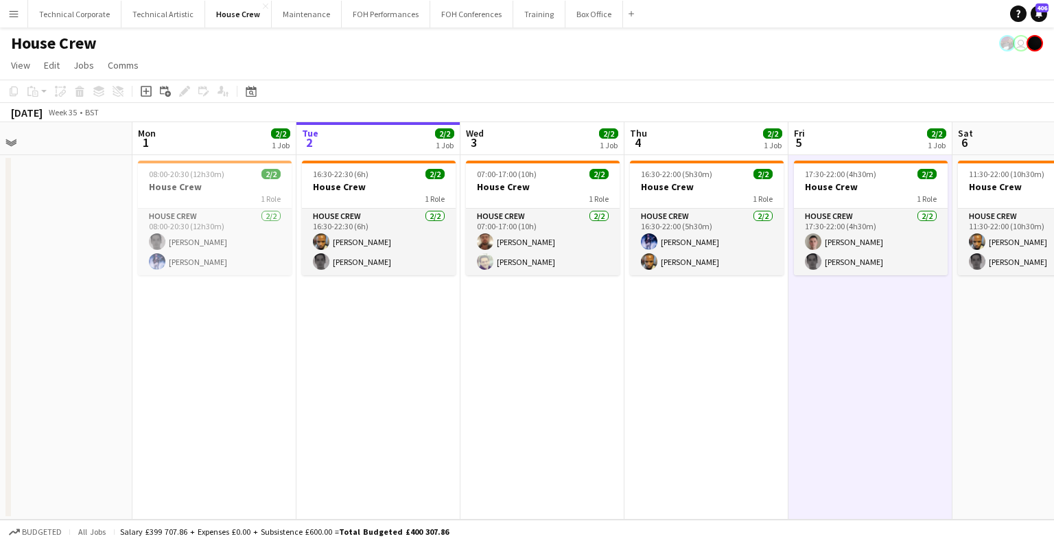
drag, startPoint x: 415, startPoint y: 359, endPoint x: 535, endPoint y: 450, distance: 151.0
click at [511, 393] on app-calendar-viewport "Fri 29 2/2 1 Job Sat 30 Sun 31 Mon 1 2/2 1 Job Tue 2 2/2 1 Job Wed 3 2/2 1 Job …" at bounding box center [527, 320] width 1054 height 397
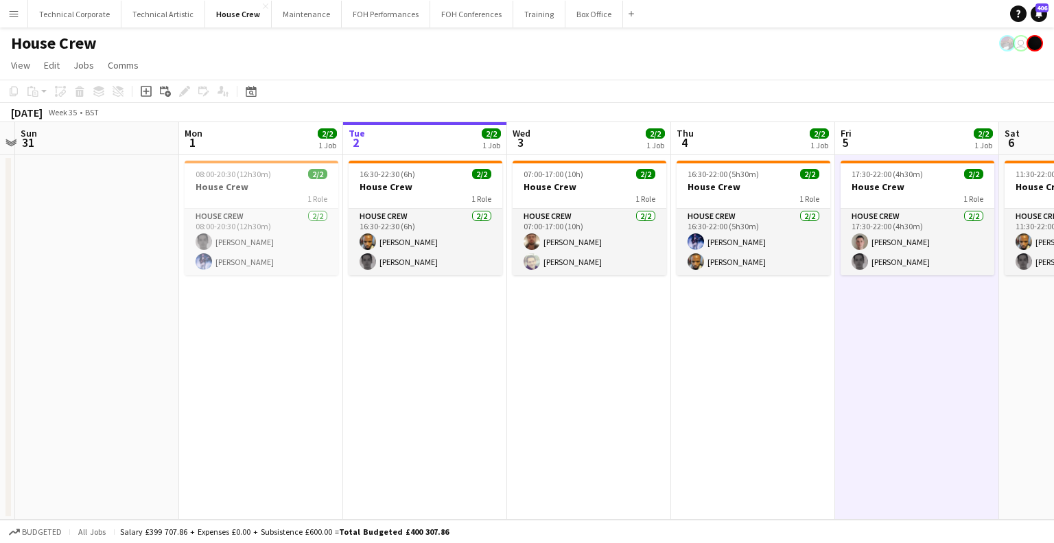
click at [104, 293] on app-date-cell at bounding box center [97, 337] width 164 height 364
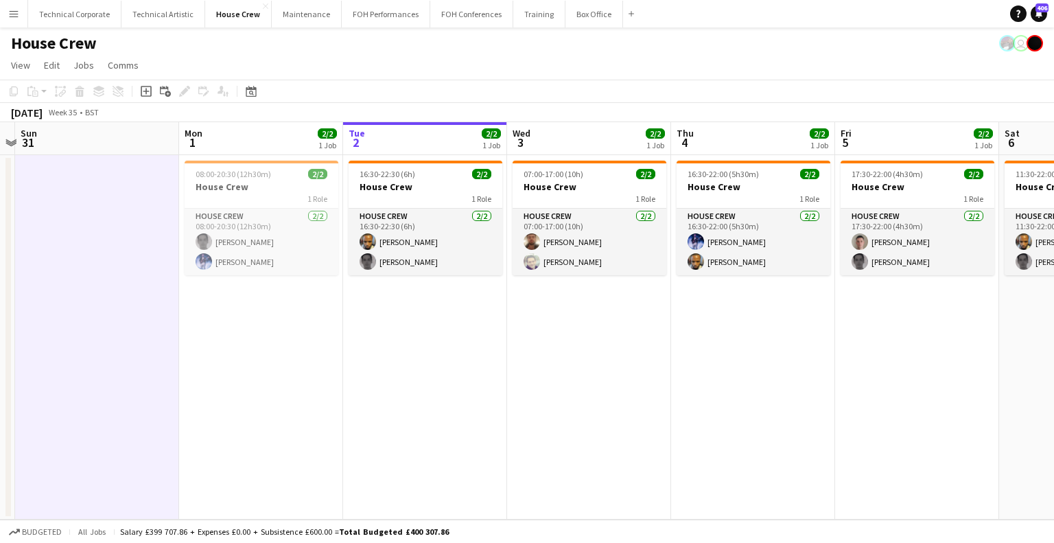
click at [431, 331] on app-date-cell "16:30-22:30 (6h) 2/2 House Crew 1 Role House Crew 2/2 16:30-22:30 (6h) Rhyan Jo…" at bounding box center [425, 337] width 164 height 364
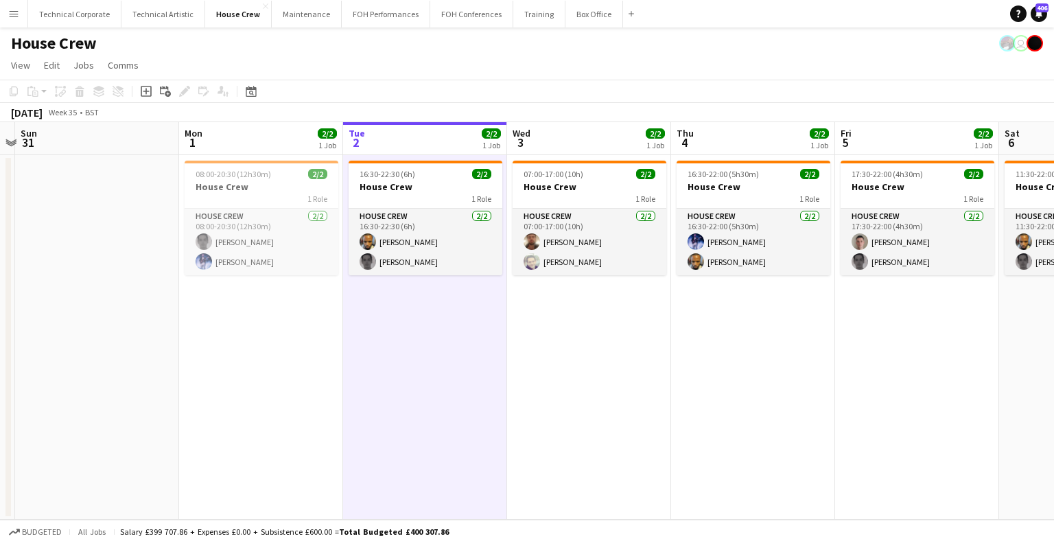
scroll to position [0, 489]
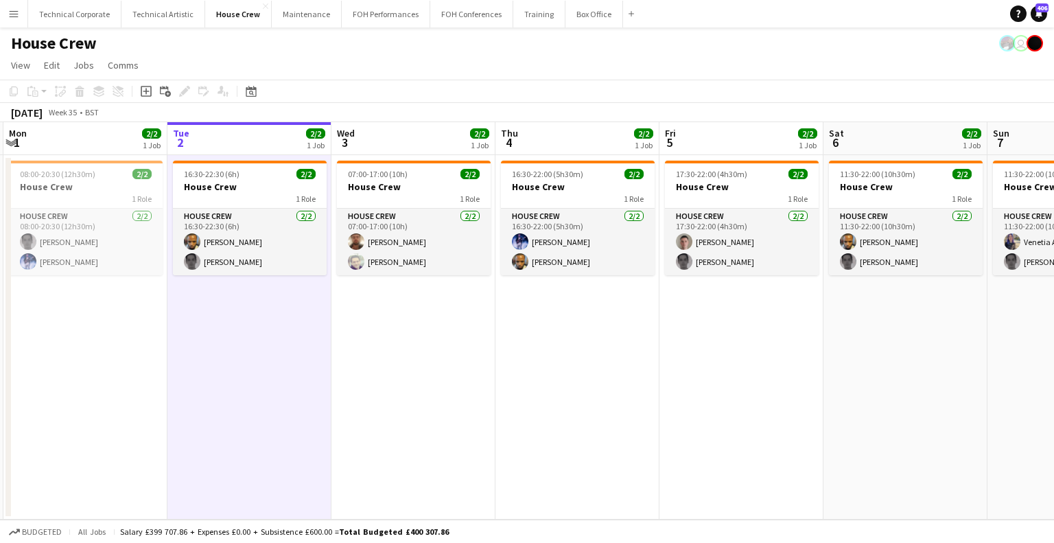
drag, startPoint x: 587, startPoint y: 345, endPoint x: 411, endPoint y: 349, distance: 176.4
click at [411, 347] on app-calendar-viewport "Fri 29 2/2 1 Job Sat 30 Sun 31 Mon 1 2/2 1 Job Tue 2 2/2 1 Job Wed 3 2/2 1 Job …" at bounding box center [527, 320] width 1054 height 397
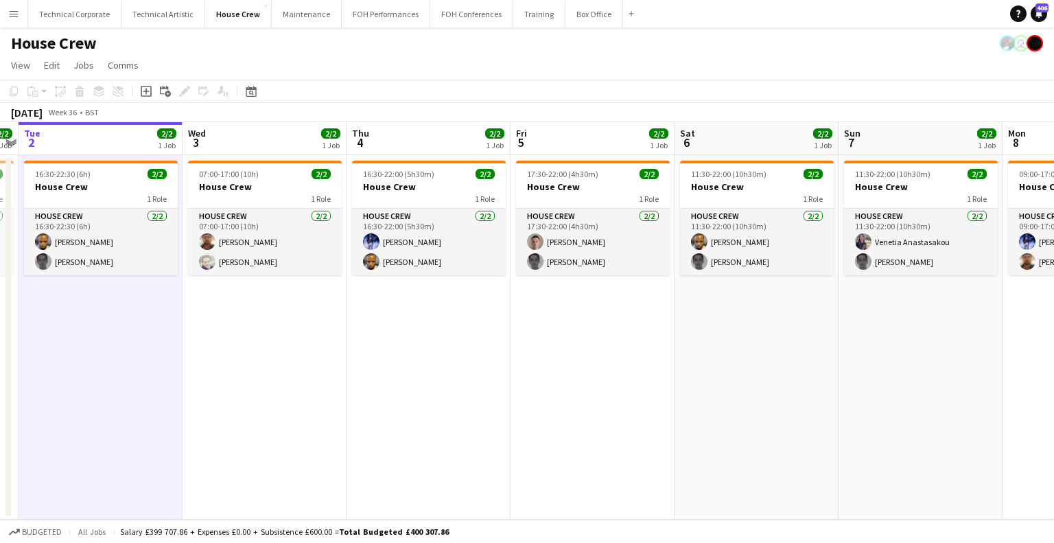
drag, startPoint x: 616, startPoint y: 336, endPoint x: 437, endPoint y: 345, distance: 178.7
click at [443, 345] on app-calendar-viewport "Fri 29 2/2 1 Job Sat 30 Sun 31 Mon 1 2/2 1 Job Tue 2 2/2 1 Job Wed 3 2/2 1 Job …" at bounding box center [527, 320] width 1054 height 397
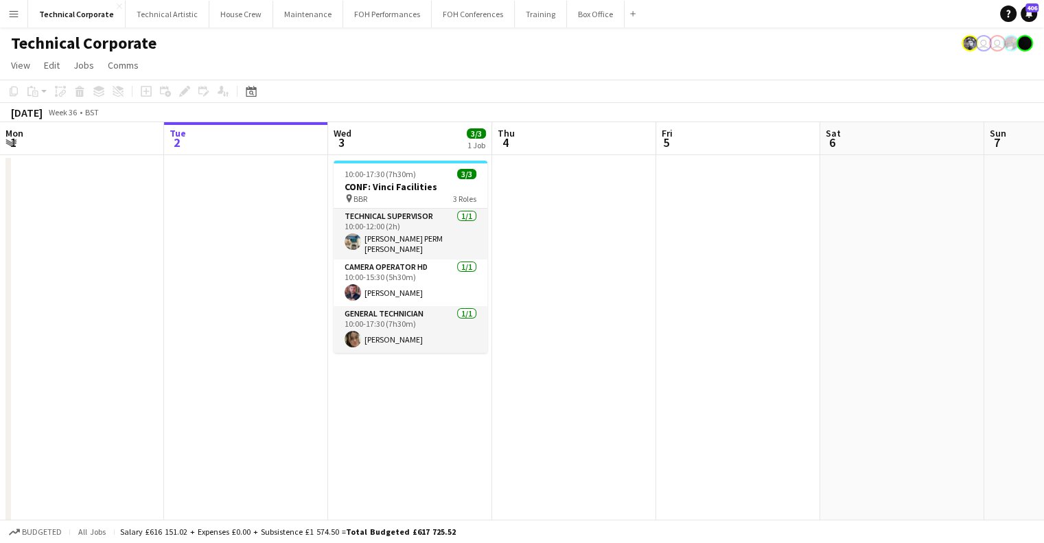
drag, startPoint x: 651, startPoint y: 315, endPoint x: 300, endPoint y: 321, distance: 350.7
click at [301, 321] on app-calendar-viewport "Sat 30 1/1 1 Job Sun 31 Mon 1 Tue 2 Wed 3 3/3 1 Job Thu 4 Fri 5 Sat 6 Sun 7 Mon…" at bounding box center [522, 474] width 1044 height 705
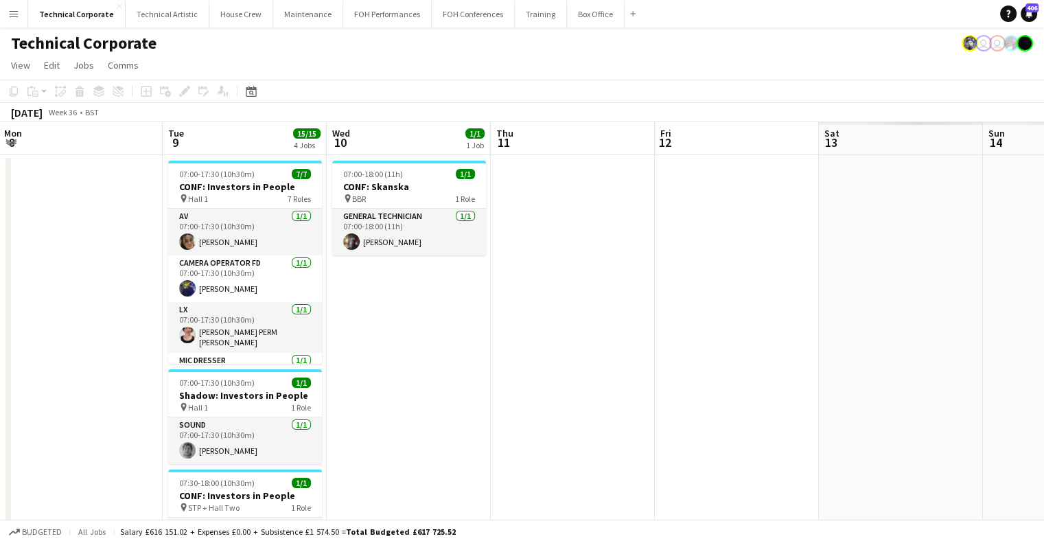
scroll to position [0, 345]
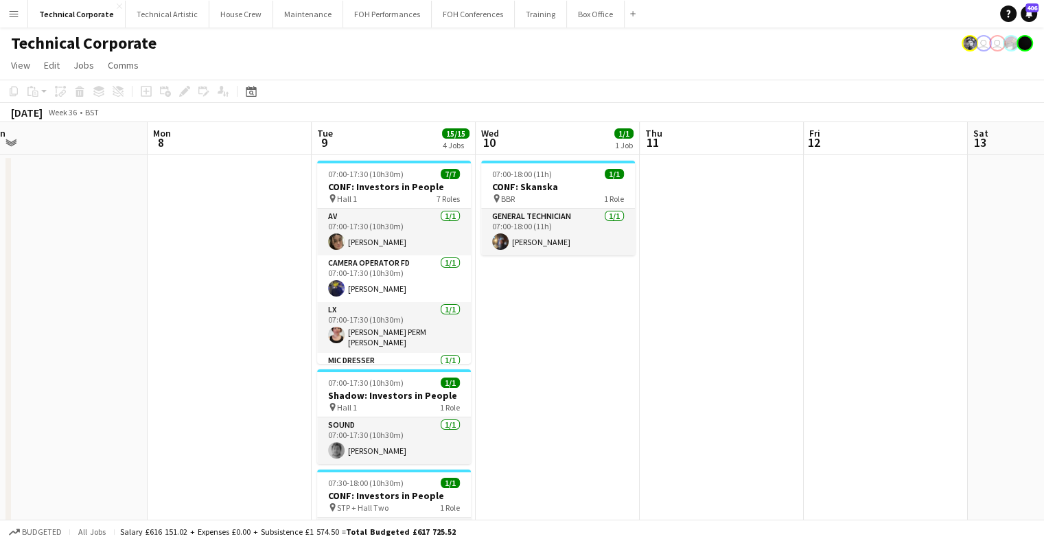
click at [261, 315] on app-calendar-viewport "Fri 5 Sat 6 Sun 7 Mon 8 Tue 9 15/15 4 Jobs Wed 10 1/1 1 Job Thu 11 Fri 12 Sat 1…" at bounding box center [522, 474] width 1044 height 705
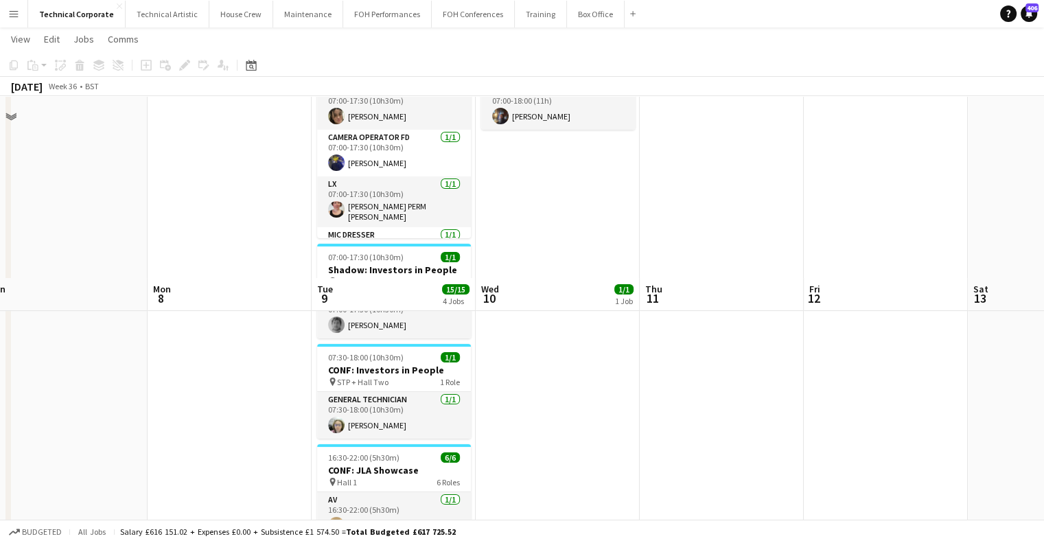
scroll to position [0, 0]
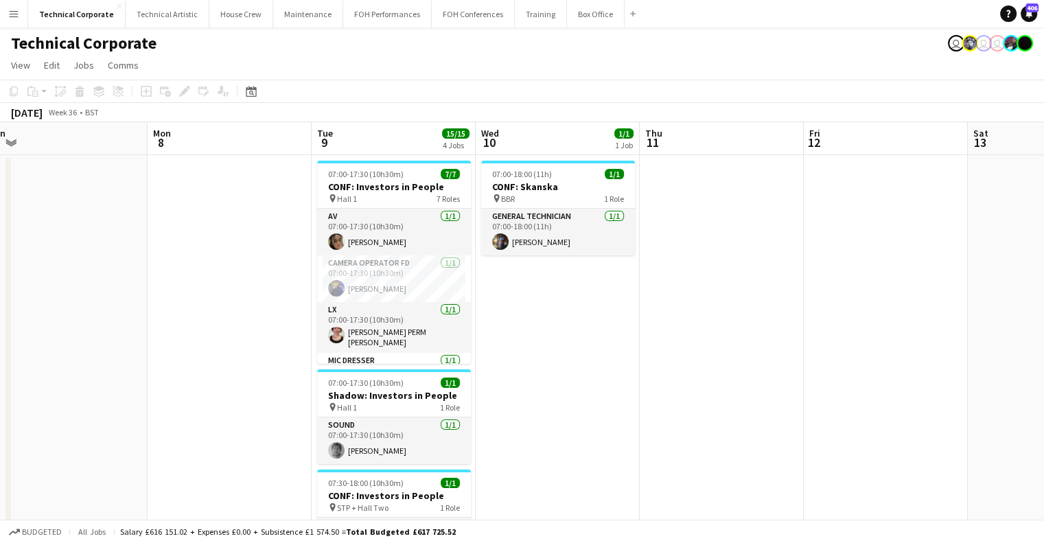
click at [522, 480] on app-date-cell "07:00-18:00 (11h) 1/1 CONF: Skanska pin BBR 1 Role General Technician [DATE] 07…" at bounding box center [558, 491] width 164 height 672
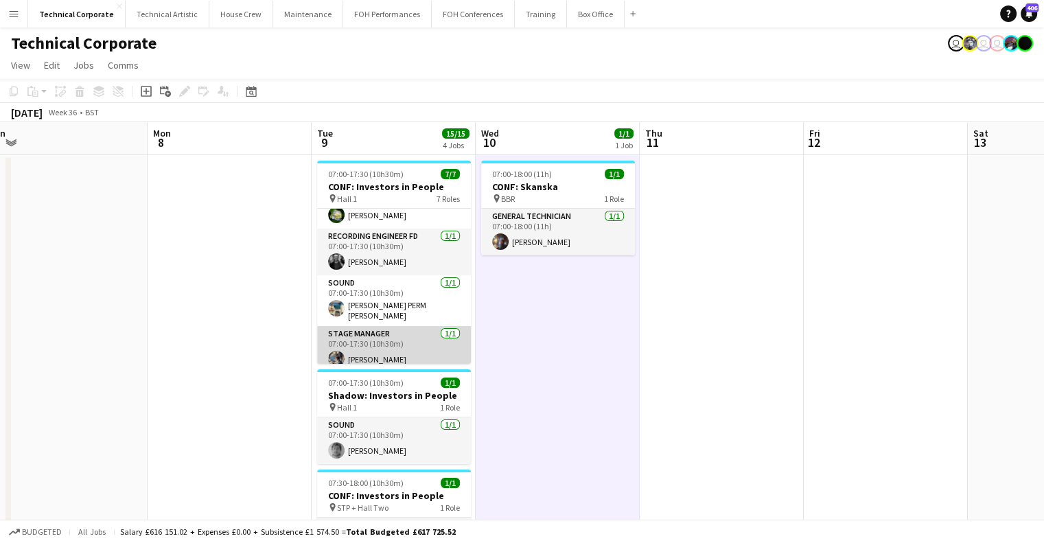
click at [413, 332] on app-card-role "Stage Manager [DATE] 07:00-17:30 (10h30m) [PERSON_NAME]" at bounding box center [394, 349] width 154 height 47
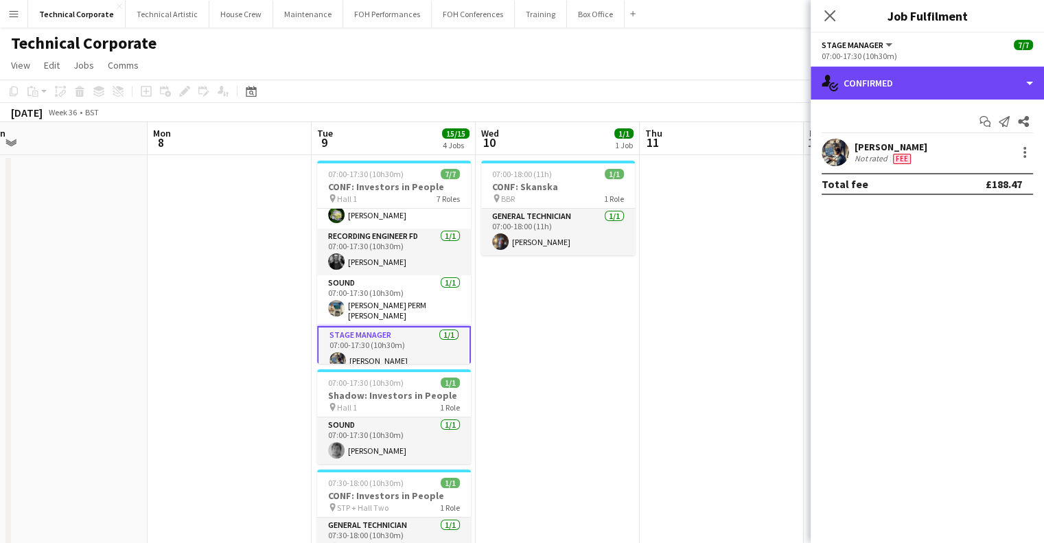
click at [911, 78] on div "single-neutral-actions-check-2 Confirmed" at bounding box center [927, 83] width 233 height 33
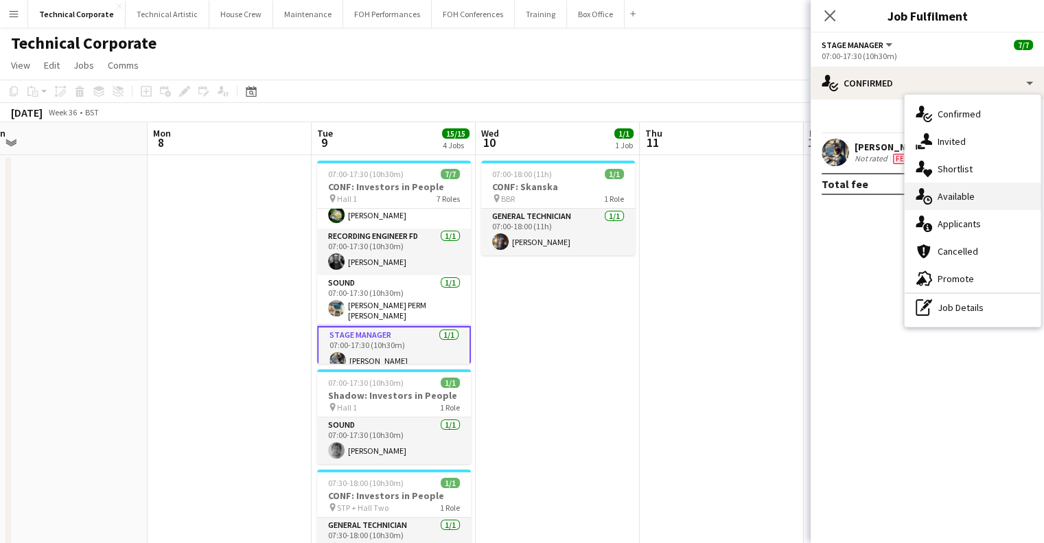
click at [962, 191] on span "Available" at bounding box center [955, 196] width 37 height 12
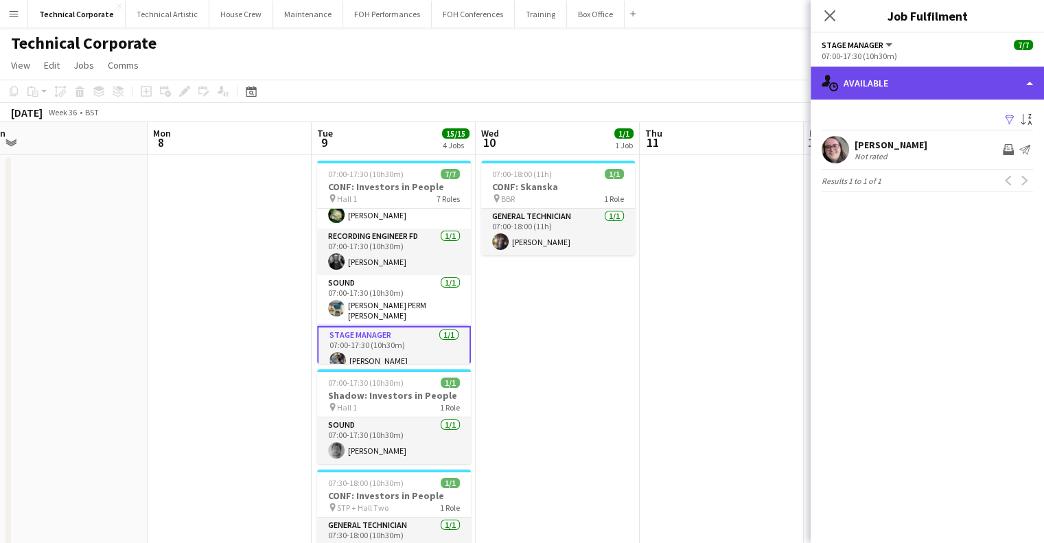
click at [905, 79] on div "single-neutral-actions-upload Available" at bounding box center [927, 83] width 233 height 33
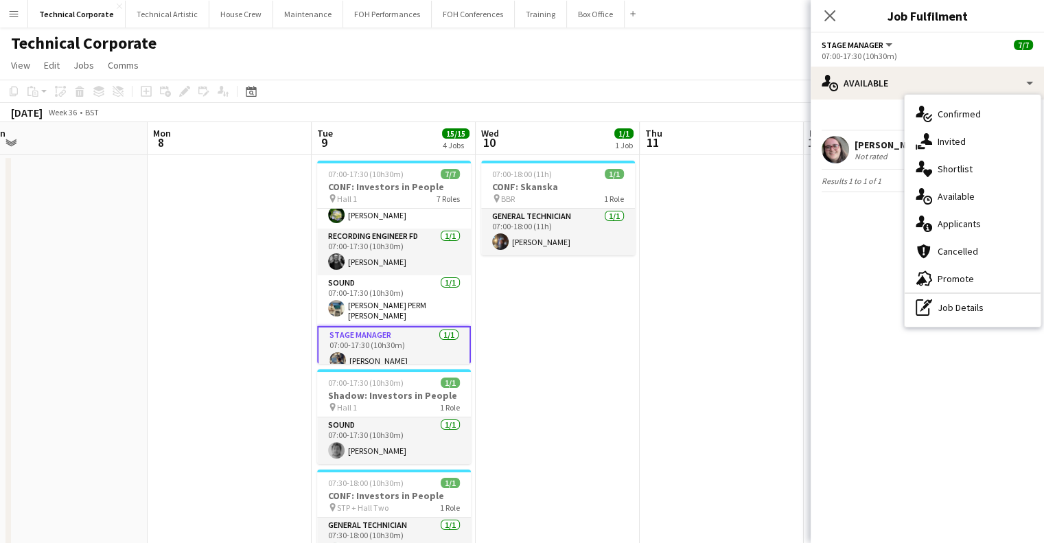
click at [659, 334] on app-date-cell at bounding box center [722, 491] width 164 height 672
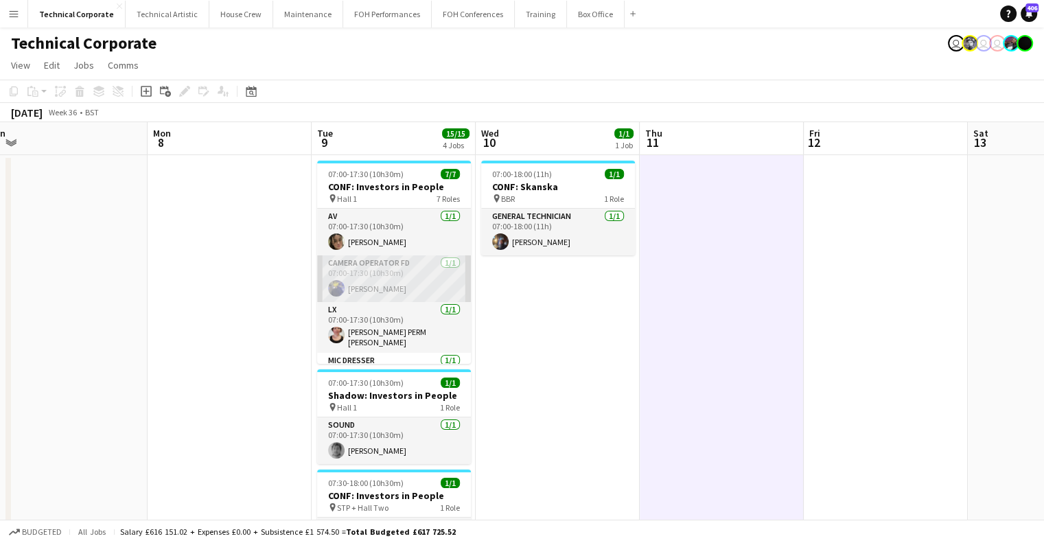
click at [413, 266] on app-card-role "Camera Operator FD [DATE] 07:00-17:30 (10h30m) [PERSON_NAME]" at bounding box center [394, 278] width 154 height 47
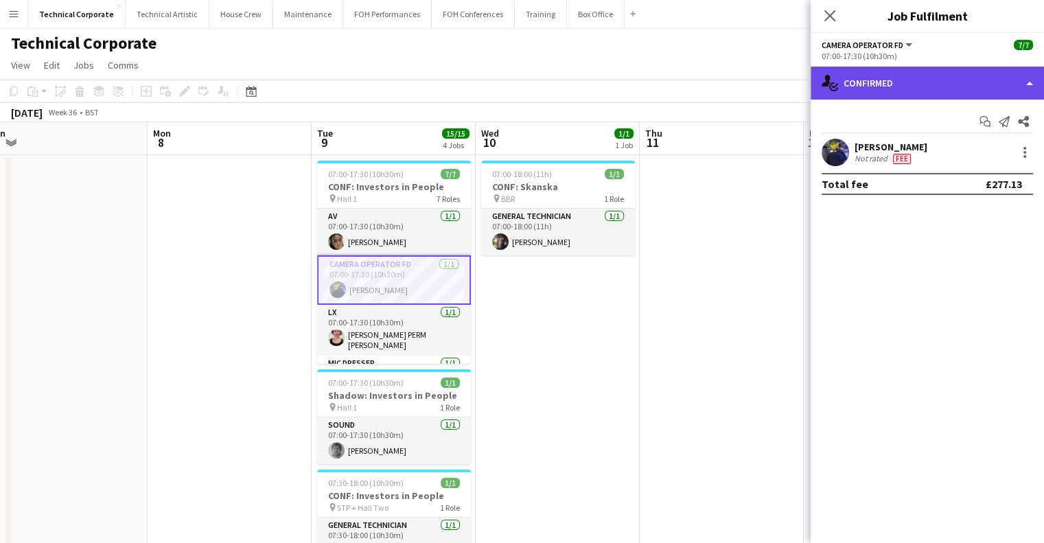
click at [885, 92] on div "single-neutral-actions-check-2 Confirmed" at bounding box center [927, 83] width 233 height 33
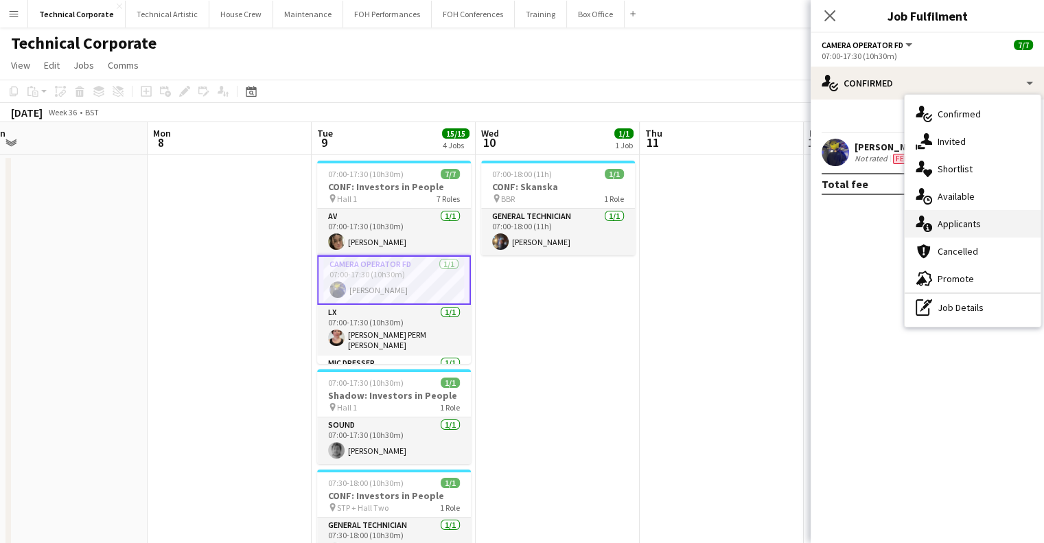
click at [953, 213] on div "single-neutral-actions-information Applicants" at bounding box center [973, 223] width 136 height 27
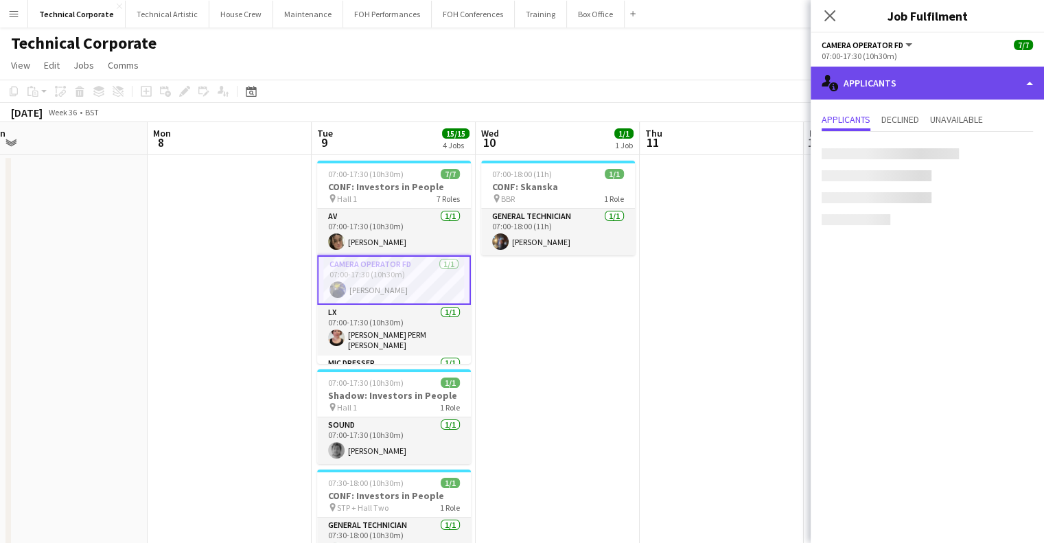
click at [924, 76] on div "single-neutral-actions-information Applicants" at bounding box center [927, 83] width 233 height 33
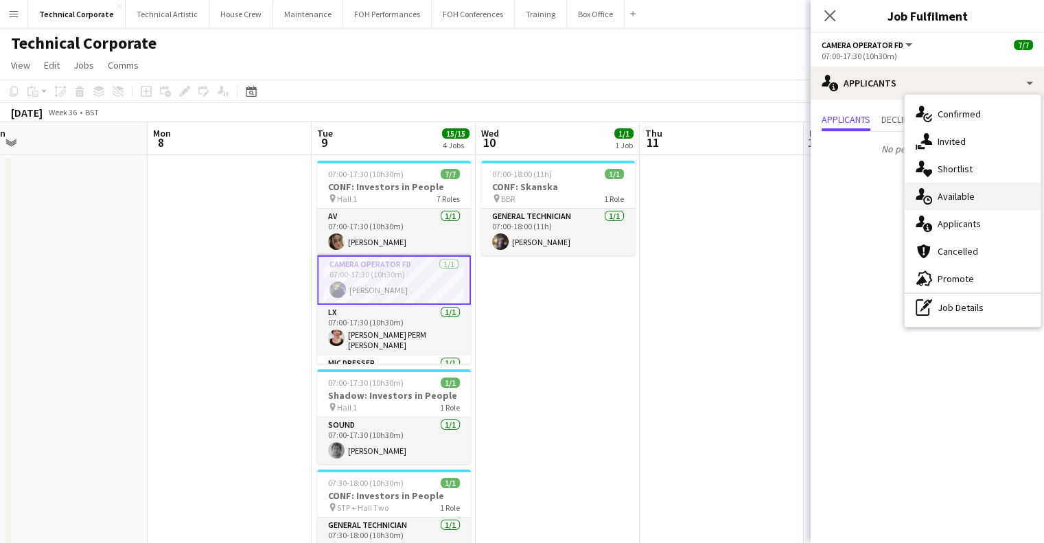
click at [959, 198] on span "Available" at bounding box center [955, 196] width 37 height 12
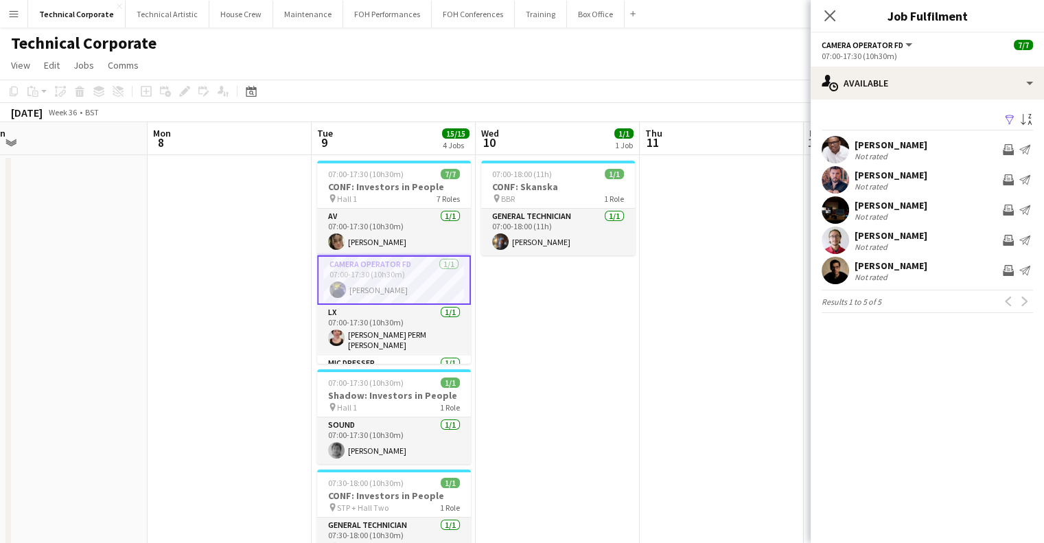
click at [523, 321] on app-date-cell "07:00-18:00 (11h) 1/1 CONF: Skanska pin BBR 1 Role General Technician [DATE] 07…" at bounding box center [558, 491] width 164 height 672
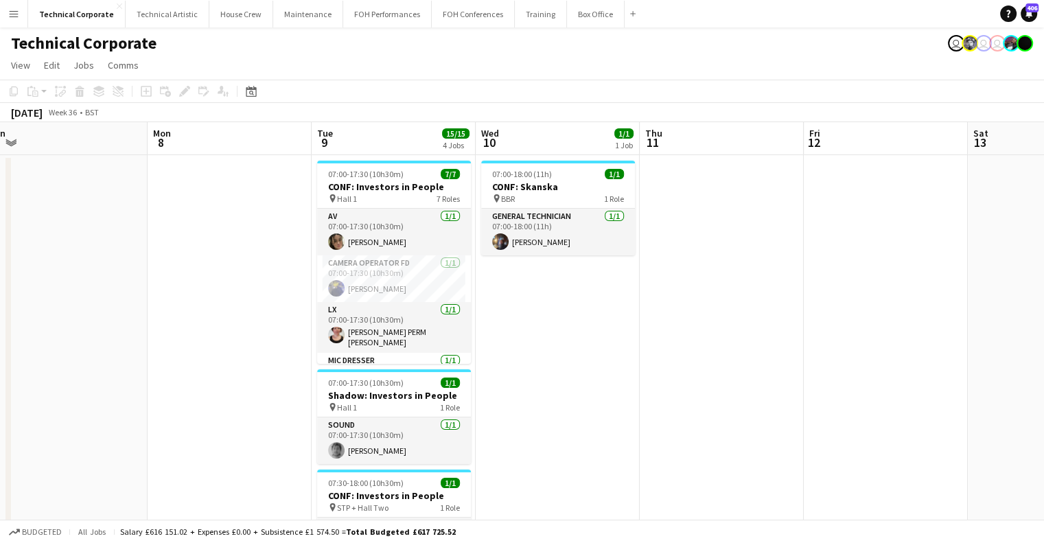
click at [244, 472] on app-date-cell at bounding box center [230, 491] width 164 height 672
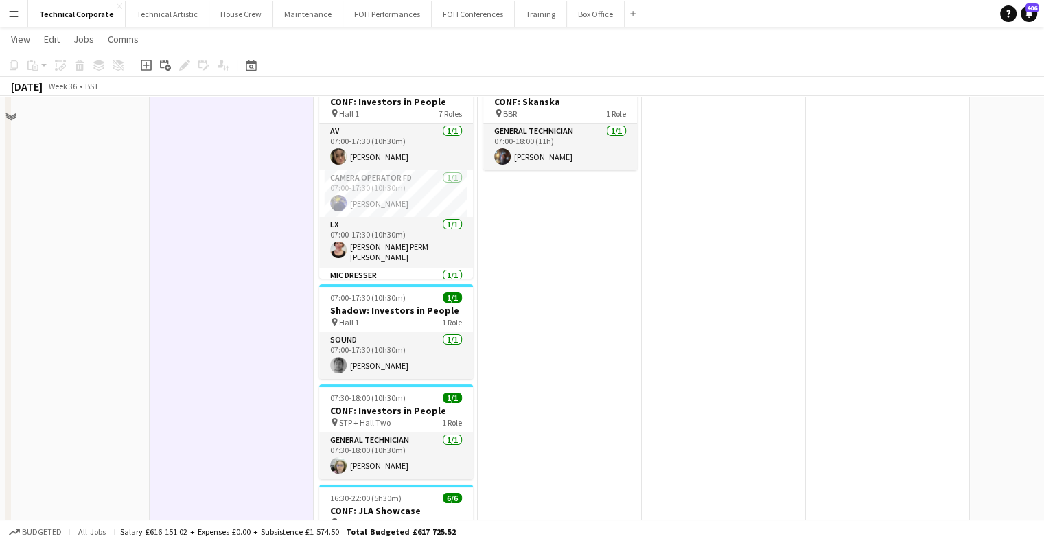
scroll to position [137, 0]
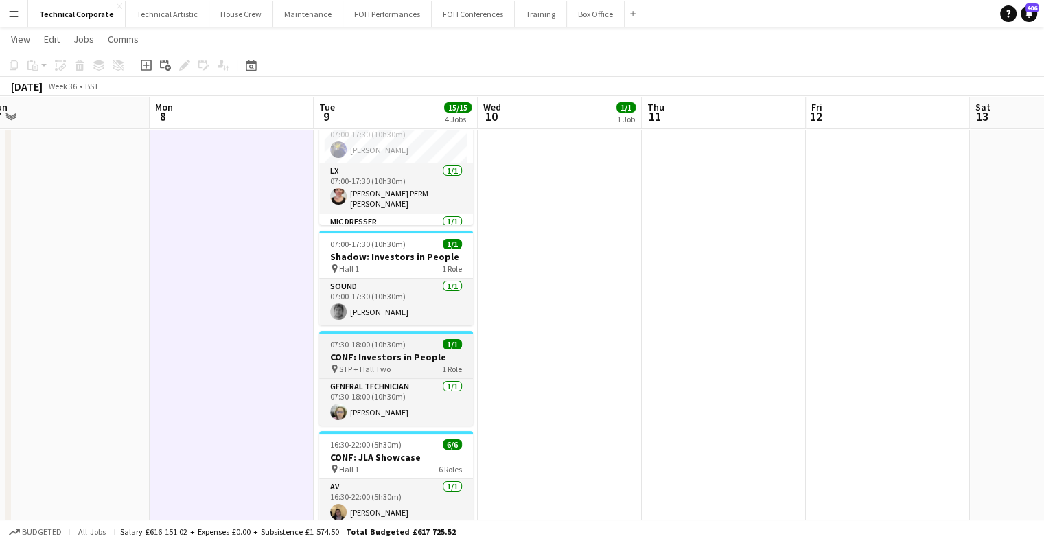
click at [354, 358] on h3 "CONF: Investors in People" at bounding box center [396, 357] width 154 height 12
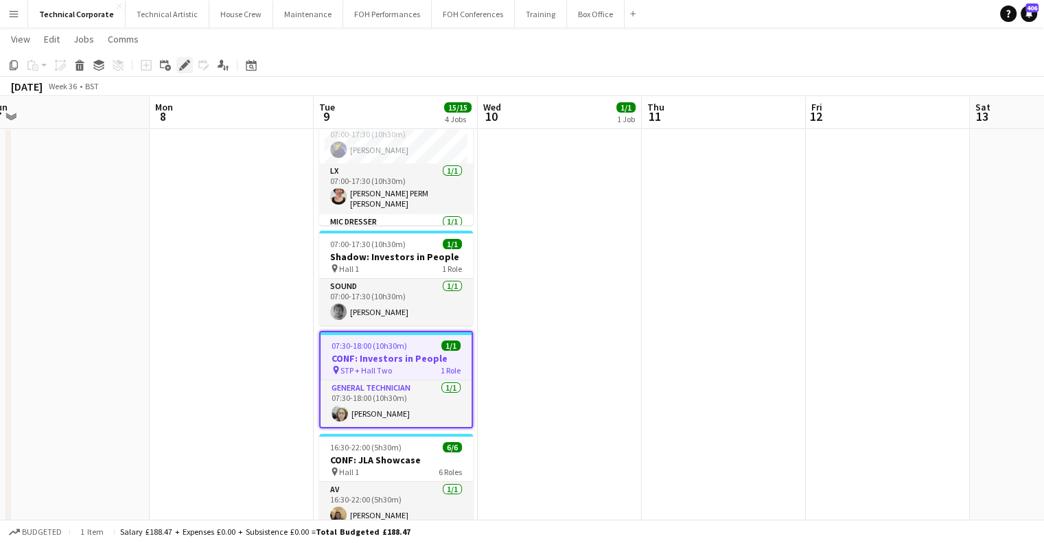
click at [181, 67] on icon "Edit" at bounding box center [184, 65] width 11 height 11
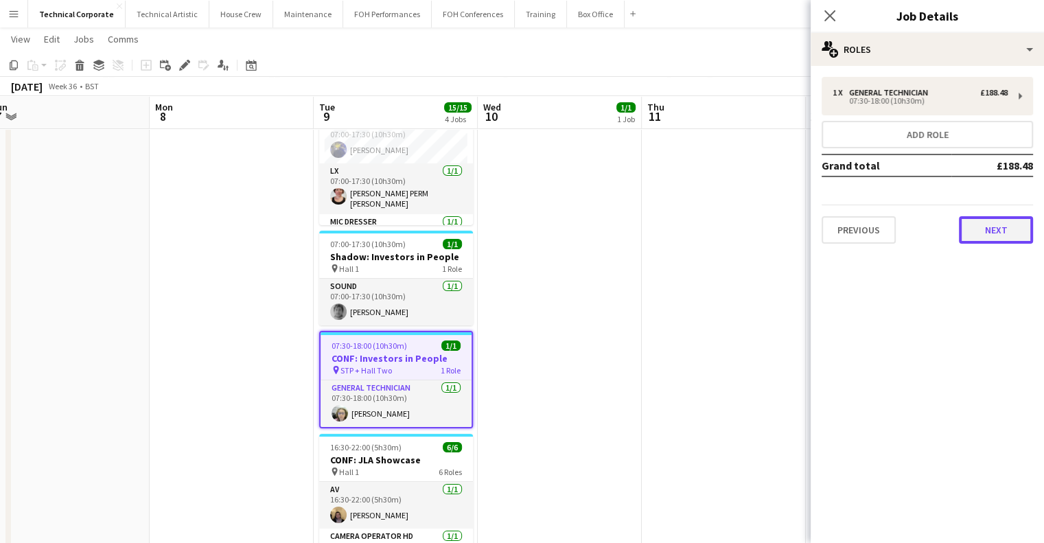
click at [994, 240] on button "Next" at bounding box center [996, 229] width 74 height 27
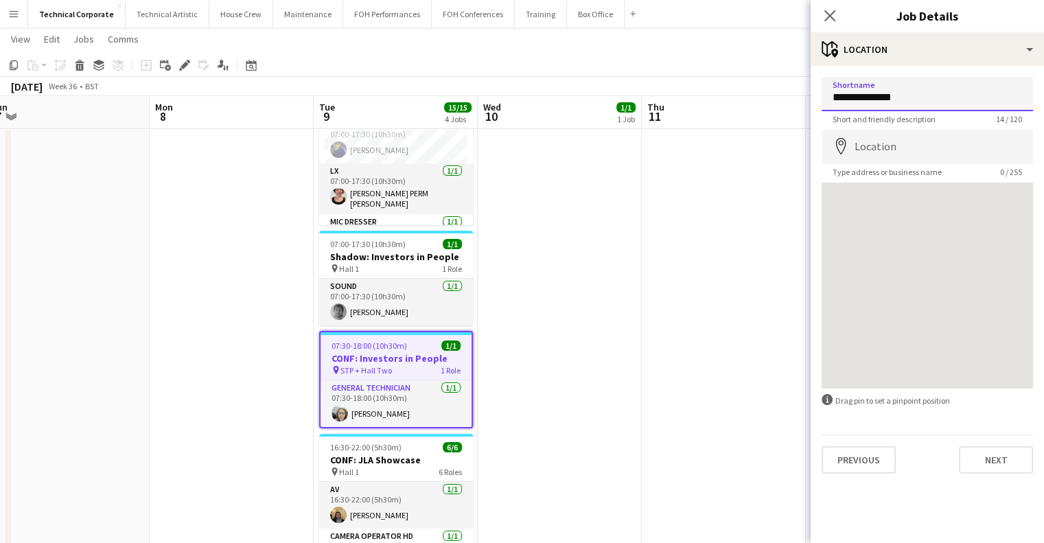
click at [913, 97] on input "**********" at bounding box center [927, 94] width 211 height 34
type input "**********"
click at [474, 310] on app-date-cell "07:00-17:30 (10h30m) 7/7 CONF: Investors in People pin Hall 1 7 Roles AV [DATE]…" at bounding box center [396, 352] width 164 height 672
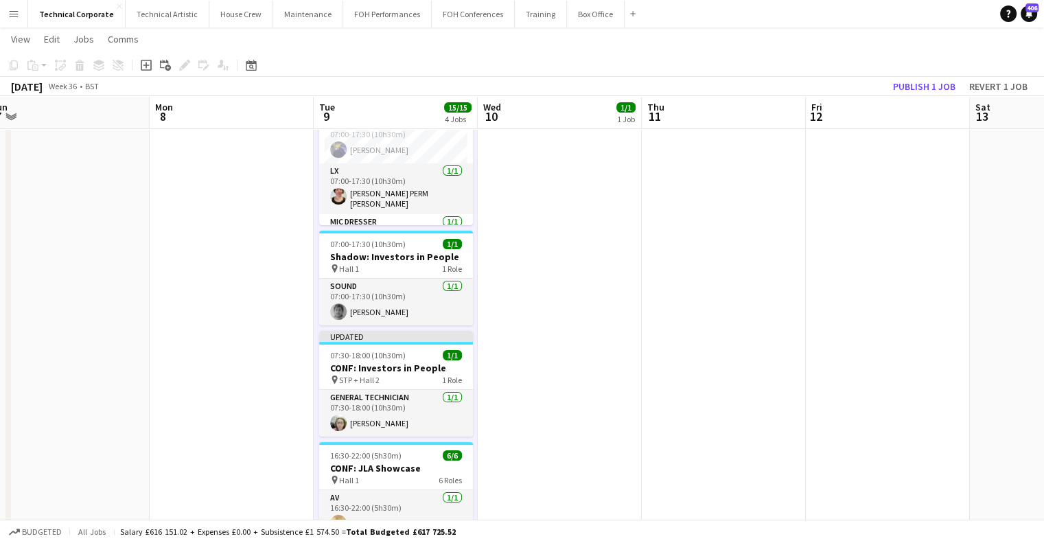
click at [695, 226] on app-date-cell at bounding box center [724, 352] width 164 height 672
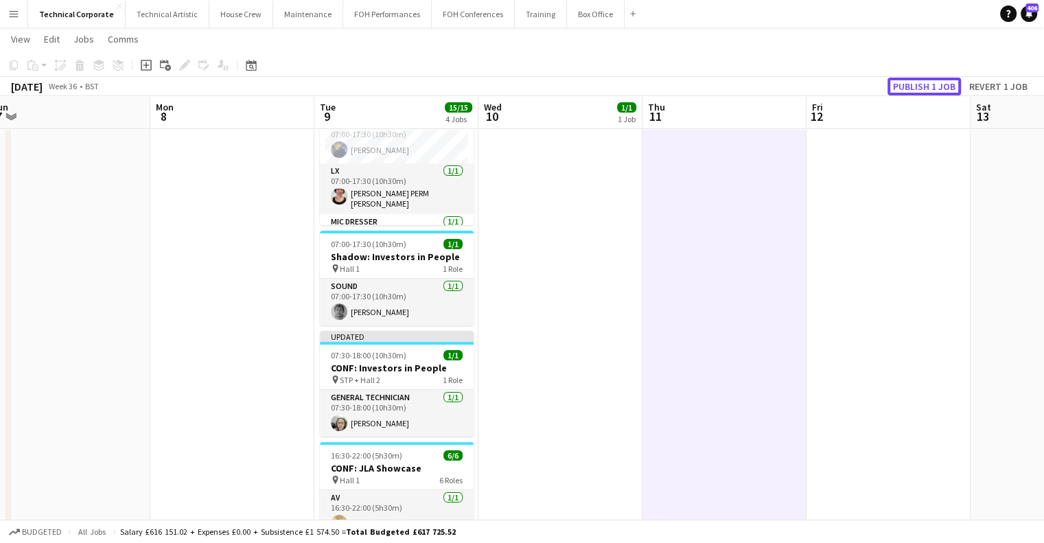
click at [914, 90] on button "Publish 1 job" at bounding box center [923, 87] width 73 height 18
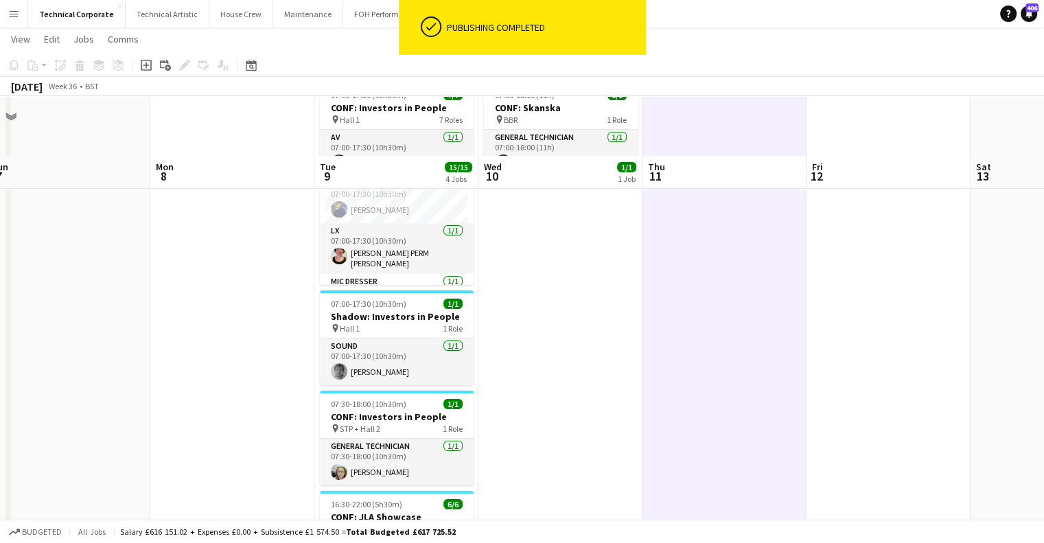
scroll to position [0, 0]
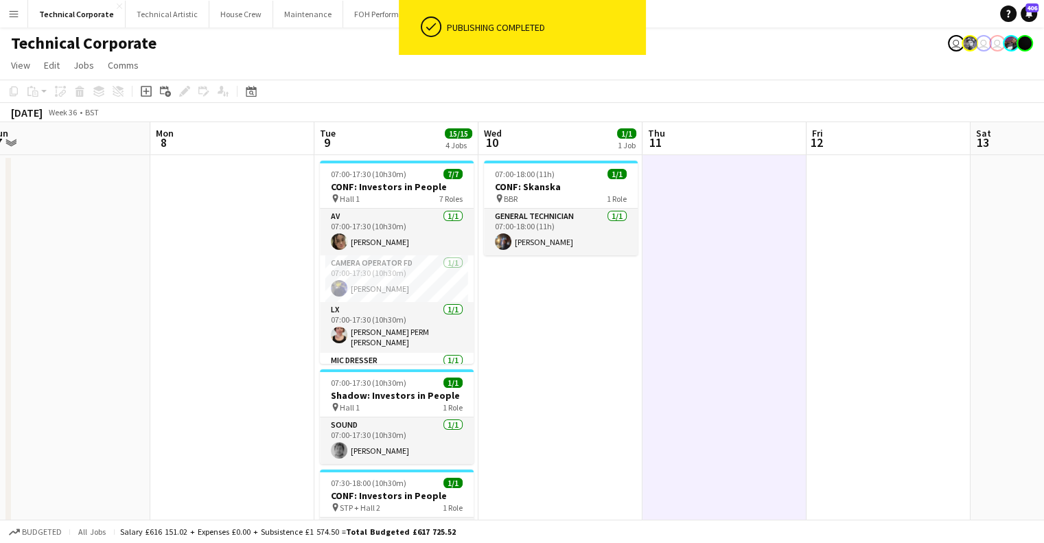
click at [552, 393] on app-date-cell "07:00-18:00 (11h) 1/1 CONF: Skanska pin BBR 1 Role General Technician [DATE] 07…" at bounding box center [560, 491] width 164 height 672
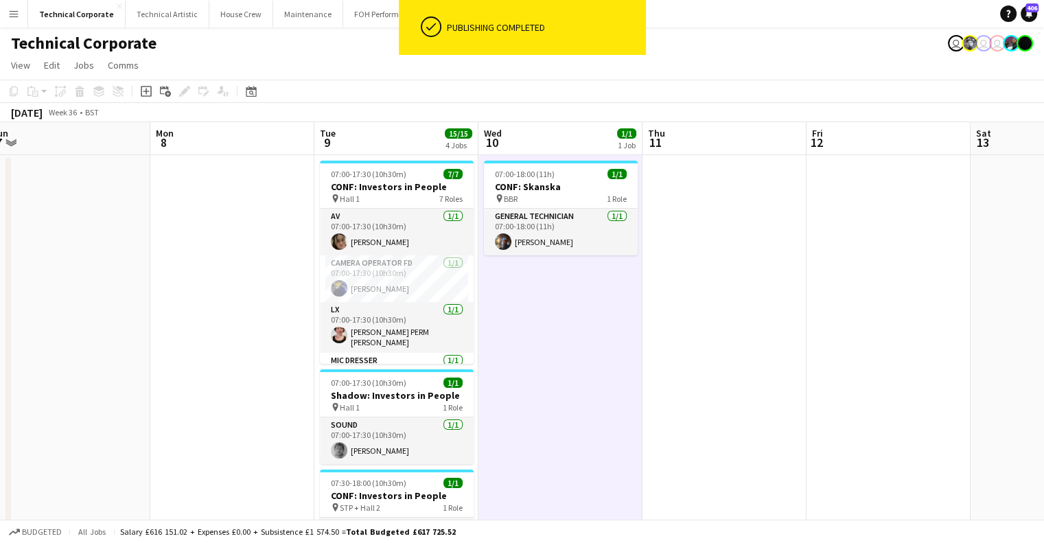
click at [552, 393] on app-date-cell "07:00-18:00 (11h) 1/1 CONF: Skanska pin BBR 1 Role General Technician [DATE] 07…" at bounding box center [560, 491] width 164 height 672
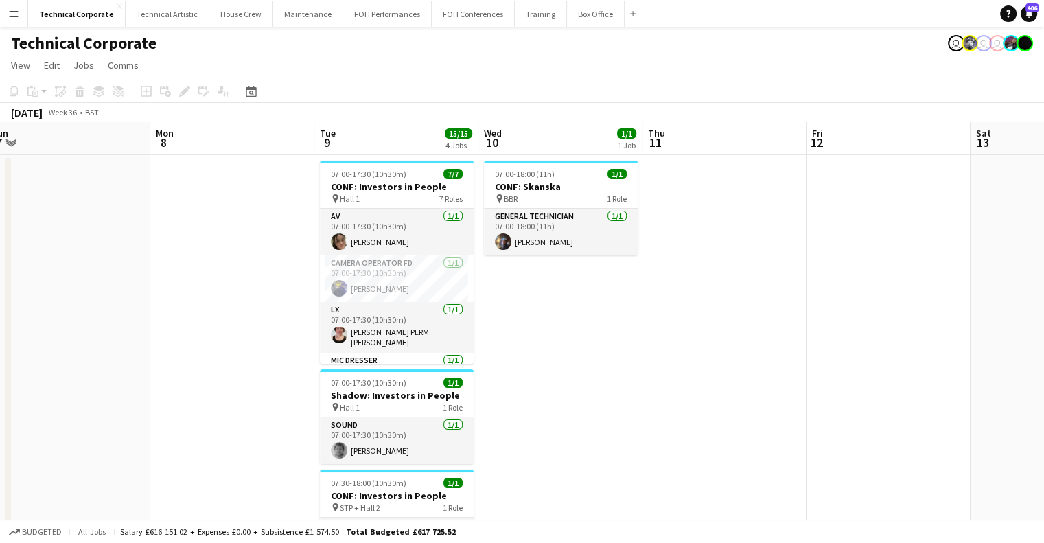
click at [561, 474] on app-date-cell "07:00-18:00 (11h) 1/1 CONF: Skanska pin BBR 1 Role General Technician [DATE] 07…" at bounding box center [560, 491] width 164 height 672
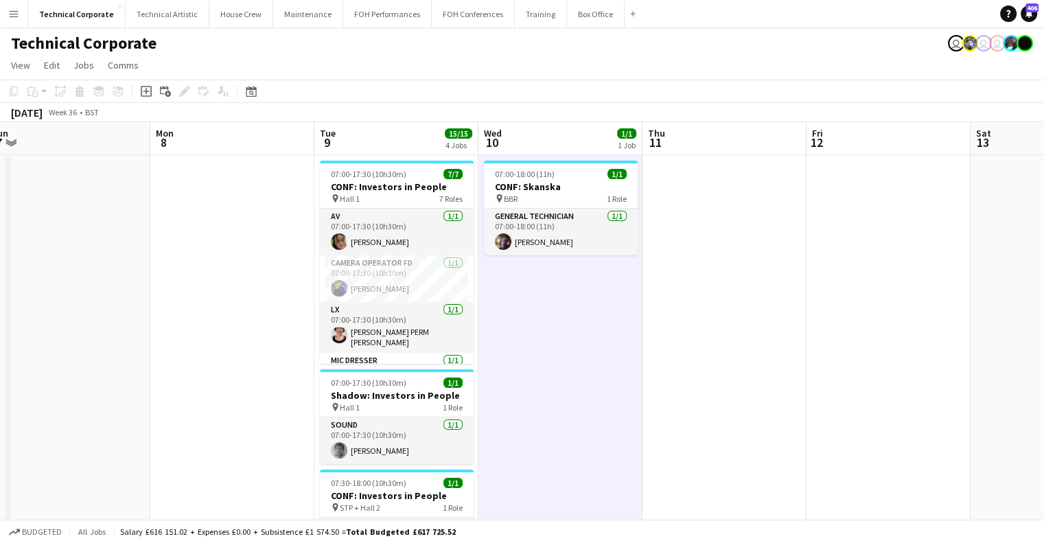
click at [561, 474] on app-date-cell "07:00-18:00 (11h) 1/1 CONF: Skanska pin BBR 1 Role General Technician [DATE] 07…" at bounding box center [560, 491] width 164 height 672
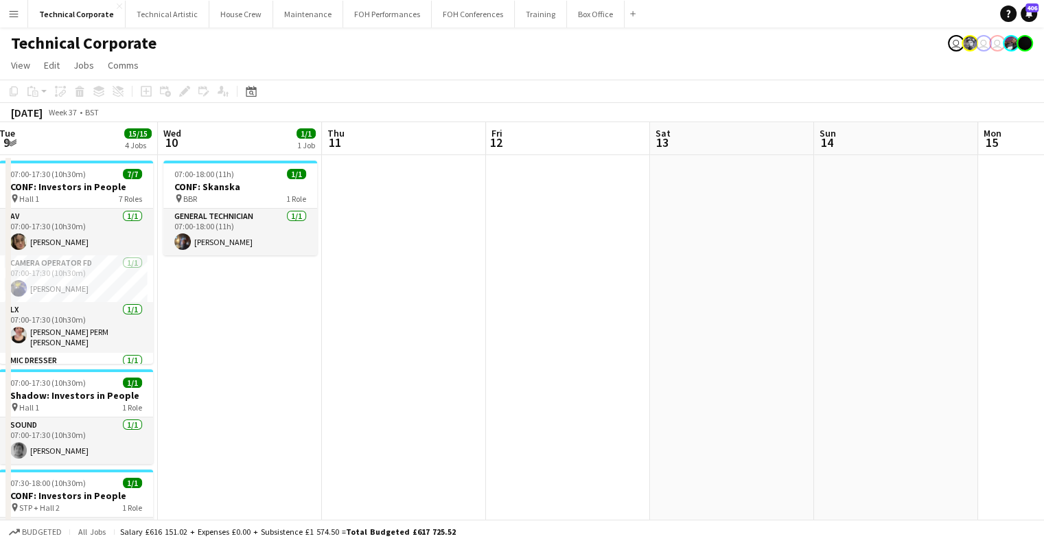
drag, startPoint x: 730, startPoint y: 374, endPoint x: 469, endPoint y: 391, distance: 260.7
click at [408, 384] on app-calendar-viewport "Sat 6 Sun 7 Mon 8 Tue 9 15/15 4 Jobs Wed 10 1/1 1 Job Thu 11 Fri 12 Sat 13 Sun …" at bounding box center [522, 474] width 1044 height 705
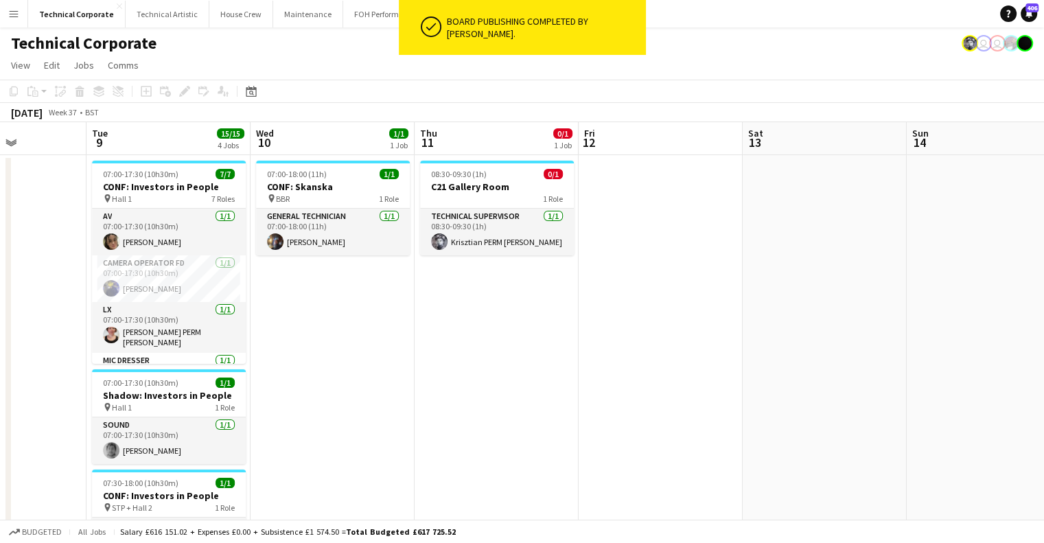
scroll to position [0, 376]
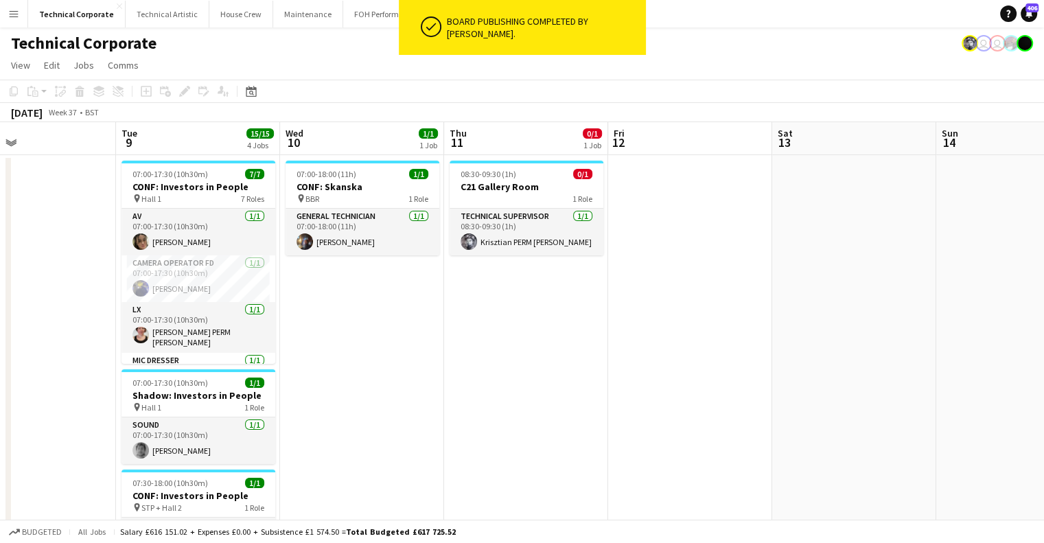
drag, startPoint x: 428, startPoint y: 386, endPoint x: 550, endPoint y: 386, distance: 122.2
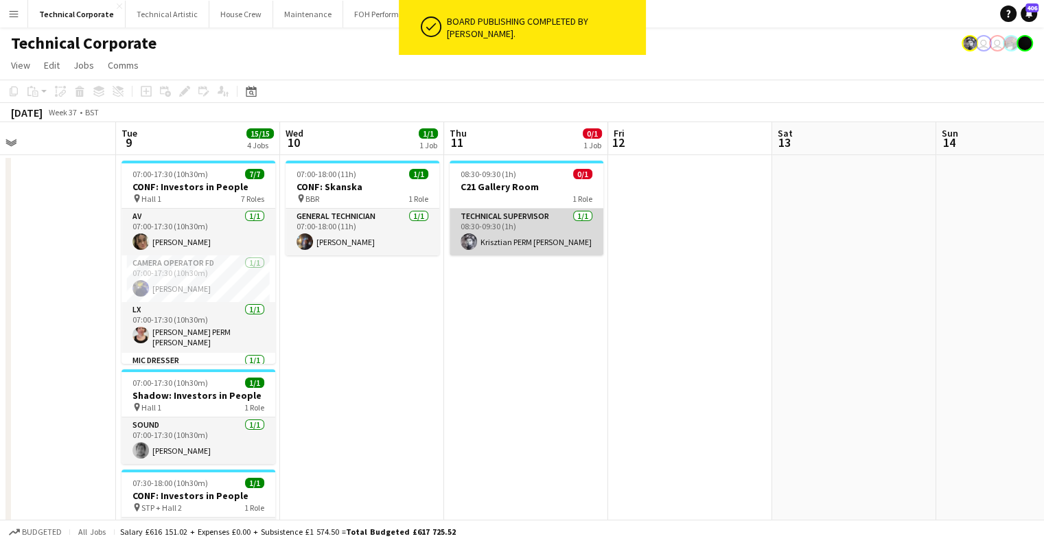
click at [555, 238] on app-card-role "Technical Supervisor [DATE] 08:30-09:30 (1h) [PERSON_NAME]" at bounding box center [527, 232] width 154 height 47
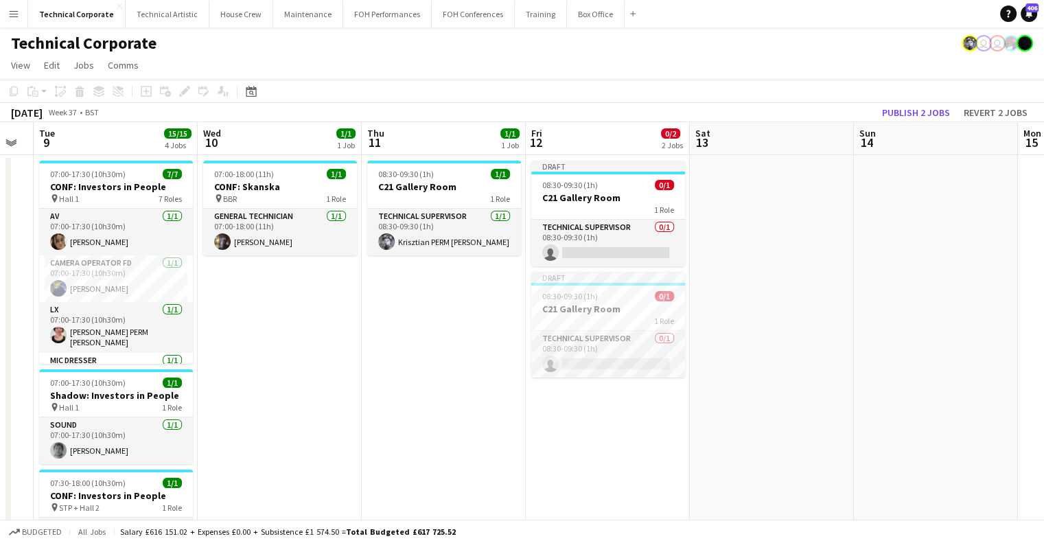
scroll to position [0, 469]
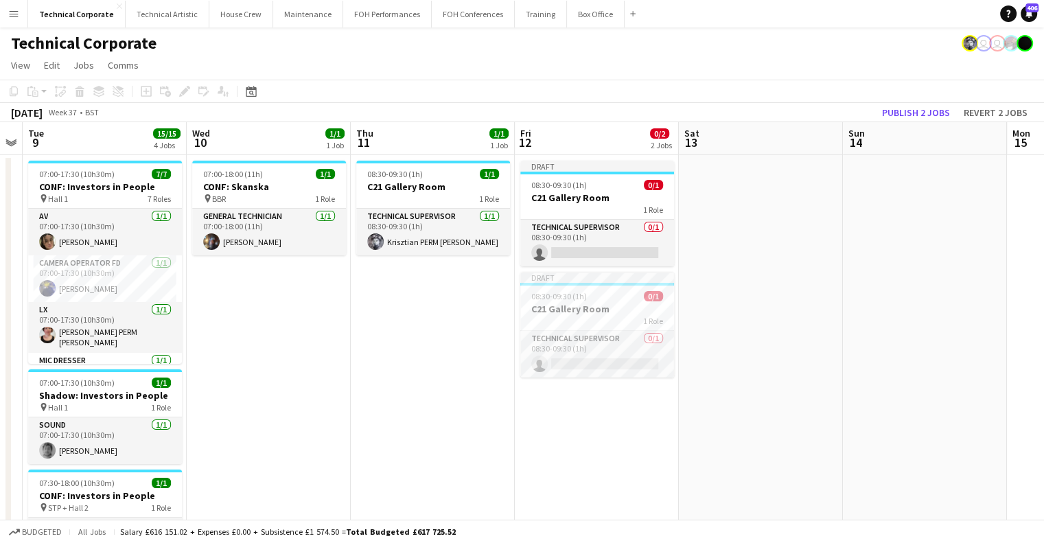
drag, startPoint x: 709, startPoint y: 419, endPoint x: 616, endPoint y: 416, distance: 92.7
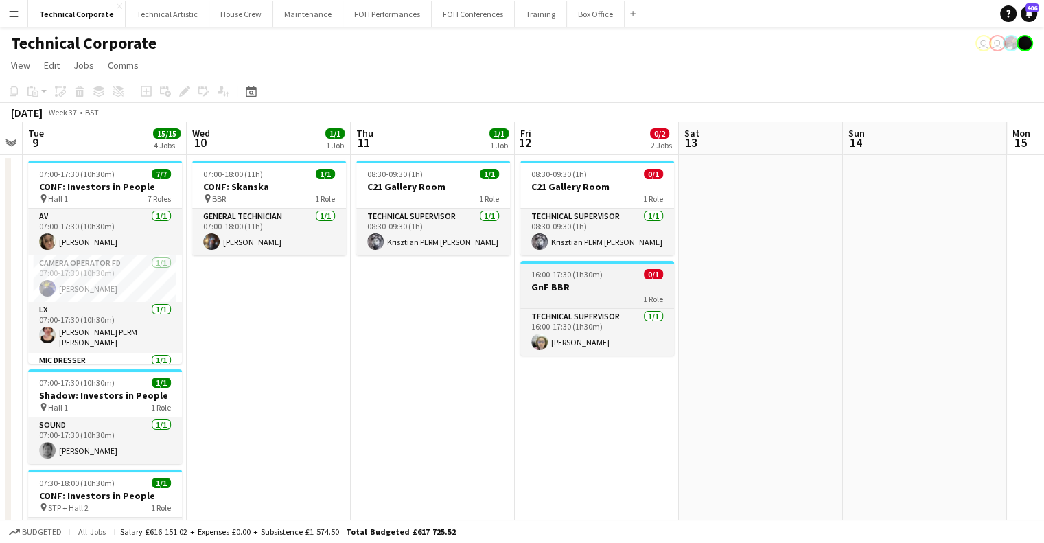
drag, startPoint x: 684, startPoint y: 365, endPoint x: 641, endPoint y: 281, distance: 94.8
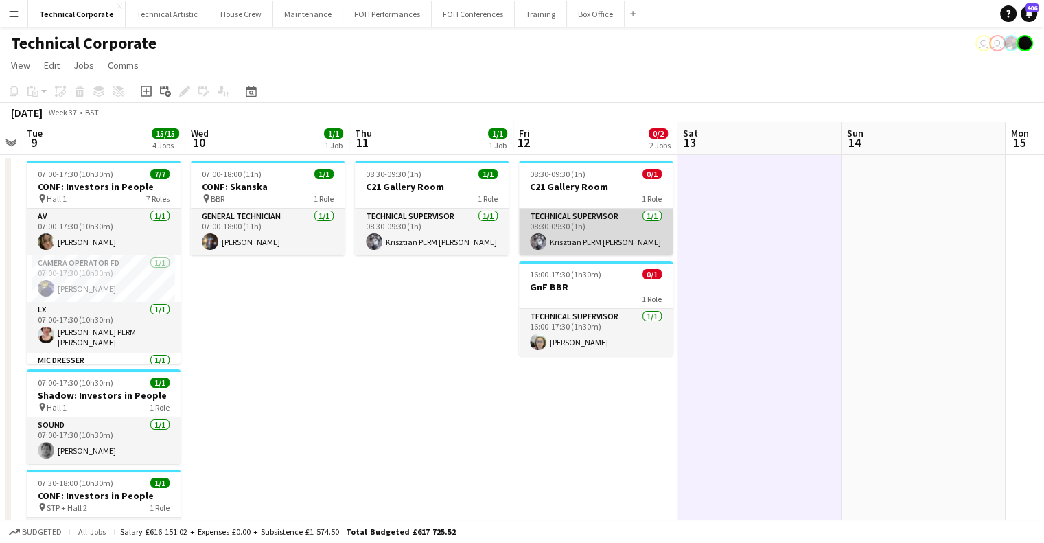
click at [625, 237] on app-card-role "Technical Supervisor [DATE] 08:30-09:30 (1h) [PERSON_NAME]" at bounding box center [596, 232] width 154 height 47
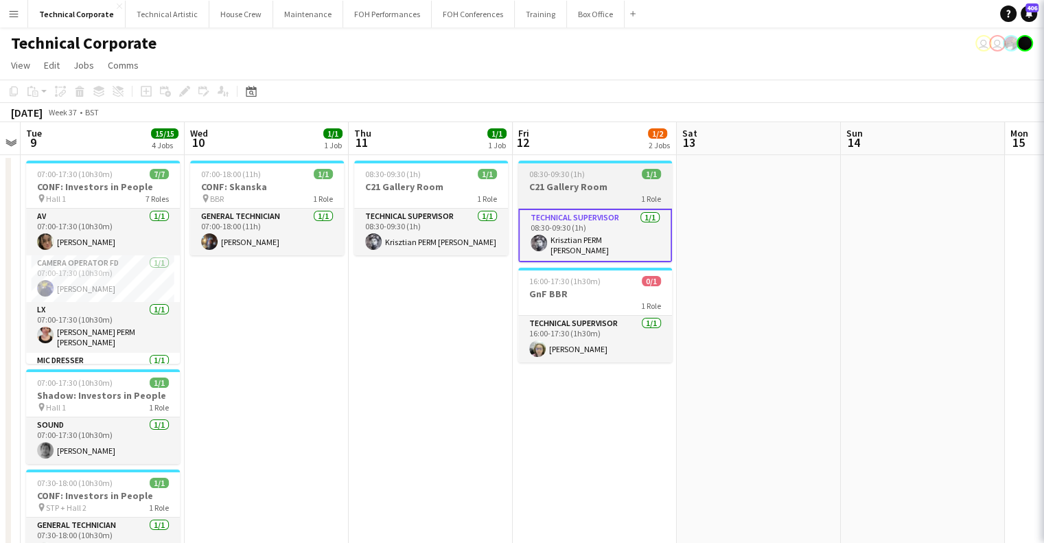
click at [622, 206] on app-job-card "08:30-09:30 (1h) 1/1 C21 Gallery Room 1 Role Technical Supervisor [DATE] 08:30-…" at bounding box center [595, 212] width 154 height 102
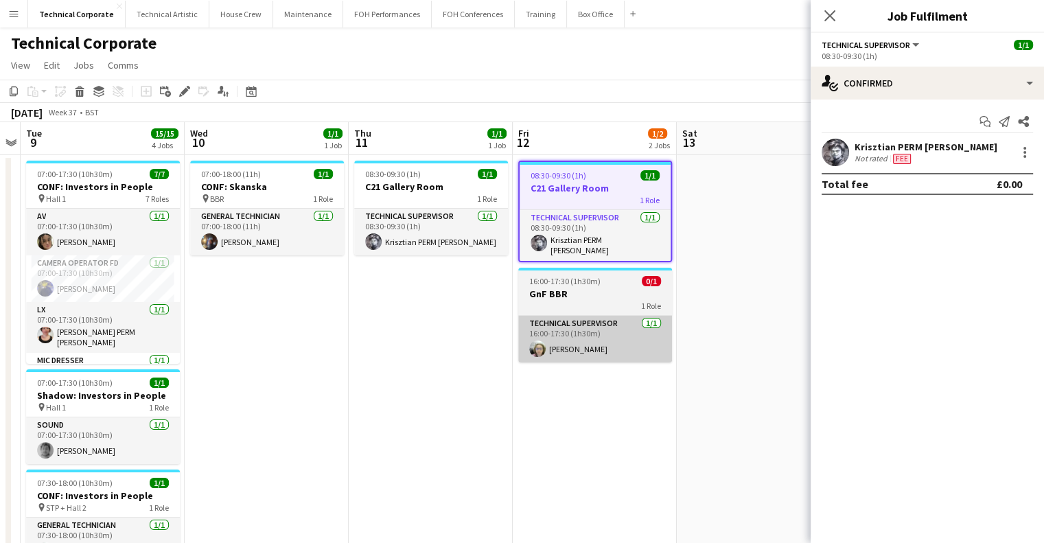
click at [622, 316] on app-card-role "Technical Supervisor [DATE] 16:00-17:30 (1h30m) [PERSON_NAME]" at bounding box center [595, 339] width 154 height 47
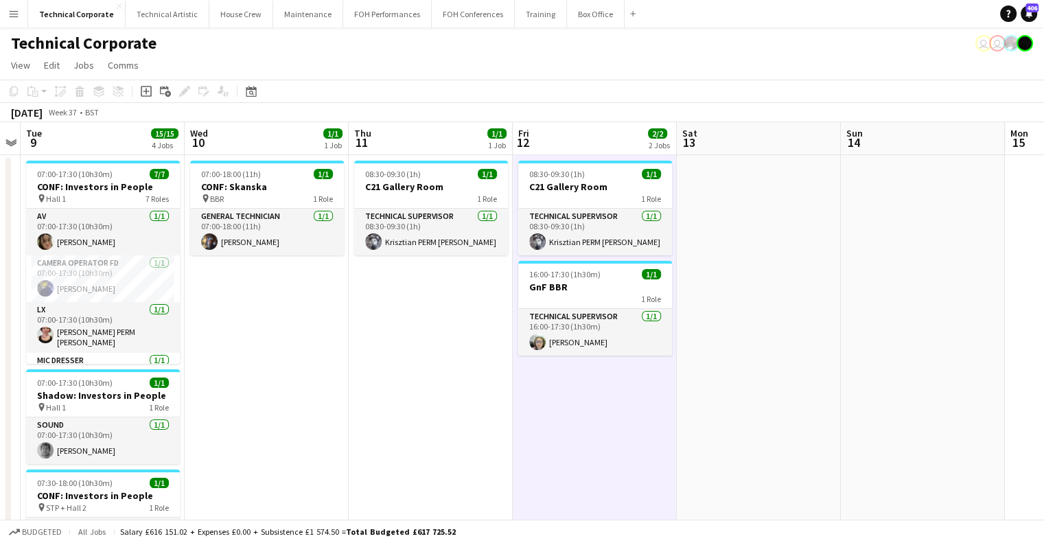
drag, startPoint x: 700, startPoint y: 356, endPoint x: 185, endPoint y: 321, distance: 516.0
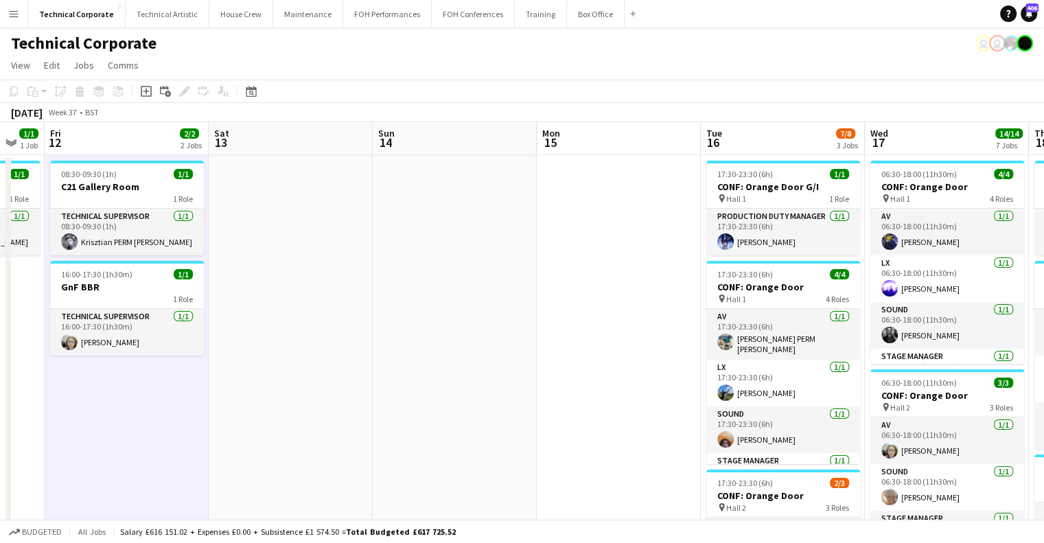
scroll to position [0, 497]
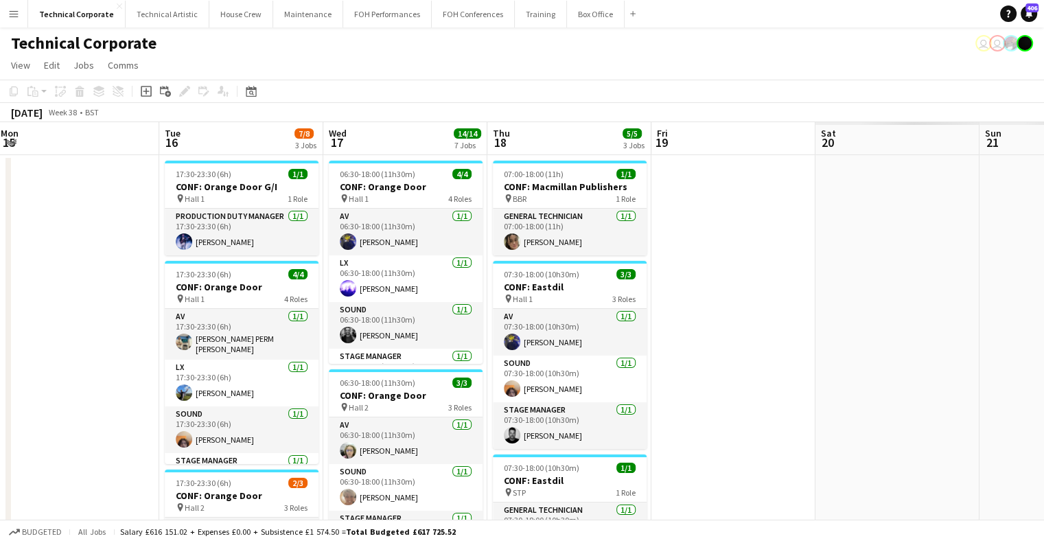
drag, startPoint x: 555, startPoint y: 312, endPoint x: 13, endPoint y: 330, distance: 541.8
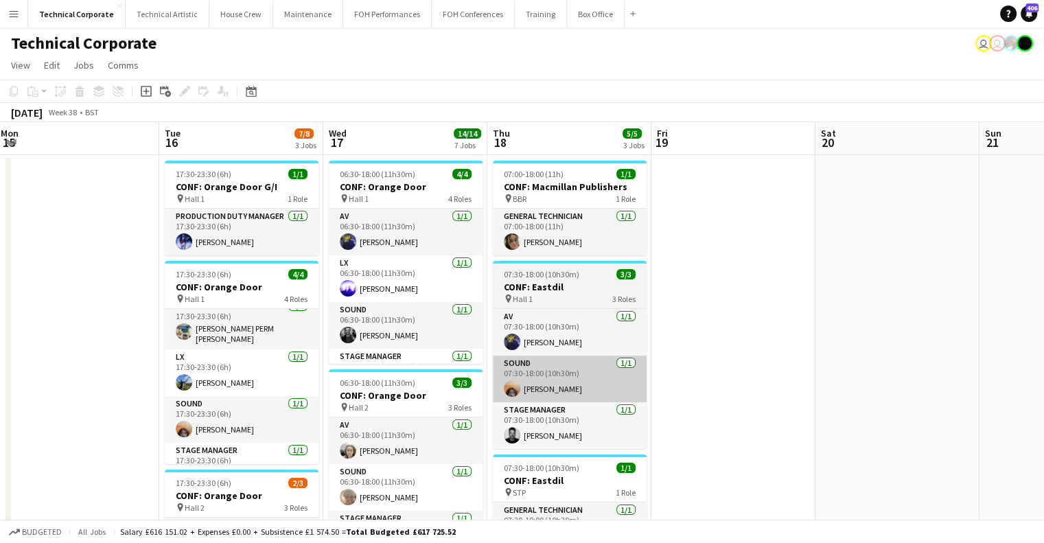
scroll to position [0, 0]
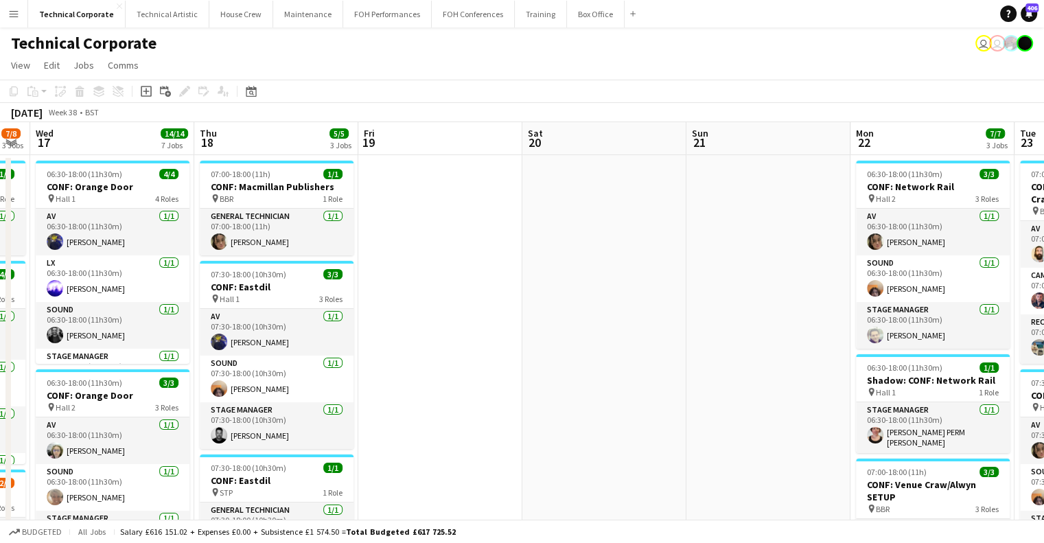
drag, startPoint x: 646, startPoint y: 397, endPoint x: 353, endPoint y: 399, distance: 293.1
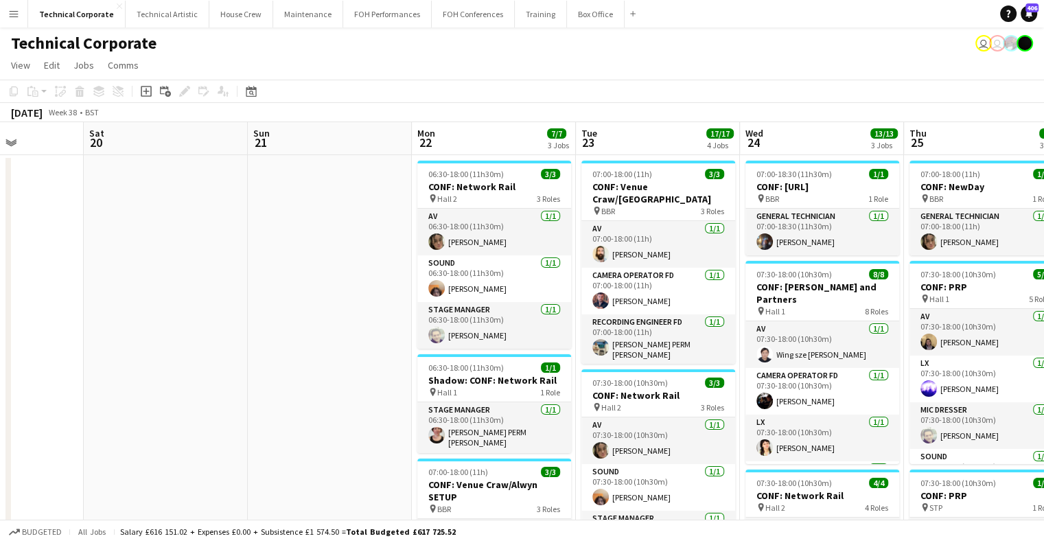
drag, startPoint x: 721, startPoint y: 356, endPoint x: 282, endPoint y: 365, distance: 438.7
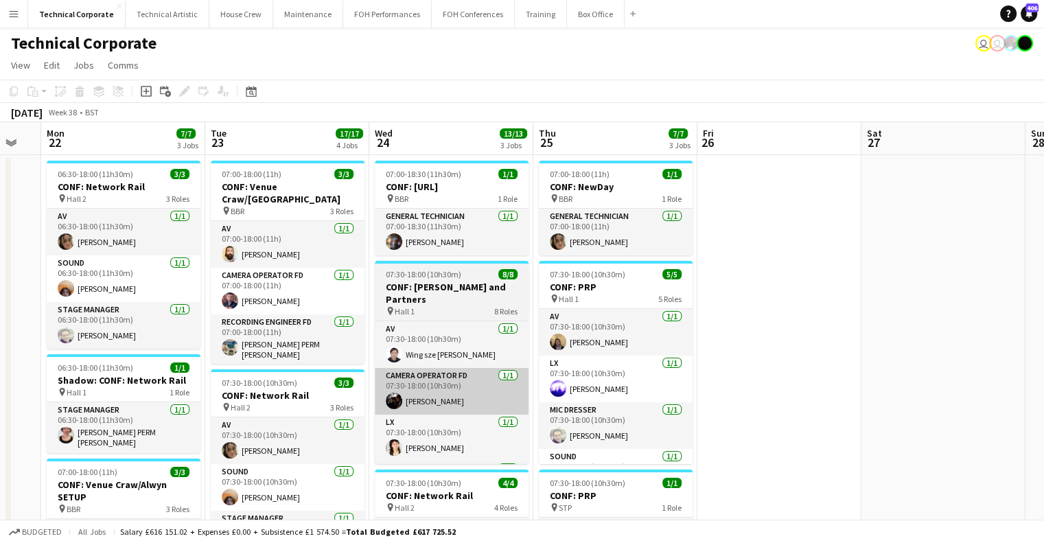
drag, startPoint x: 226, startPoint y: 364, endPoint x: 435, endPoint y: 357, distance: 208.8
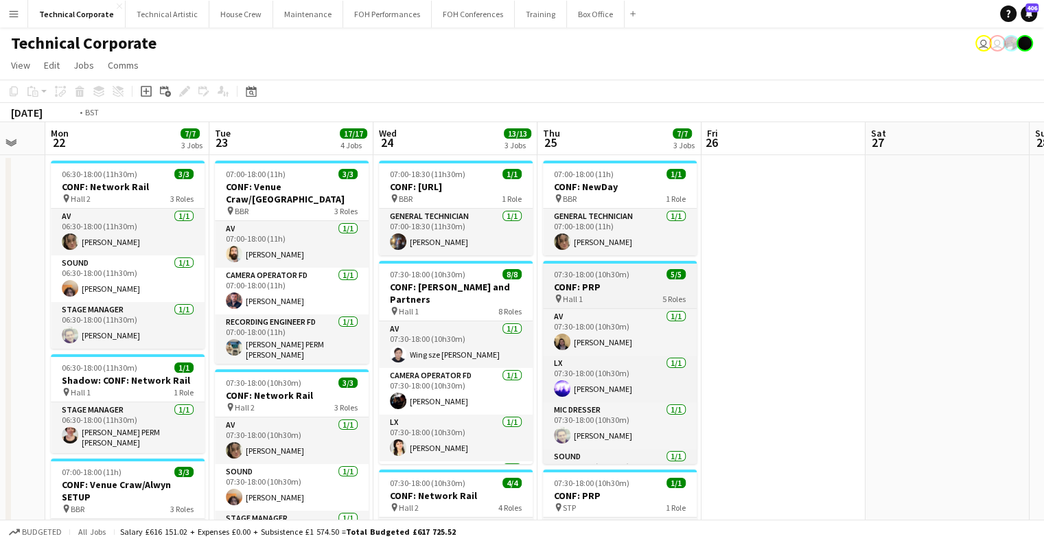
drag, startPoint x: 203, startPoint y: 376, endPoint x: 618, endPoint y: 358, distance: 415.6
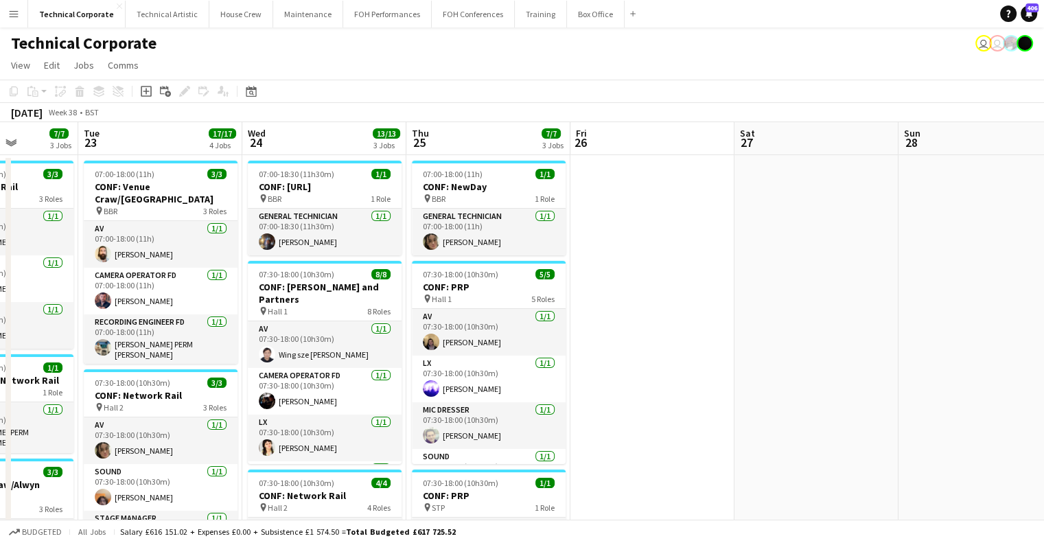
drag, startPoint x: 826, startPoint y: 355, endPoint x: 367, endPoint y: 325, distance: 460.1
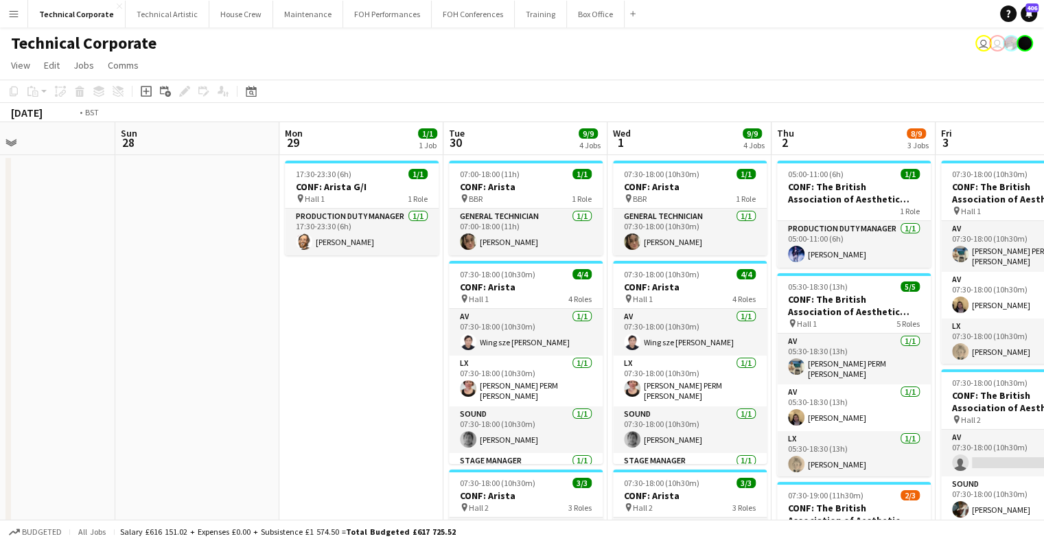
drag, startPoint x: 717, startPoint y: 353, endPoint x: 230, endPoint y: 361, distance: 486.6
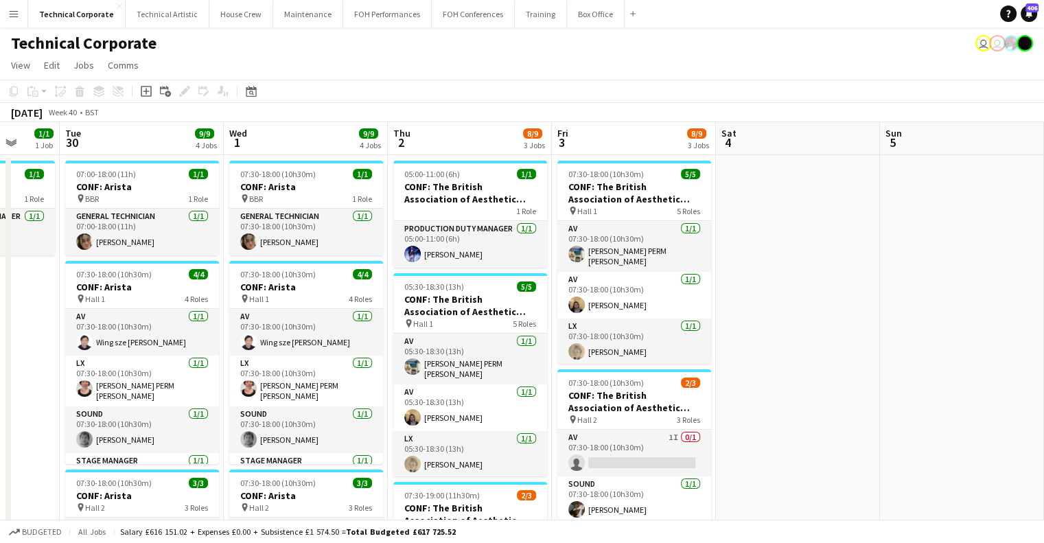
scroll to position [0, 430]
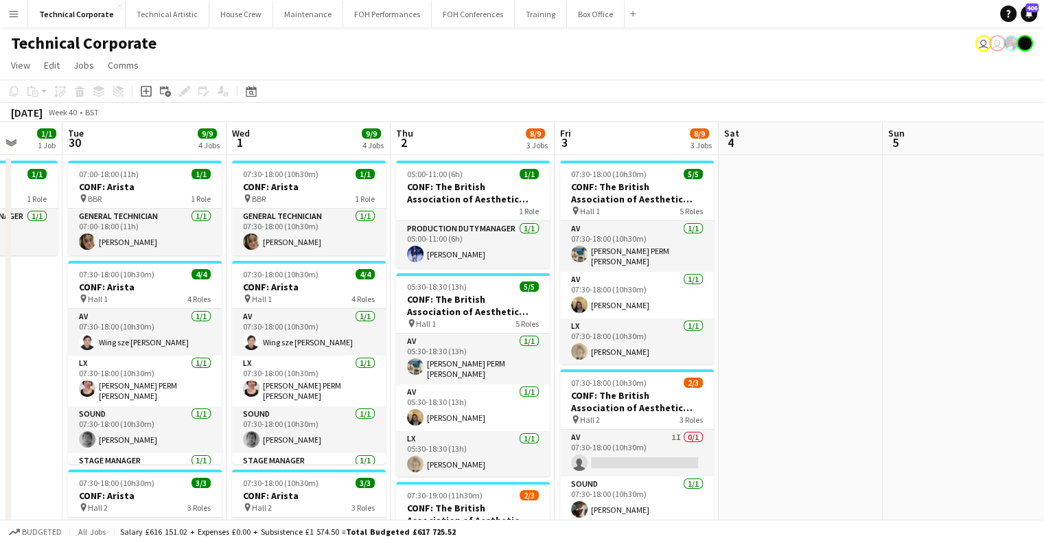
drag, startPoint x: 684, startPoint y: 331, endPoint x: 741, endPoint y: 337, distance: 57.9
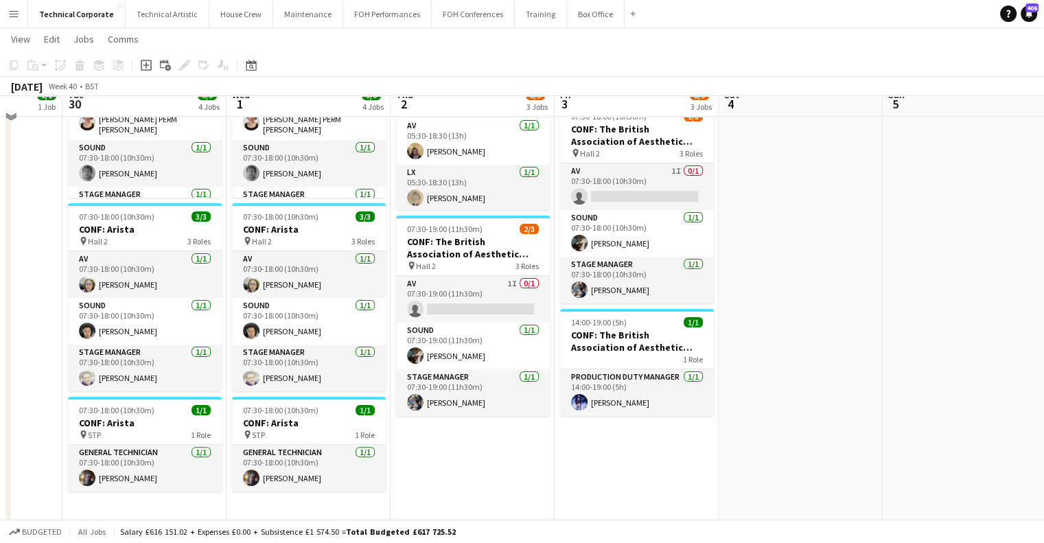
scroll to position [275, 0]
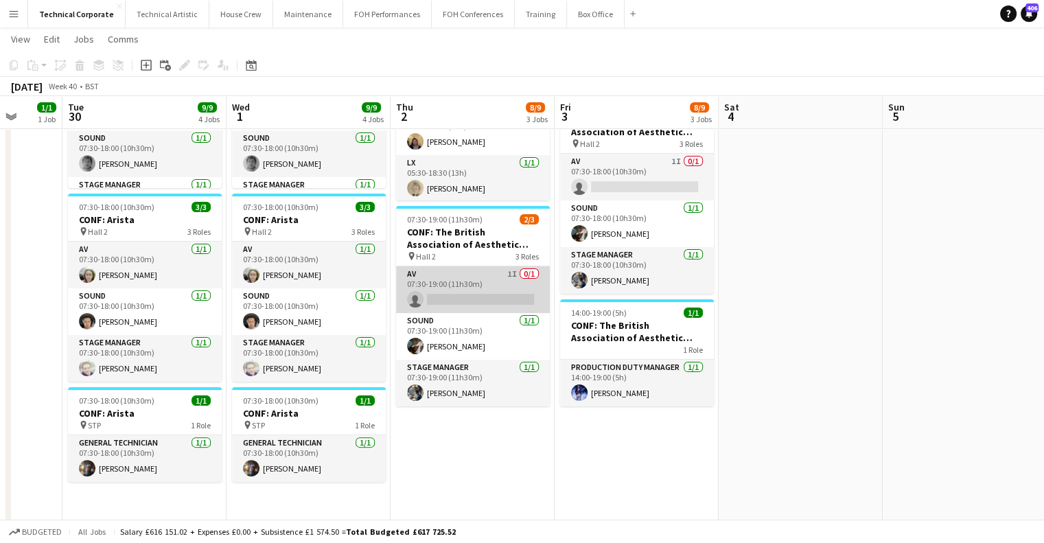
click at [492, 290] on app-card-role "AV 1I 0/1 07:30-19:00 (11h30m) single-neutral-actions" at bounding box center [473, 289] width 154 height 47
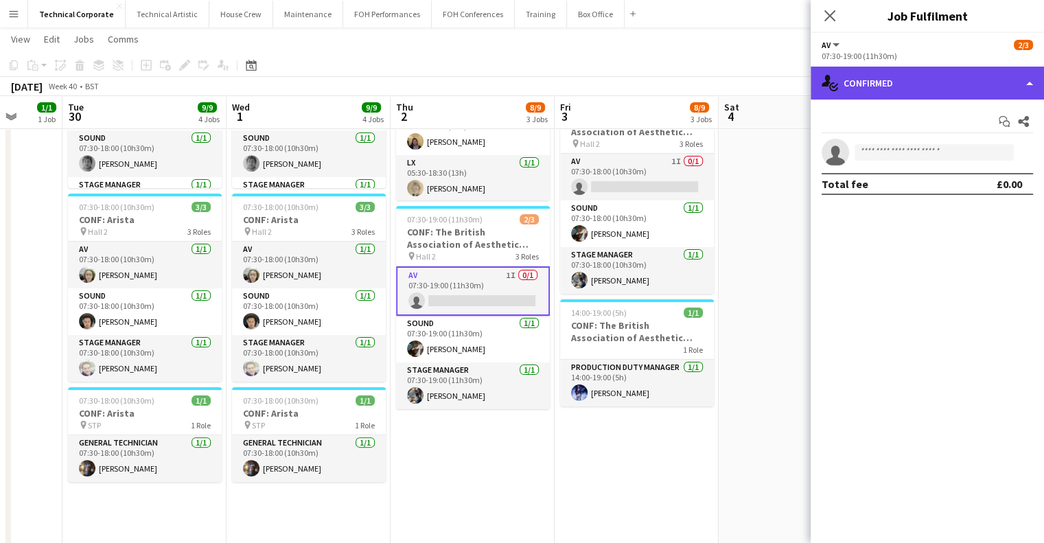
click at [880, 86] on div "single-neutral-actions-check-2 Confirmed" at bounding box center [927, 83] width 233 height 33
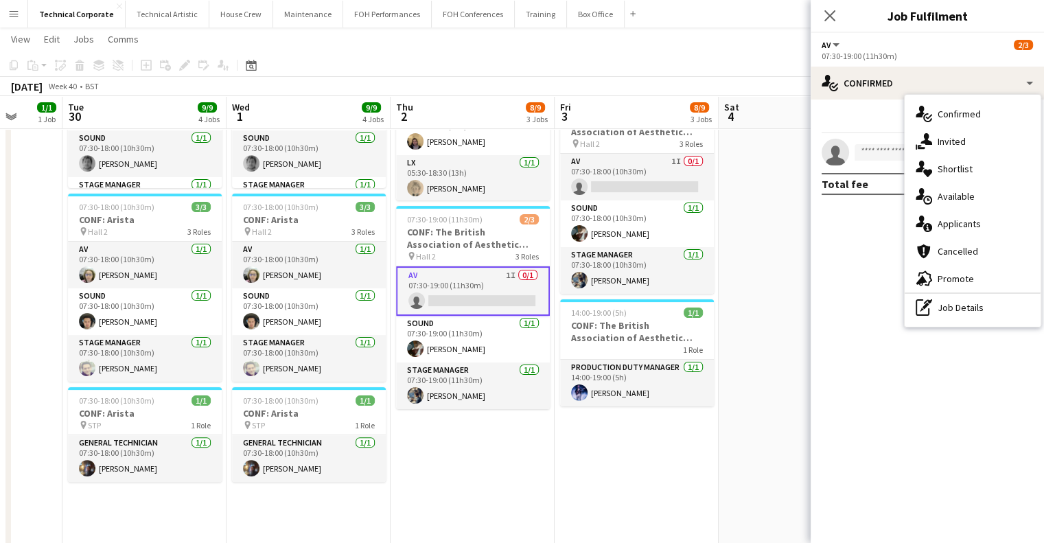
click at [975, 134] on div "single-neutral-actions-share-1 Invited" at bounding box center [973, 141] width 136 height 27
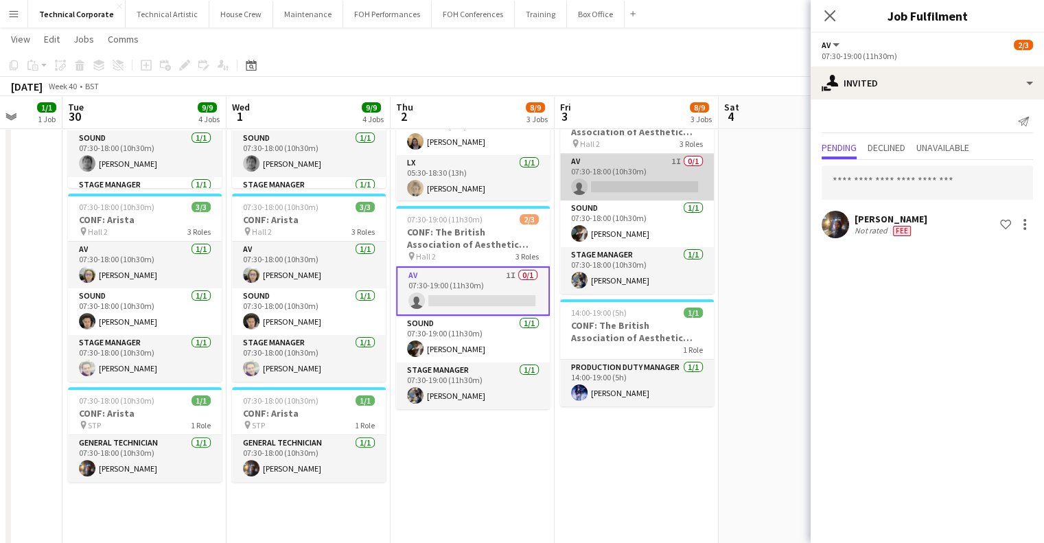
click at [659, 186] on app-card-role "AV 1I 0/1 07:30-18:00 (10h30m) single-neutral-actions" at bounding box center [637, 177] width 154 height 47
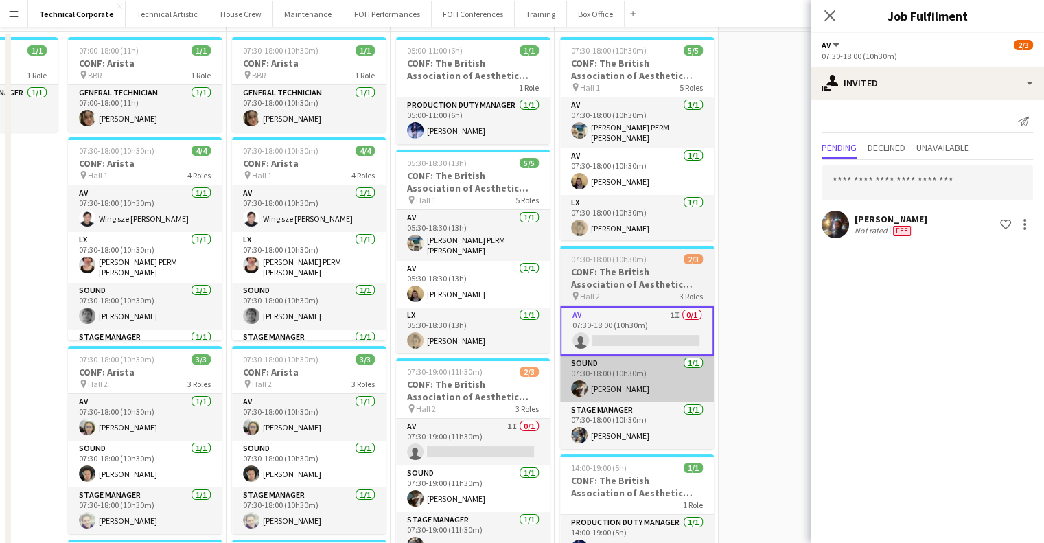
scroll to position [0, 0]
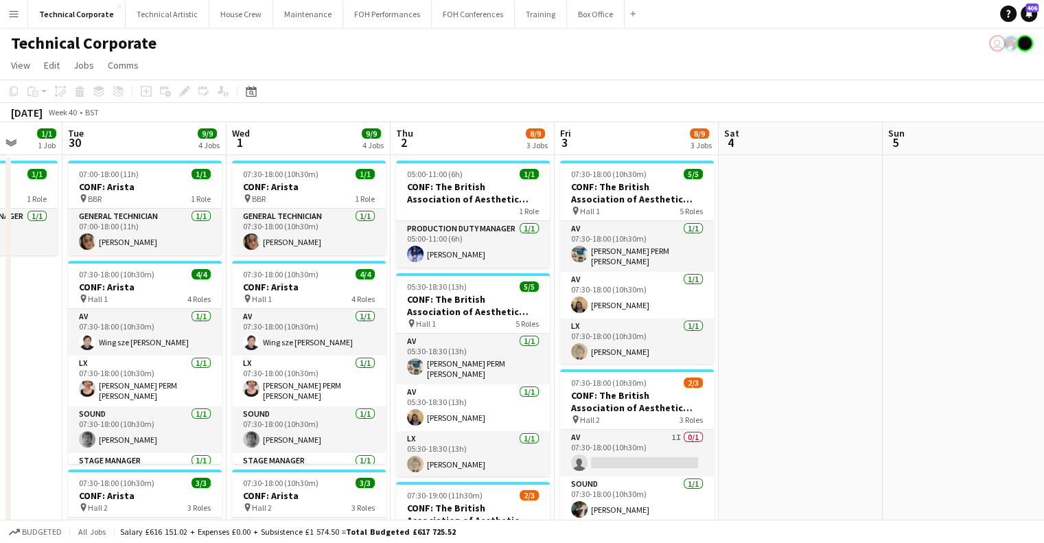
scroll to position [0, 482]
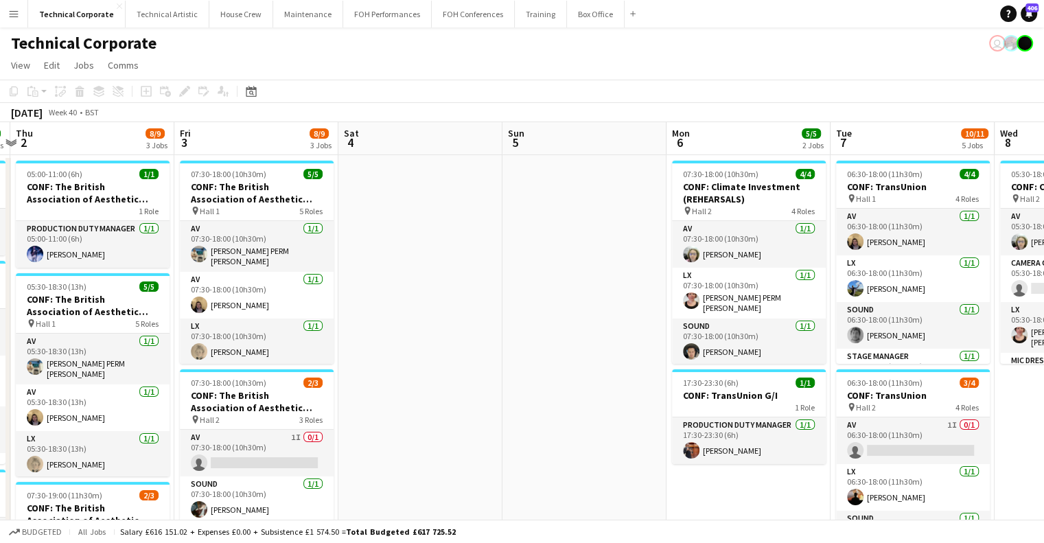
drag, startPoint x: 458, startPoint y: 337, endPoint x: 423, endPoint y: 337, distance: 35.0
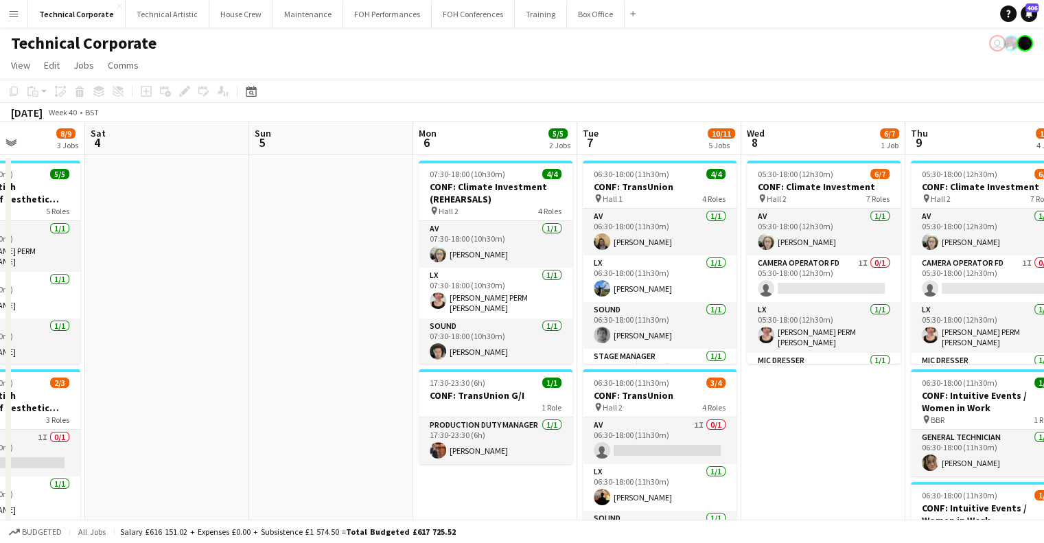
drag, startPoint x: 489, startPoint y: 275, endPoint x: 283, endPoint y: 292, distance: 206.6
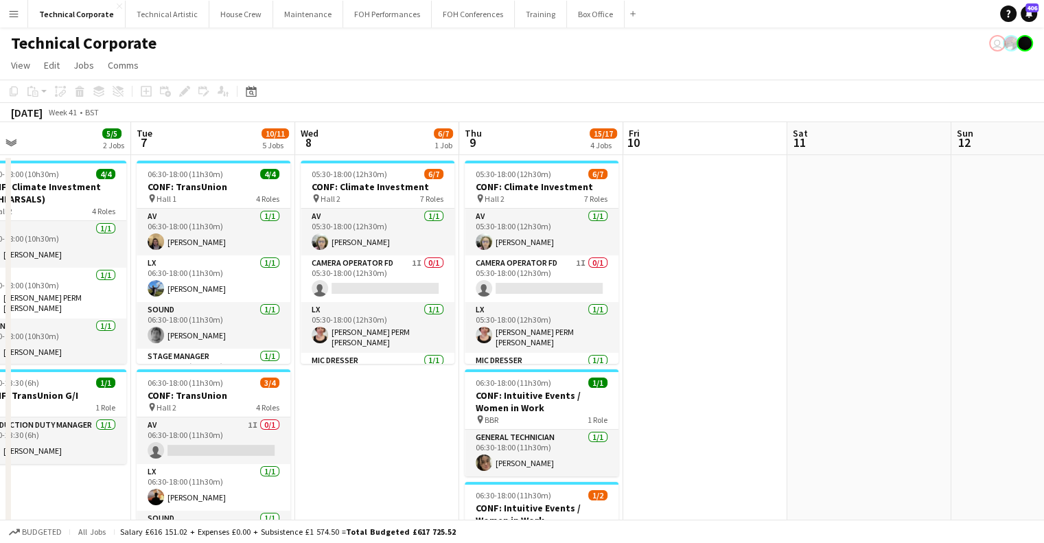
scroll to position [0, 550]
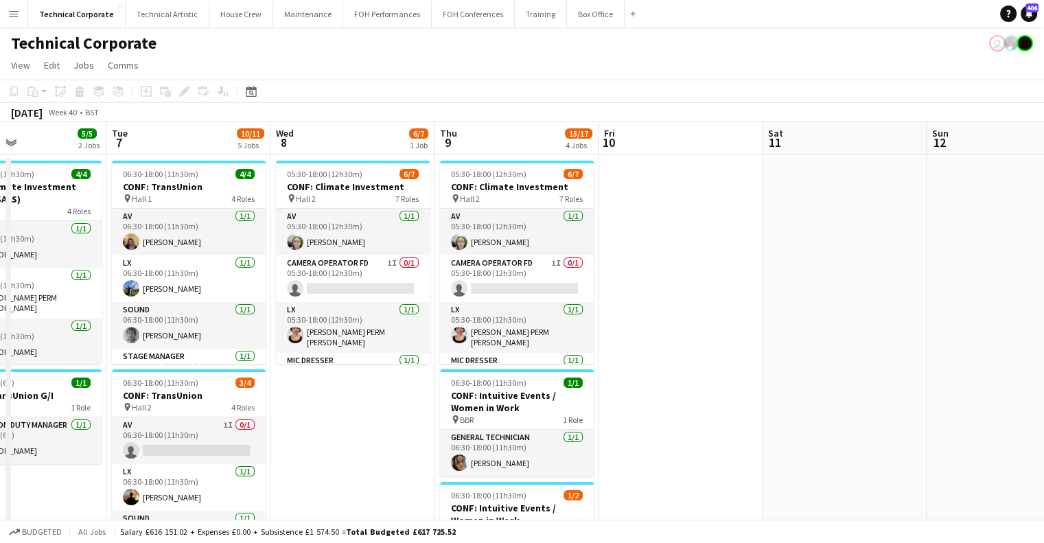
drag, startPoint x: 837, startPoint y: 406, endPoint x: 356, endPoint y: 375, distance: 482.0
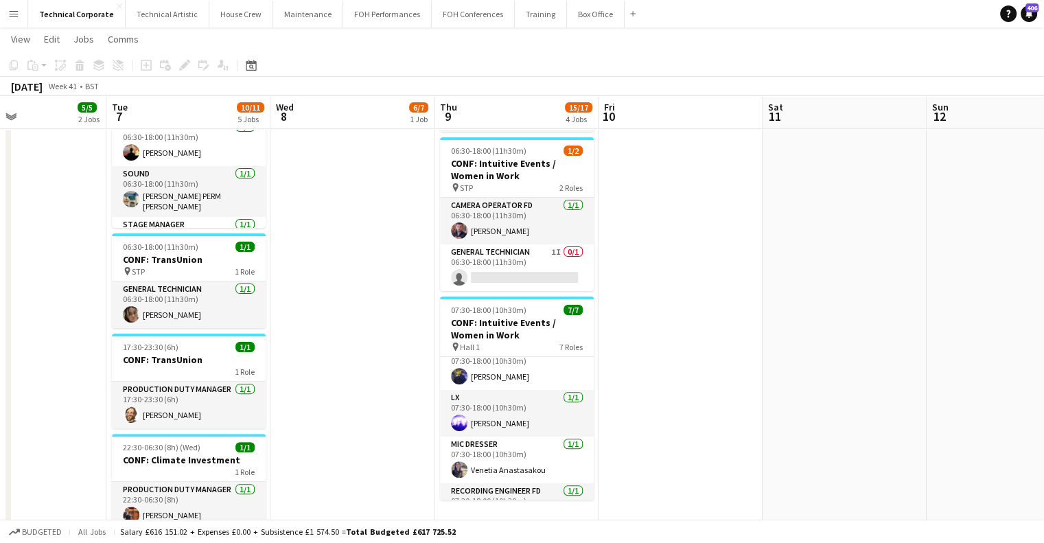
scroll to position [0, 0]
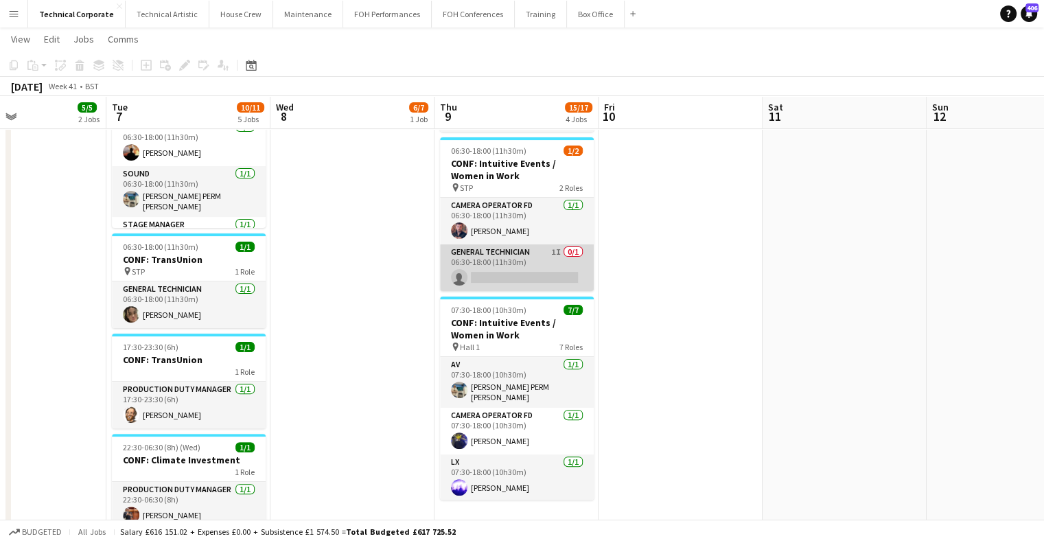
click at [535, 277] on app-card-role "General Technician 1I 0/1 06:30-18:00 (11h30m) single-neutral-actions" at bounding box center [517, 267] width 154 height 47
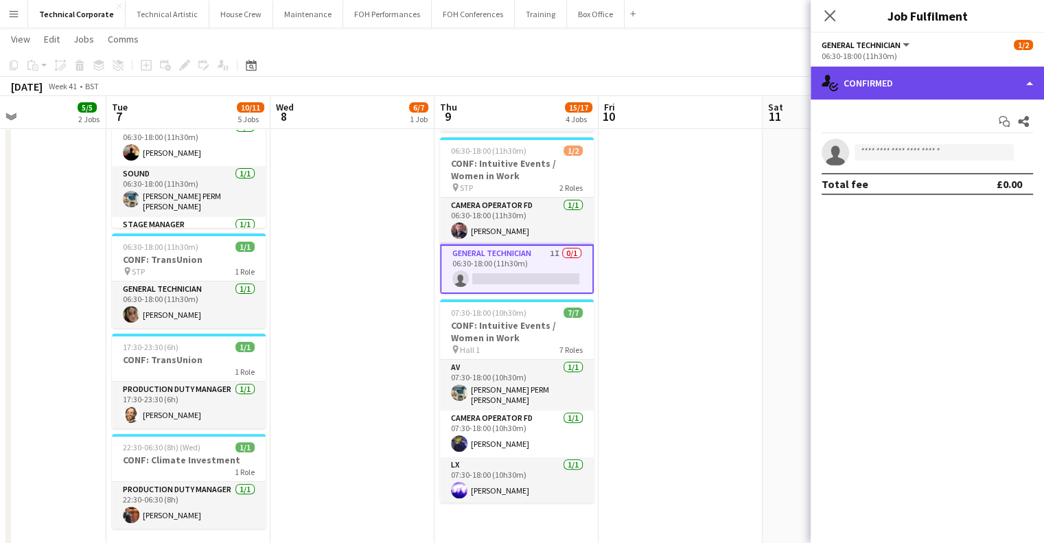
click at [871, 93] on div "single-neutral-actions-check-2 Confirmed" at bounding box center [927, 83] width 233 height 33
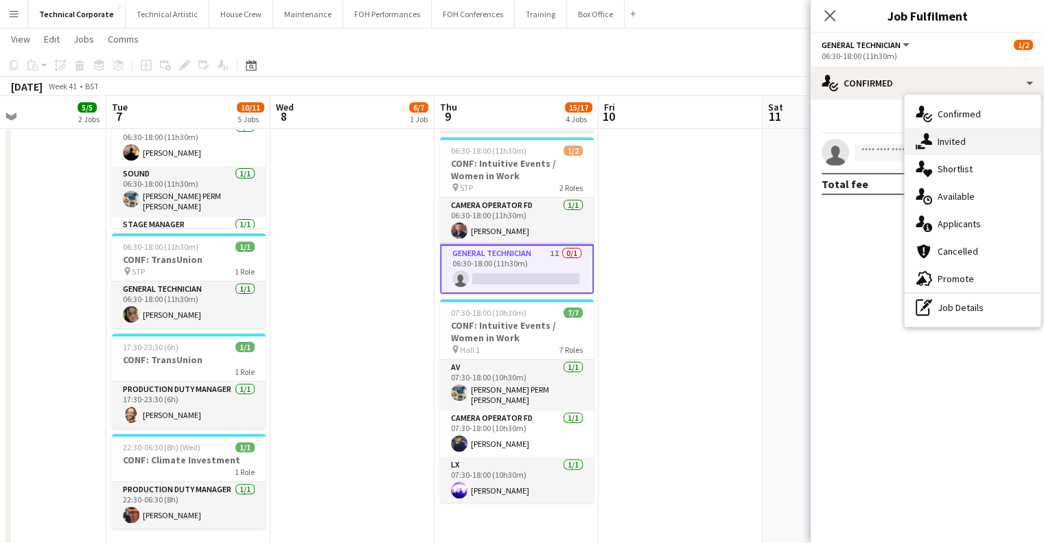
click at [932, 141] on div "single-neutral-actions-share-1 Invited" at bounding box center [973, 141] width 136 height 27
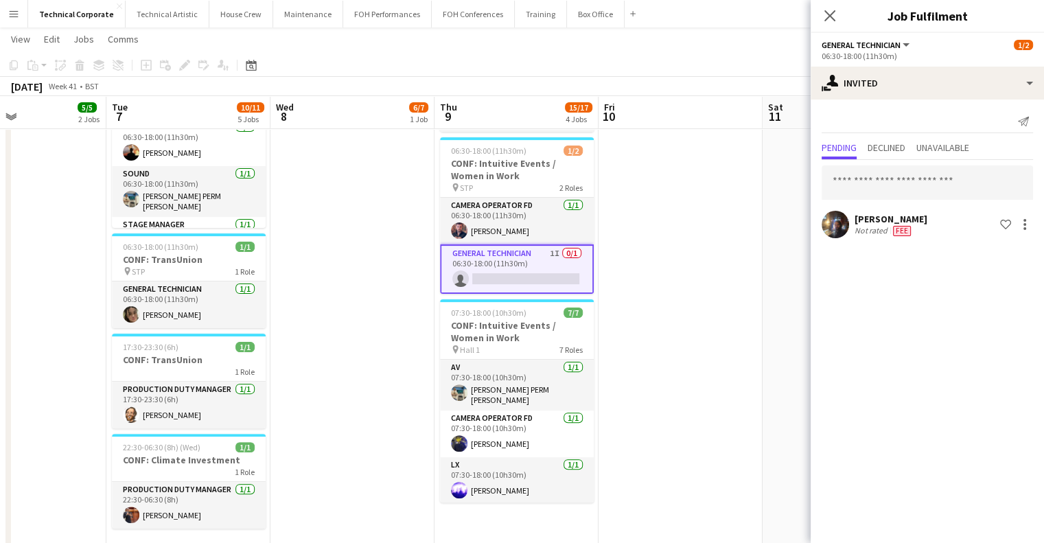
click at [701, 222] on app-date-cell at bounding box center [680, 332] width 164 height 1042
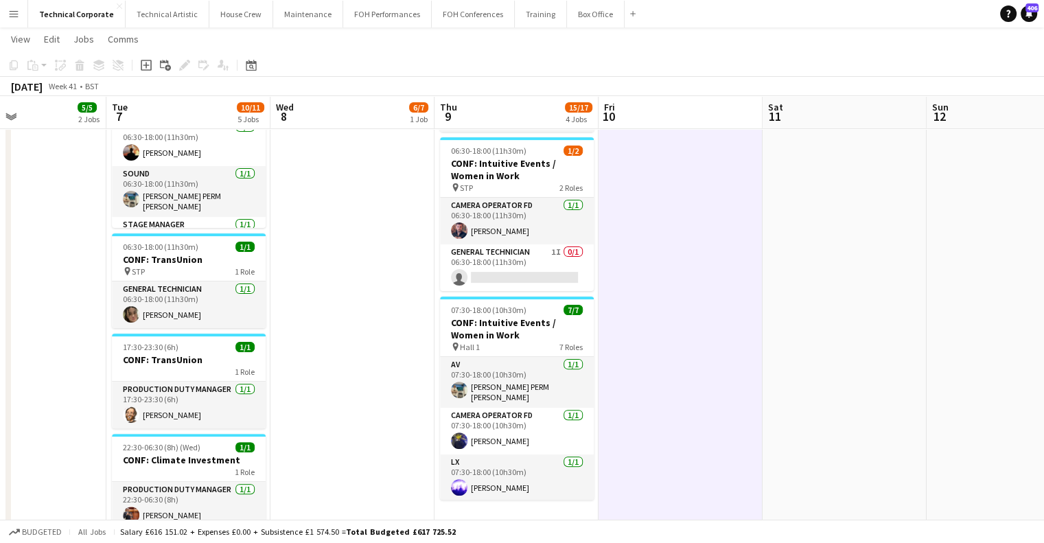
click at [701, 222] on app-date-cell at bounding box center [680, 332] width 164 height 1042
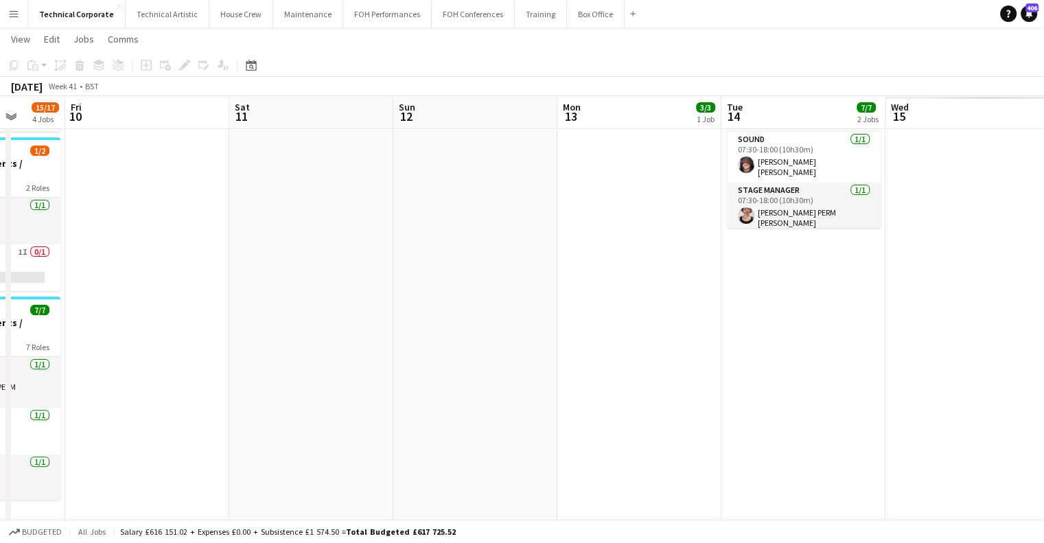
drag, startPoint x: 755, startPoint y: 231, endPoint x: 483, endPoint y: 266, distance: 274.1
click at [223, 263] on app-calendar-viewport "Mon 6 5/5 2 Jobs Tue 7 10/11 5 Jobs Wed 8 6/7 1 Job Thu 9 15/17 4 Jobs Fri 10 S…" at bounding box center [522, 281] width 1044 height 1143
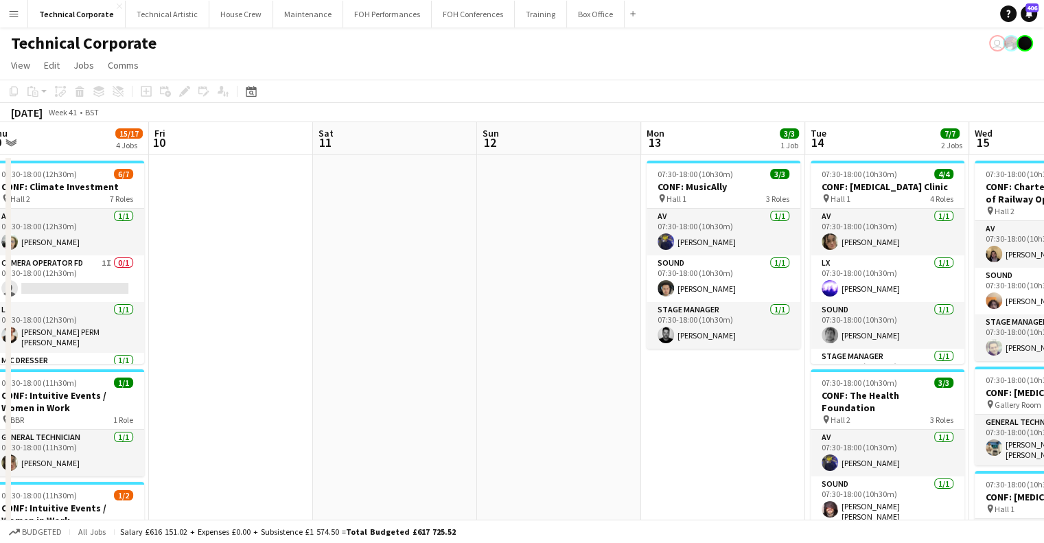
drag, startPoint x: 307, startPoint y: 370, endPoint x: 281, endPoint y: 370, distance: 26.8
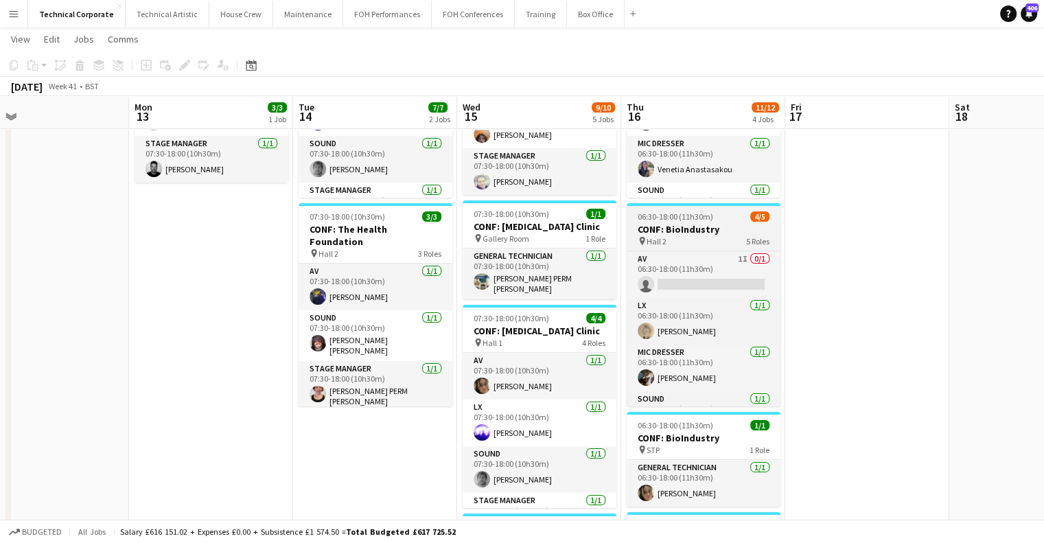
scroll to position [137, 0]
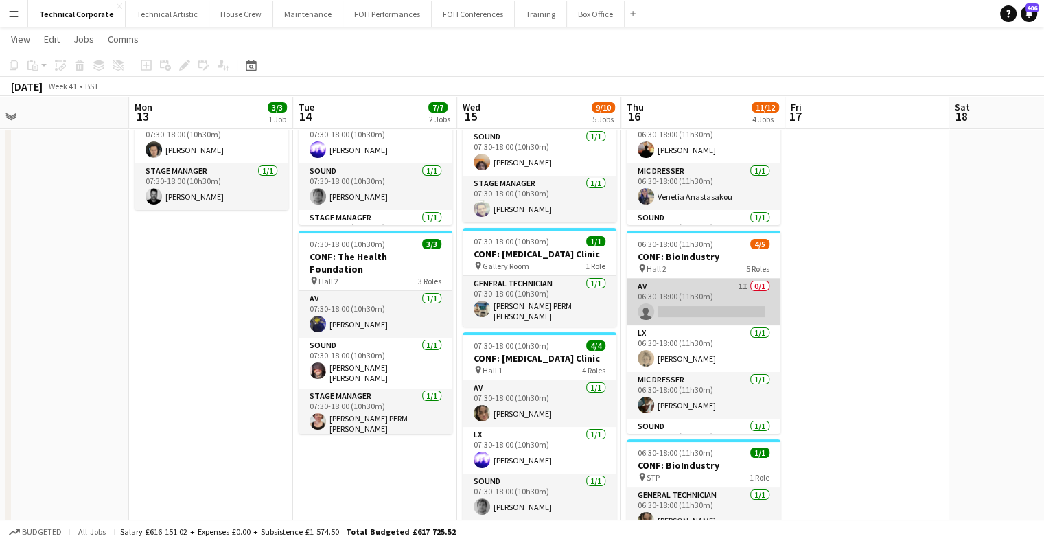
click at [748, 318] on app-card-role "AV 1I 0/1 06:30-18:00 (11h30m) single-neutral-actions" at bounding box center [704, 302] width 154 height 47
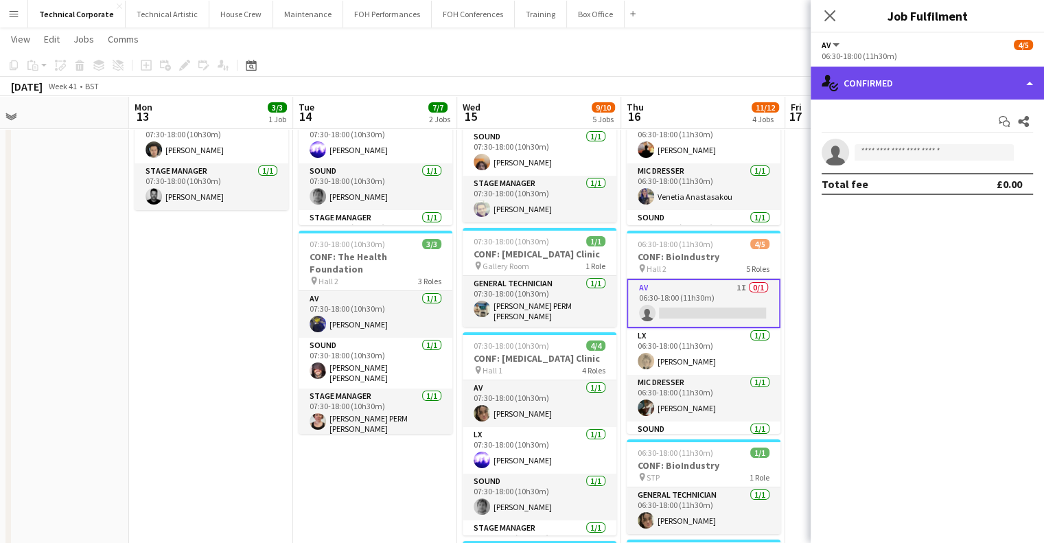
click at [896, 89] on div "single-neutral-actions-check-2 Confirmed" at bounding box center [927, 83] width 233 height 33
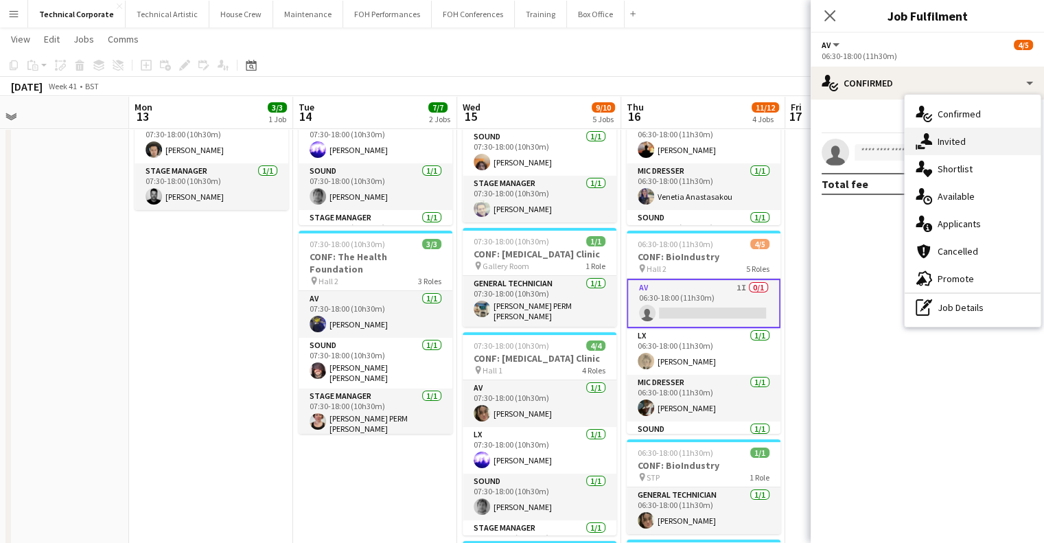
click at [947, 128] on div "single-neutral-actions-share-1 Invited" at bounding box center [973, 141] width 136 height 27
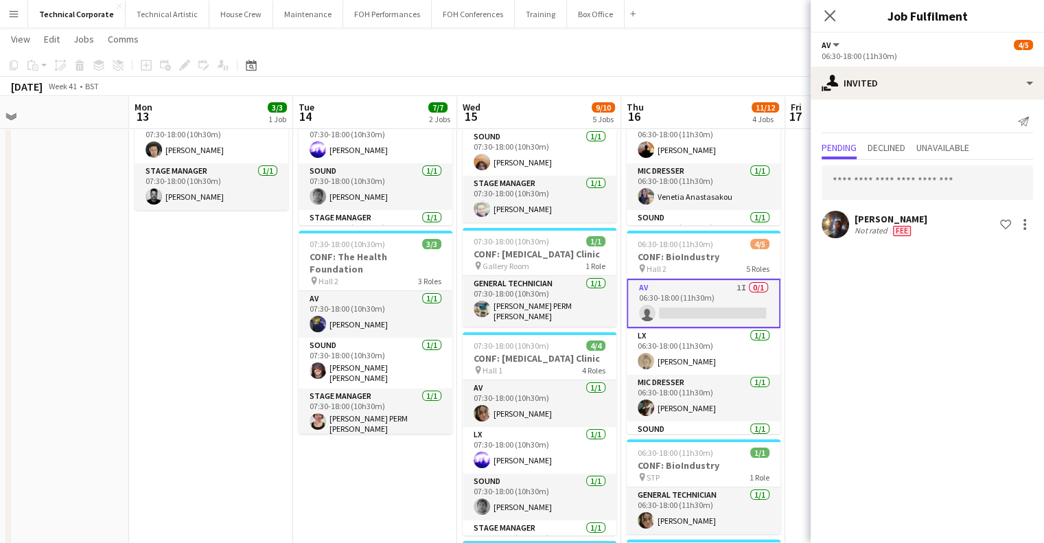
click at [791, 268] on app-date-cell at bounding box center [867, 537] width 164 height 1042
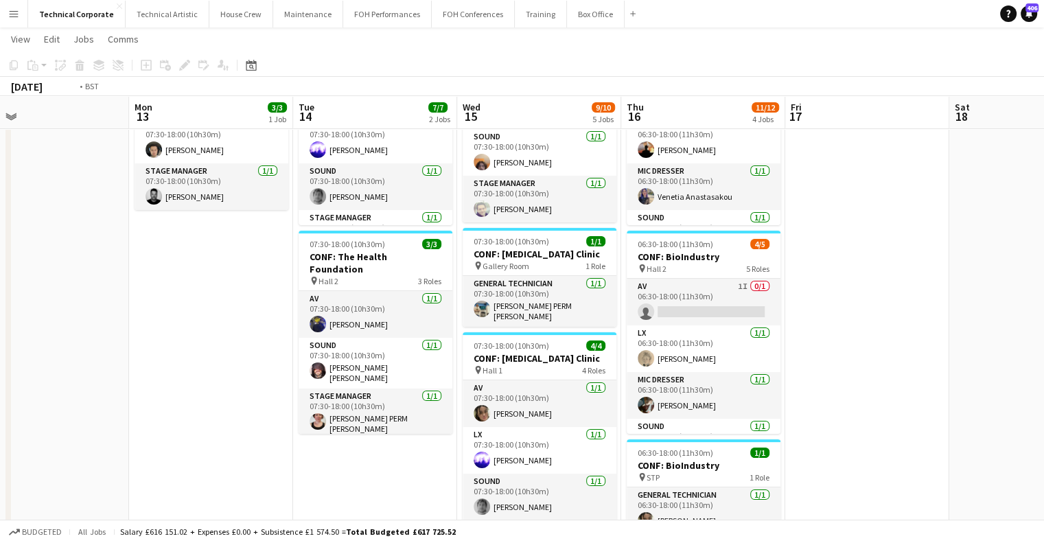
drag, startPoint x: 419, startPoint y: 343, endPoint x: 282, endPoint y: 338, distance: 136.7
click at [282, 338] on app-calendar-viewport "Thu 9 15/17 4 Jobs Fri 10 Sat 11 Sun 12 Mon 13 3/3 1 Job Tue 14 7/7 2 Jobs Wed …" at bounding box center [522, 487] width 1044 height 1143
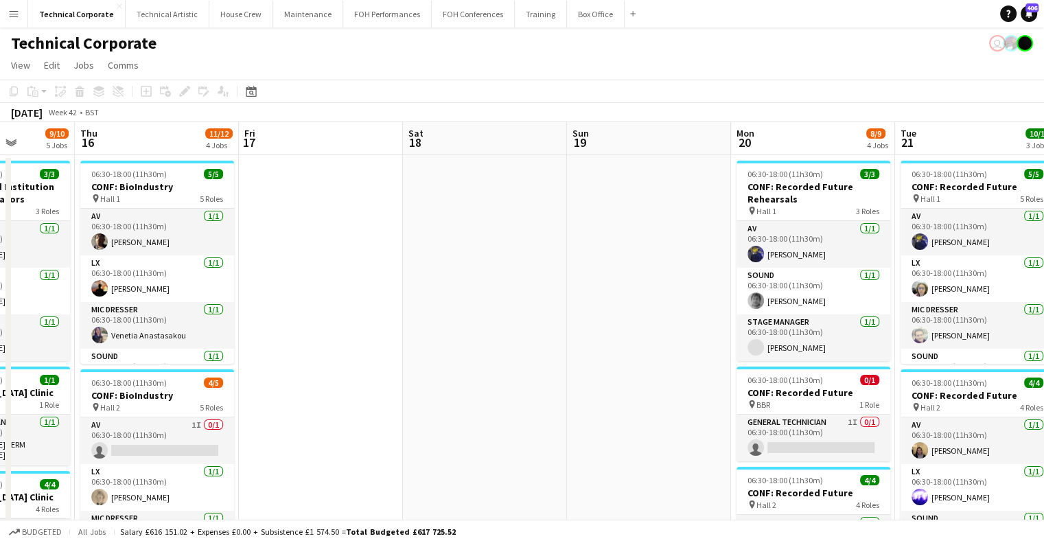
scroll to position [0, 553]
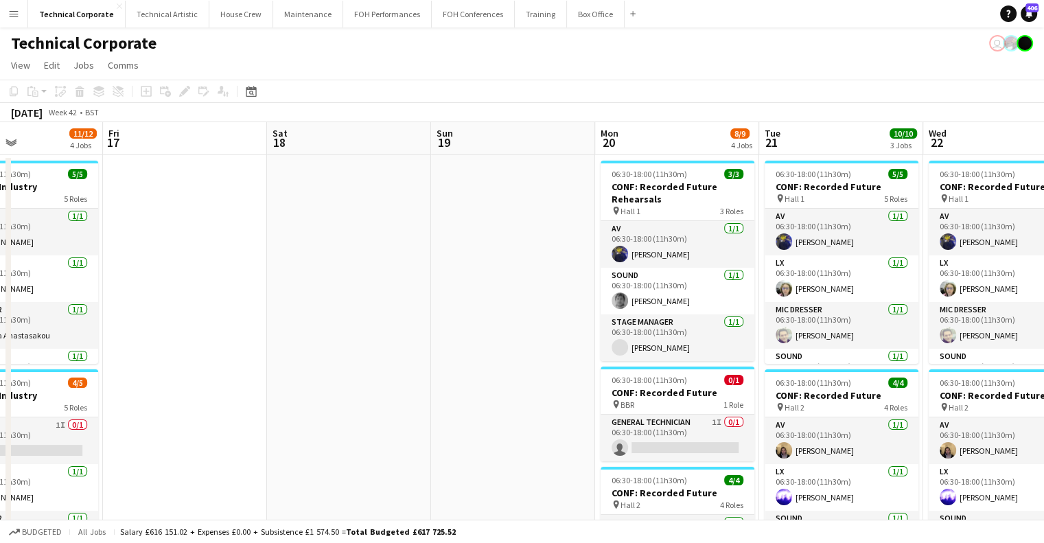
drag, startPoint x: 582, startPoint y: 339, endPoint x: 200, endPoint y: 334, distance: 381.6
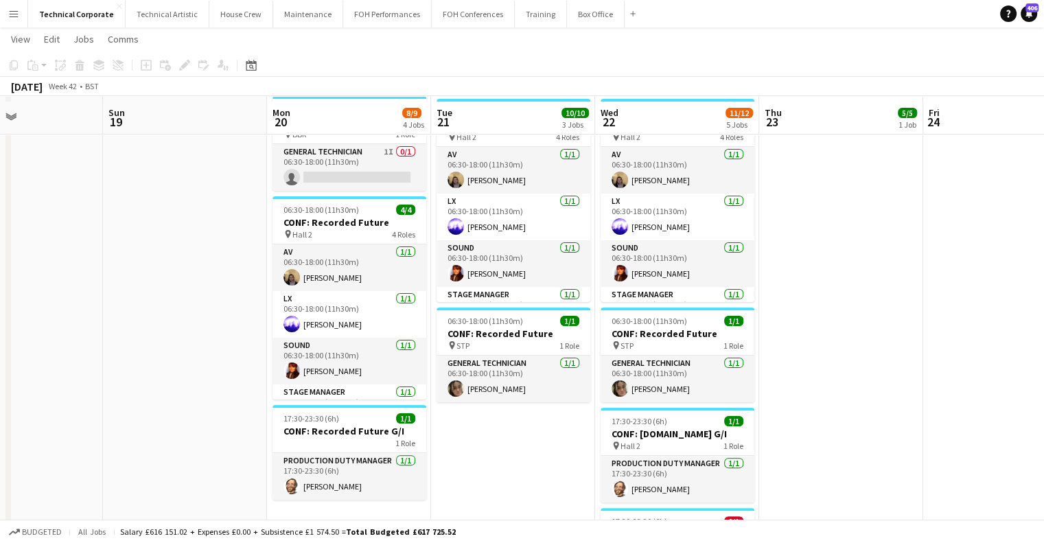
scroll to position [0, 0]
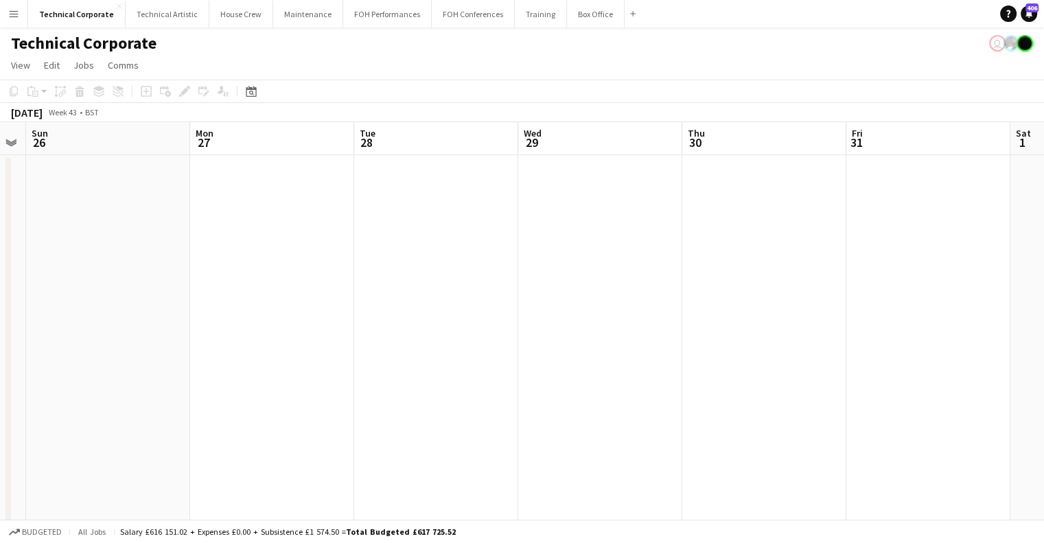
drag, startPoint x: 686, startPoint y: 370, endPoint x: 180, endPoint y: 370, distance: 505.8
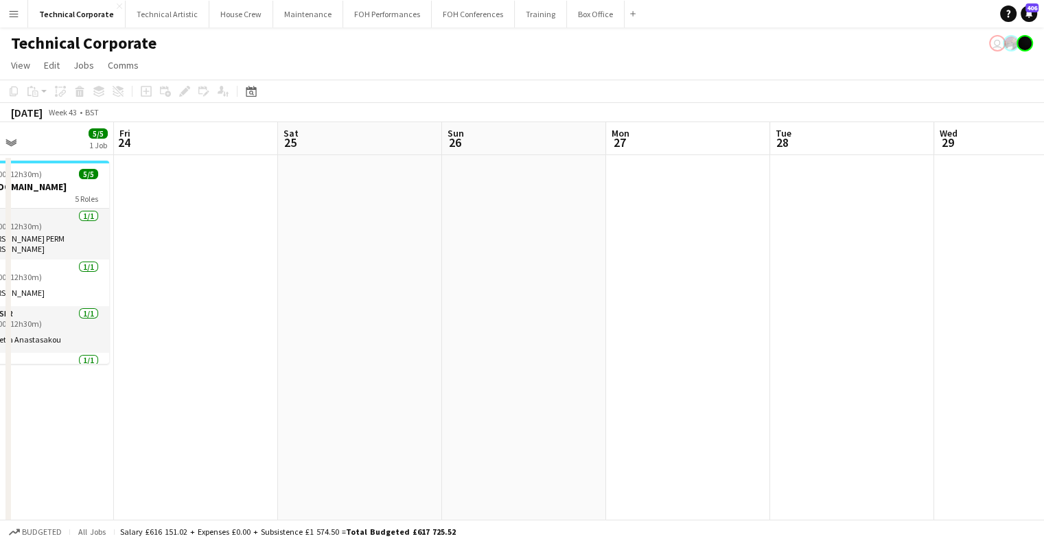
drag, startPoint x: 180, startPoint y: 370, endPoint x: 854, endPoint y: 410, distance: 675.1
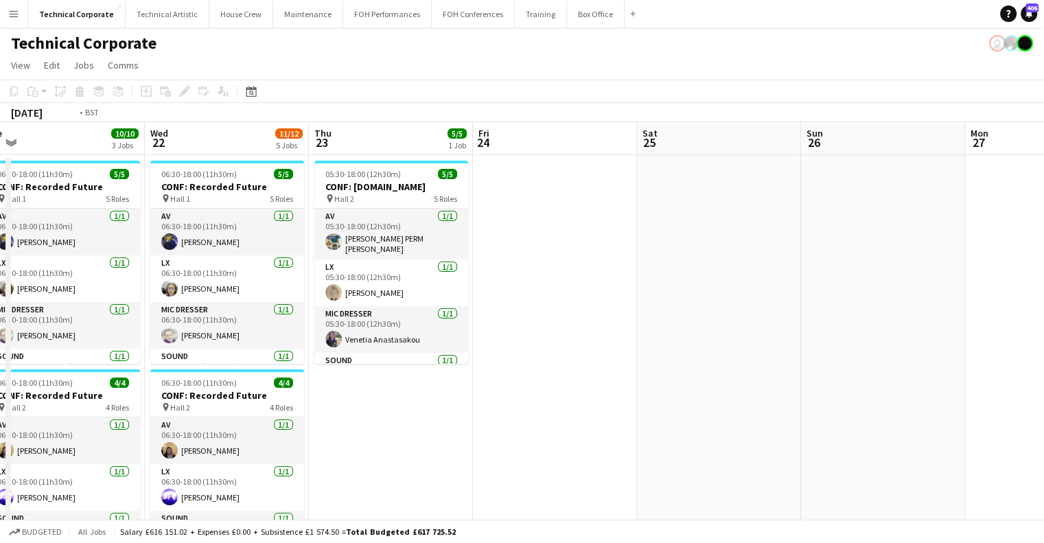
drag, startPoint x: 229, startPoint y: 334, endPoint x: 802, endPoint y: 366, distance: 574.0
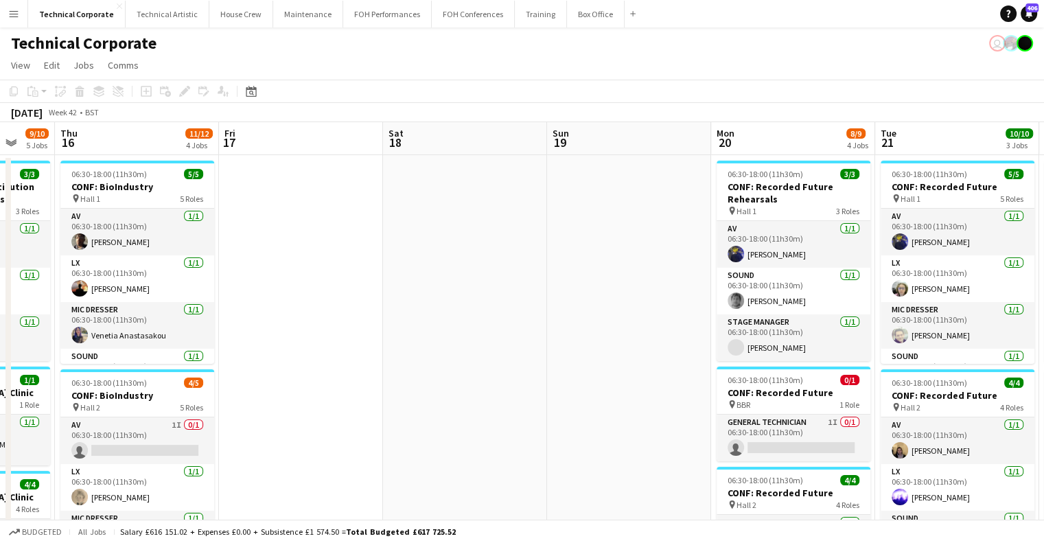
drag, startPoint x: 266, startPoint y: 316, endPoint x: 723, endPoint y: 359, distance: 458.4
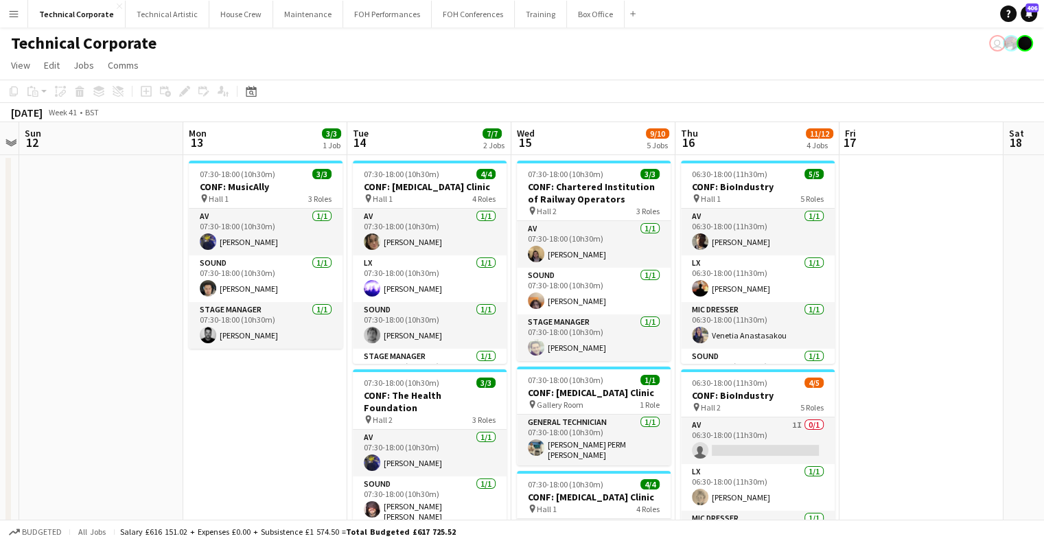
drag, startPoint x: 506, startPoint y: 270, endPoint x: 566, endPoint y: 272, distance: 60.4
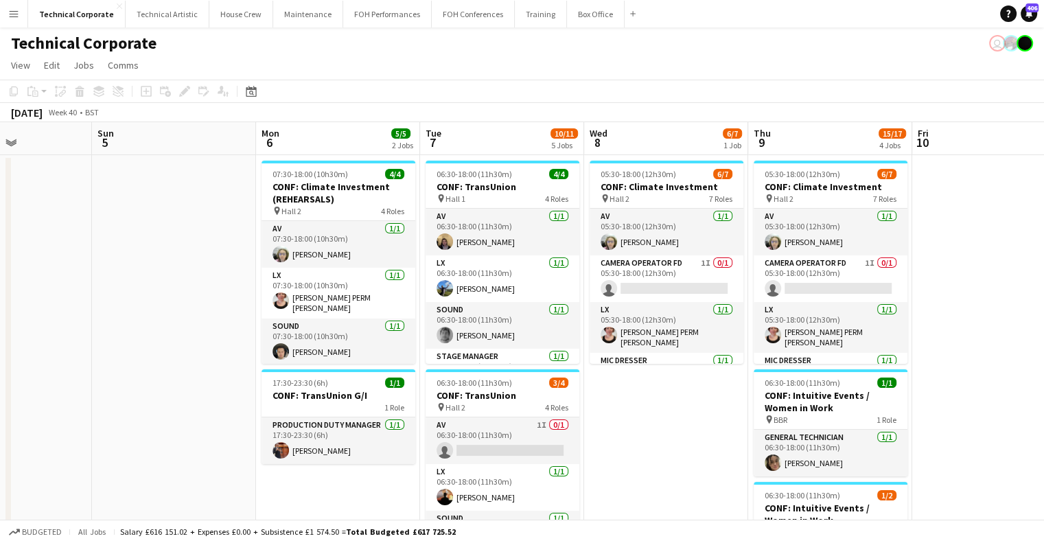
drag, startPoint x: 184, startPoint y: 261, endPoint x: 771, endPoint y: 318, distance: 590.2
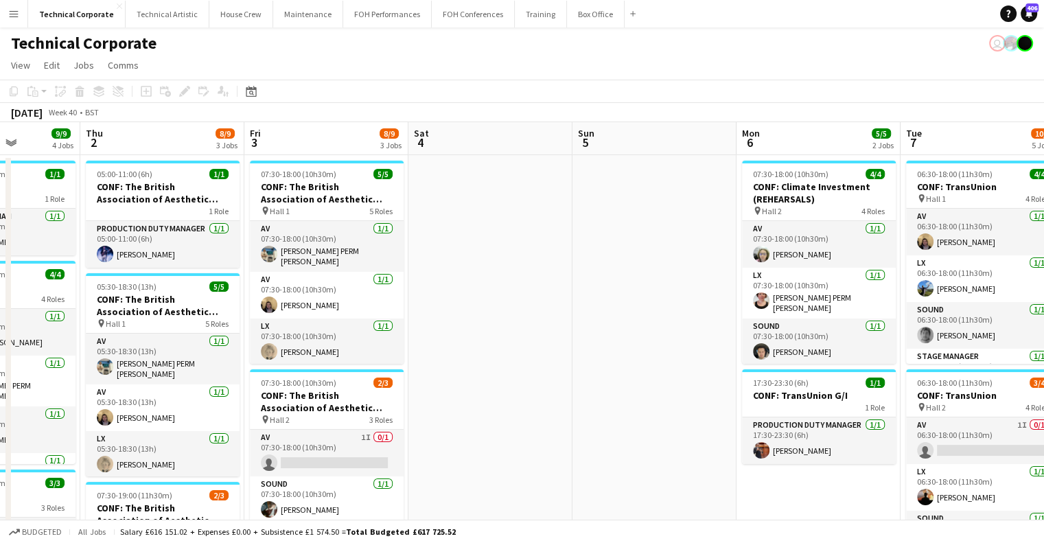
drag, startPoint x: 491, startPoint y: 286, endPoint x: 878, endPoint y: 313, distance: 388.7
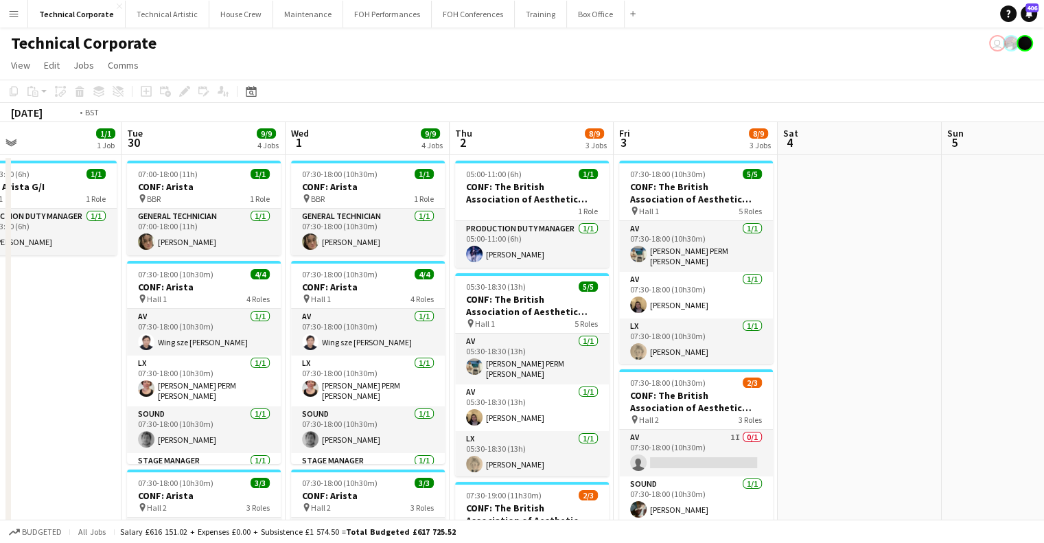
drag, startPoint x: 483, startPoint y: 360, endPoint x: 535, endPoint y: 360, distance: 52.2
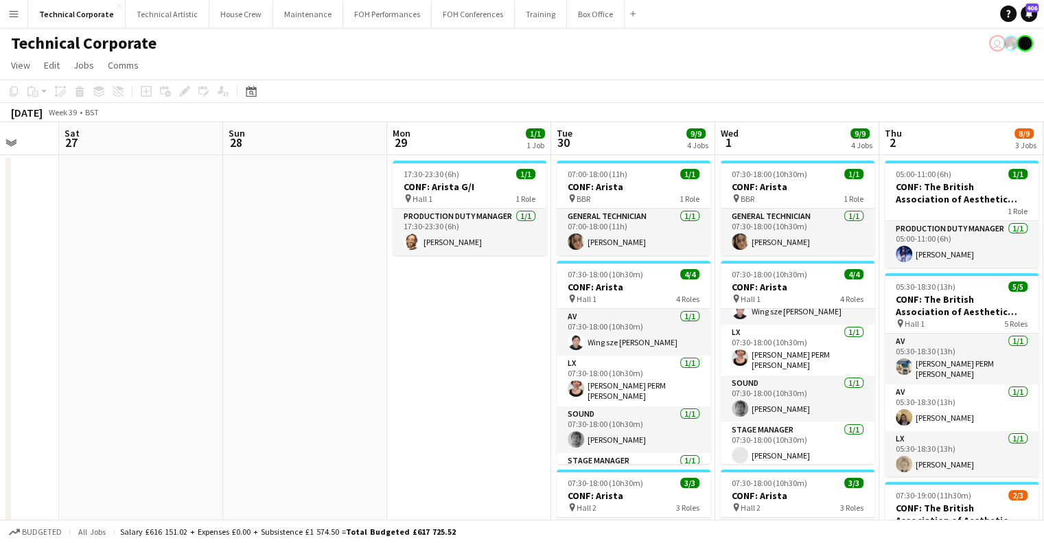
drag, startPoint x: 727, startPoint y: 354, endPoint x: 520, endPoint y: 330, distance: 209.3
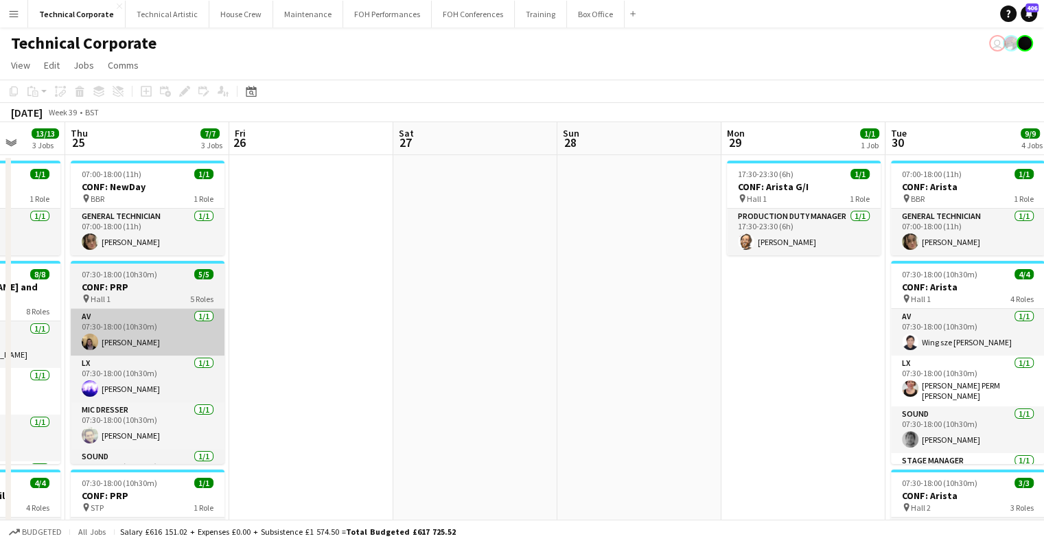
drag, startPoint x: 524, startPoint y: 331, endPoint x: 571, endPoint y: 320, distance: 47.9
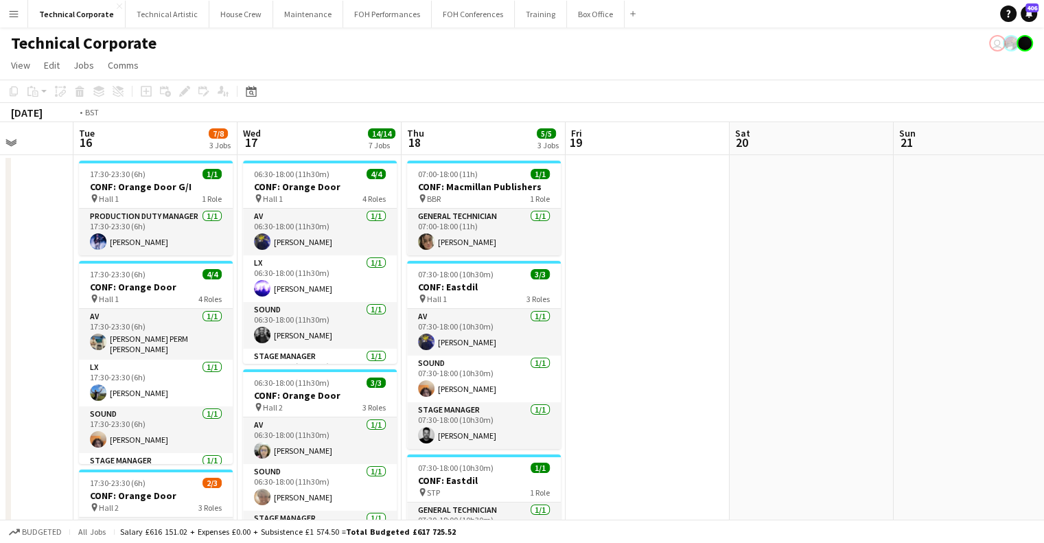
drag, startPoint x: 761, startPoint y: 380, endPoint x: 898, endPoint y: 399, distance: 137.9
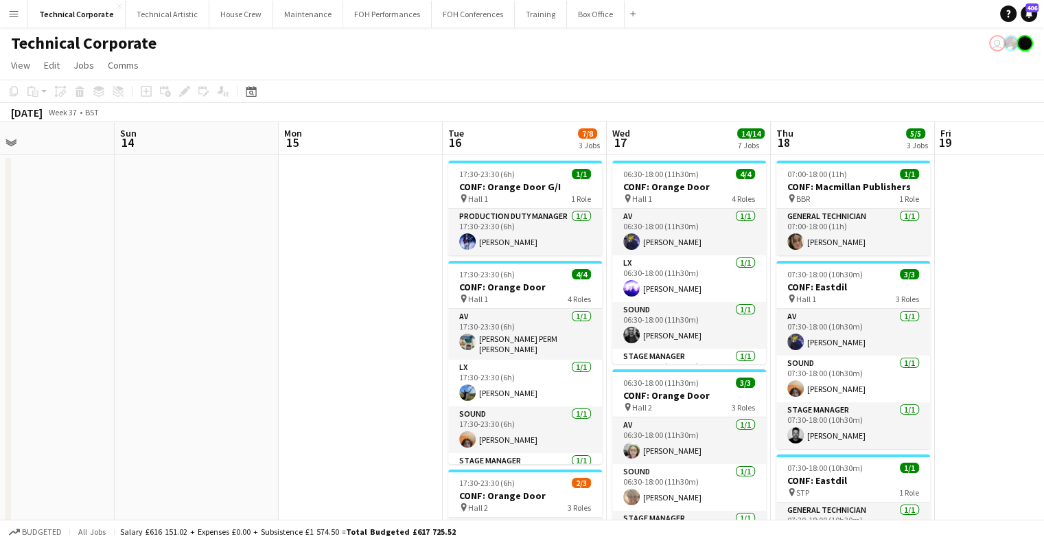
drag, startPoint x: 710, startPoint y: 478, endPoint x: 623, endPoint y: 428, distance: 100.5
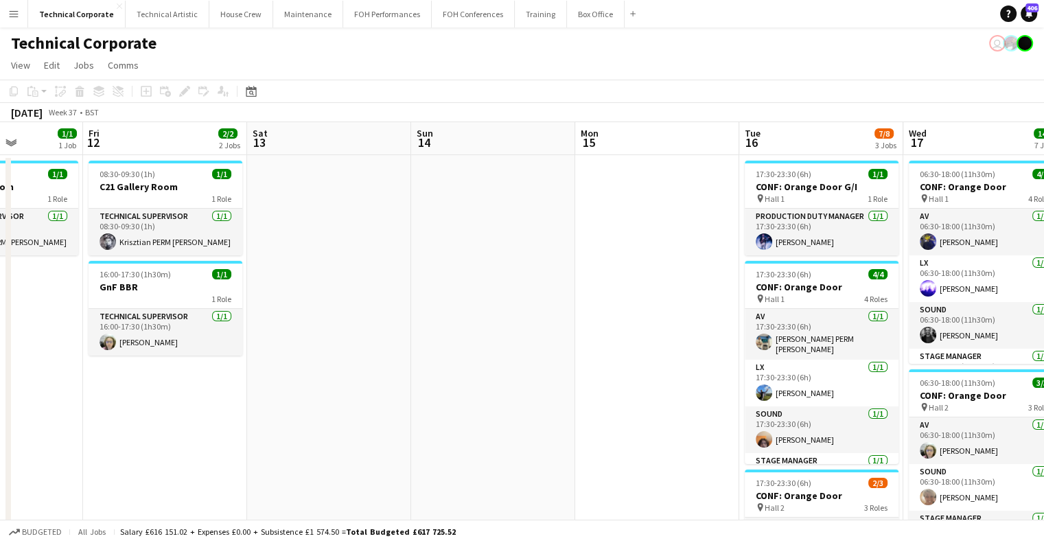
drag, startPoint x: 540, startPoint y: 419, endPoint x: 907, endPoint y: 445, distance: 367.4
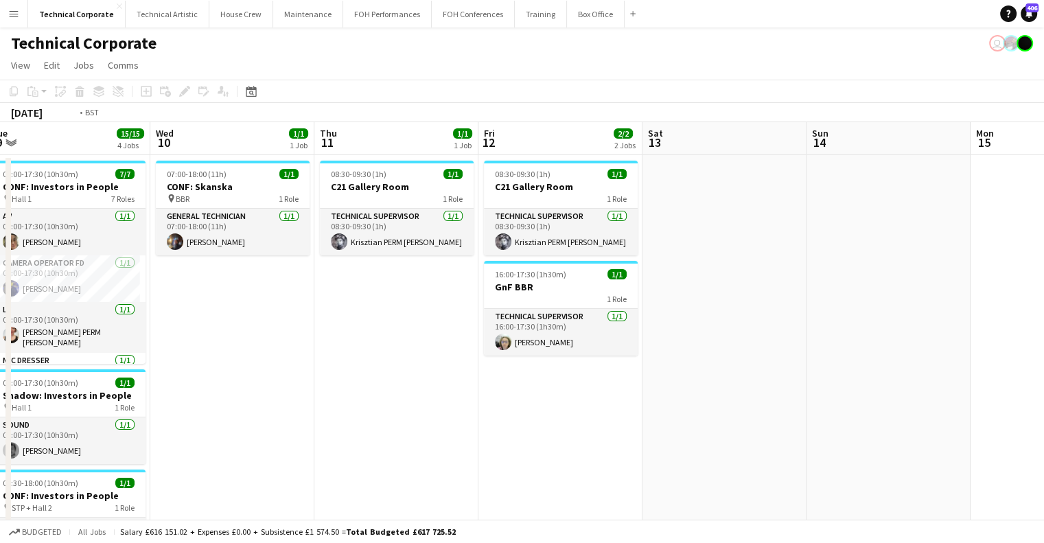
drag
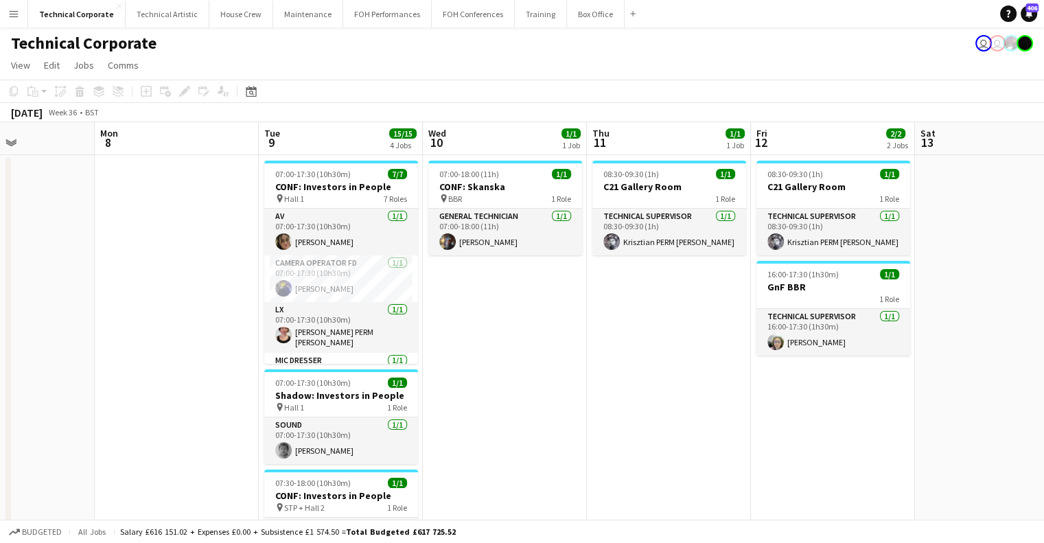
drag, startPoint x: 275, startPoint y: 261, endPoint x: 424, endPoint y: 263, distance: 149.6
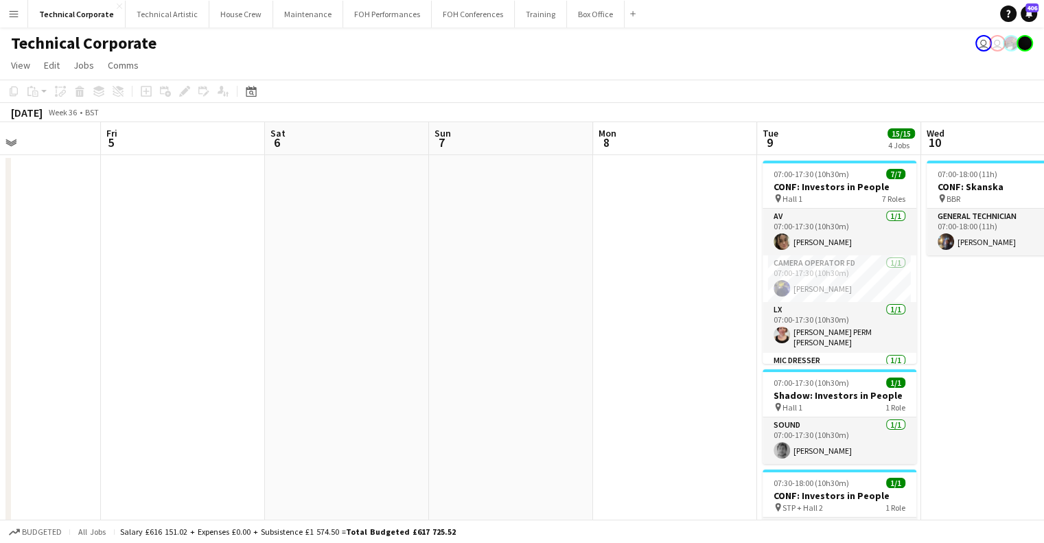
drag, startPoint x: 654, startPoint y: 272, endPoint x: 697, endPoint y: 268, distance: 42.7
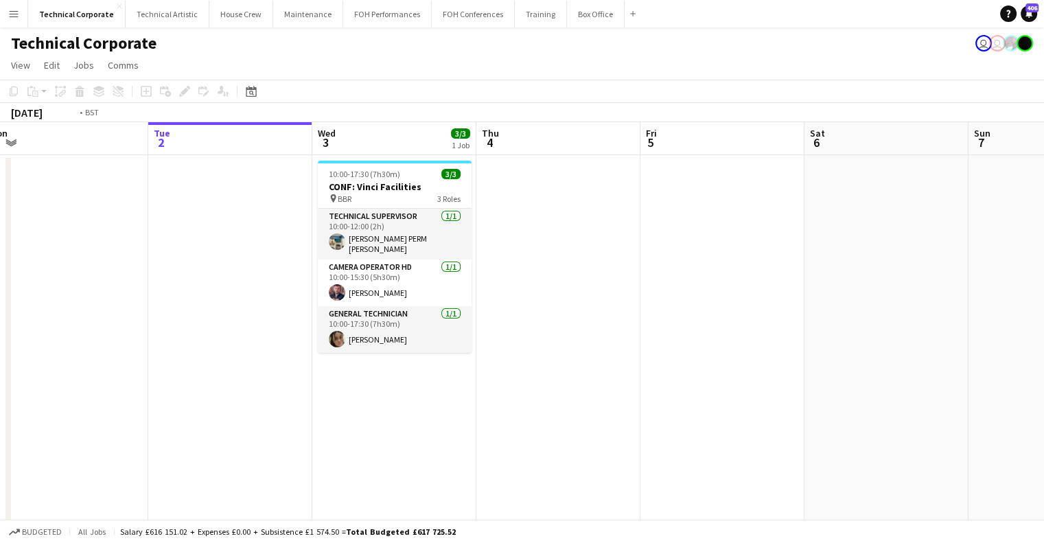
drag, startPoint x: 696, startPoint y: 309, endPoint x: 1043, endPoint y: 318, distance: 347.4
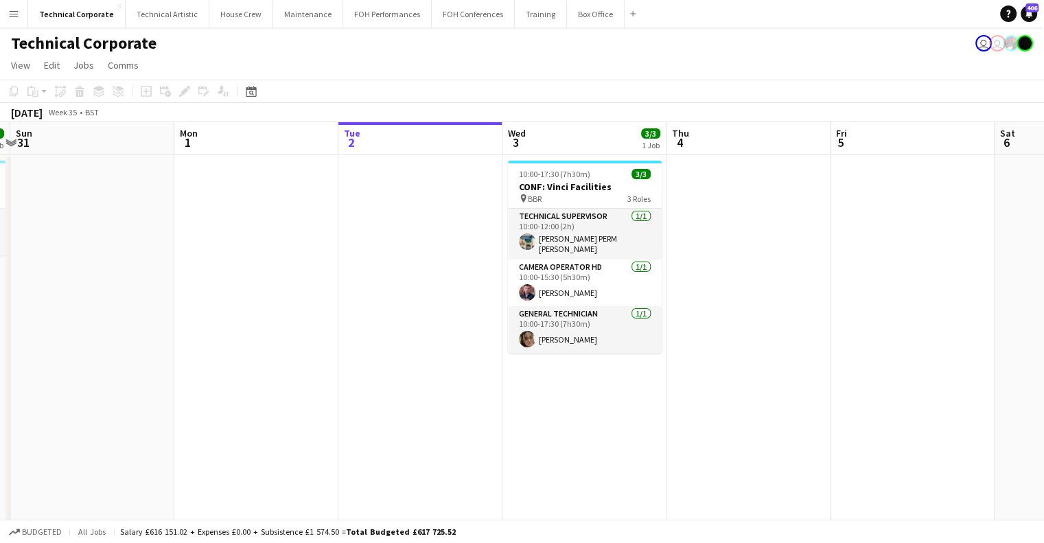
drag, startPoint x: 919, startPoint y: 347, endPoint x: 435, endPoint y: 329, distance: 484.2
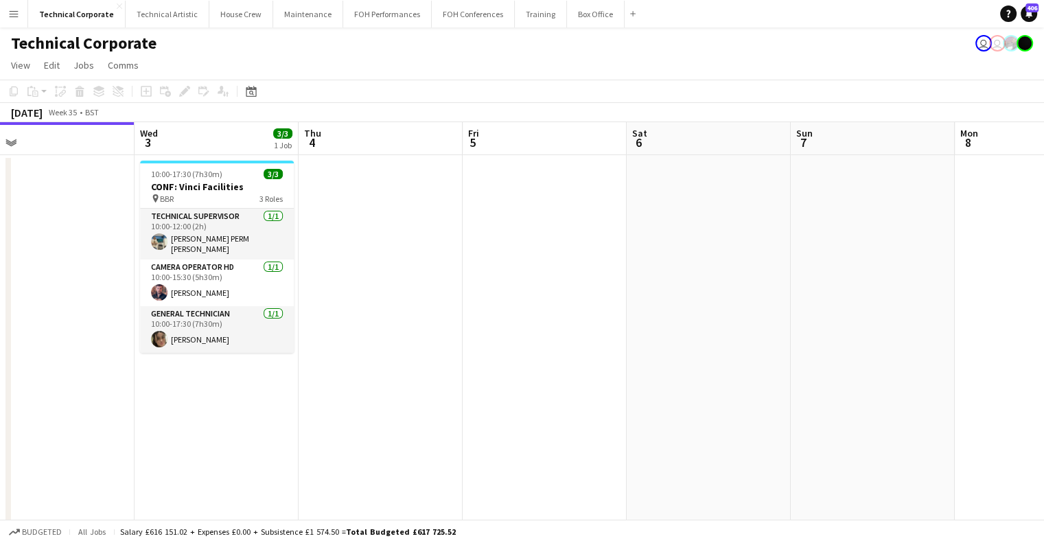
drag, startPoint x: 584, startPoint y: 326, endPoint x: 830, endPoint y: 315, distance: 245.9
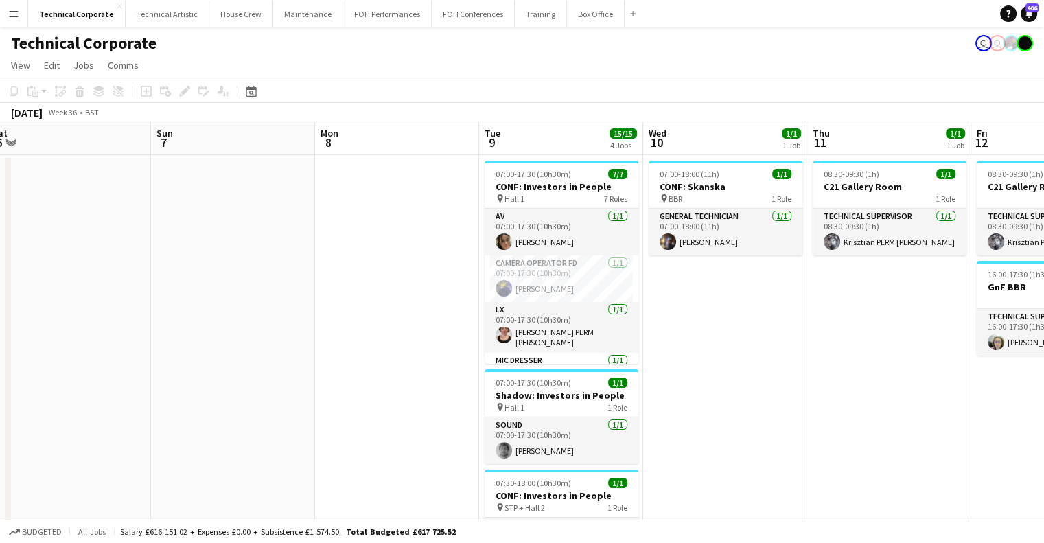
drag, startPoint x: 936, startPoint y: 342, endPoint x: 794, endPoint y: 336, distance: 142.2
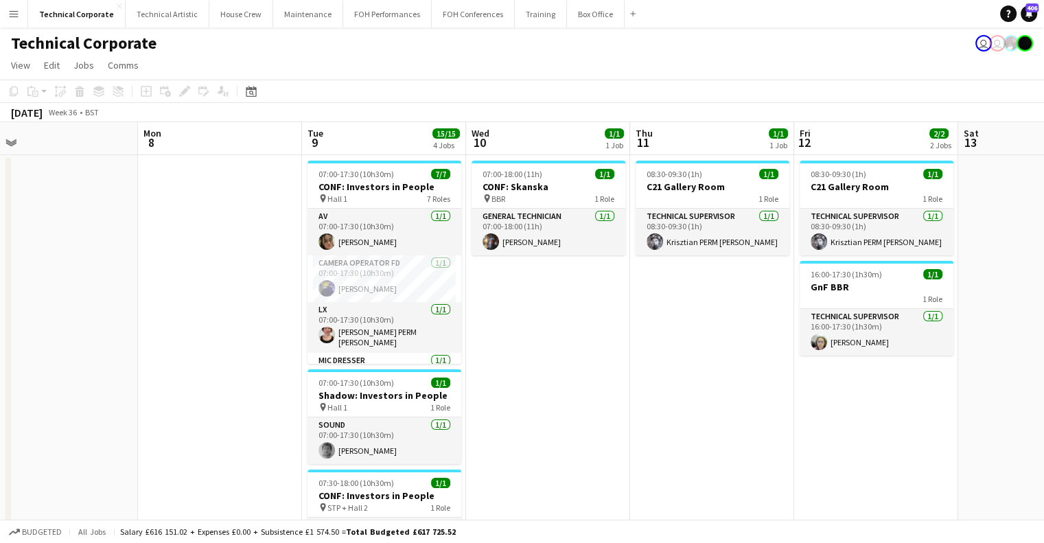
drag, startPoint x: 833, startPoint y: 340, endPoint x: 681, endPoint y: 334, distance: 152.5
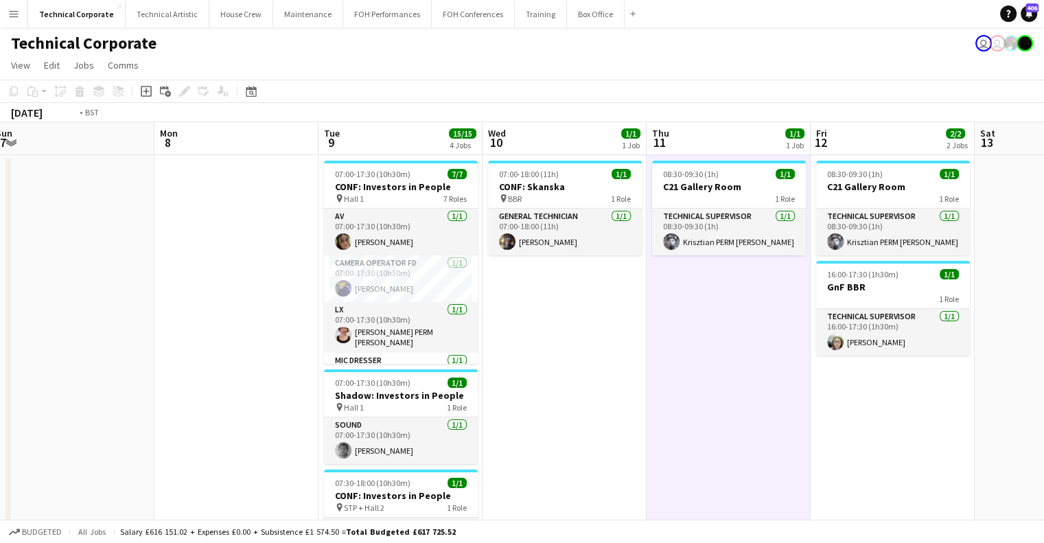
drag, startPoint x: 722, startPoint y: 467, endPoint x: 371, endPoint y: 441, distance: 352.3
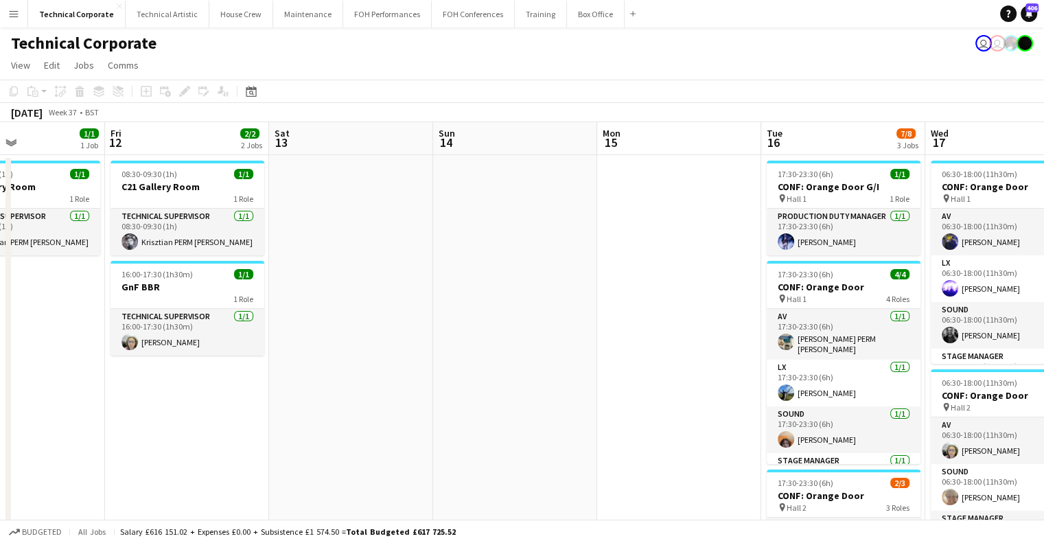
scroll to position [0, 522]
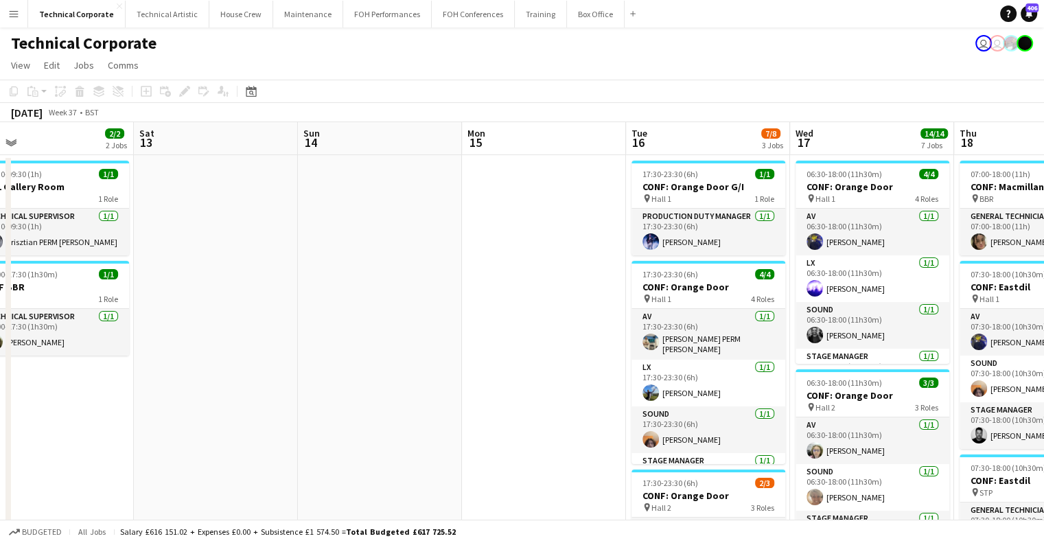
drag, startPoint x: 713, startPoint y: 397, endPoint x: 250, endPoint y: 423, distance: 464.0
drag, startPoint x: 576, startPoint y: 366, endPoint x: 564, endPoint y: 369, distance: 11.8
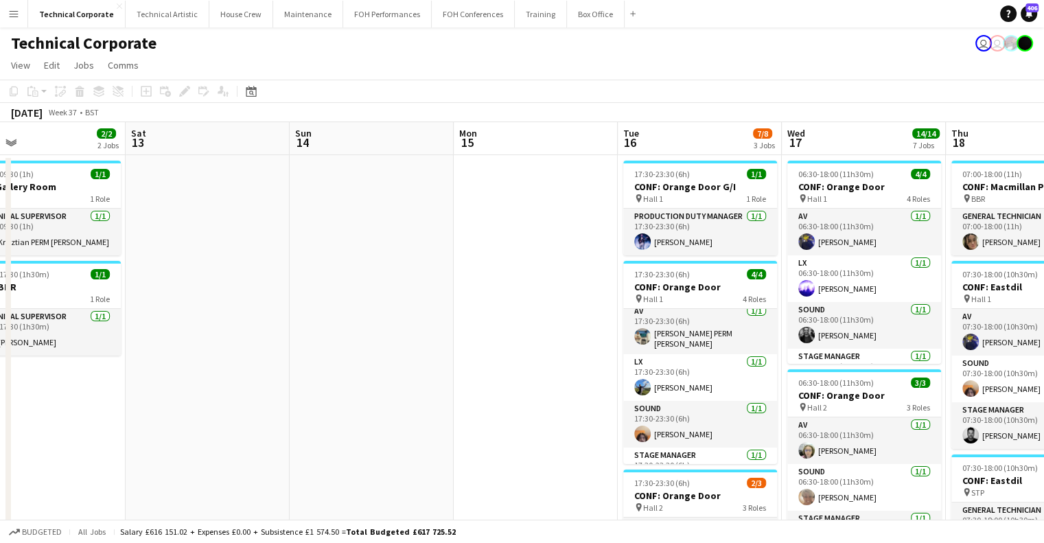
scroll to position [0, 0]
